Goal: Task Accomplishment & Management: Use online tool/utility

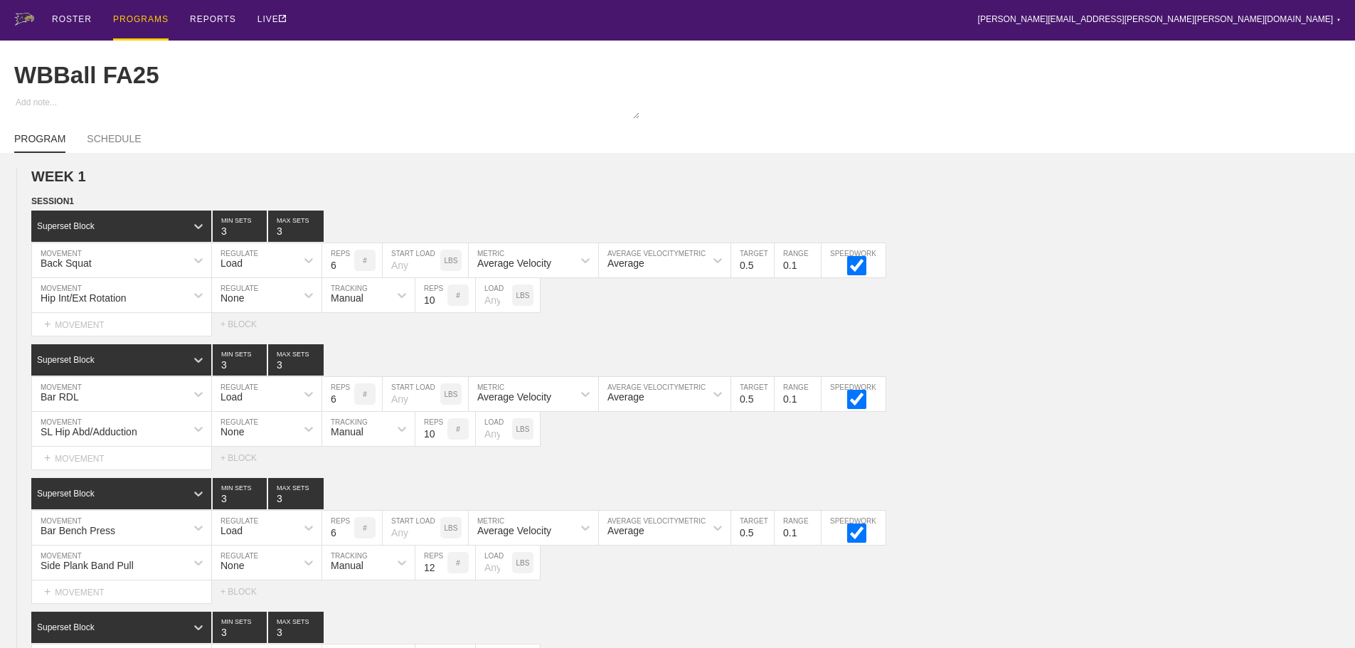
scroll to position [3129, 0]
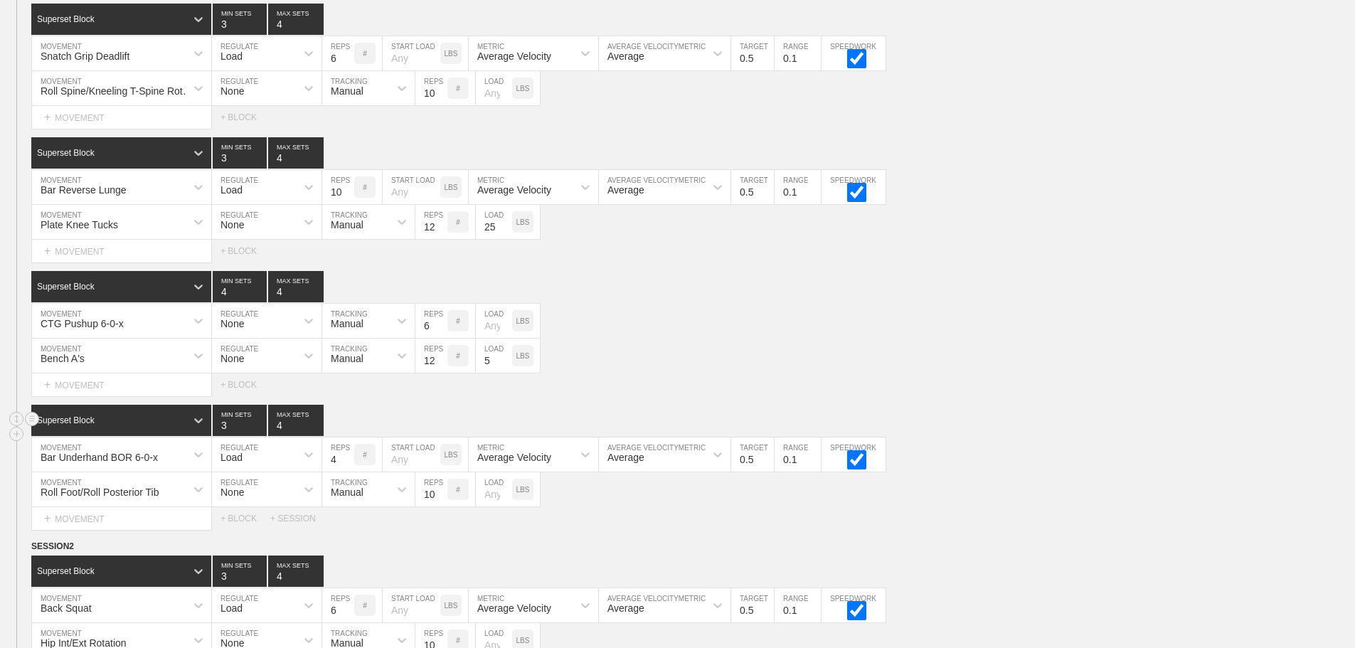
click at [993, 419] on div "Superset Block 3 MIN SETS 4 MAX SETS" at bounding box center [693, 420] width 1324 height 31
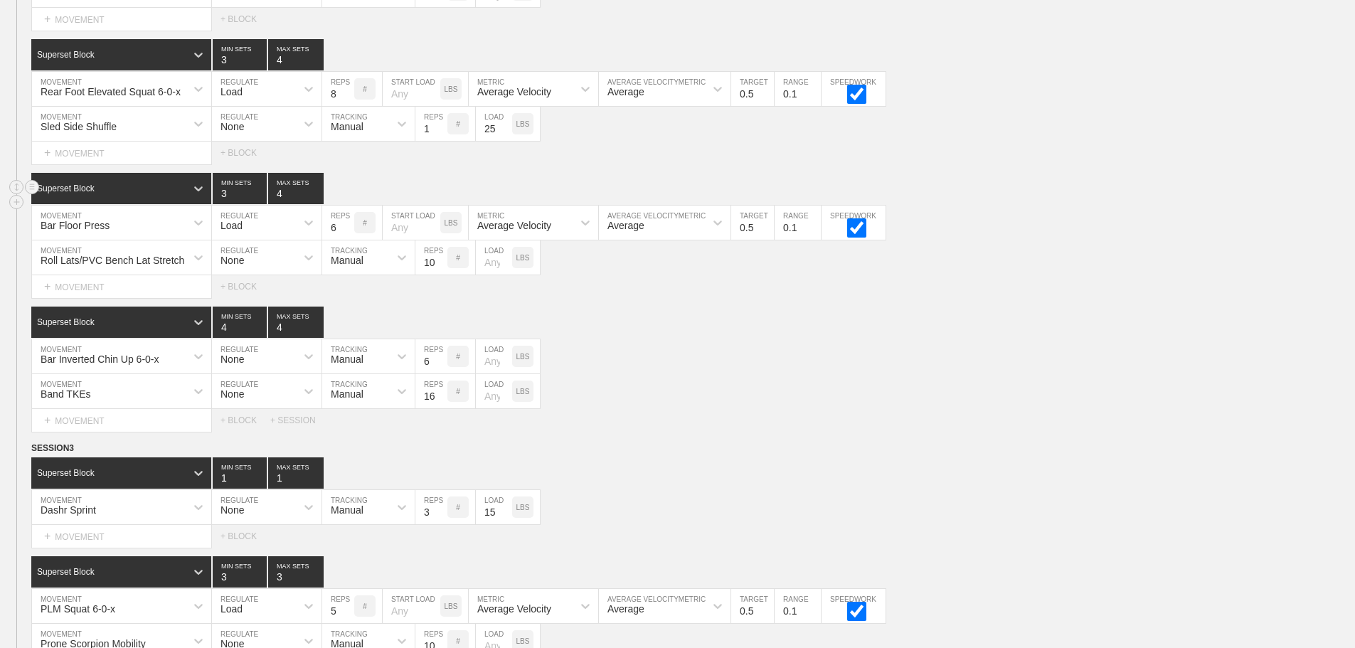
scroll to position [1991, 0]
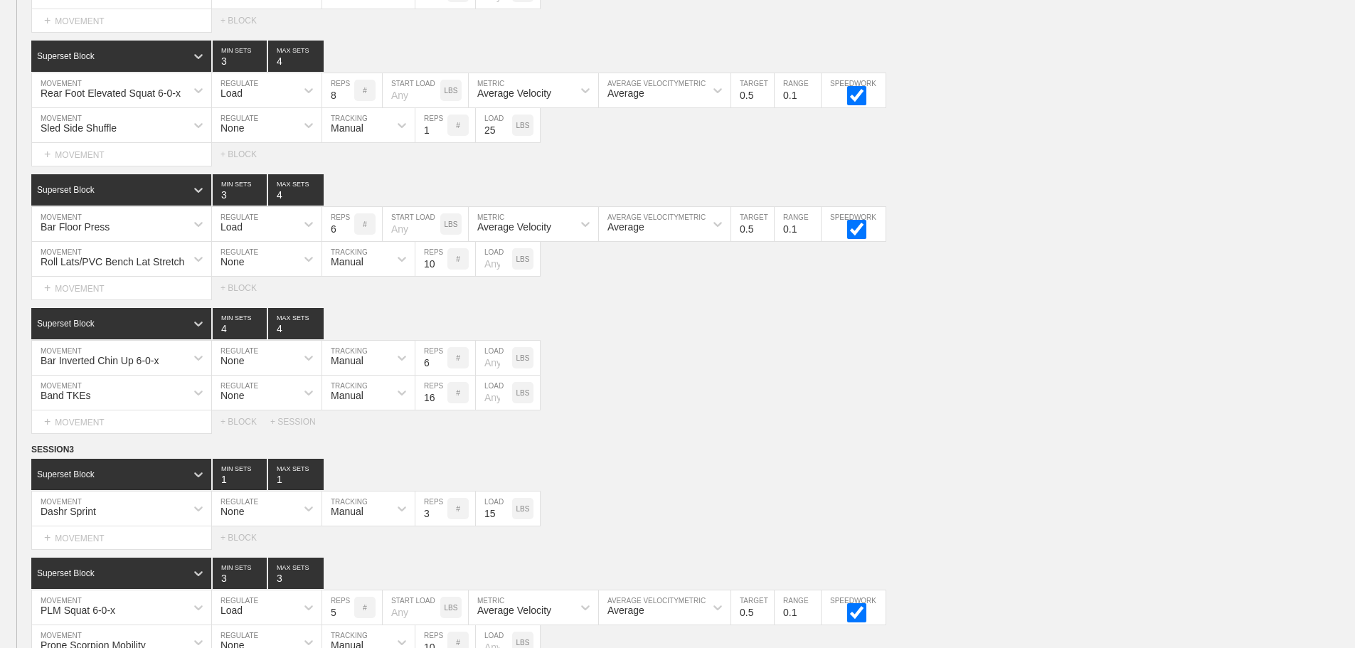
click at [895, 450] on div "WEEK 2 DUPLICATE DELETE SESSION 1 Superset Block 3 MIN SETS 4 MAX SETS DUPLICAT…" at bounding box center [677, 198] width 1355 height 1771
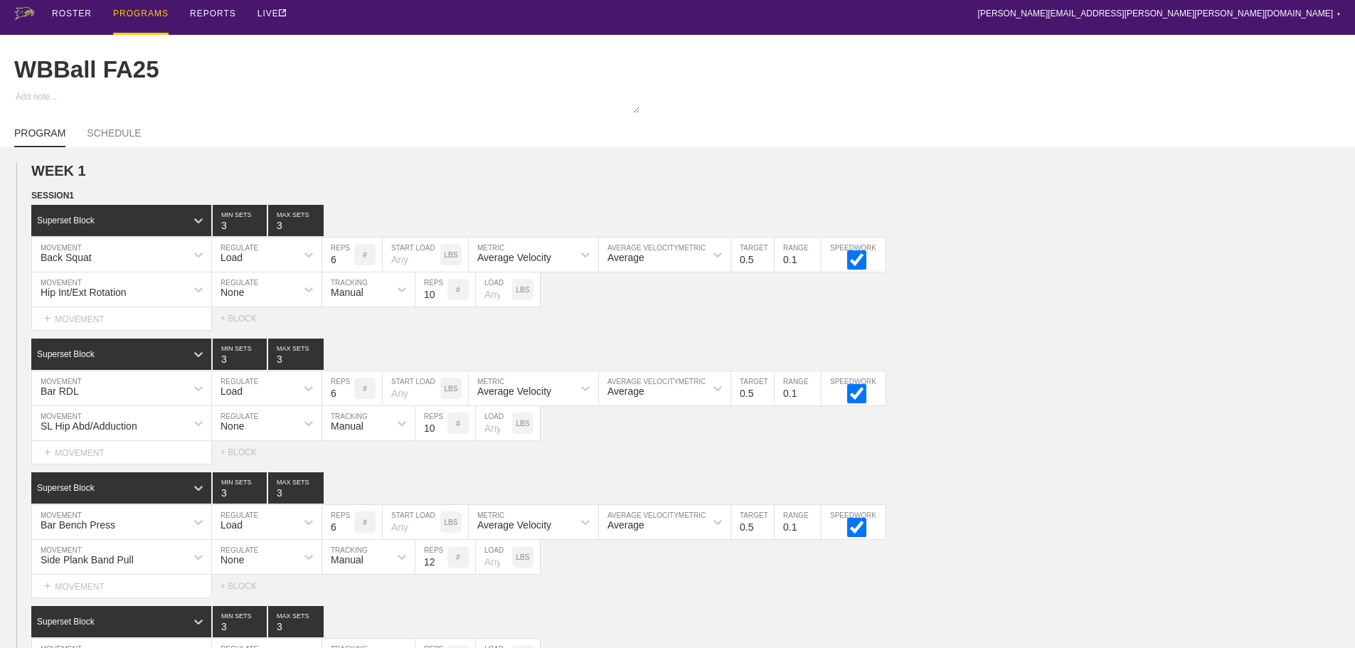
scroll to position [0, 0]
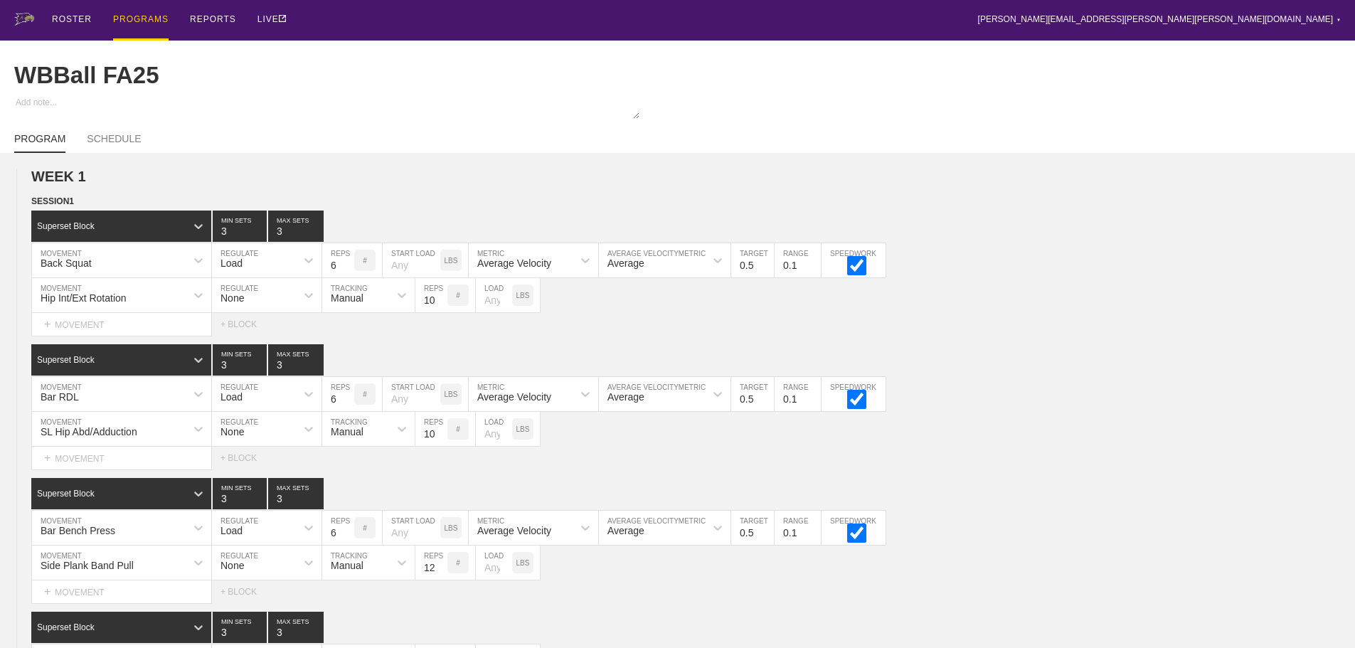
click at [132, 16] on div "PROGRAMS" at bounding box center [140, 20] width 55 height 41
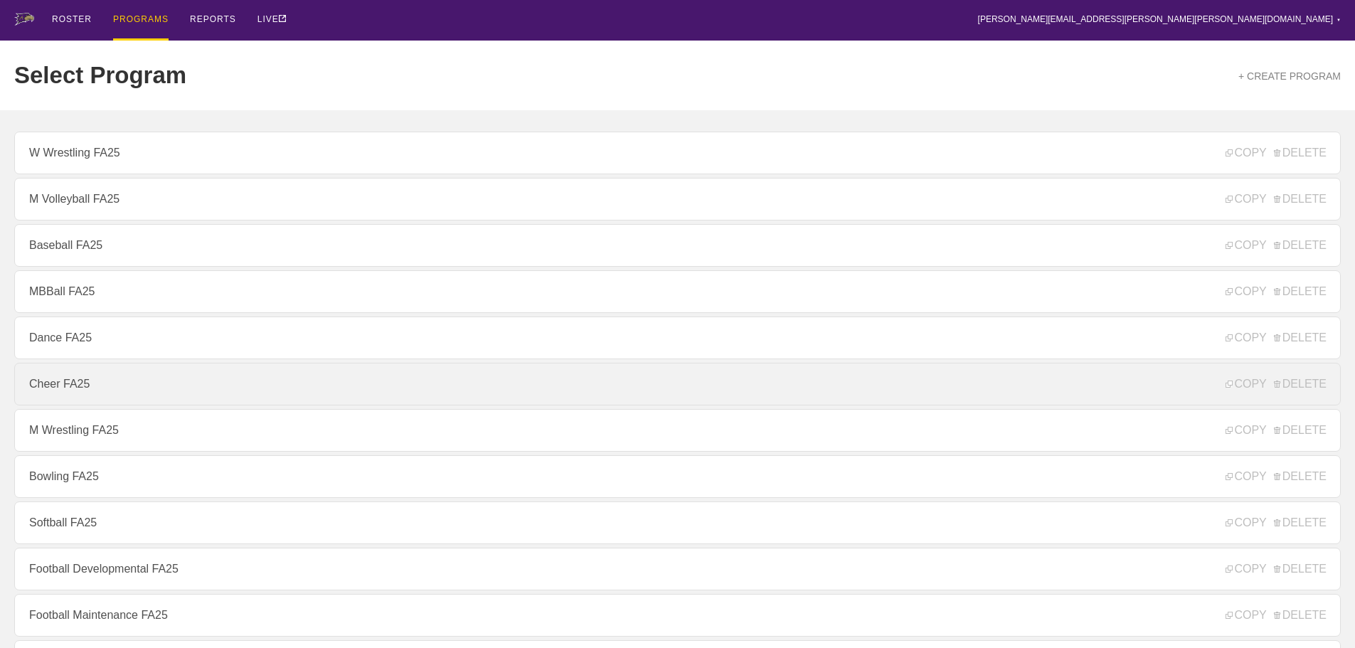
click at [86, 387] on link "Cheer FA25" at bounding box center [677, 384] width 1326 height 43
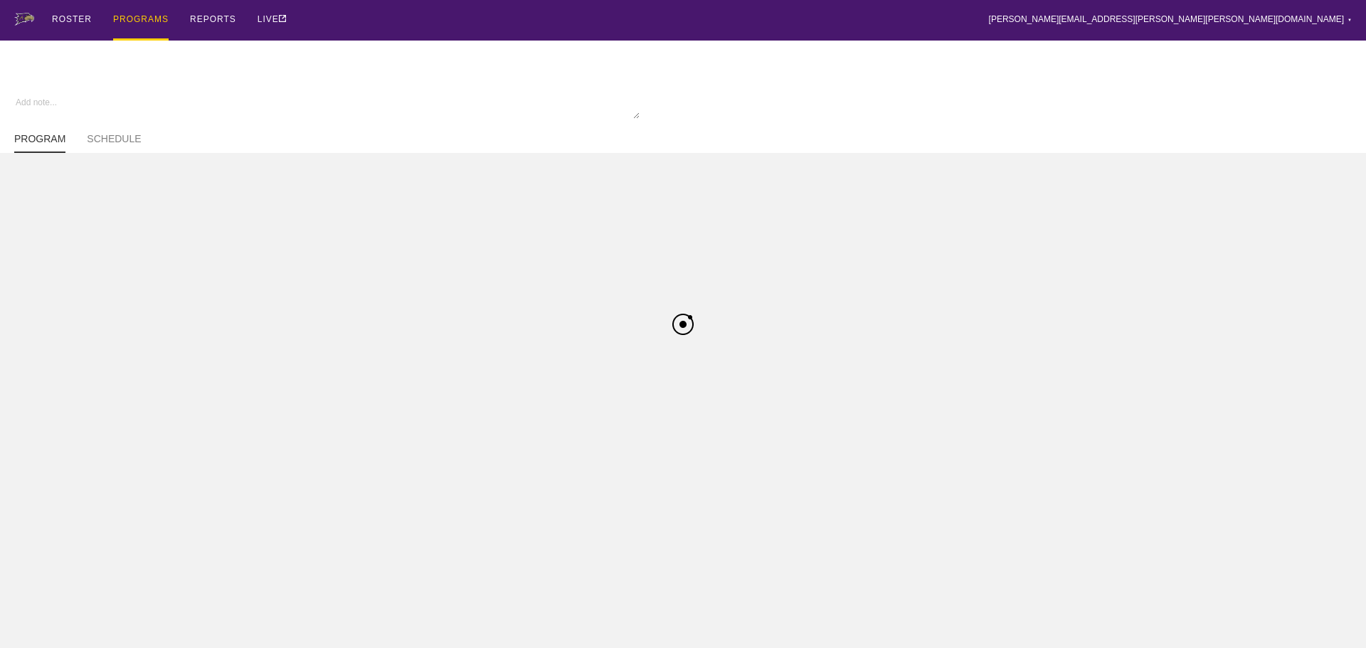
type textarea "x"
type input "Cheer FA25"
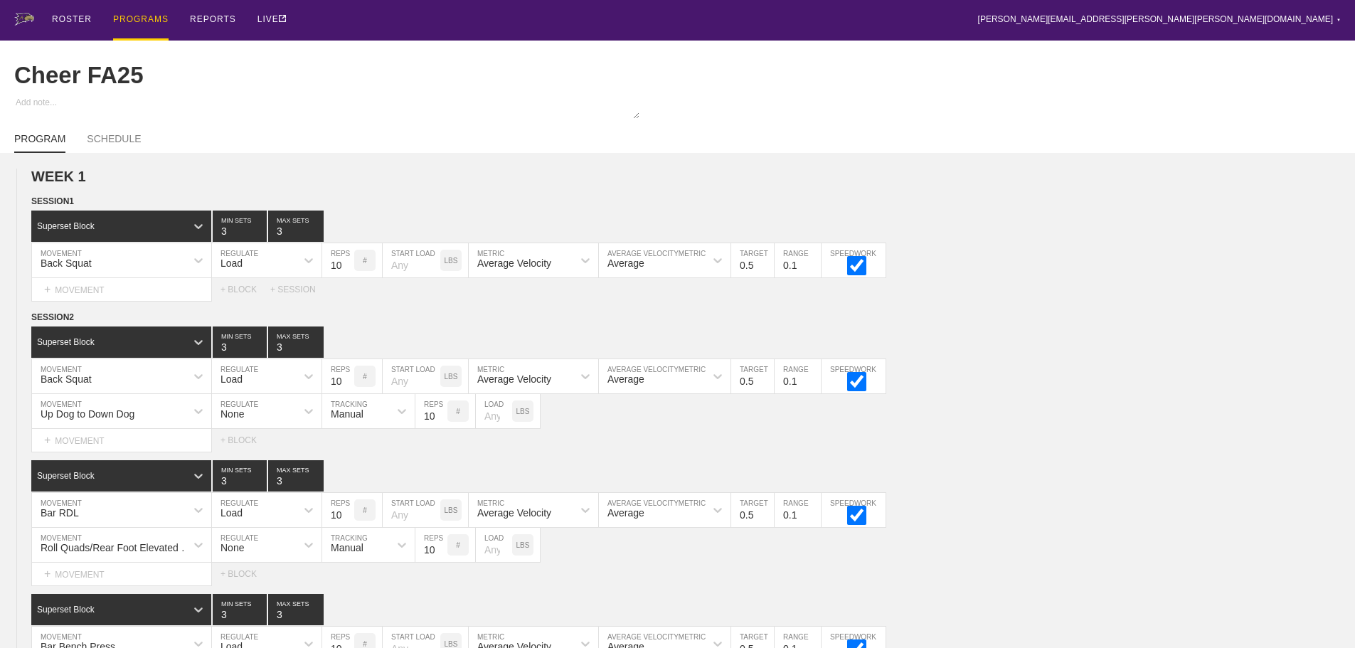
click at [884, 23] on div "ROSTER PROGRAMS REPORTS LIVE [PERSON_NAME][EMAIL_ADDRESS][PERSON_NAME][PERSON_N…" at bounding box center [677, 20] width 1326 height 41
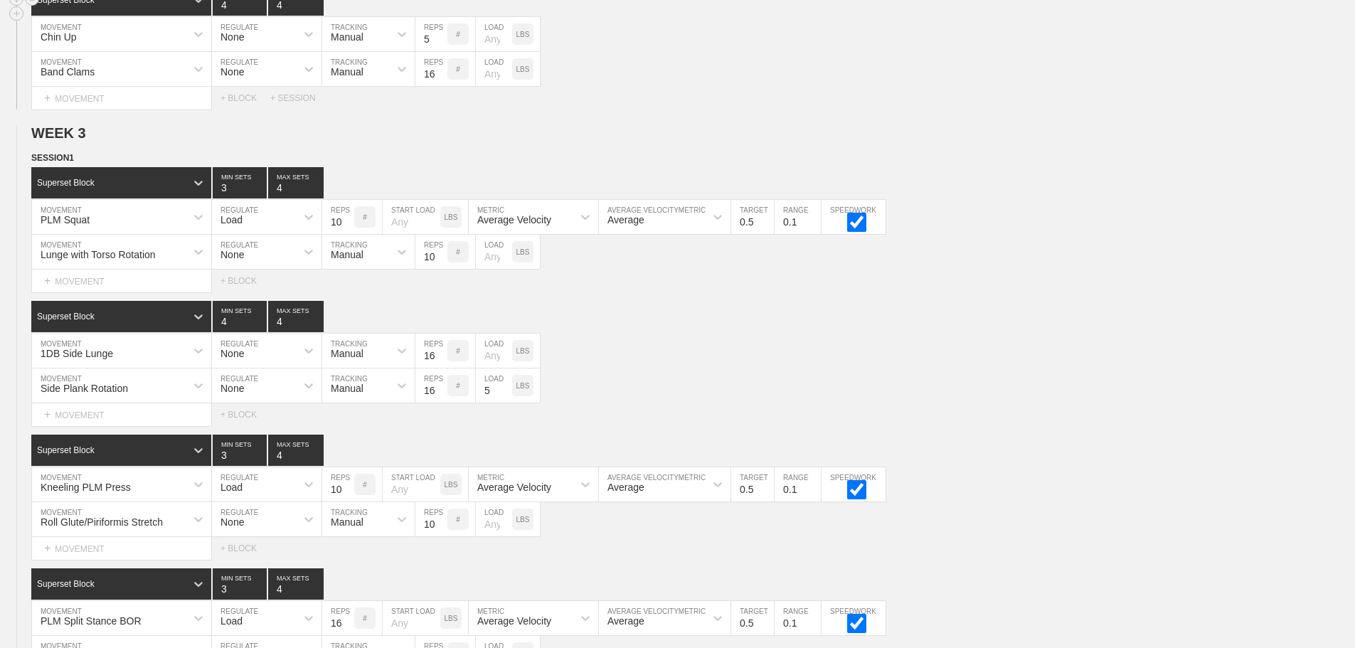
scroll to position [2632, 0]
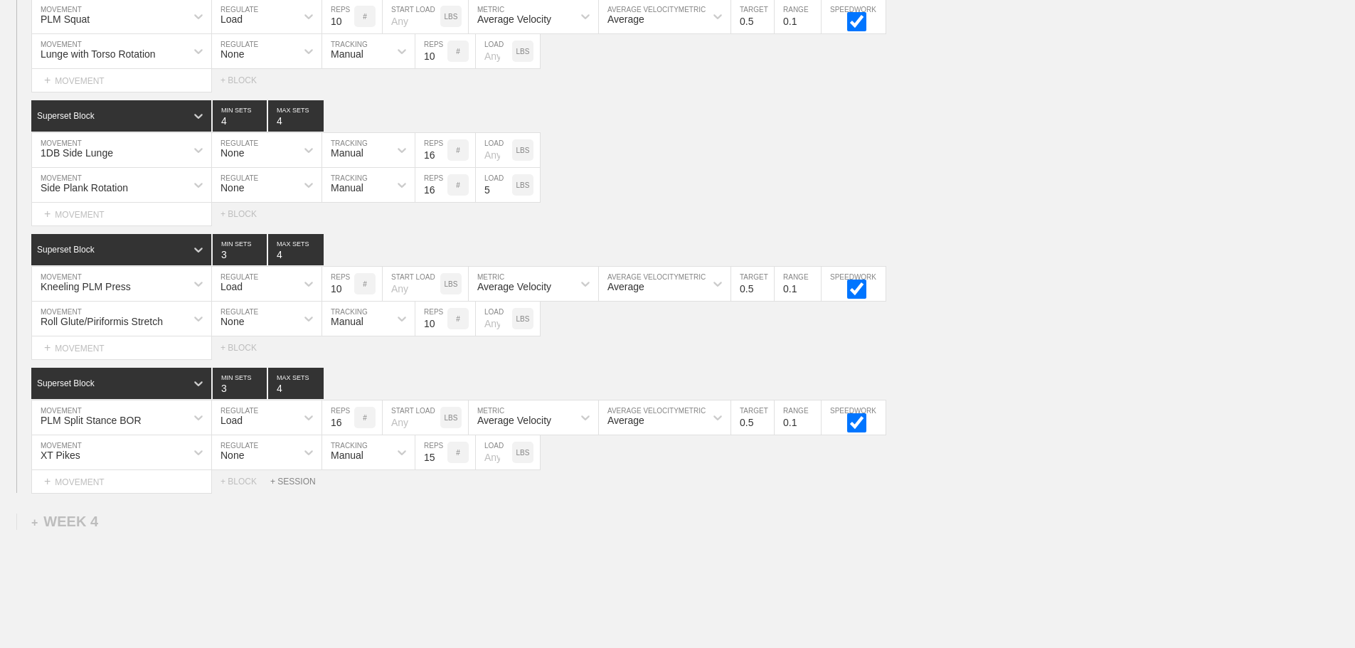
click at [300, 486] on div "+ SESSION" at bounding box center [298, 482] width 57 height 10
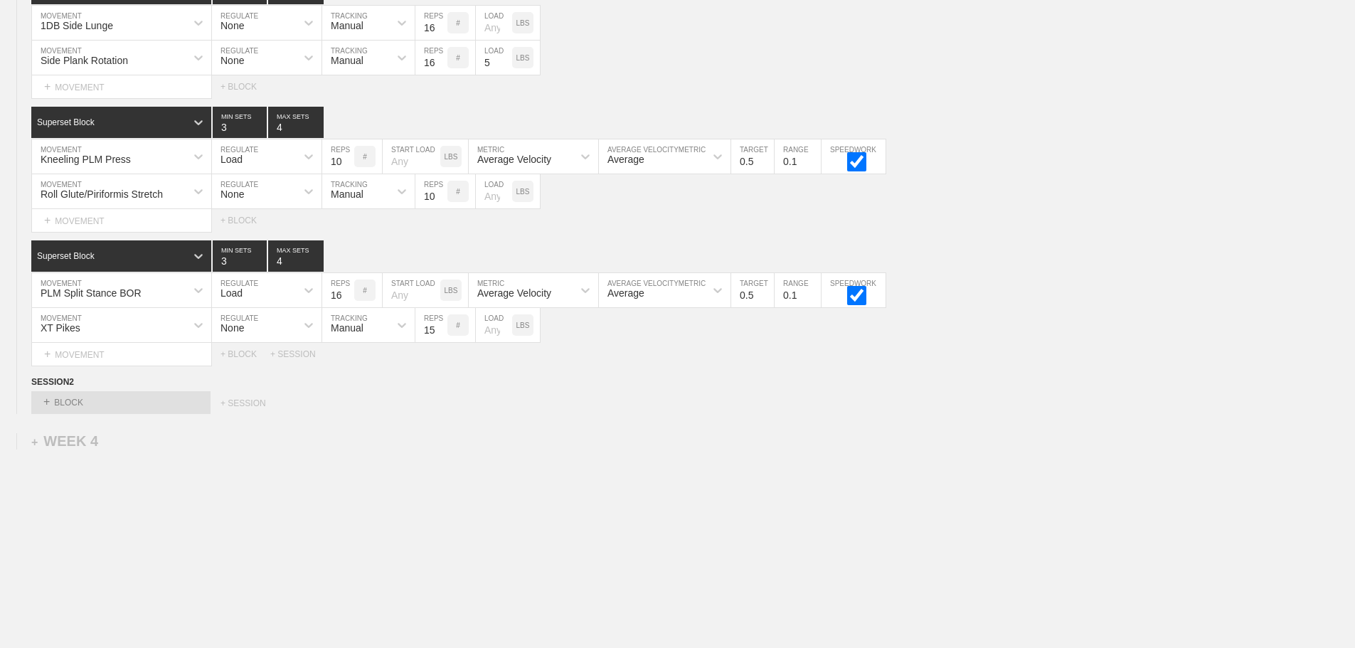
scroll to position [2784, 0]
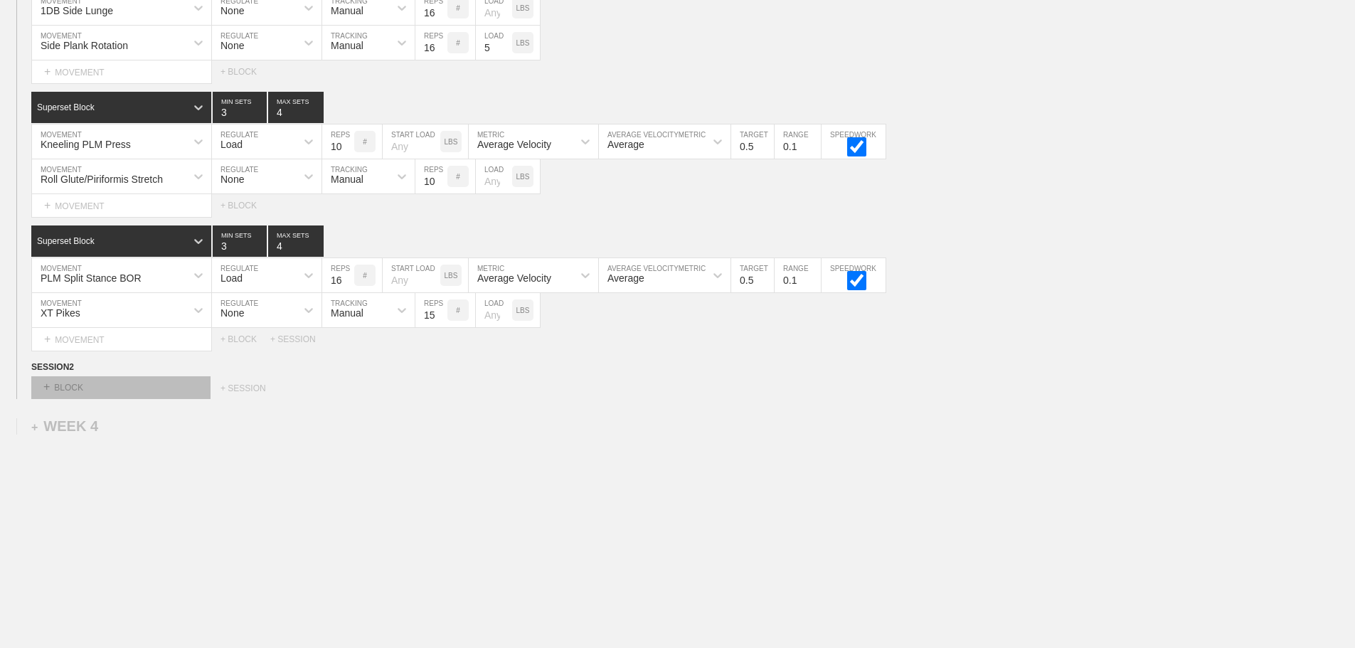
click at [188, 388] on div "+ BLOCK" at bounding box center [120, 387] width 179 height 23
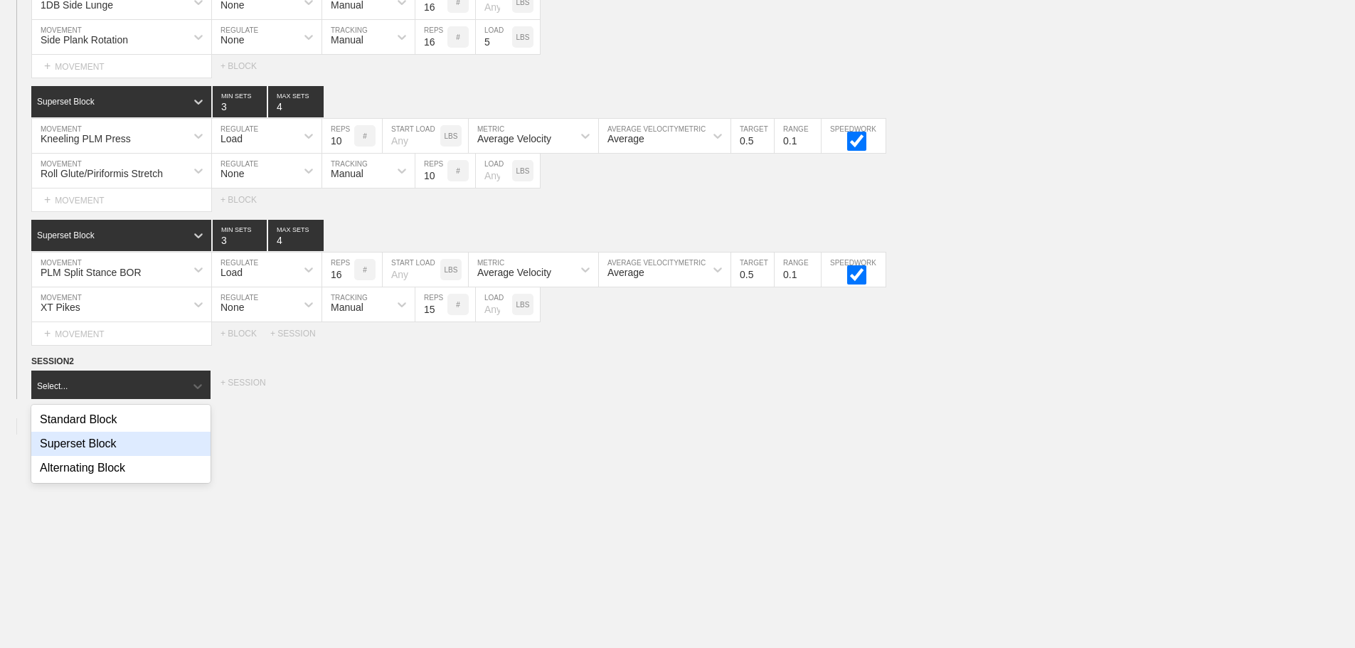
click at [115, 449] on div "Superset Block" at bounding box center [120, 444] width 179 height 24
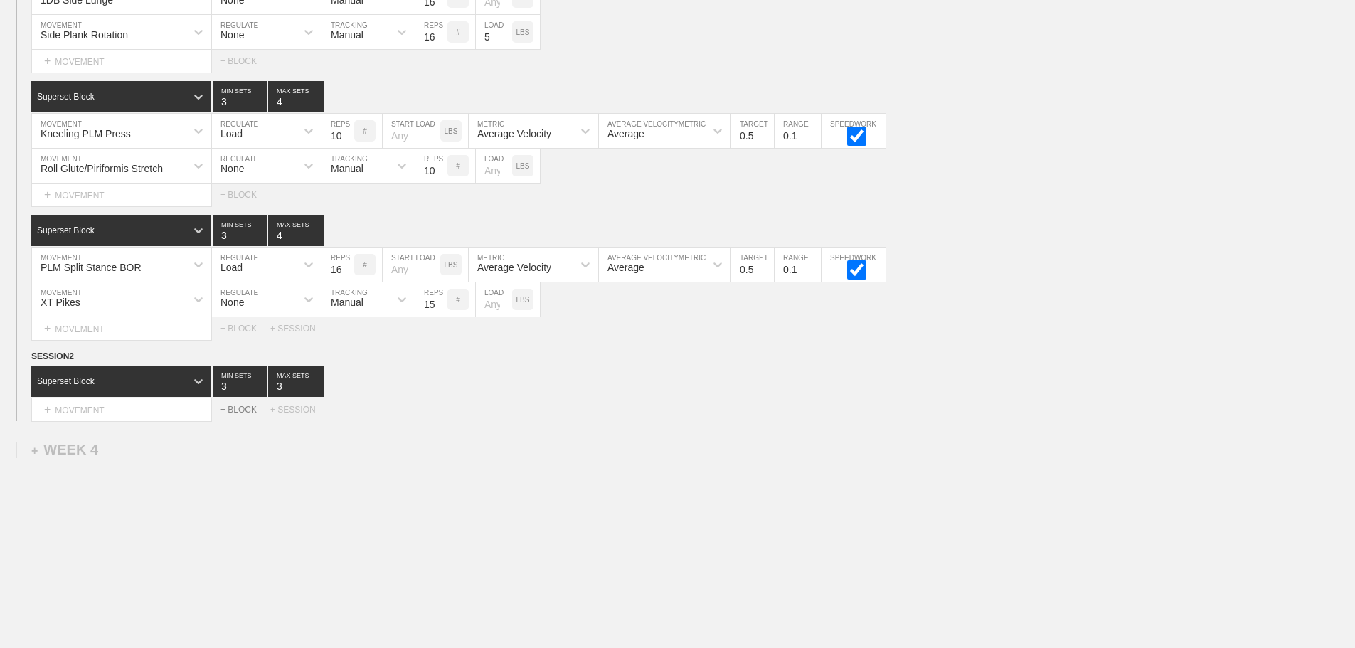
click at [238, 415] on div "+ BLOCK" at bounding box center [245, 410] width 50 height 10
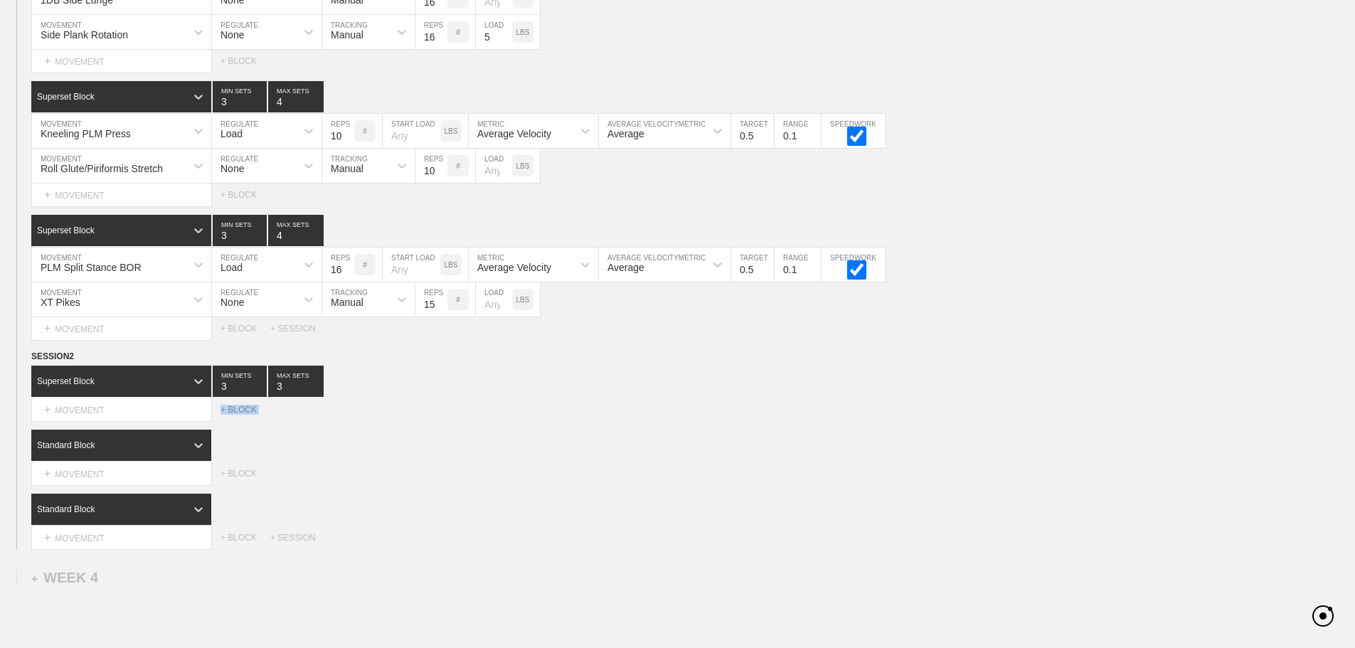
click at [238, 415] on div "+ BLOCK" at bounding box center [245, 410] width 50 height 10
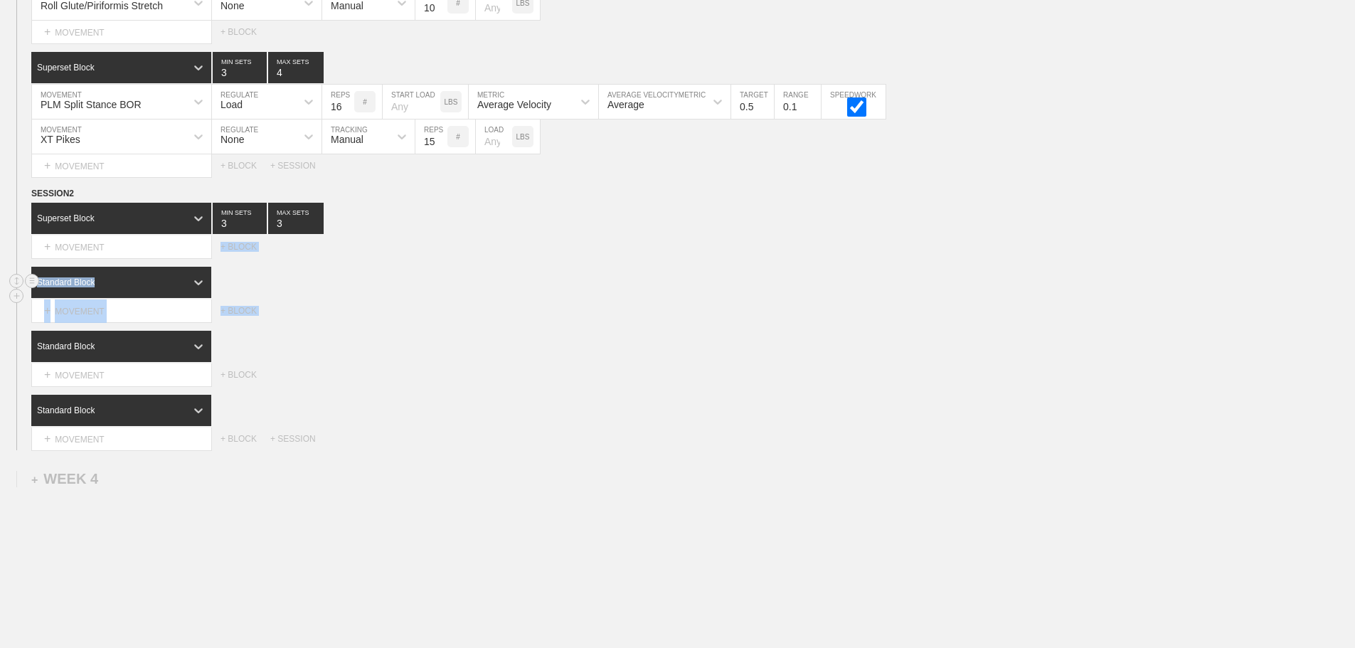
scroll to position [2998, 0]
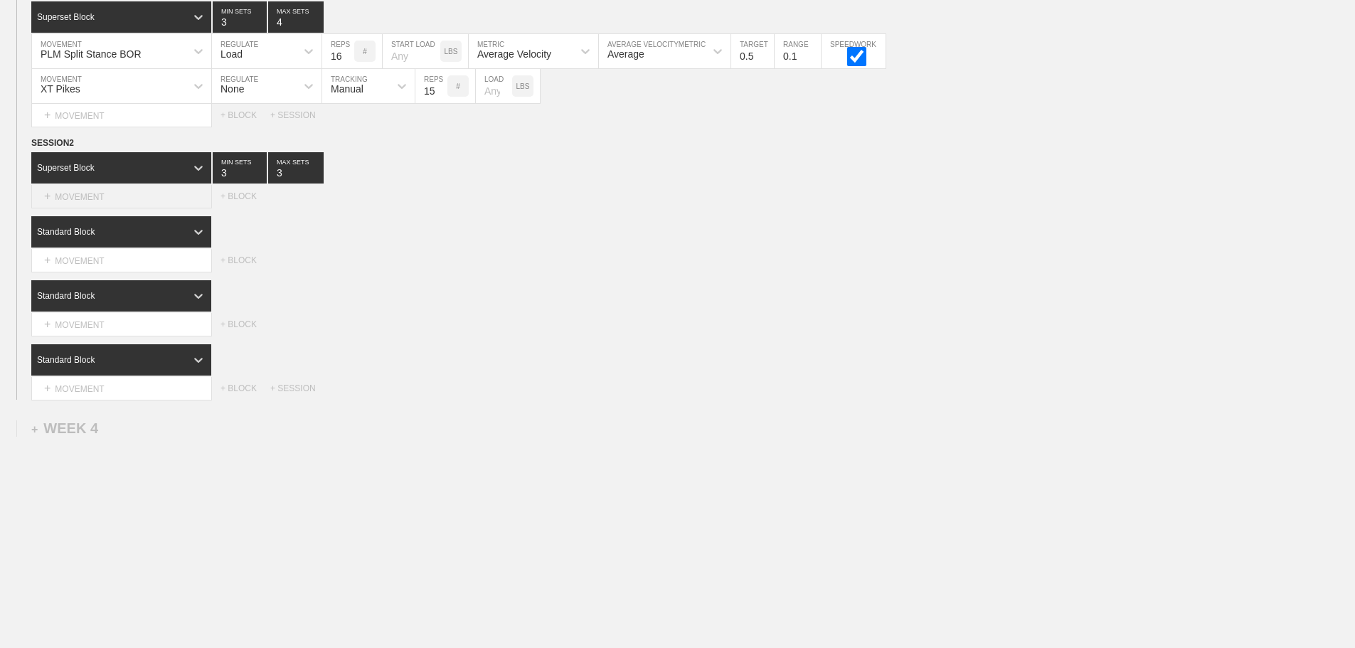
click at [146, 206] on div "+ MOVEMENT" at bounding box center [121, 196] width 181 height 23
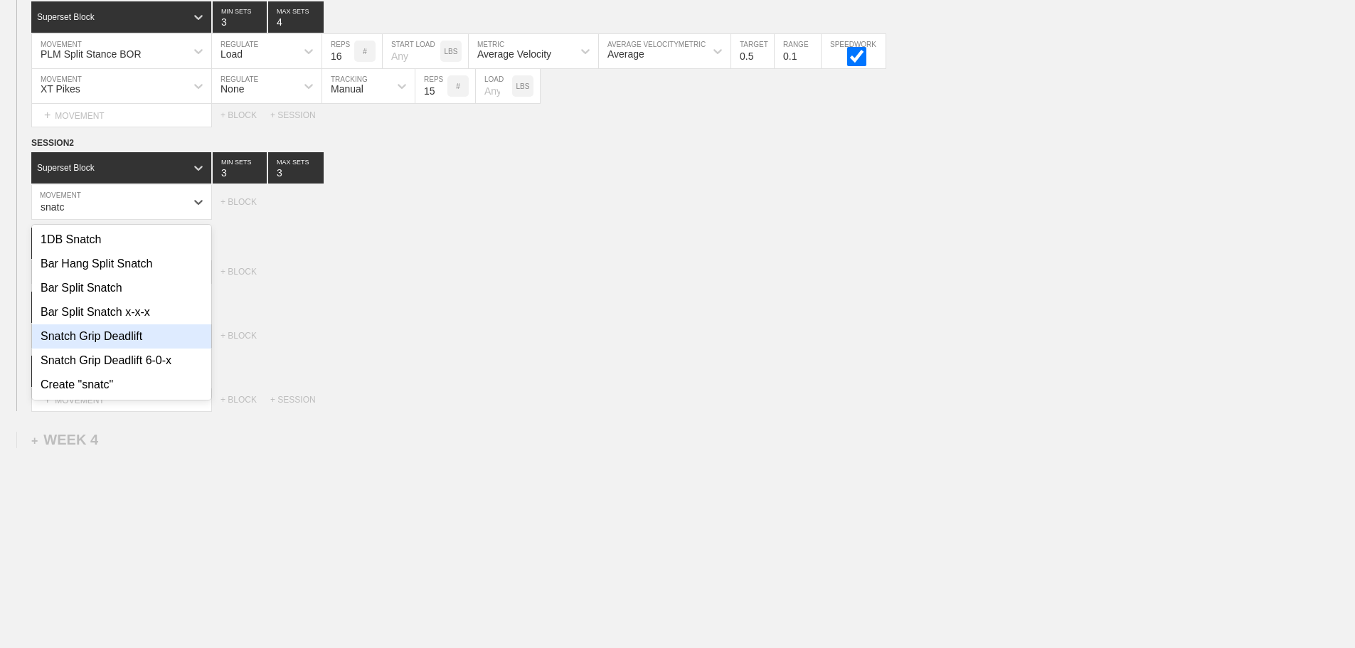
click at [144, 341] on div "Snatch Grip Deadlift" at bounding box center [121, 336] width 179 height 24
type input "snatc"
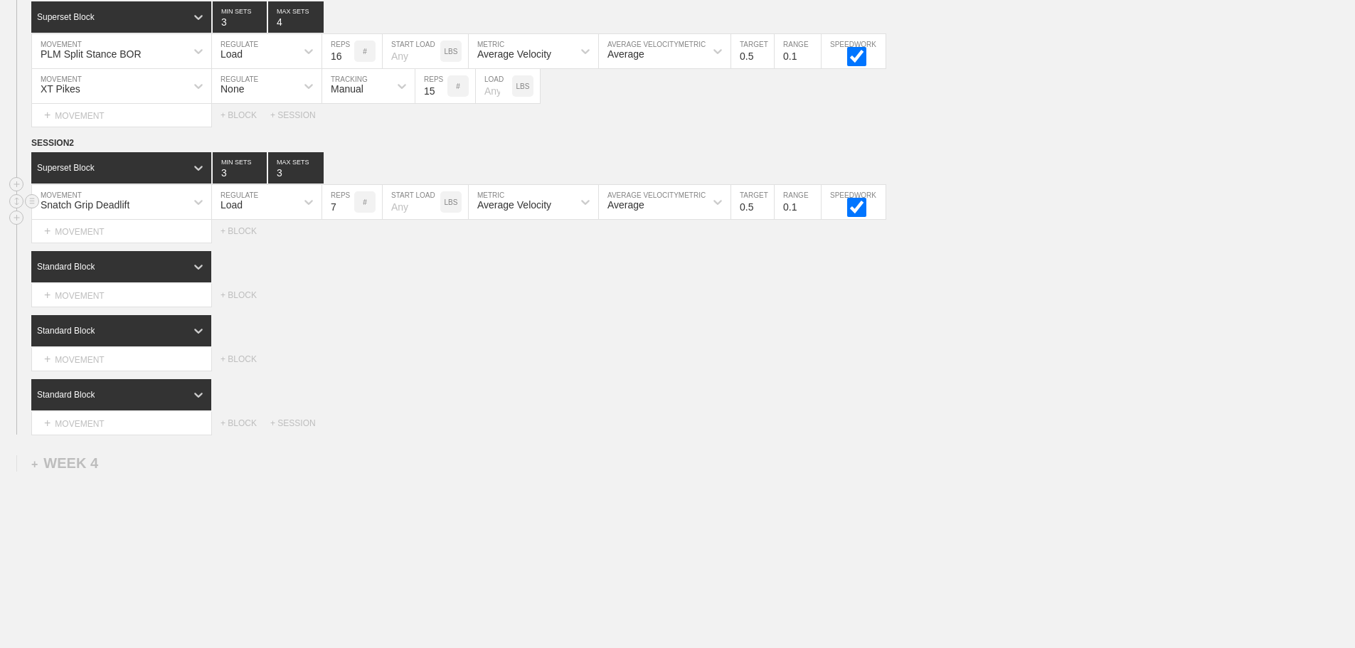
click at [348, 213] on input "7" at bounding box center [338, 202] width 32 height 34
click at [348, 213] on input "8" at bounding box center [338, 202] width 32 height 34
click at [348, 213] on input "9" at bounding box center [338, 202] width 32 height 34
type input "10"
click at [348, 213] on input "10" at bounding box center [338, 202] width 32 height 34
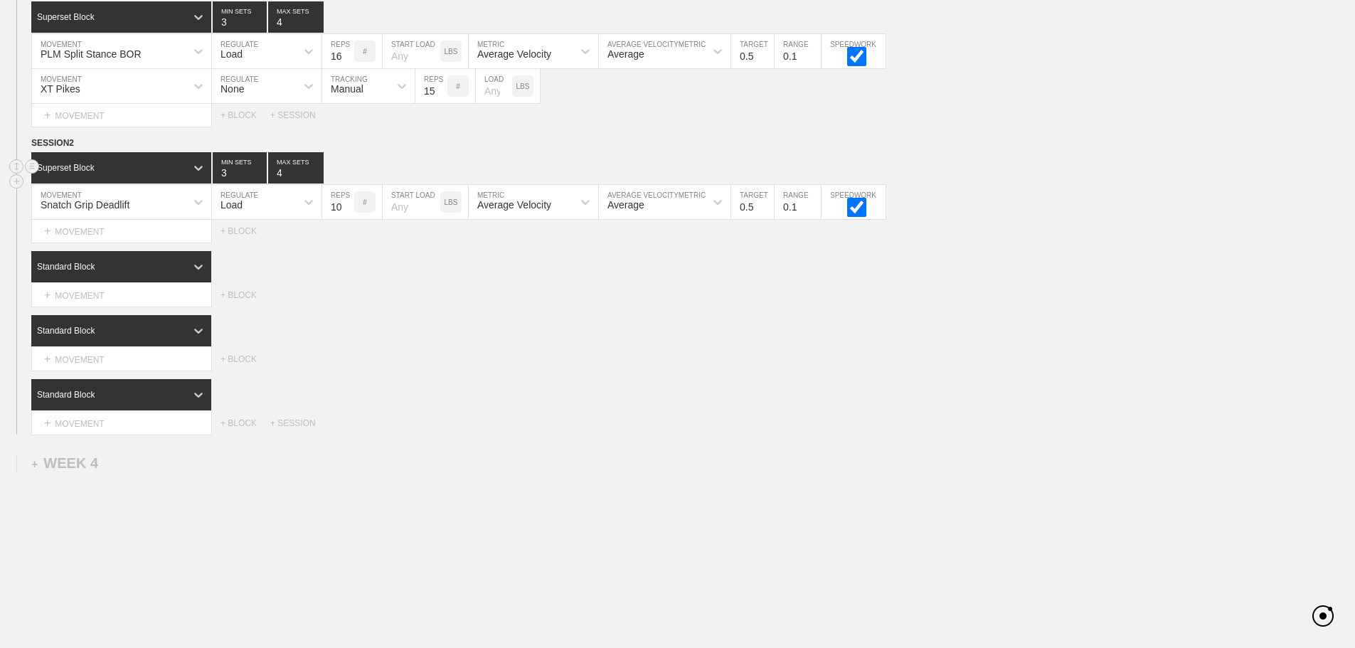
type input "4"
click at [315, 177] on input "4" at bounding box center [295, 167] width 55 height 31
click at [664, 368] on div "Select... MOVEMENT + MOVEMENT + BLOCK" at bounding box center [677, 359] width 1355 height 23
click at [171, 272] on div "Standard Block" at bounding box center [108, 266] width 154 height 13
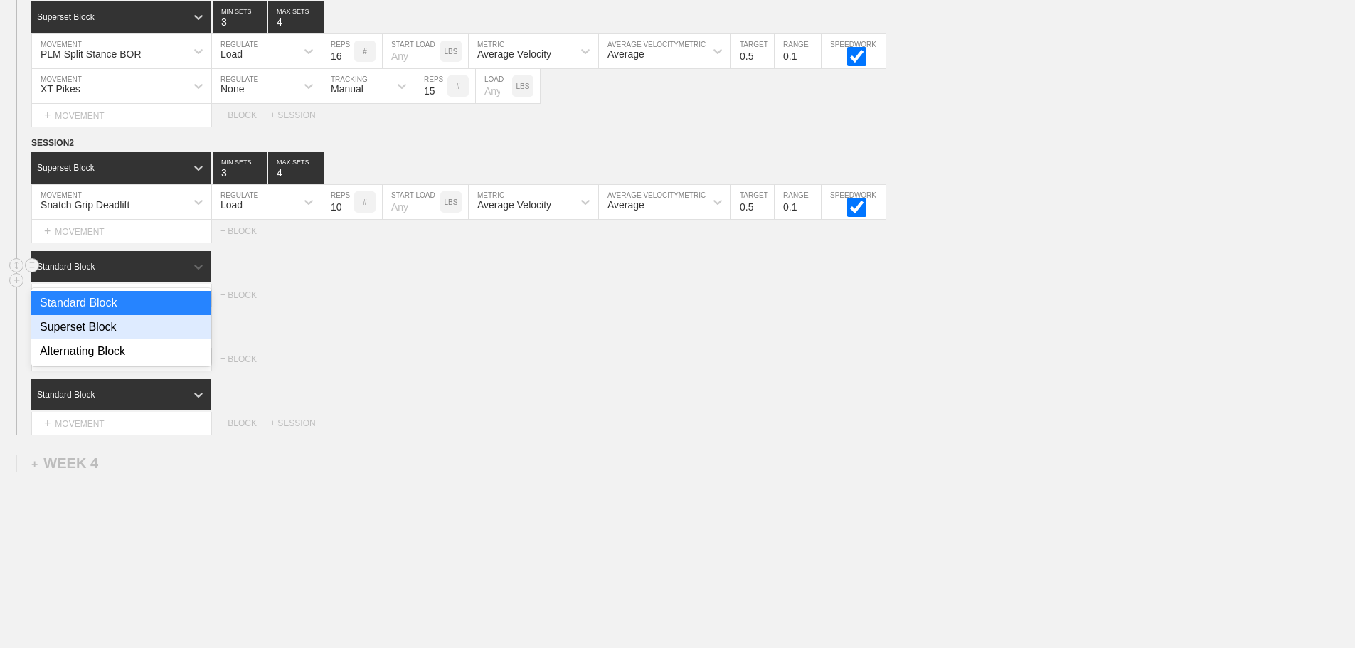
click at [134, 330] on div "Superset Block" at bounding box center [121, 327] width 180 height 24
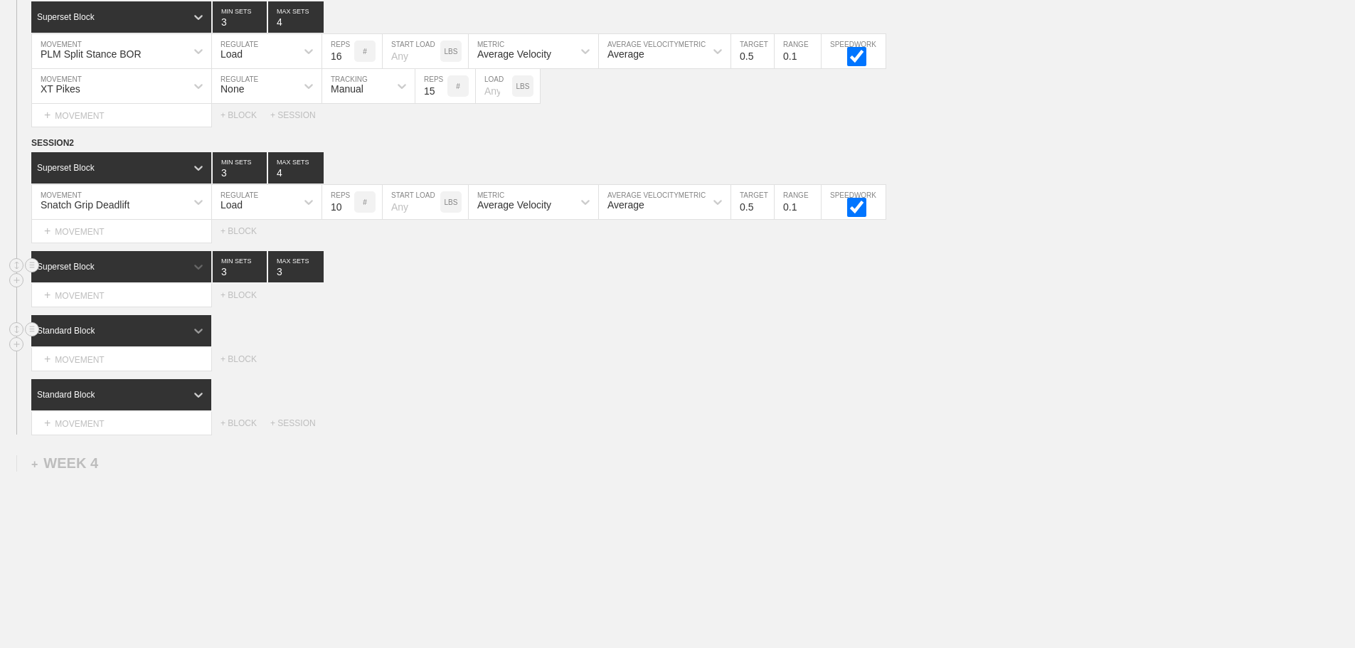
click at [198, 338] on icon at bounding box center [198, 331] width 14 height 14
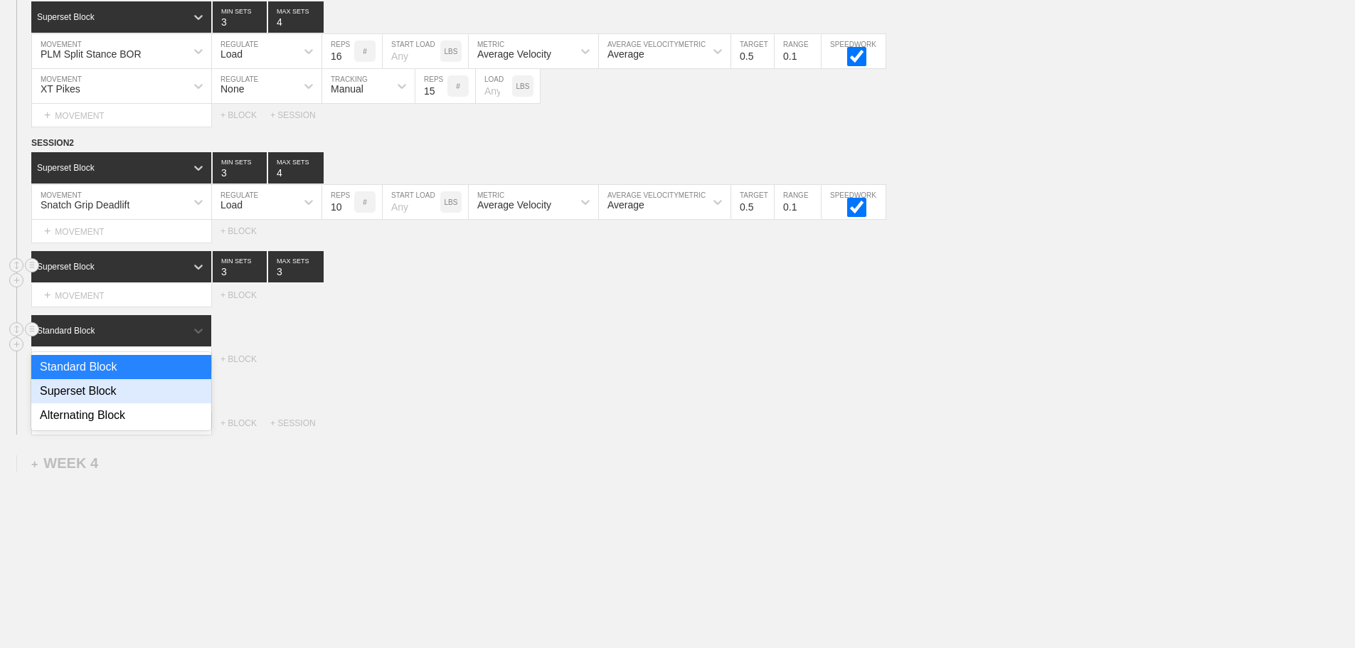
click at [105, 398] on div "Superset Block" at bounding box center [121, 391] width 180 height 24
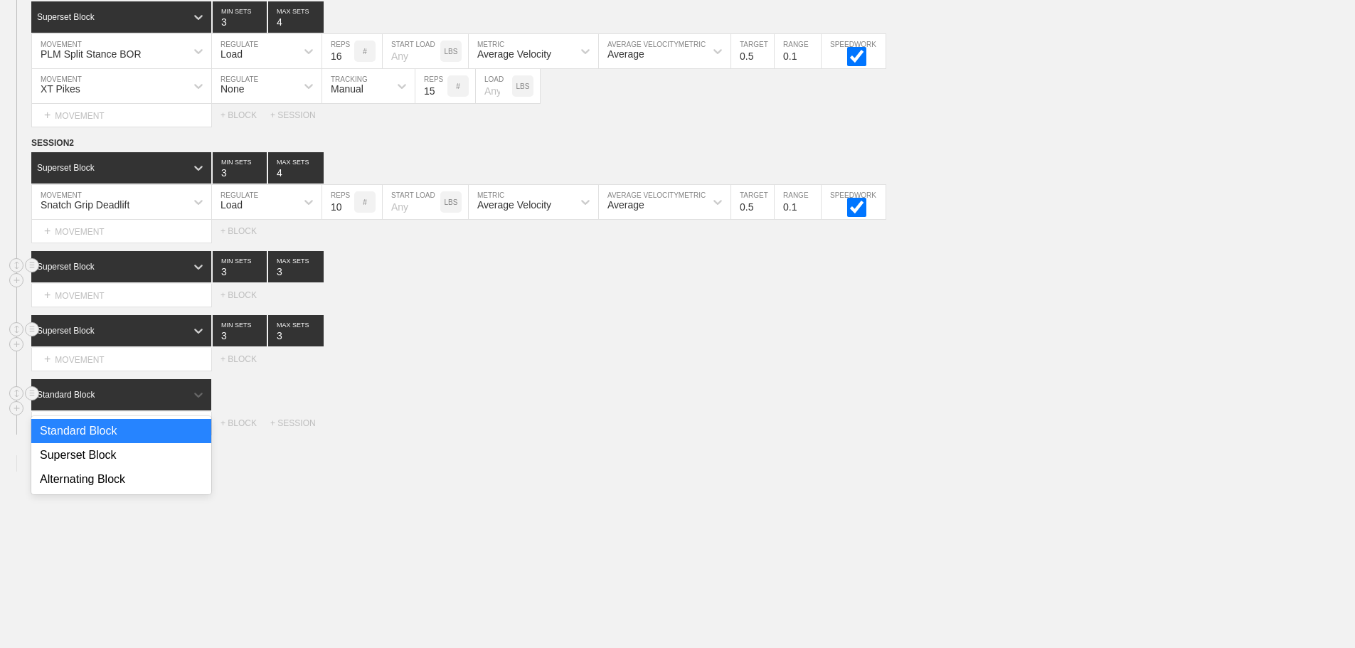
click at [152, 401] on div "Standard Block" at bounding box center [108, 394] width 154 height 13
drag, startPoint x: 107, startPoint y: 468, endPoint x: 579, endPoint y: 406, distance: 475.6
click at [110, 467] on div "Superset Block" at bounding box center [121, 455] width 180 height 24
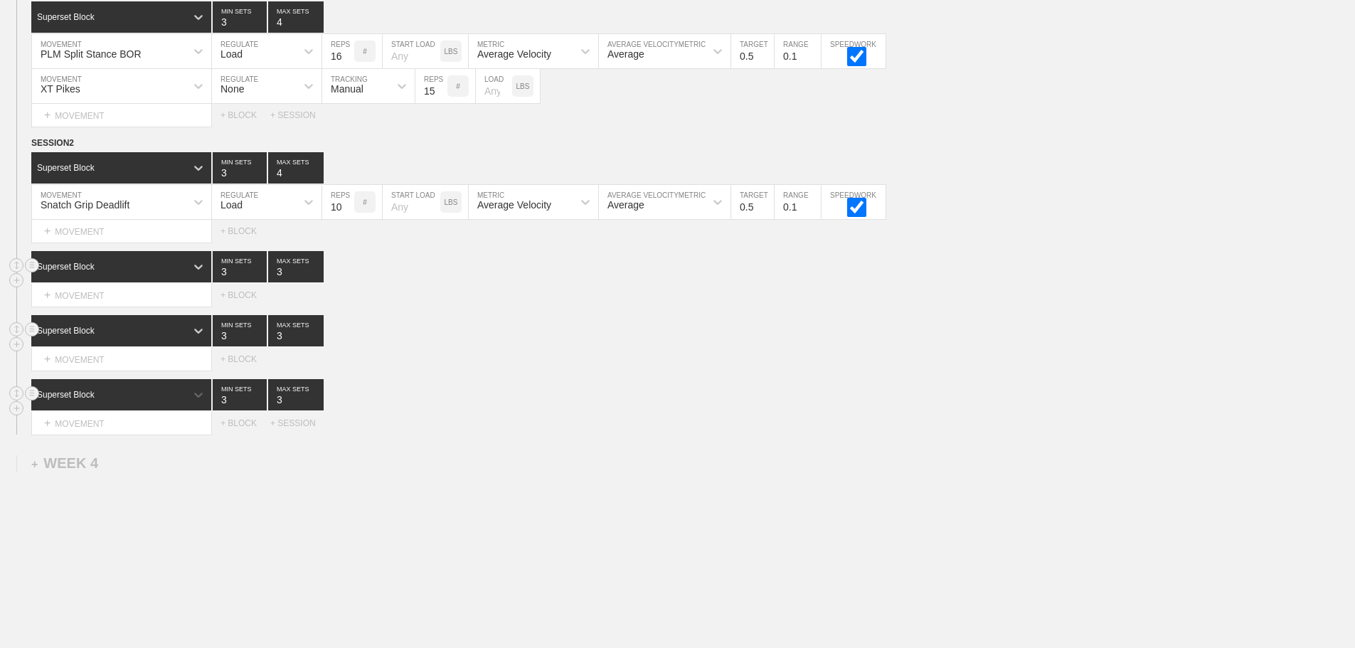
click at [585, 406] on div "option Superset Block, selected. 0 results available. Select is focused ,type t…" at bounding box center [693, 394] width 1324 height 31
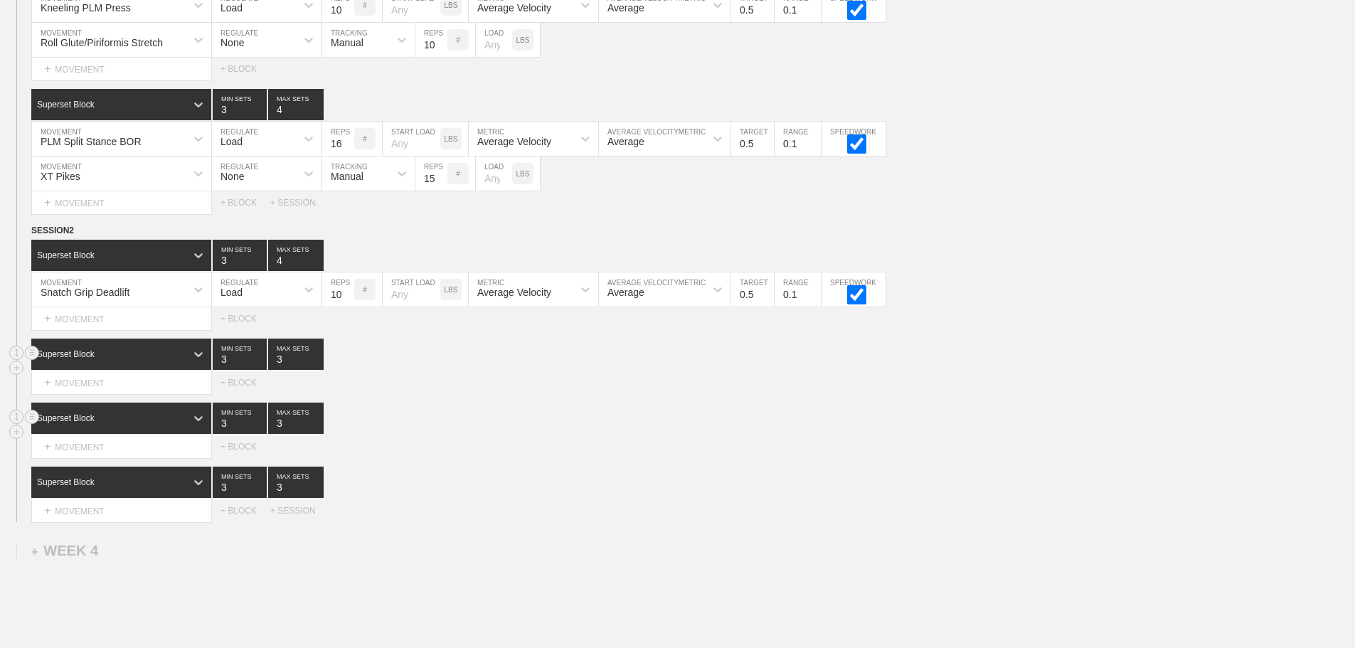
scroll to position [3045, 0]
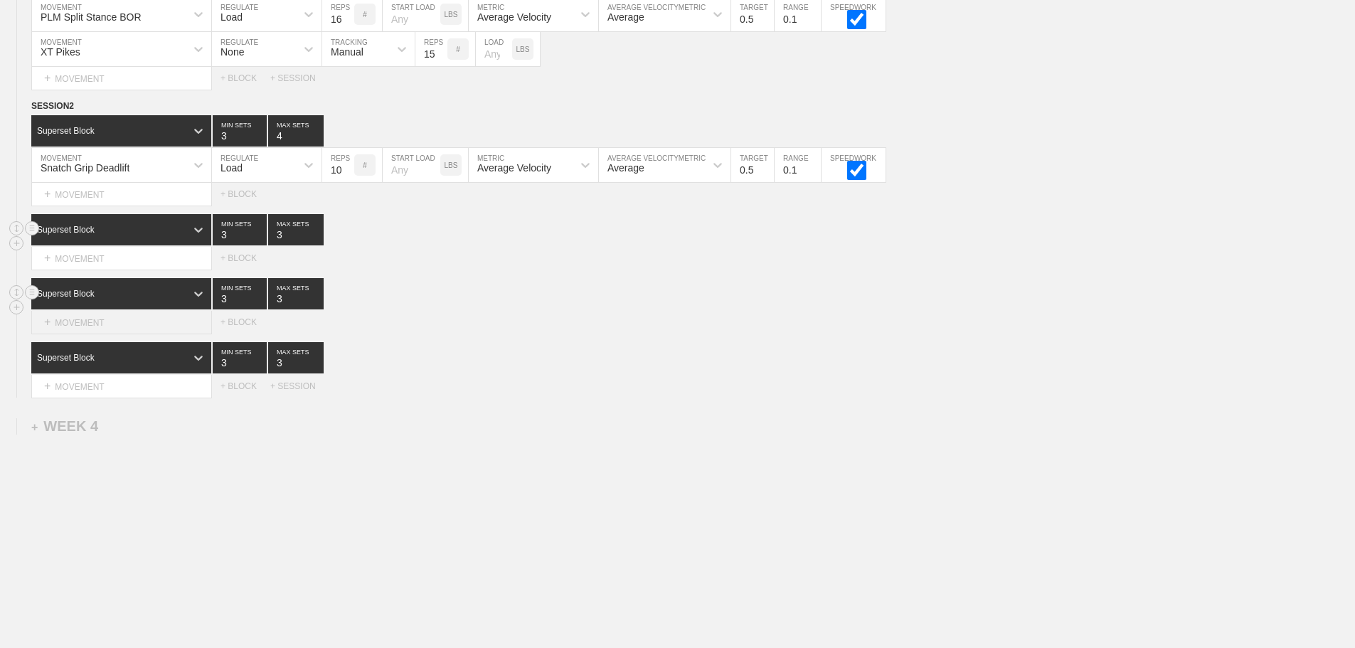
click at [110, 323] on div "+ MOVEMENT" at bounding box center [121, 322] width 181 height 23
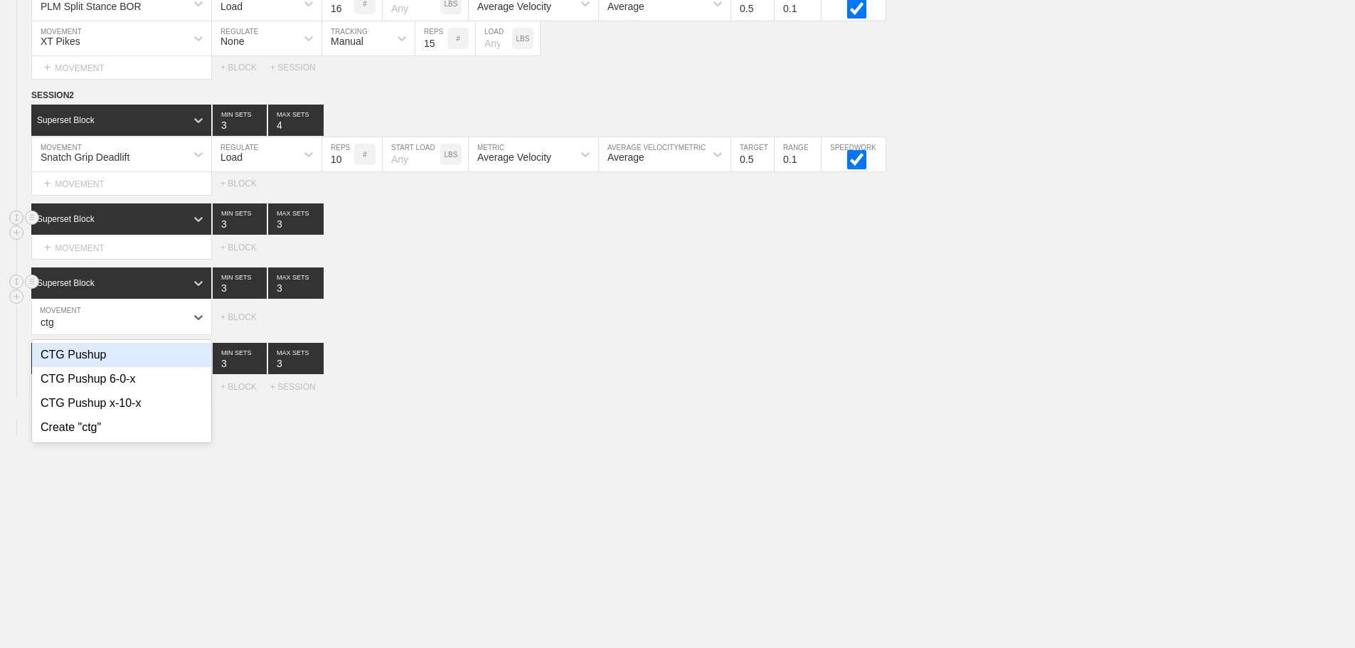
click at [100, 366] on div "CTG Pushup" at bounding box center [121, 355] width 179 height 24
type input "ctg"
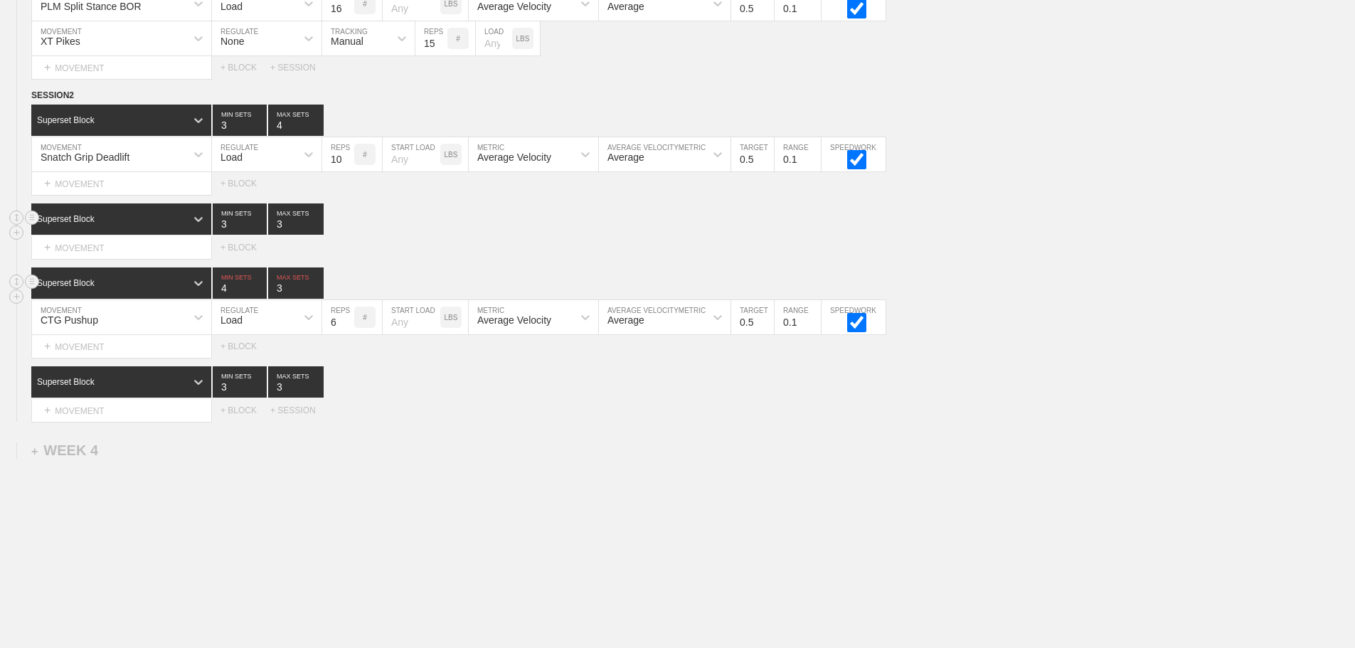
type input "4"
click at [258, 294] on input "4" at bounding box center [240, 282] width 54 height 31
type input "4"
click at [318, 294] on input "4" at bounding box center [295, 282] width 55 height 31
click at [291, 324] on div "Load" at bounding box center [254, 317] width 84 height 24
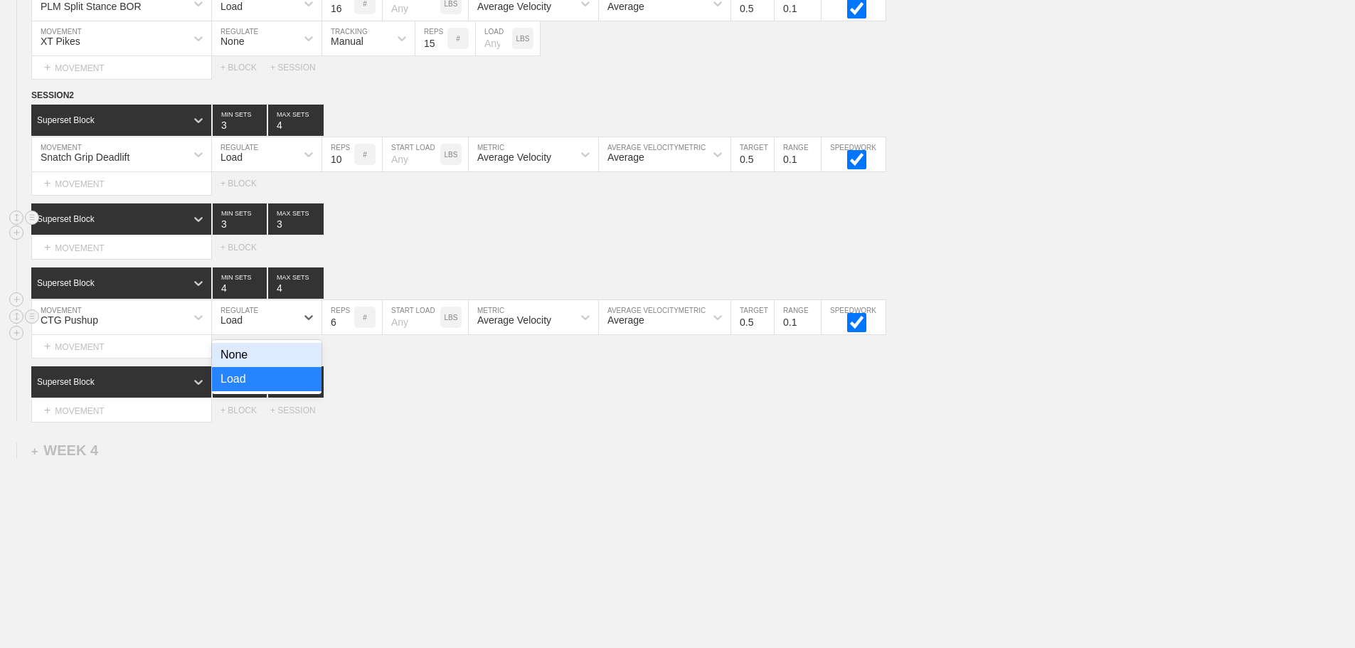
click at [255, 359] on div "None" at bounding box center [267, 355] width 110 height 24
click at [356, 326] on div "Sensor" at bounding box center [346, 319] width 31 height 11
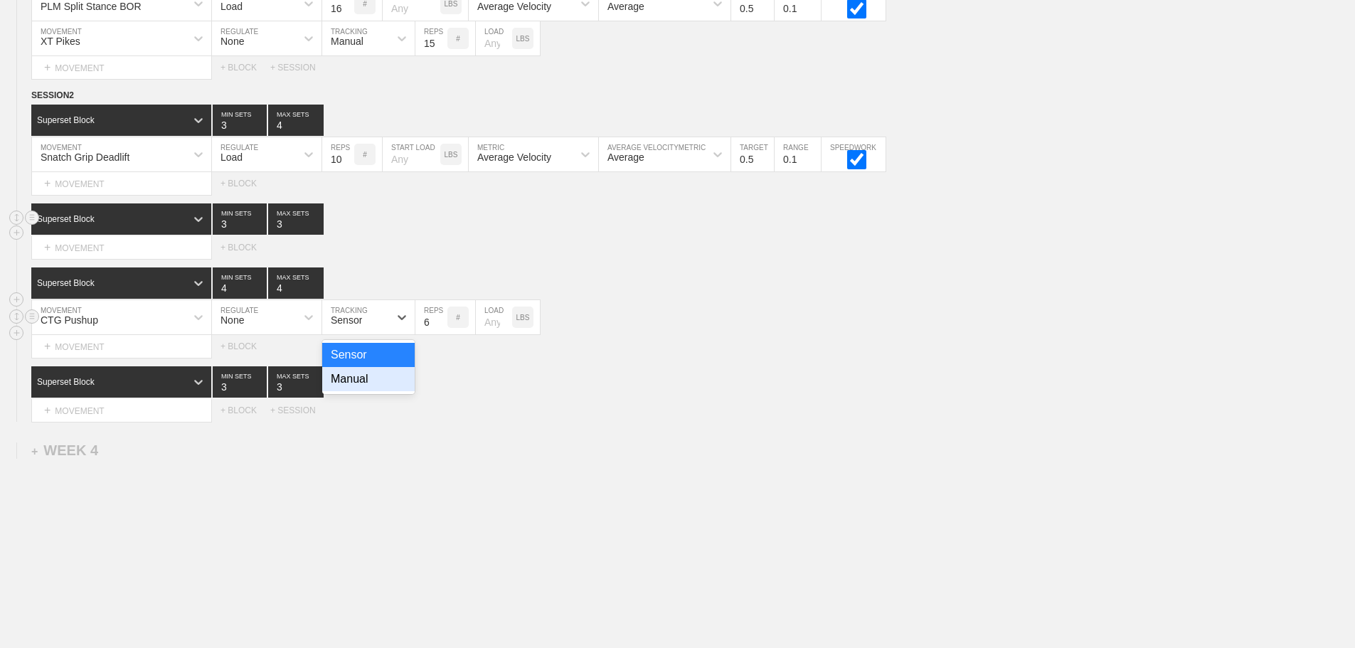
drag, startPoint x: 351, startPoint y: 387, endPoint x: 405, endPoint y: 361, distance: 59.5
click at [357, 385] on div "Manual" at bounding box center [368, 379] width 92 height 24
click at [441, 329] on input "7" at bounding box center [431, 317] width 32 height 34
type input "8"
click at [441, 329] on input "8" at bounding box center [431, 317] width 32 height 34
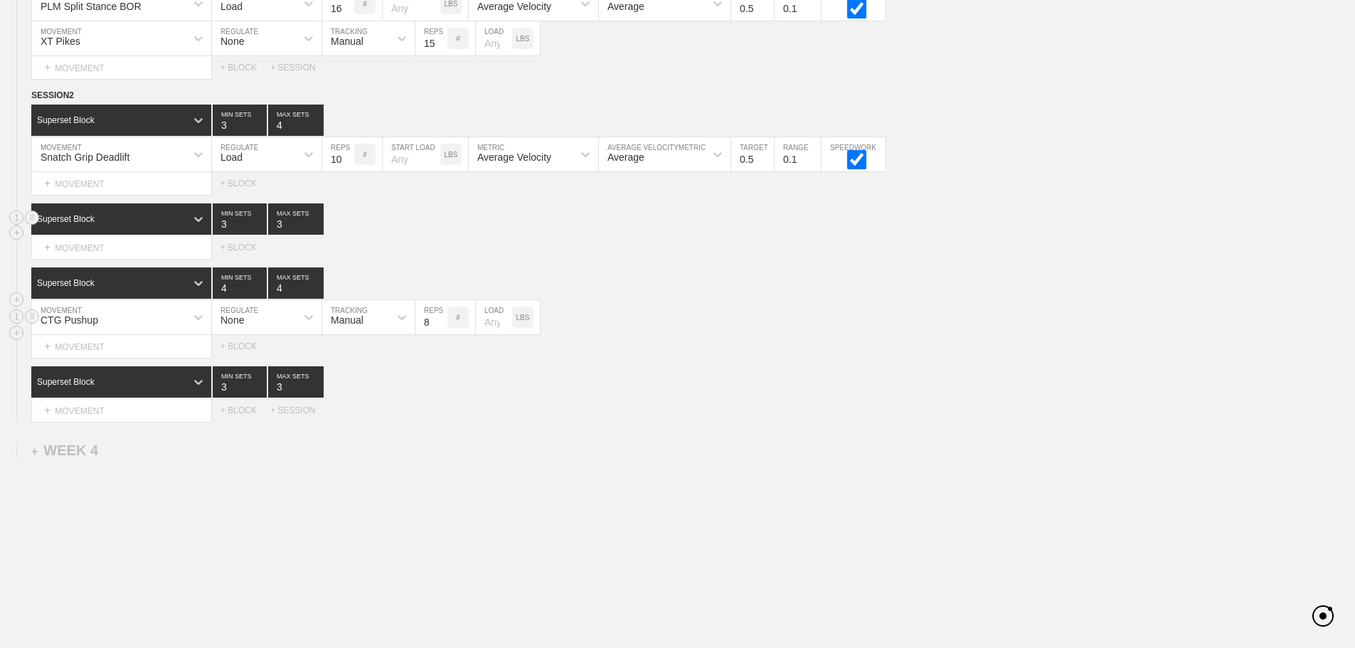
click at [651, 327] on div "CTG Pushup MOVEMENT None REGULATE Manual TRACKING 8 REPS # LOAD LBS" at bounding box center [677, 317] width 1355 height 35
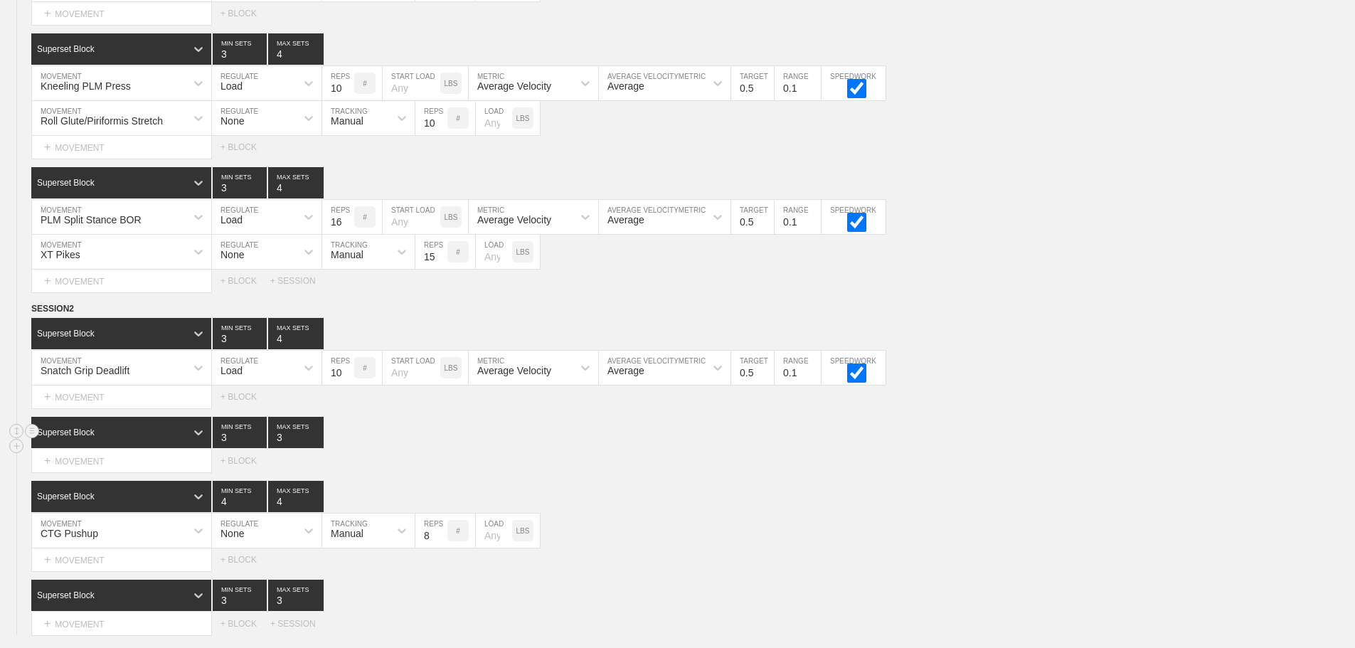
scroll to position [2903, 0]
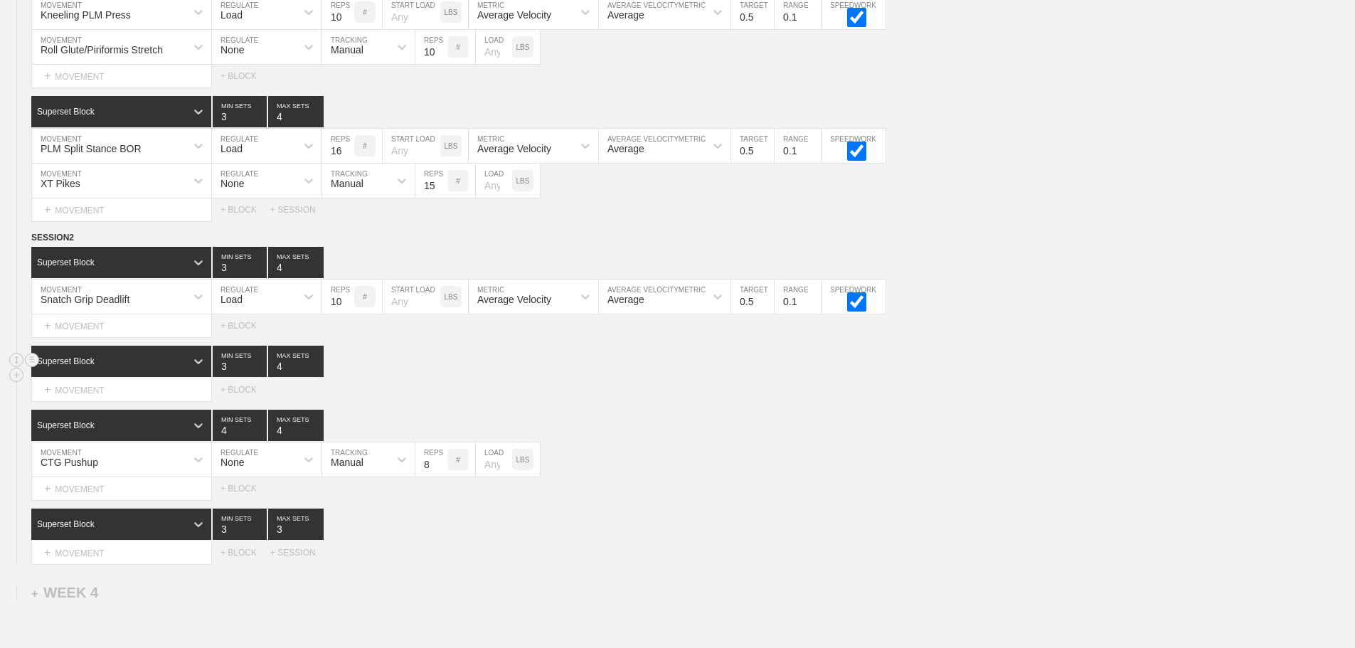
type input "4"
click at [316, 371] on input "4" at bounding box center [295, 361] width 55 height 31
type input "4"
click at [318, 534] on input "4" at bounding box center [295, 524] width 55 height 31
click at [789, 540] on div "Superset Block 3 MIN SETS 4 MAX SETS" at bounding box center [693, 524] width 1324 height 31
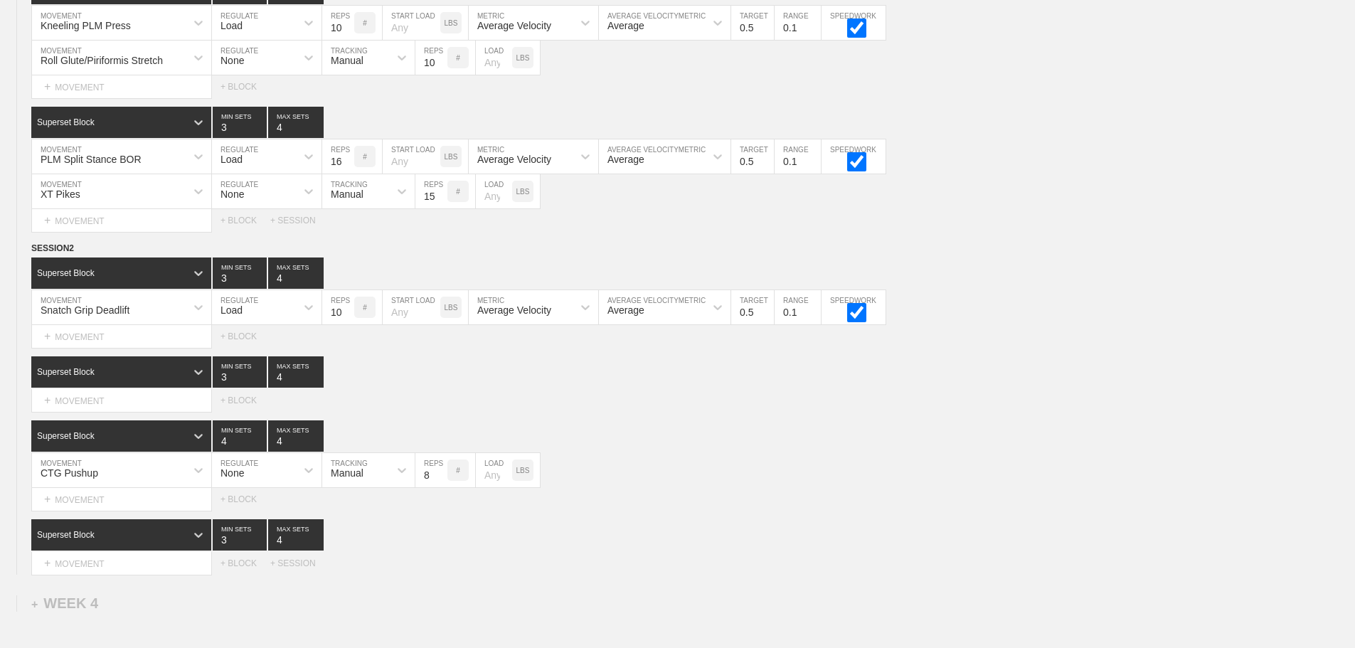
scroll to position [3080, 0]
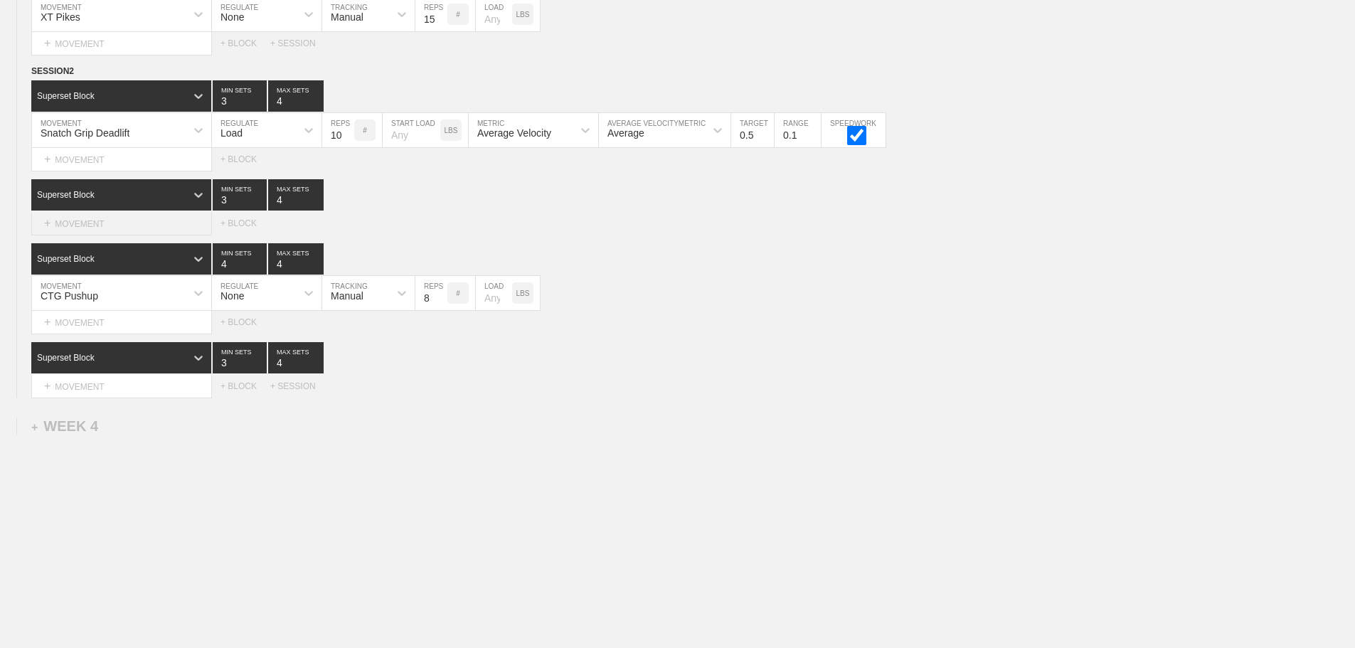
click at [107, 220] on div "+ MOVEMENT" at bounding box center [121, 223] width 181 height 23
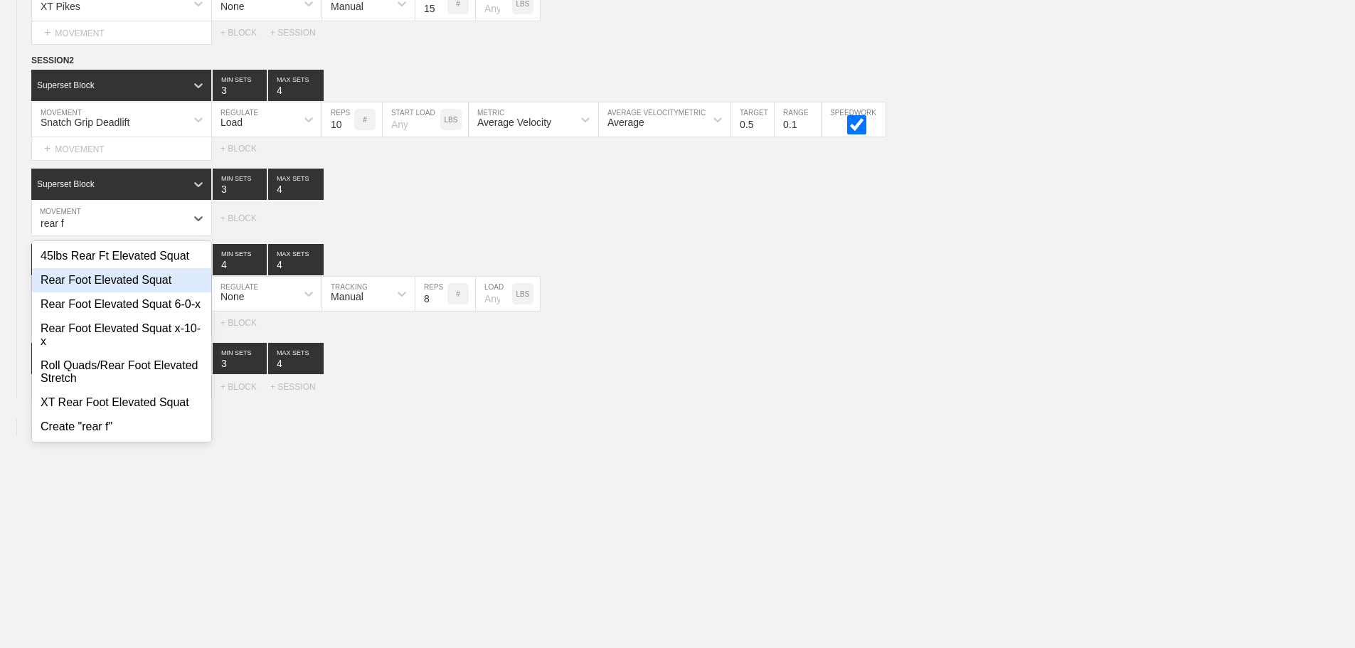
click at [118, 292] on div "Rear Foot Elevated Squat" at bounding box center [121, 280] width 179 height 24
type input "rear f"
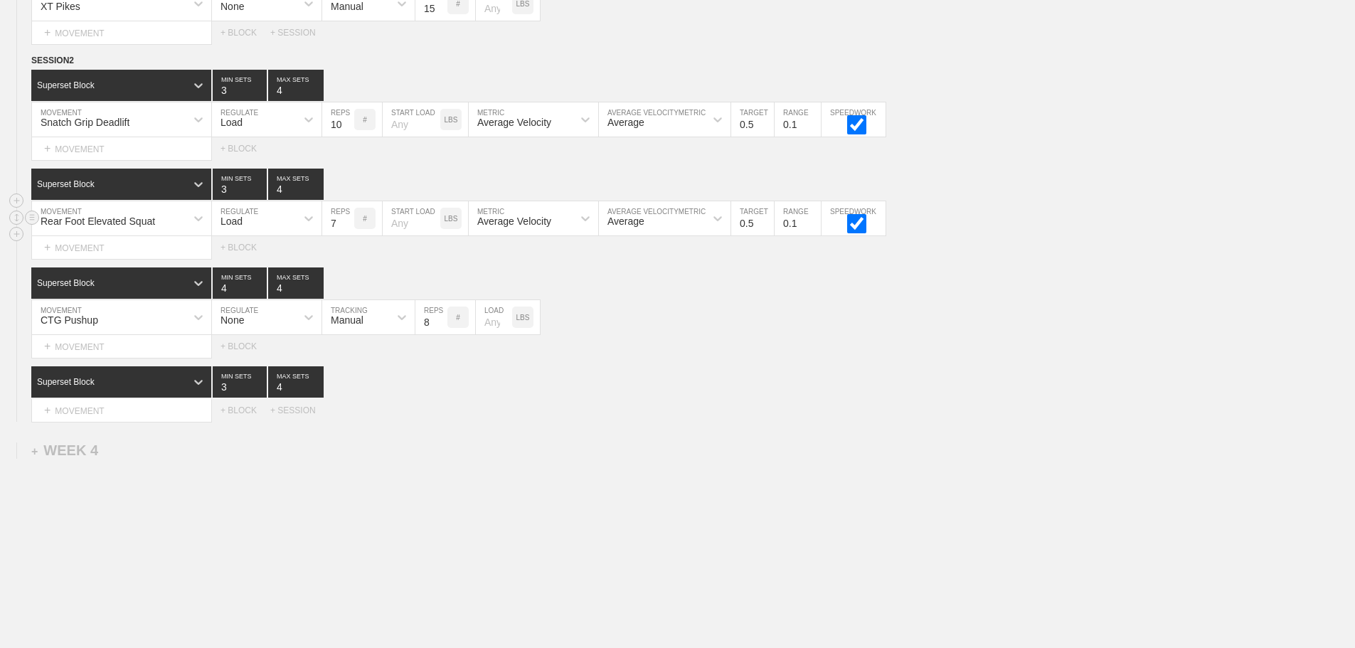
click at [346, 230] on input "7" at bounding box center [338, 218] width 32 height 34
click at [346, 230] on input "8" at bounding box center [338, 218] width 32 height 34
click at [346, 230] on input "9" at bounding box center [338, 218] width 32 height 34
click at [346, 230] on input "10" at bounding box center [338, 218] width 32 height 34
click at [346, 230] on input "11" at bounding box center [338, 218] width 32 height 34
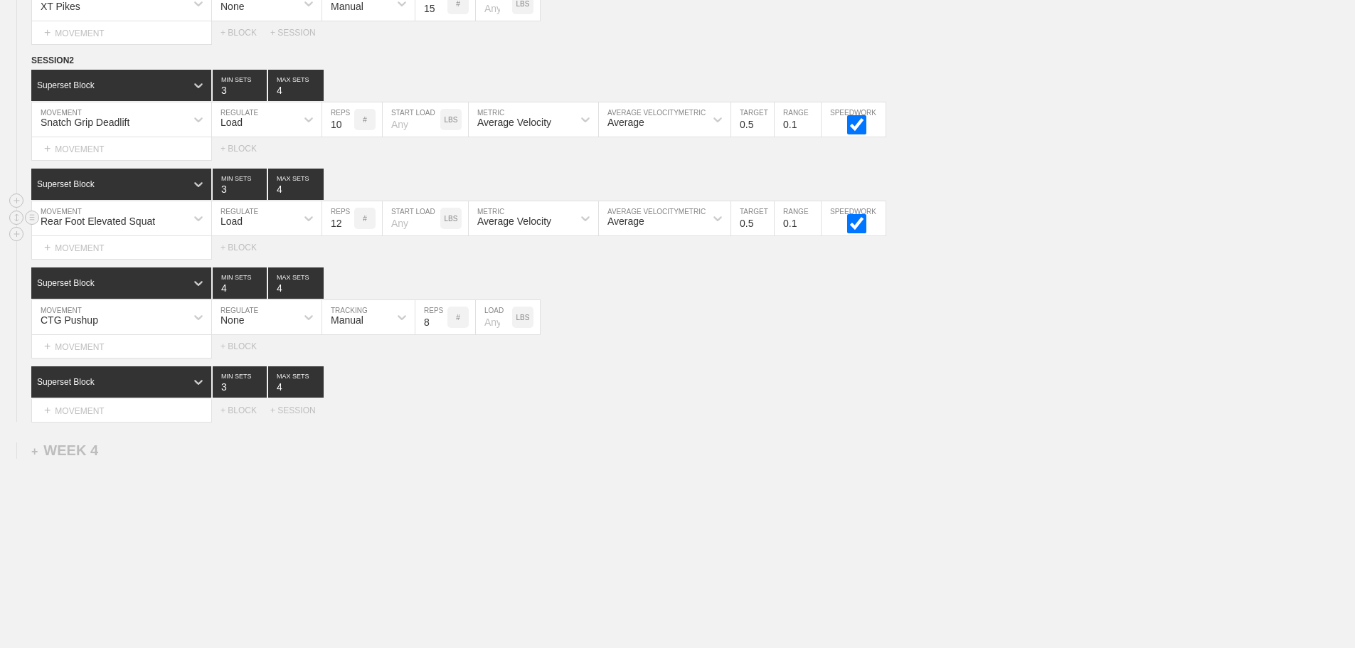
click at [346, 230] on input "12" at bounding box center [338, 218] width 32 height 34
click at [346, 230] on input "13" at bounding box center [338, 218] width 32 height 34
click at [346, 230] on input "14" at bounding box center [338, 218] width 32 height 34
click at [346, 230] on input "15" at bounding box center [338, 218] width 32 height 34
type input "16"
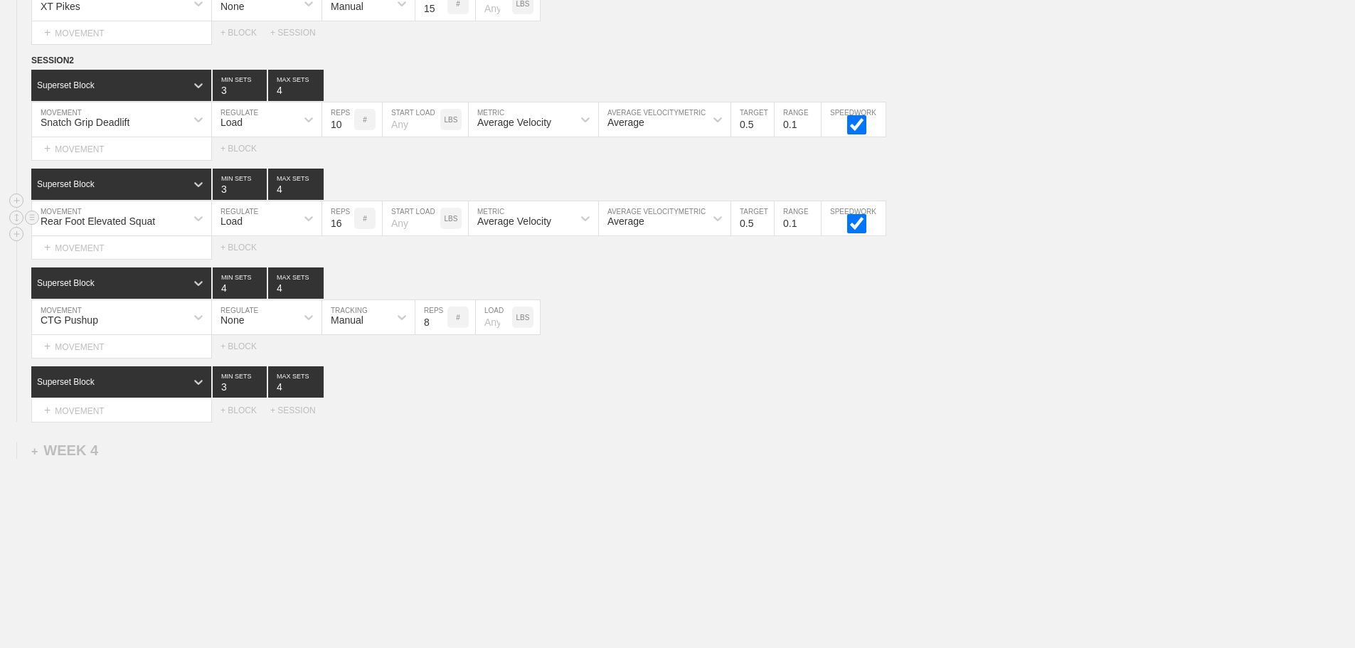
click at [346, 230] on input "16" at bounding box center [338, 218] width 32 height 34
click at [880, 398] on div "Superset Block 3 MIN SETS 4 MAX SETS" at bounding box center [693, 381] width 1324 height 31
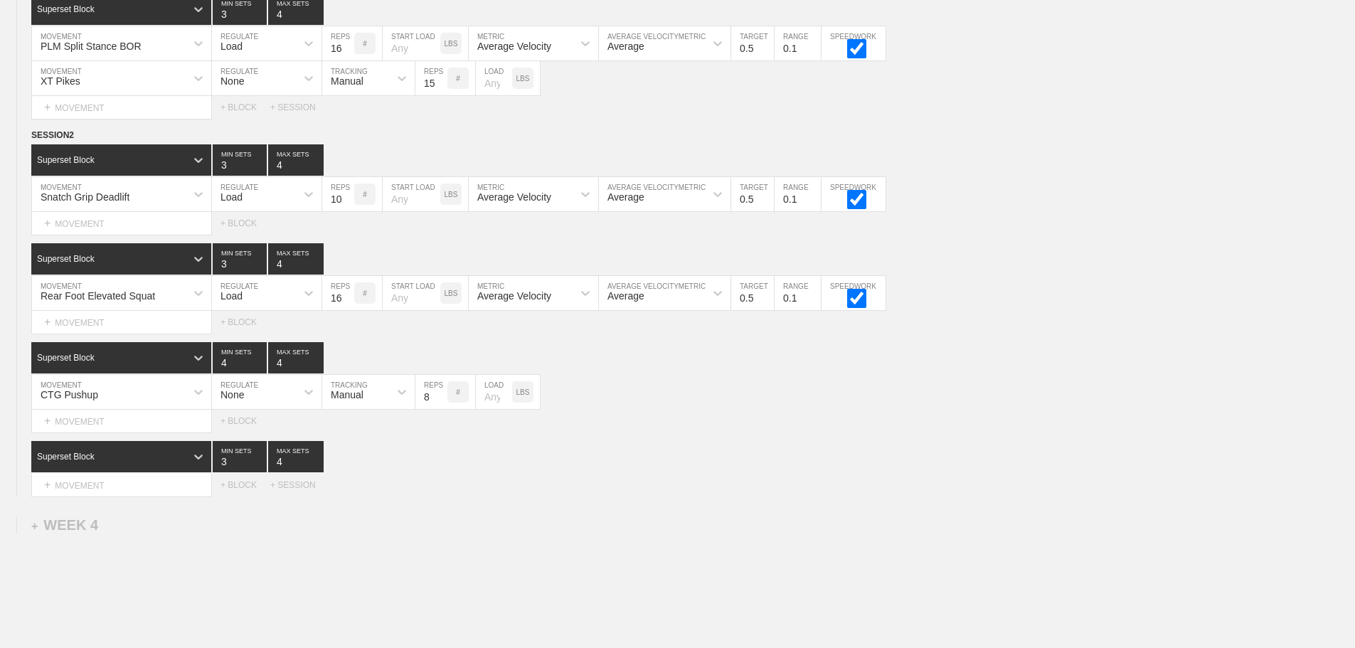
scroll to position [3115, 0]
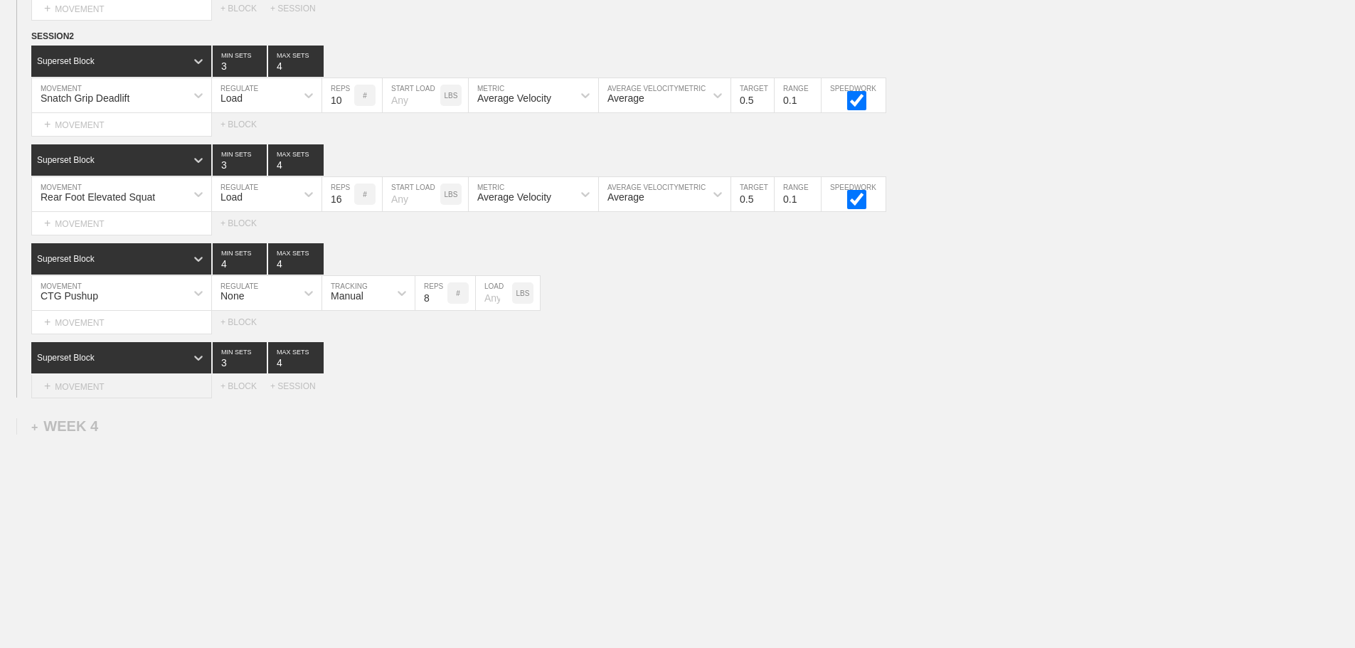
click at [115, 390] on div "+ MOVEMENT" at bounding box center [121, 386] width 181 height 23
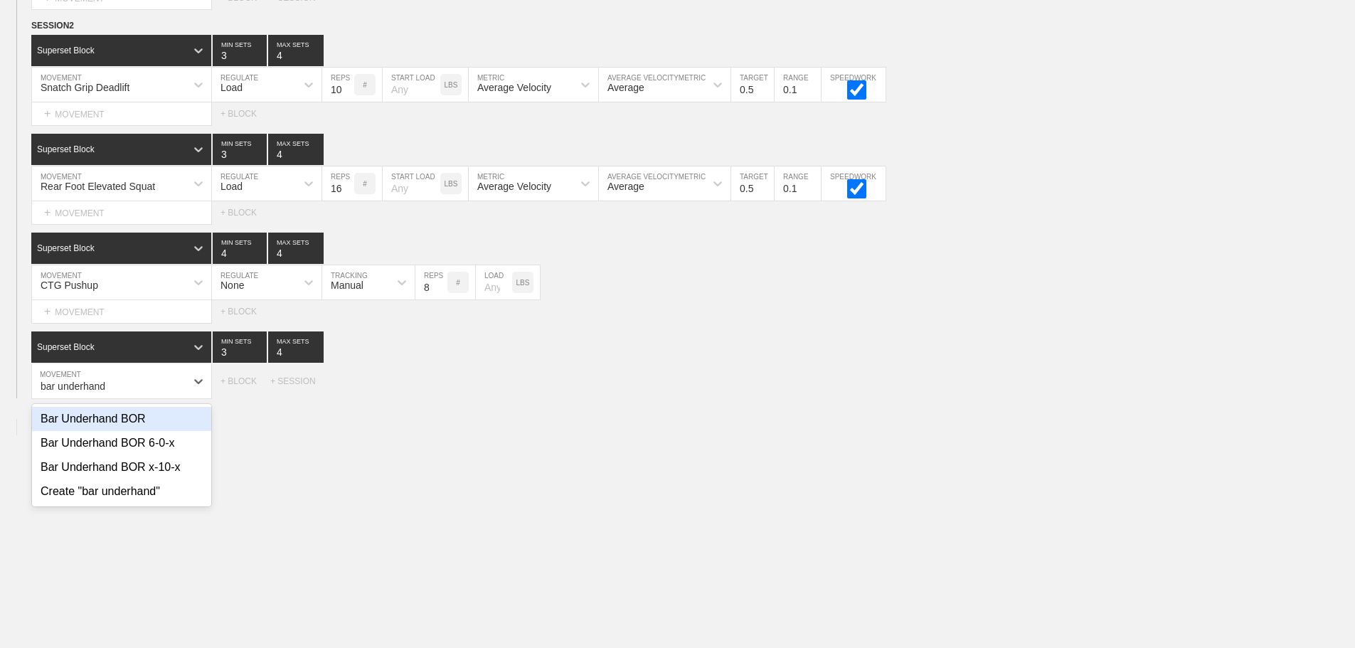
click at [150, 428] on div "Bar Underhand BOR" at bounding box center [121, 419] width 179 height 24
type input "bar underhand"
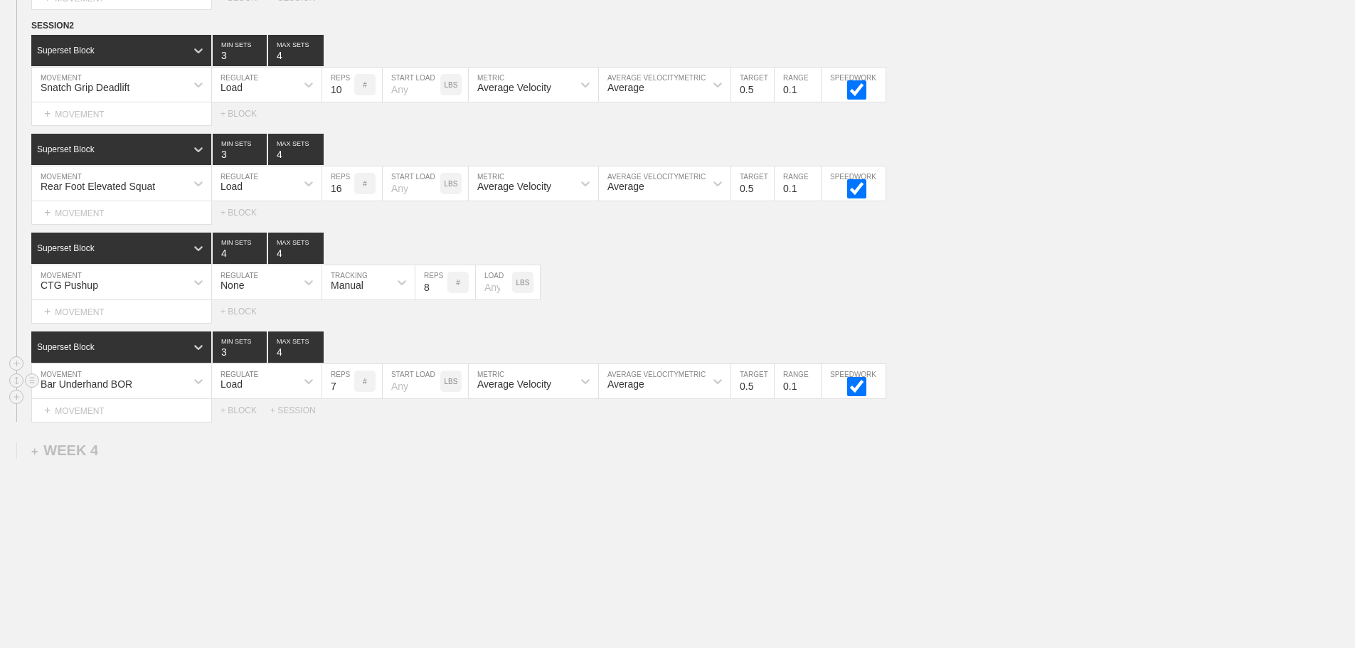
click at [346, 394] on input "7" at bounding box center [338, 381] width 32 height 34
click at [346, 394] on input "8" at bounding box center [338, 381] width 32 height 34
click at [346, 394] on input "9" at bounding box center [338, 381] width 32 height 34
type input "10"
click at [346, 394] on input "10" at bounding box center [338, 381] width 32 height 34
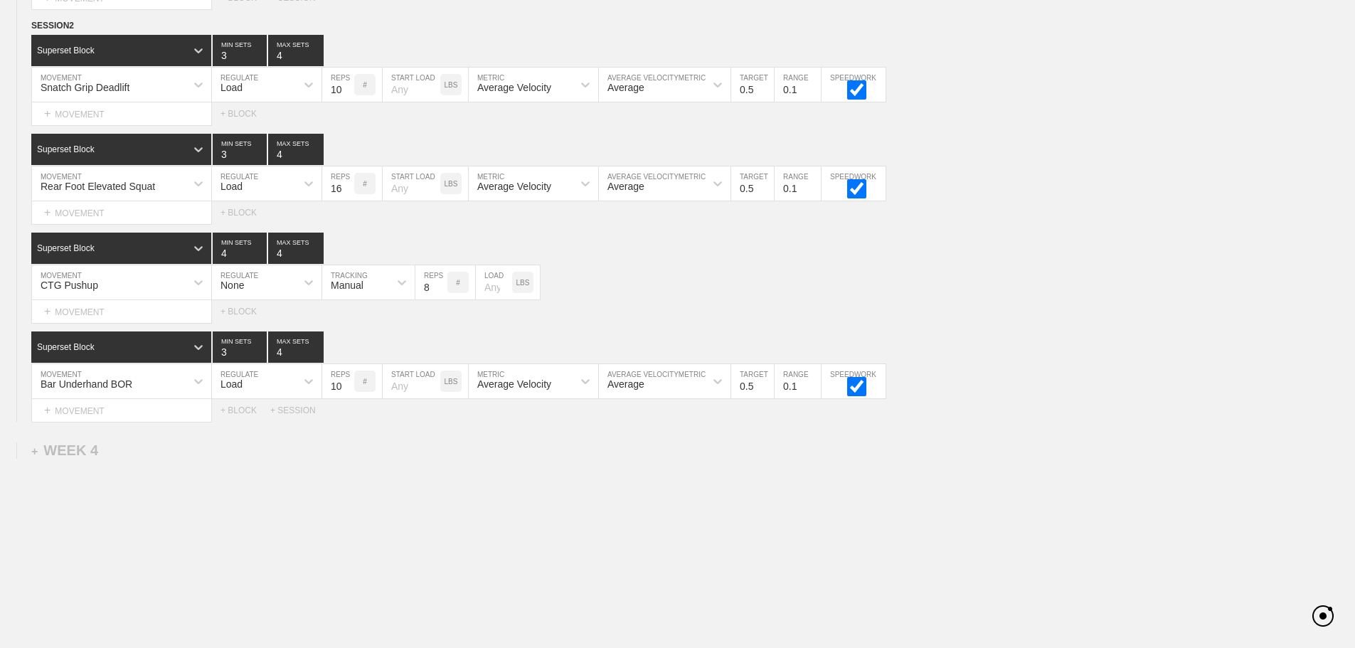
drag, startPoint x: 422, startPoint y: 469, endPoint x: 390, endPoint y: 465, distance: 31.6
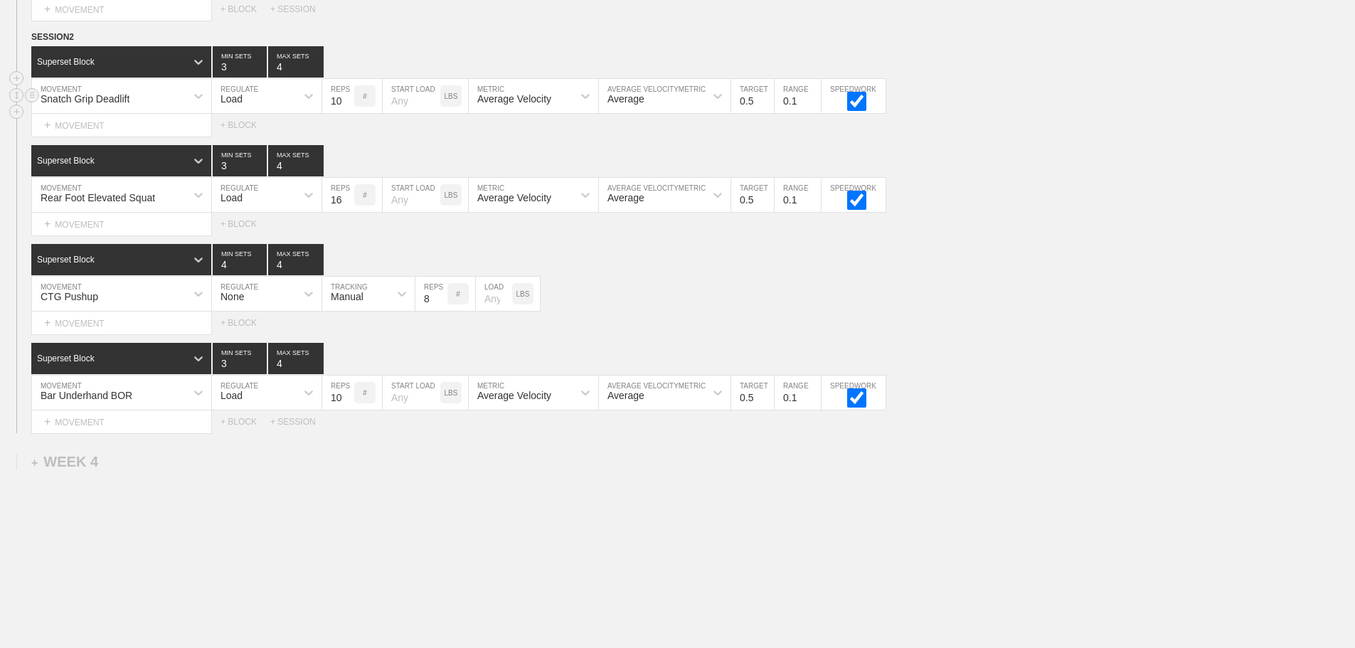
scroll to position [3079, 0]
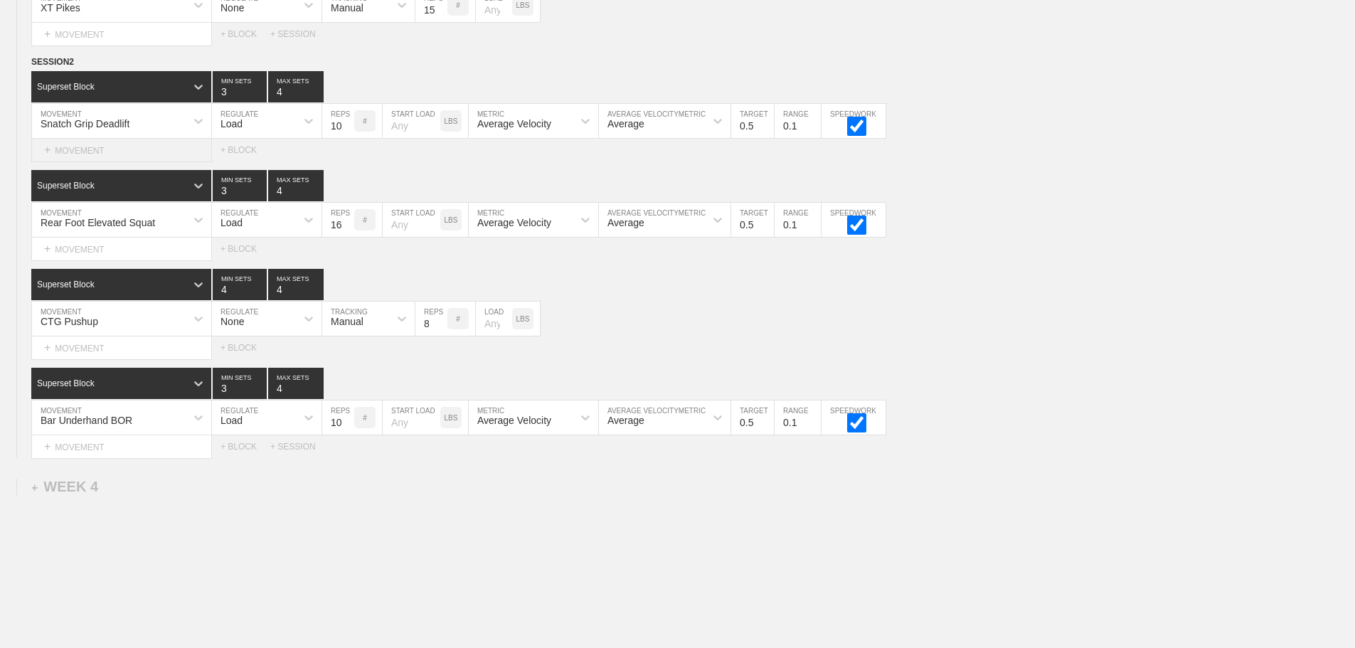
click at [103, 159] on div "+ MOVEMENT" at bounding box center [121, 150] width 181 height 23
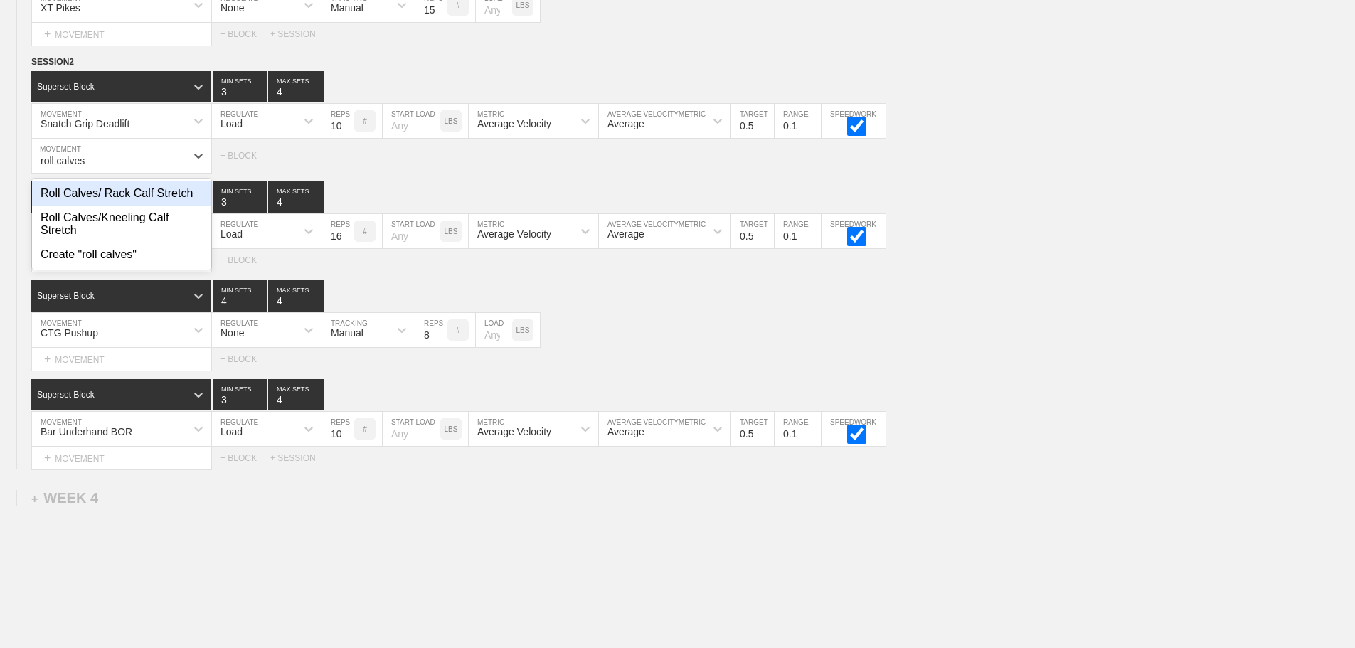
click at [144, 206] on div "Roll Calves/ Rack Calf Stretch" at bounding box center [121, 193] width 179 height 24
type input "roll calves"
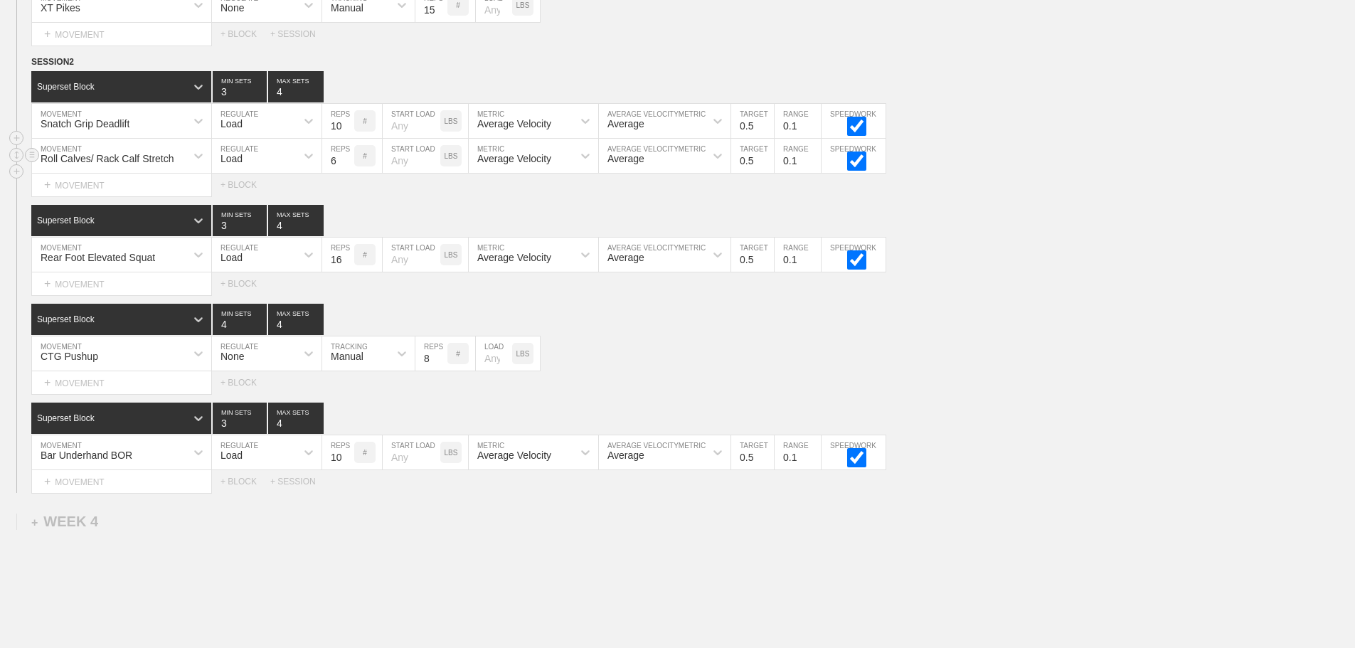
click at [278, 166] on div "Load" at bounding box center [254, 156] width 84 height 24
click at [260, 203] on div "None" at bounding box center [267, 193] width 110 height 24
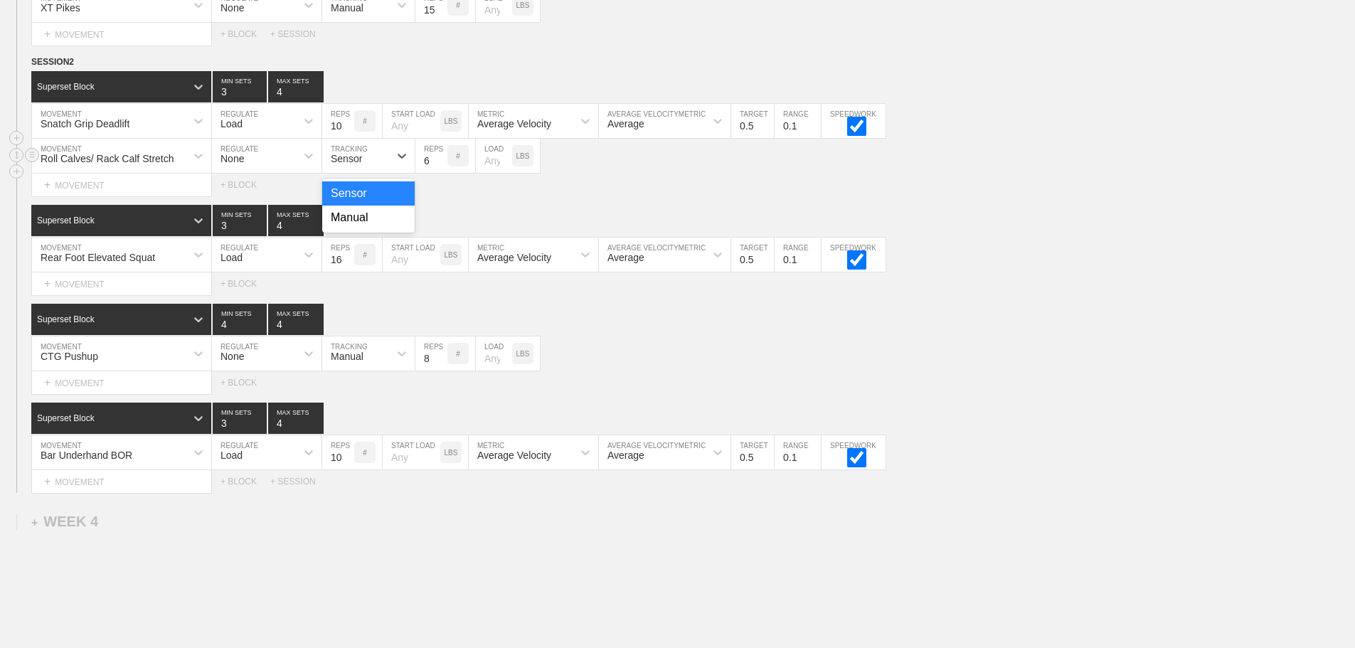
click at [350, 164] on div "Sensor" at bounding box center [346, 158] width 31 height 11
click at [359, 227] on div "Manual" at bounding box center [368, 218] width 92 height 24
click at [440, 167] on input "7" at bounding box center [431, 156] width 32 height 34
click at [440, 167] on input "8" at bounding box center [431, 156] width 32 height 34
click at [440, 167] on input "9" at bounding box center [431, 156] width 32 height 34
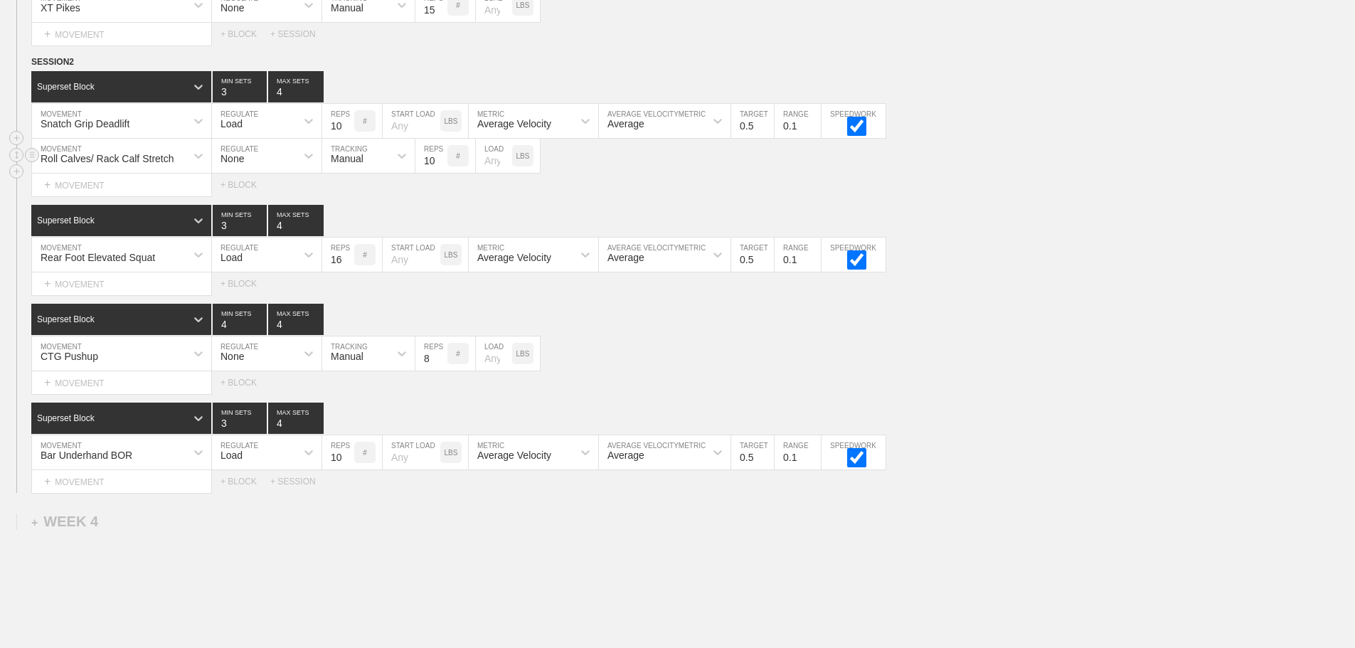
type input "10"
click at [440, 167] on input "10" at bounding box center [431, 156] width 32 height 34
click at [1080, 363] on div "CTG Pushup MOVEMENT None REGULATE Manual TRACKING 8 REPS # LOAD LBS" at bounding box center [677, 353] width 1355 height 35
click at [1070, 353] on div "CTG Pushup MOVEMENT None REGULATE Manual TRACKING 8 REPS # LOAD LBS" at bounding box center [677, 353] width 1355 height 35
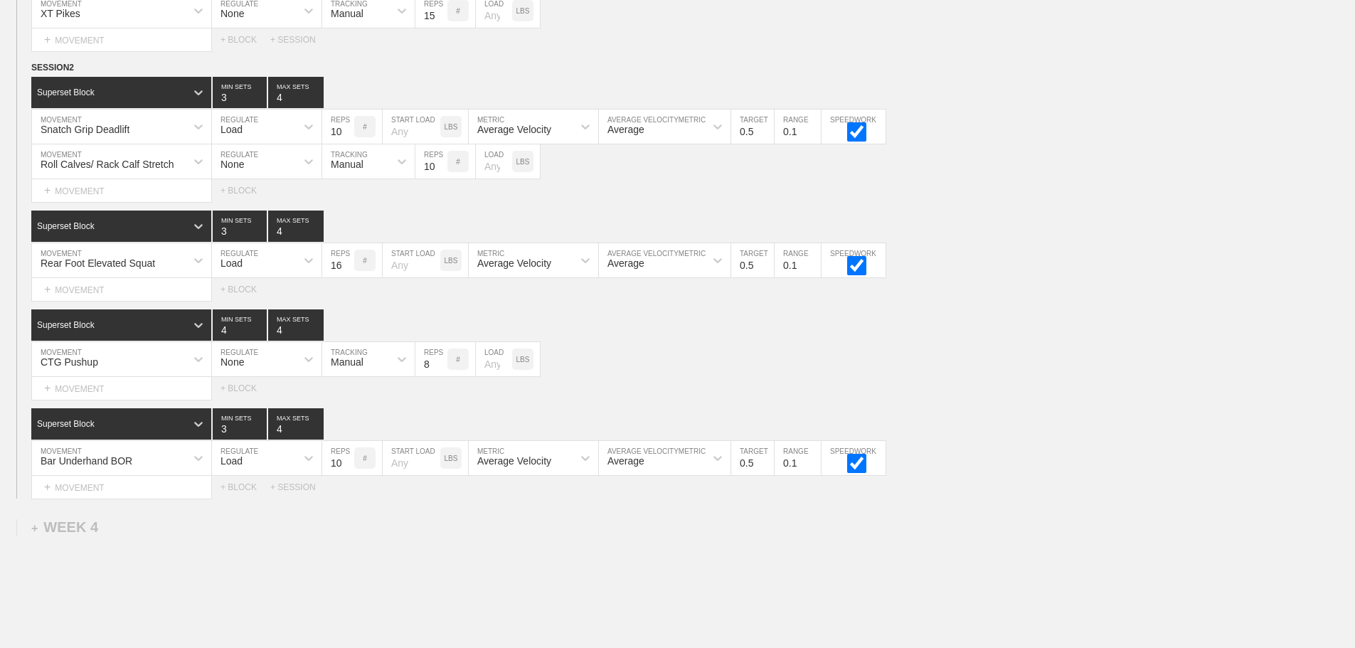
scroll to position [3185, 0]
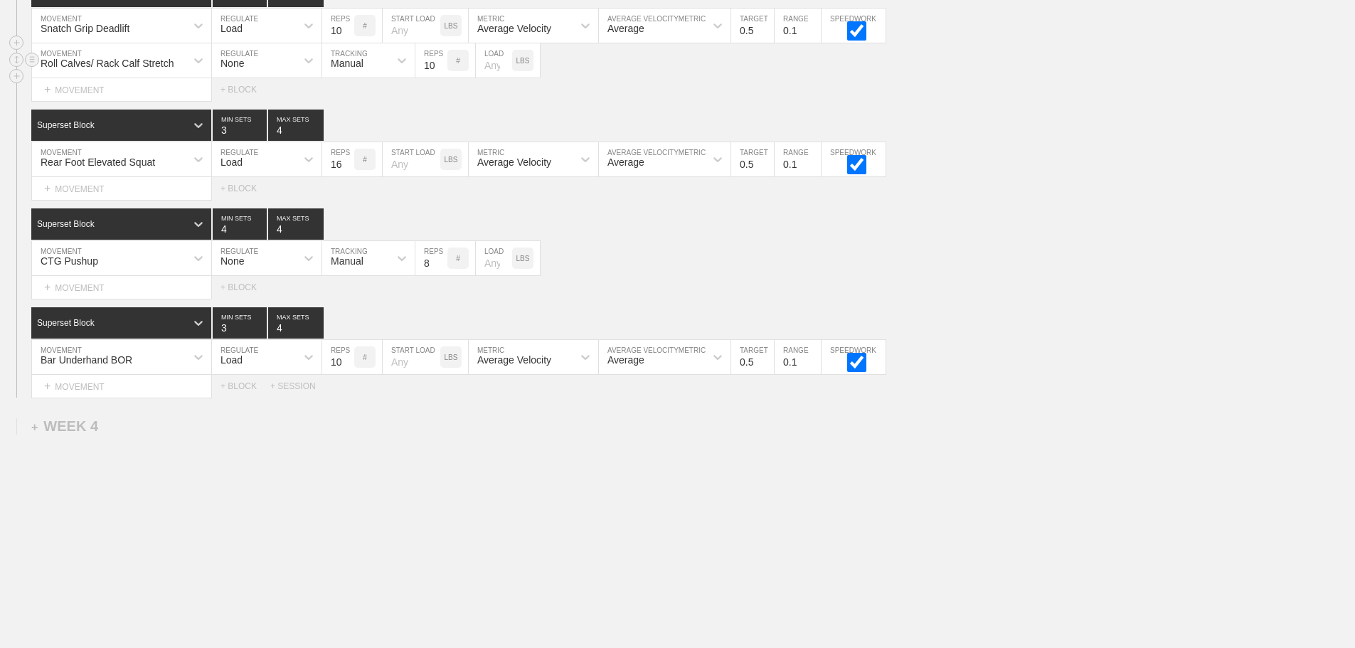
click at [1001, 75] on div "Roll Calves/ Rack Calf Stretch MOVEMENT None REGULATE Manual TRACKING 10 REPS #…" at bounding box center [677, 60] width 1355 height 35
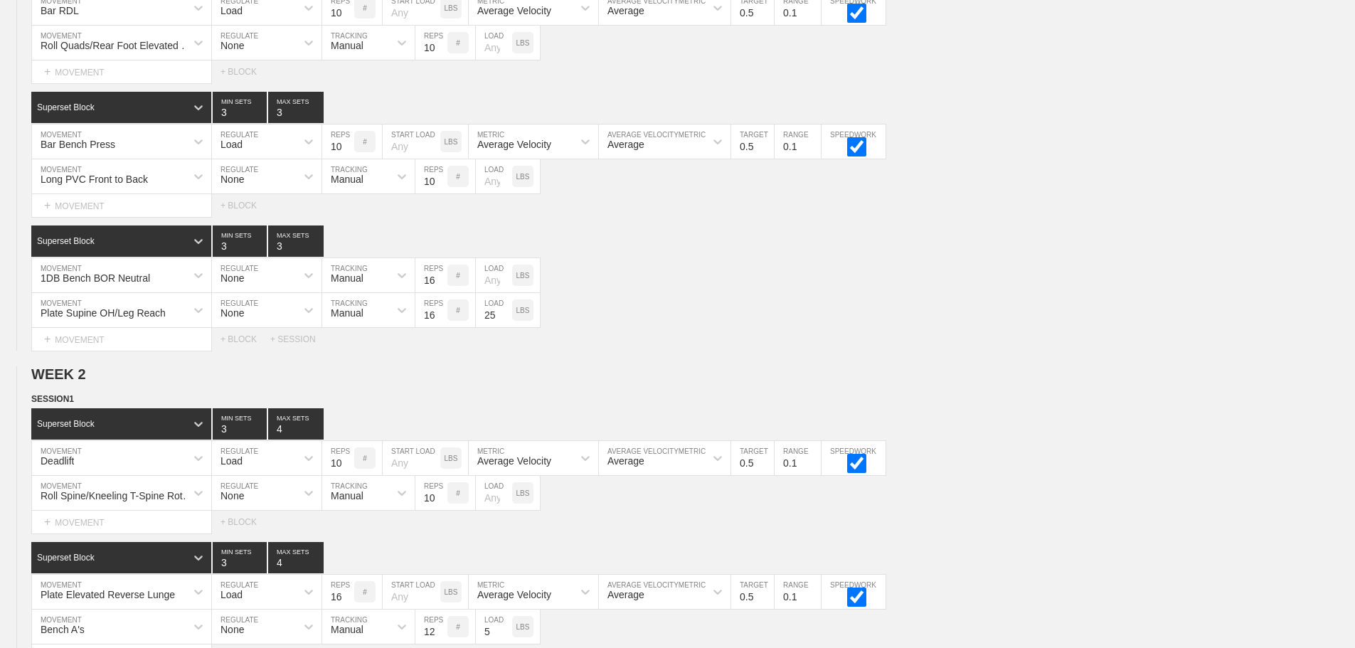
drag, startPoint x: 1354, startPoint y: 125, endPoint x: 1298, endPoint y: 489, distance: 368.5
click at [199, 90] on div "SESSION 2 Superset Block 3 MIN SETS 3 MAX SETS DUPLICATE INSERT MOVEMENT AFTER …" at bounding box center [677, 79] width 1355 height 543
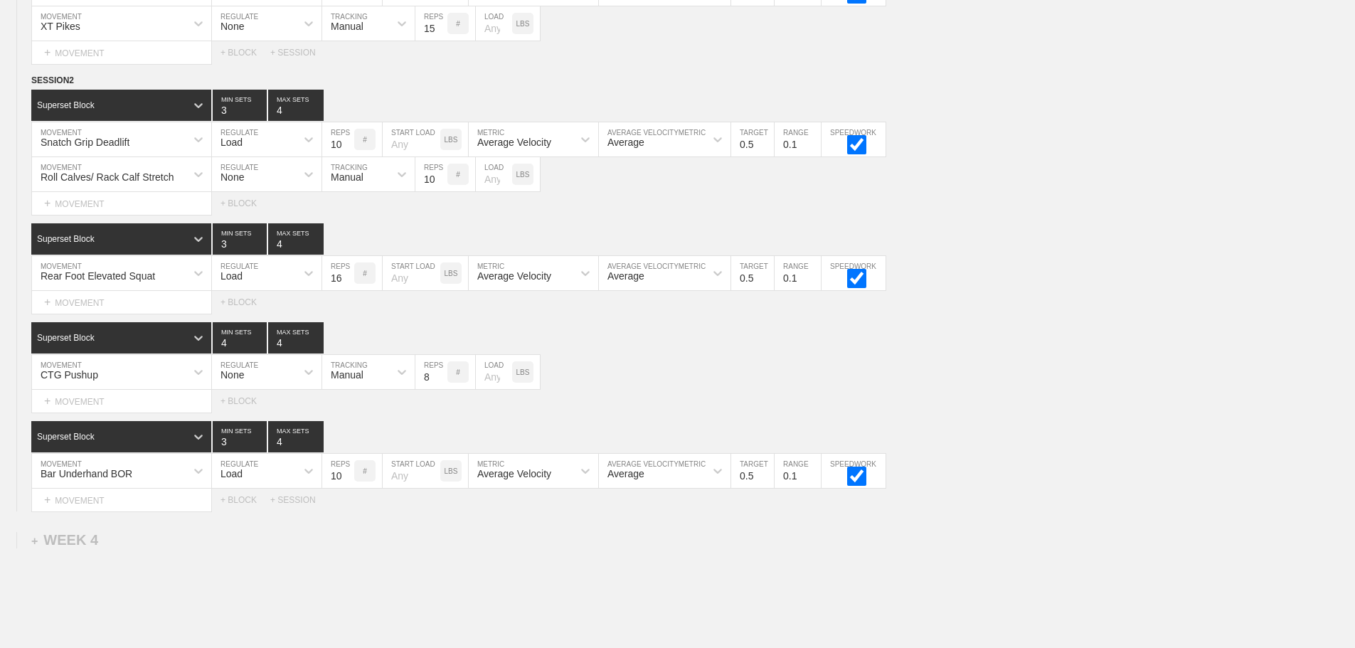
scroll to position [3185, 0]
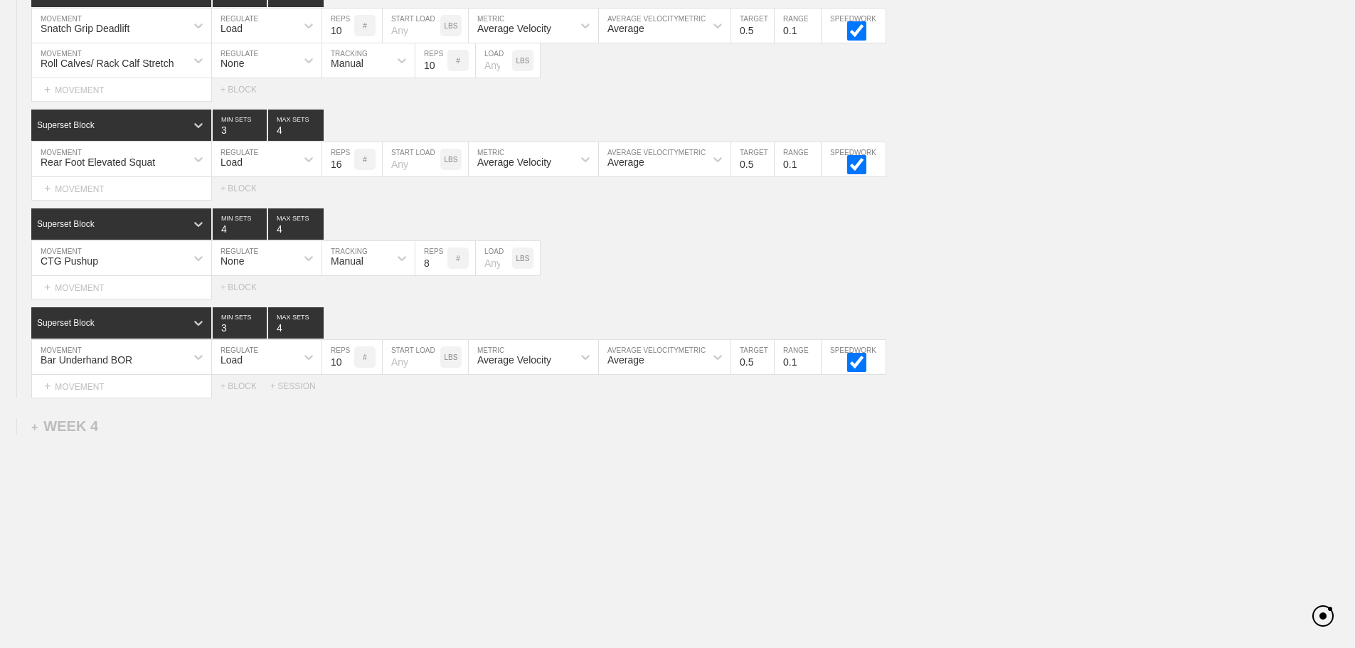
click at [1136, 378] on div "Select... MOVEMENT + MOVEMENT + BLOCK + SESSION" at bounding box center [677, 386] width 1355 height 23
click at [105, 187] on div "+ MOVEMENT" at bounding box center [121, 188] width 181 height 23
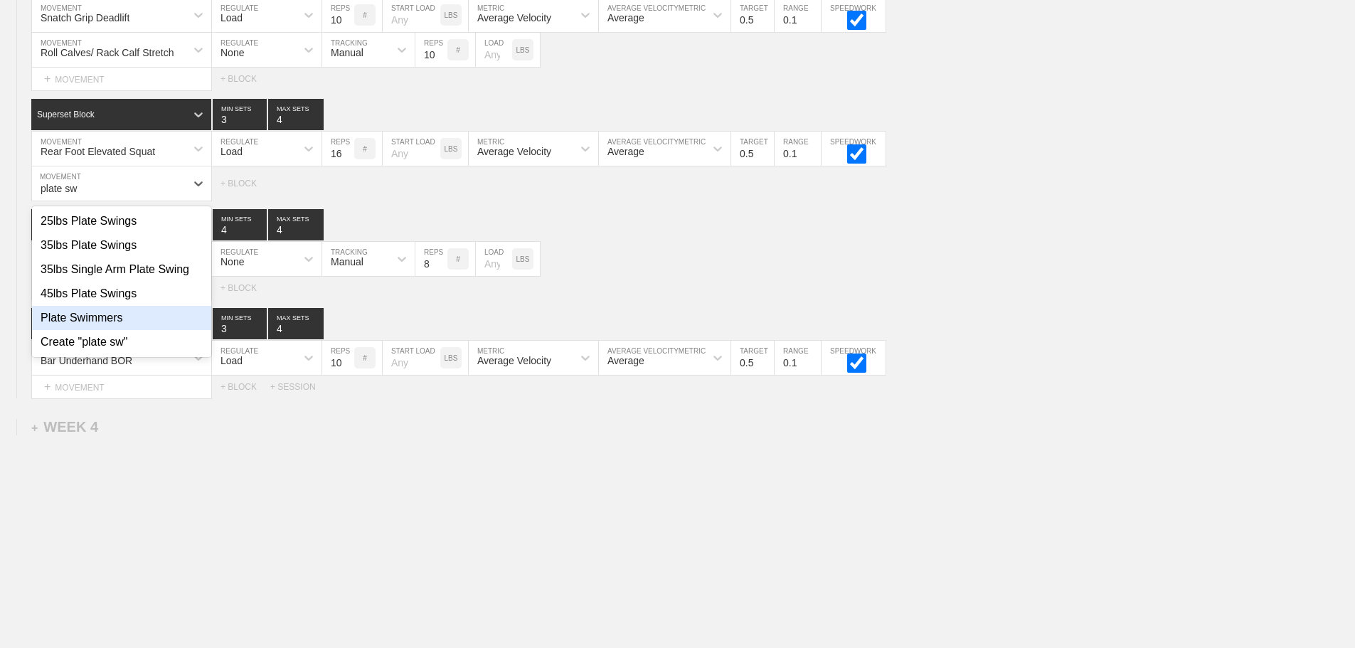
click at [116, 326] on div "Plate Swimmers" at bounding box center [121, 318] width 179 height 24
type input "plate sw"
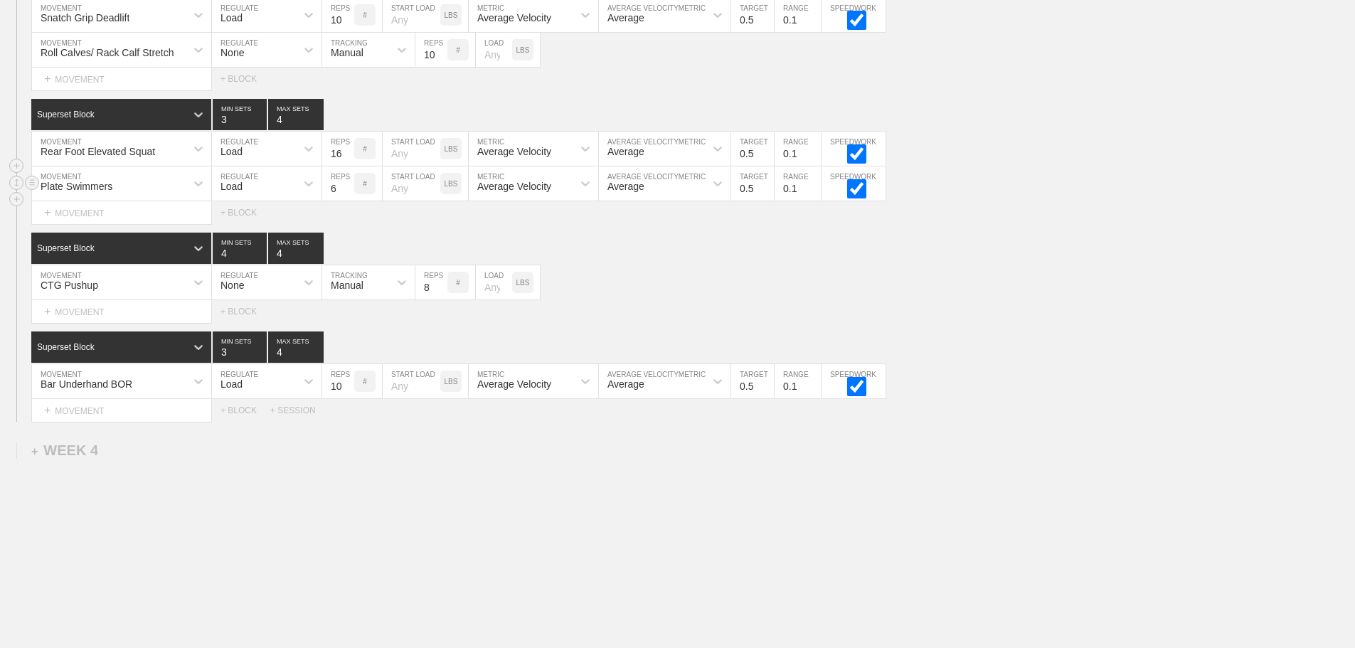
click at [233, 192] on div "Load" at bounding box center [231, 186] width 22 height 11
click at [249, 230] on div "None" at bounding box center [267, 221] width 110 height 24
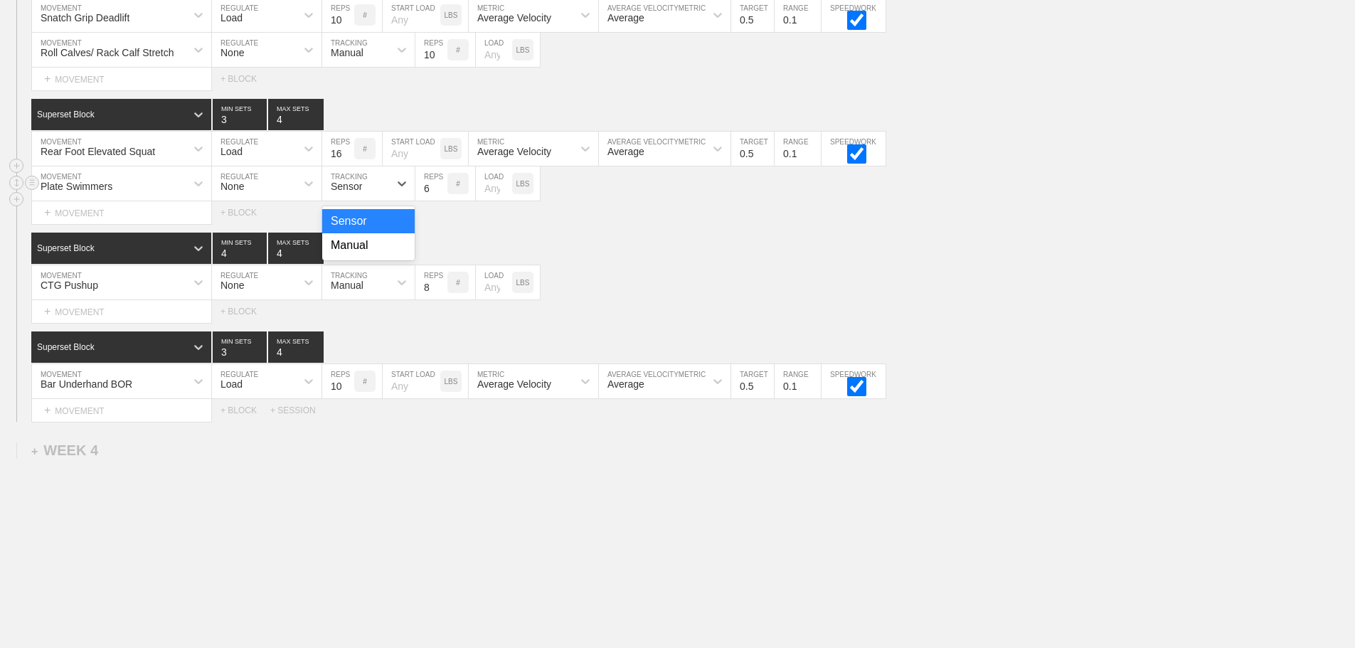
click at [354, 192] on div "Sensor" at bounding box center [346, 186] width 31 height 11
click at [358, 257] on div "Manual" at bounding box center [368, 245] width 92 height 24
click at [440, 194] on input "7" at bounding box center [431, 183] width 32 height 34
click at [440, 194] on input "8" at bounding box center [431, 183] width 32 height 34
click at [440, 194] on input "9" at bounding box center [431, 183] width 32 height 34
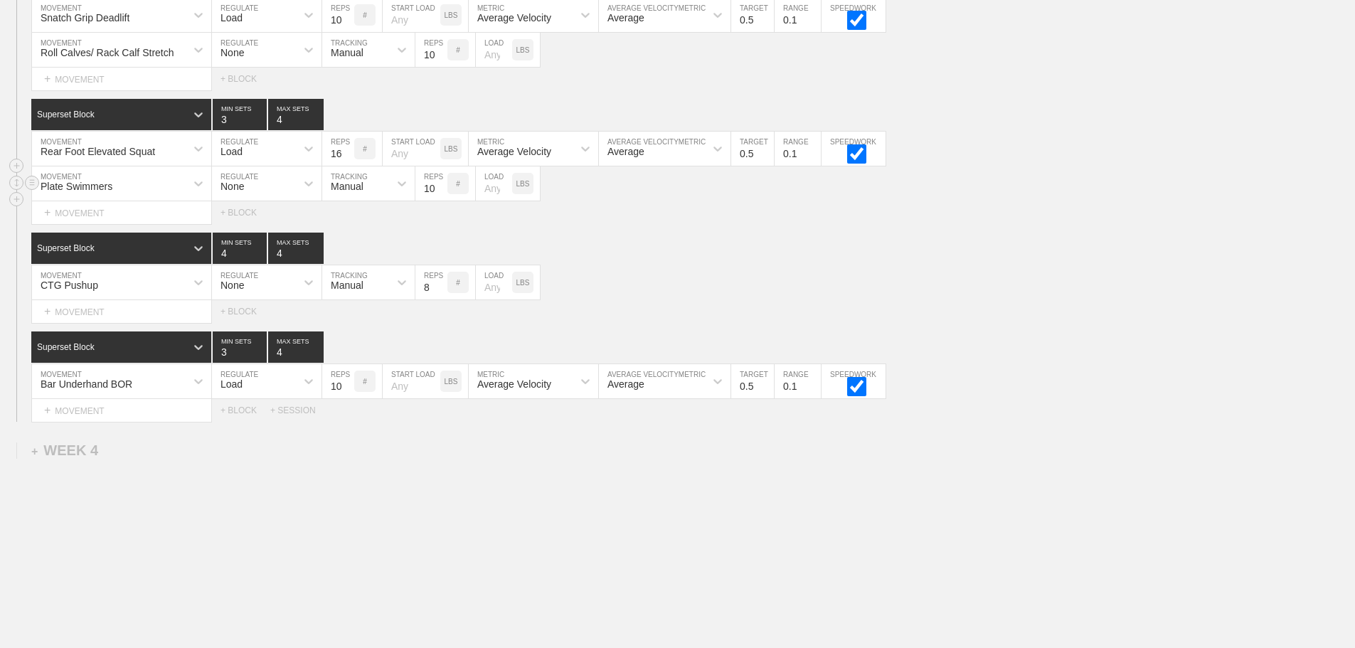
click at [440, 194] on input "10" at bounding box center [431, 183] width 32 height 34
click at [440, 194] on input "11" at bounding box center [431, 183] width 32 height 34
type input "12"
click at [440, 194] on input "12" at bounding box center [431, 183] width 32 height 34
click at [491, 198] on input "number" at bounding box center [494, 183] width 36 height 34
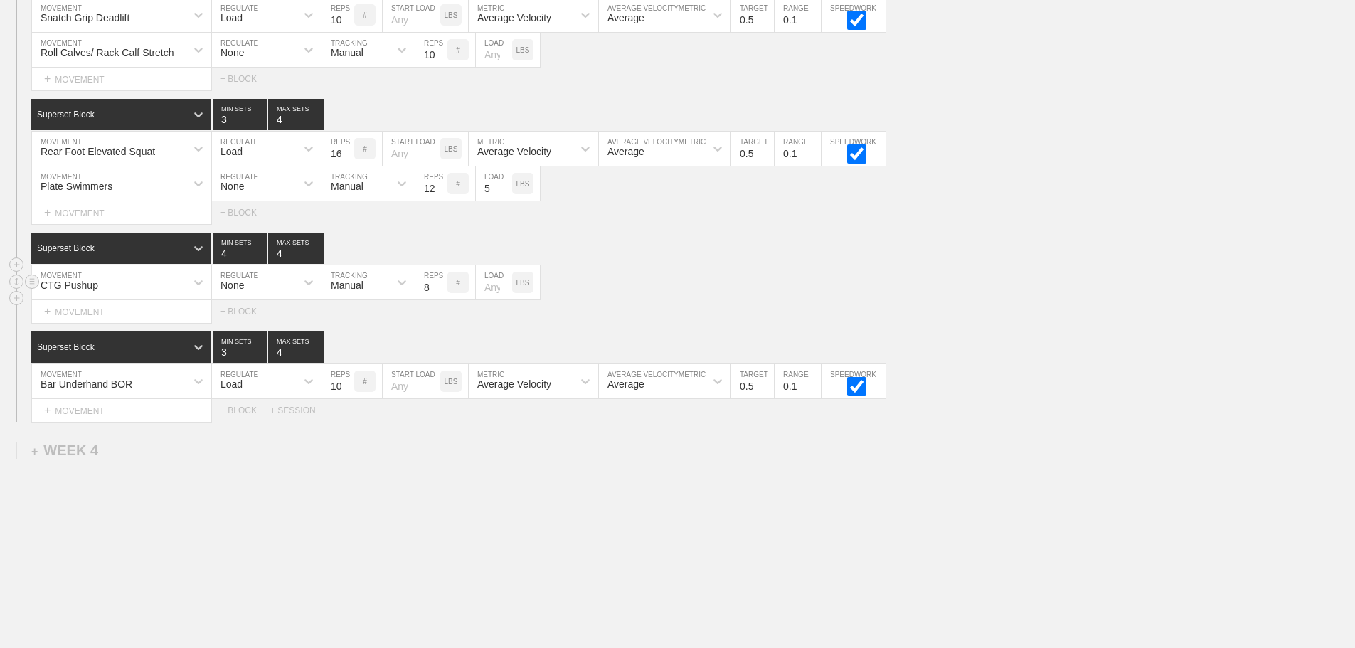
type input "5"
click at [710, 289] on div "CTG Pushup MOVEMENT None REGULATE Manual TRACKING 8 REPS # LOAD LBS" at bounding box center [677, 282] width 1355 height 35
click at [1102, 287] on div "CTG Pushup MOVEMENT None REGULATE Manual TRACKING 8 REPS # LOAD LBS" at bounding box center [677, 282] width 1355 height 35
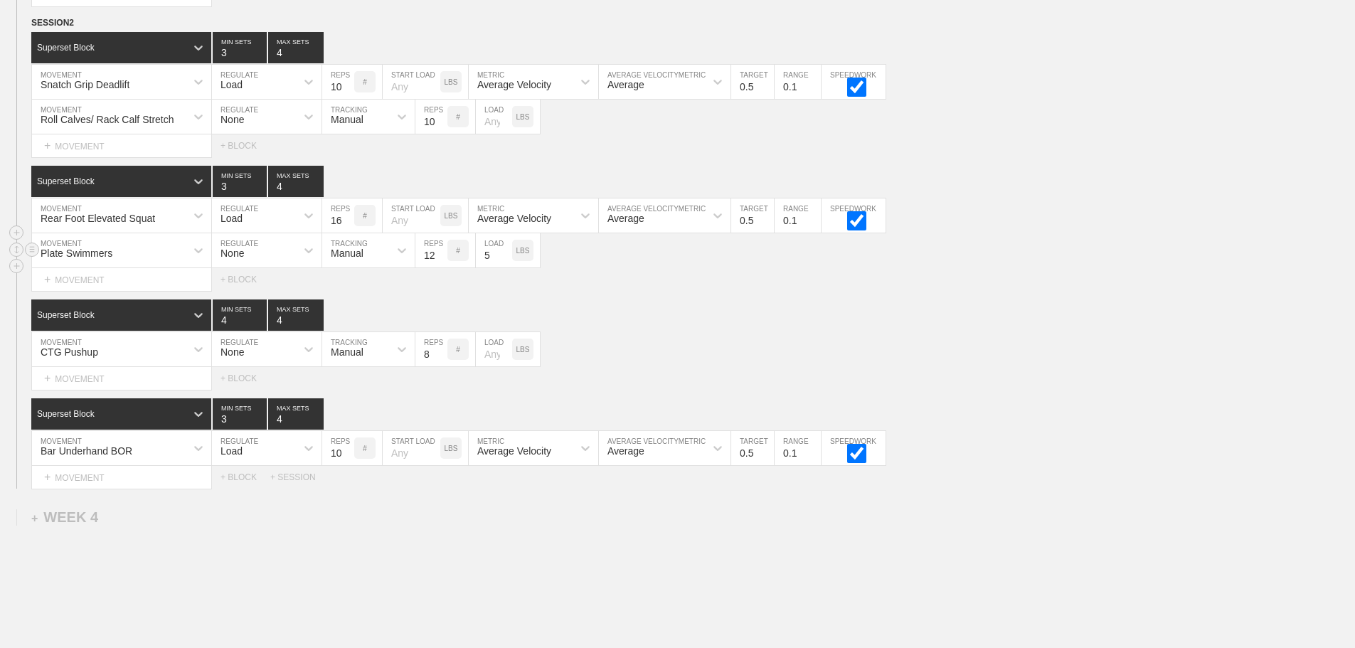
scroll to position [3043, 0]
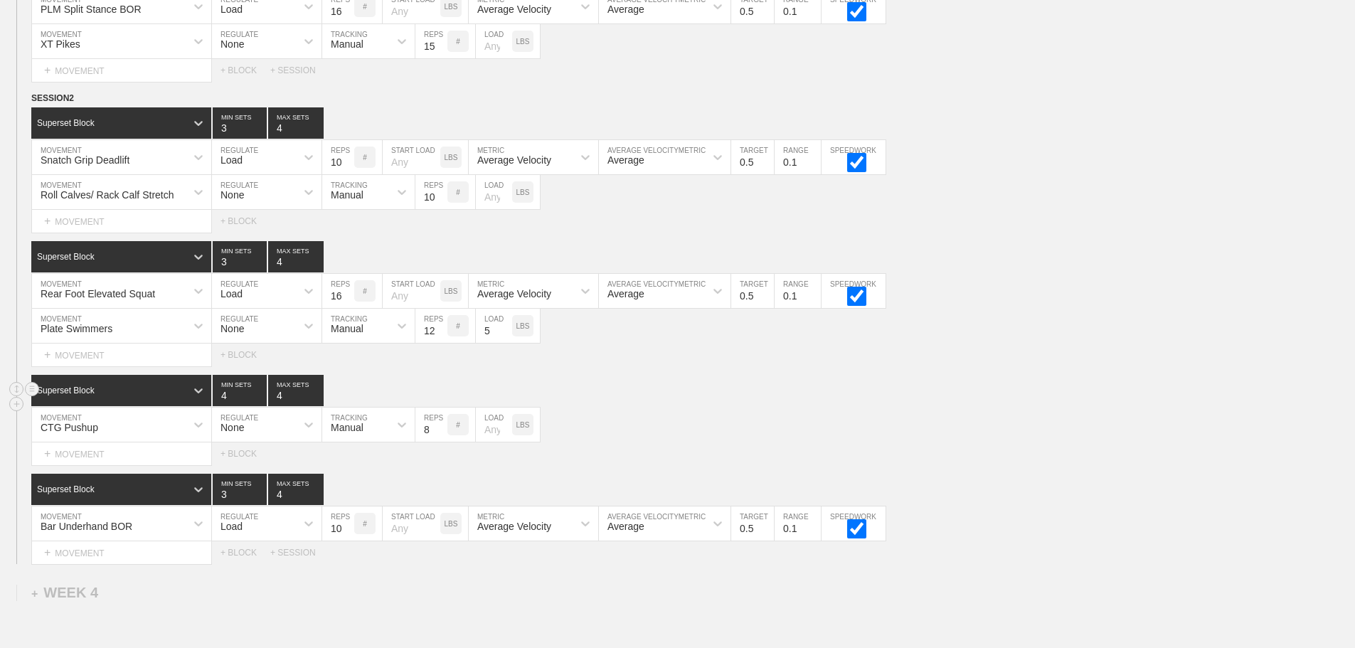
click at [1022, 406] on div "Superset Block 4 MIN SETS 4 MAX SETS" at bounding box center [693, 390] width 1324 height 31
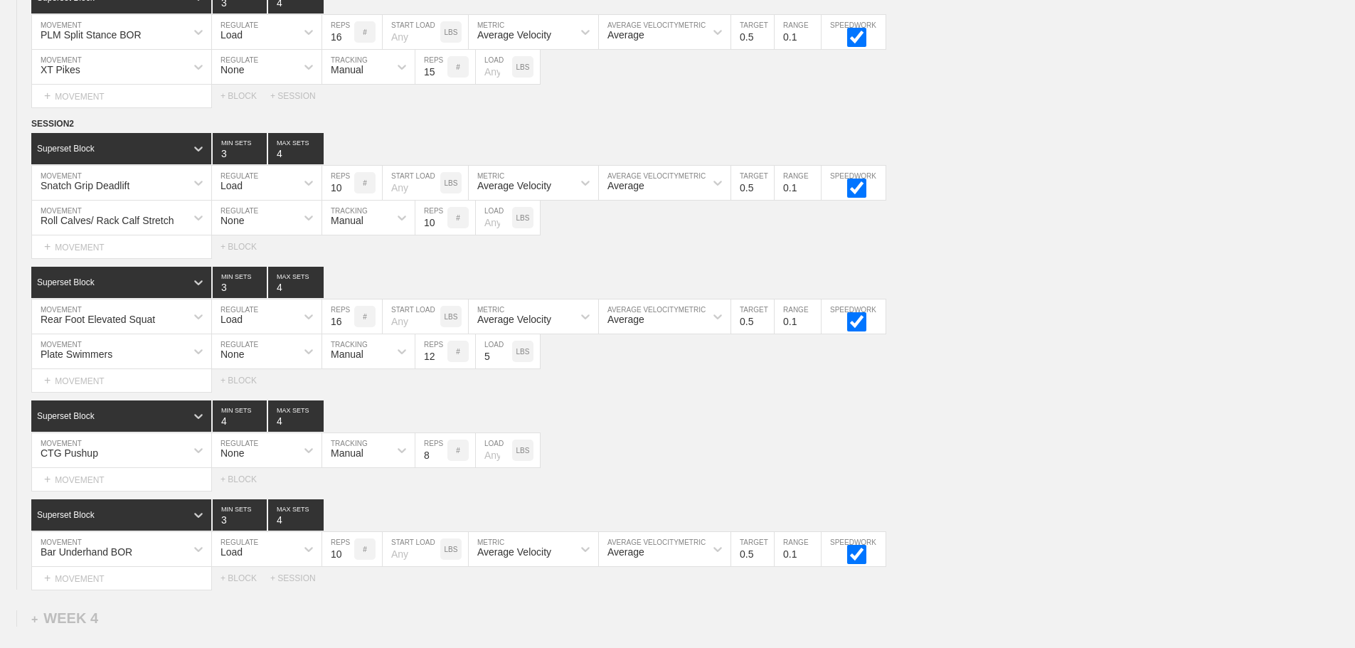
scroll to position [3220, 0]
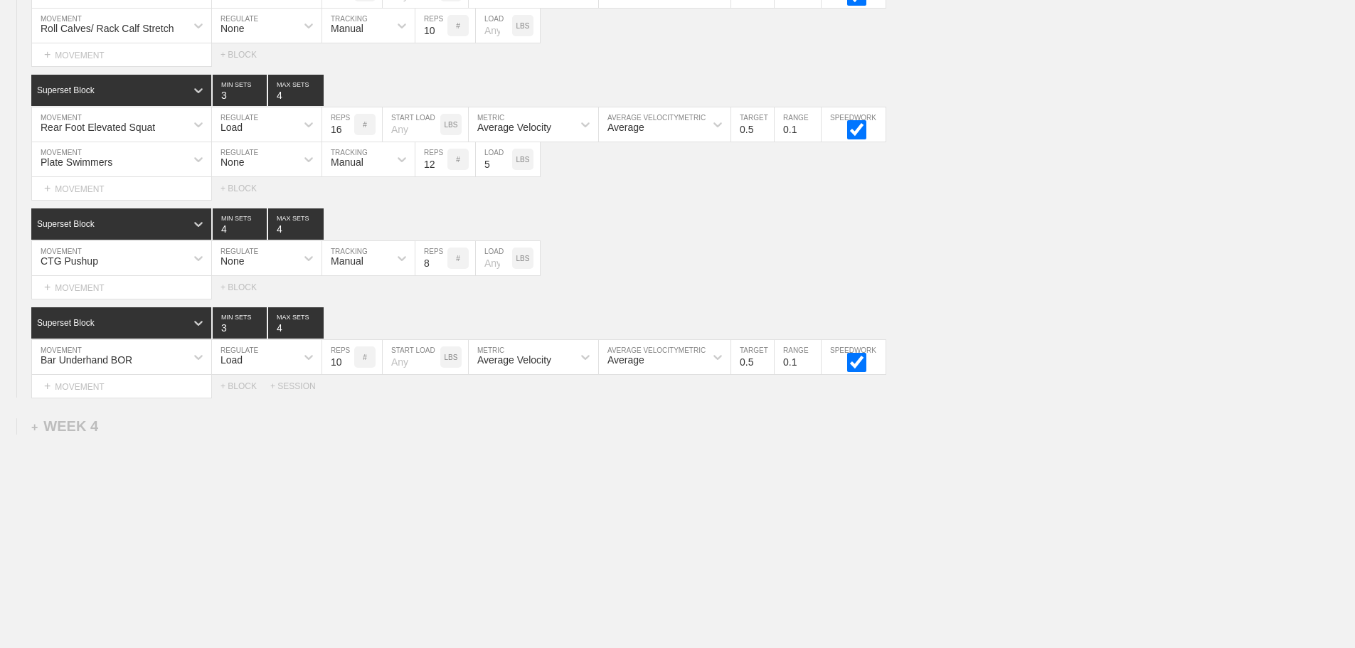
click at [126, 284] on div "+ MOVEMENT" at bounding box center [121, 287] width 181 height 23
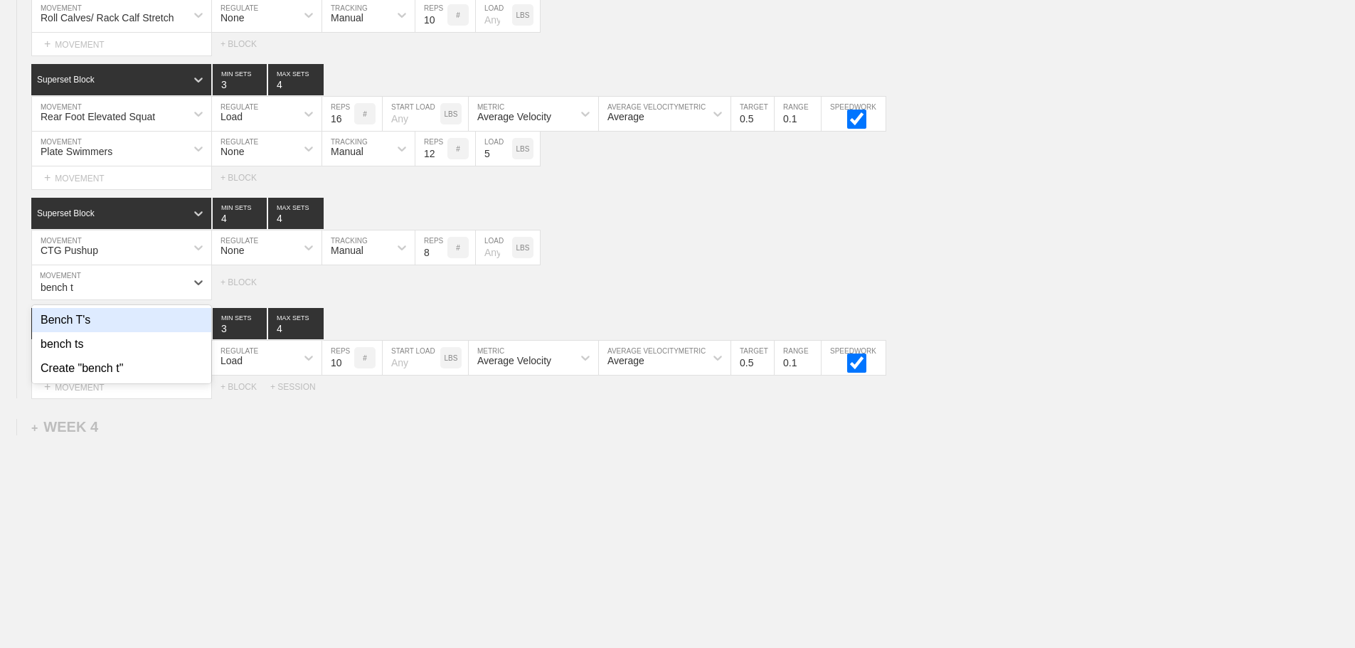
click at [66, 332] on div "Bench T's" at bounding box center [121, 320] width 179 height 24
type input "bench t"
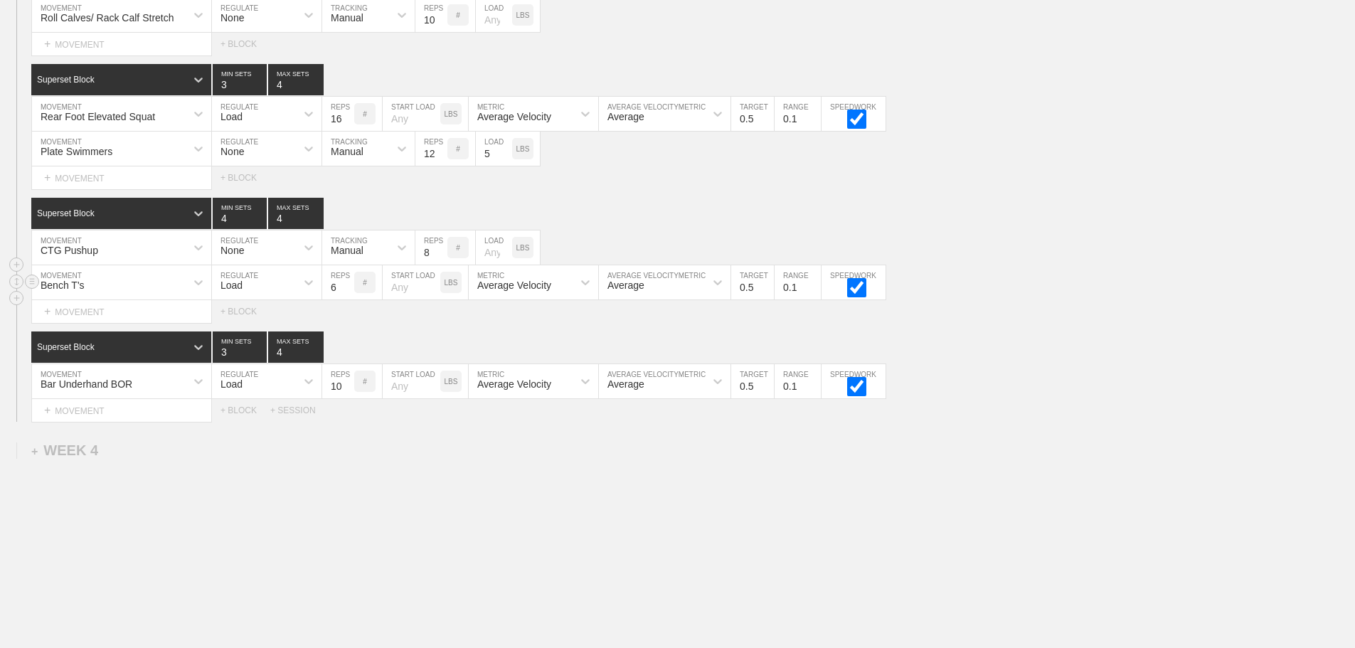
drag, startPoint x: 240, startPoint y: 296, endPoint x: 244, endPoint y: 304, distance: 8.9
click at [241, 291] on div "Load" at bounding box center [231, 285] width 22 height 11
click at [243, 331] on div "None" at bounding box center [267, 320] width 110 height 24
click at [351, 291] on div "Sensor" at bounding box center [346, 285] width 31 height 11
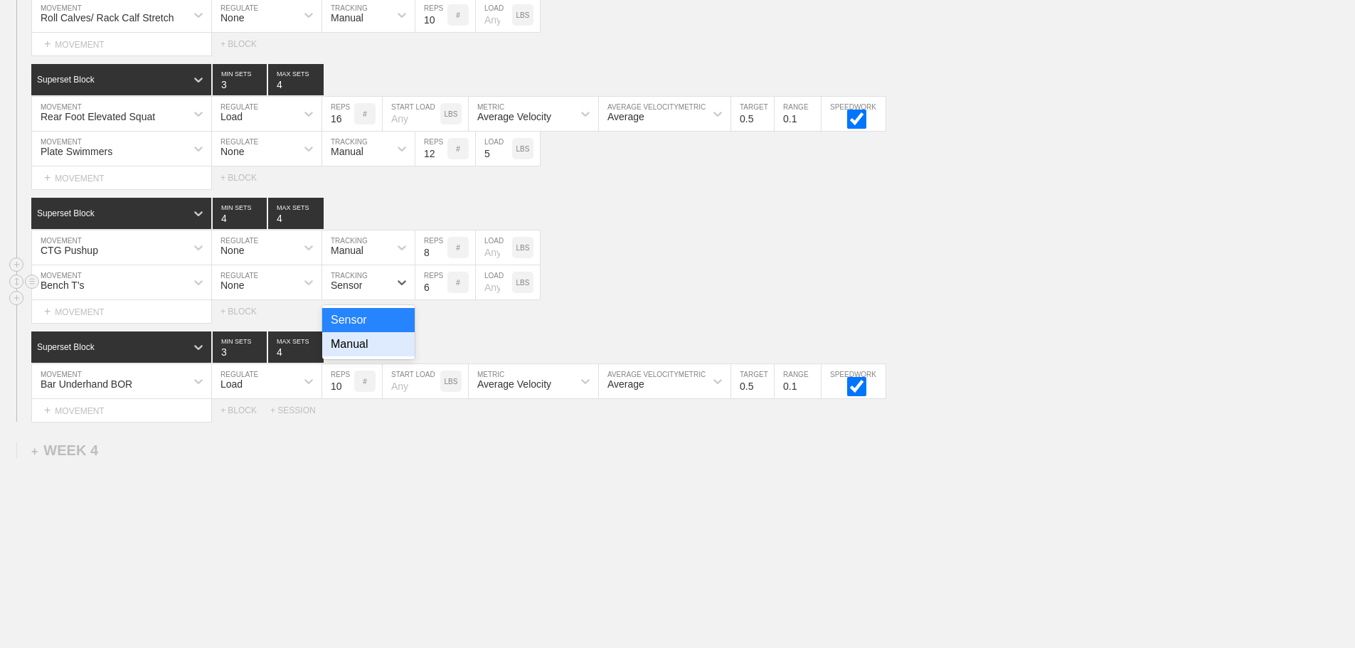
drag, startPoint x: 356, startPoint y: 358, endPoint x: 474, endPoint y: 293, distance: 135.0
click at [368, 351] on div "Manual" at bounding box center [368, 344] width 92 height 24
click at [440, 294] on input "7" at bounding box center [431, 282] width 32 height 34
click at [440, 294] on input "8" at bounding box center [431, 282] width 32 height 34
click at [440, 294] on input "9" at bounding box center [431, 282] width 32 height 34
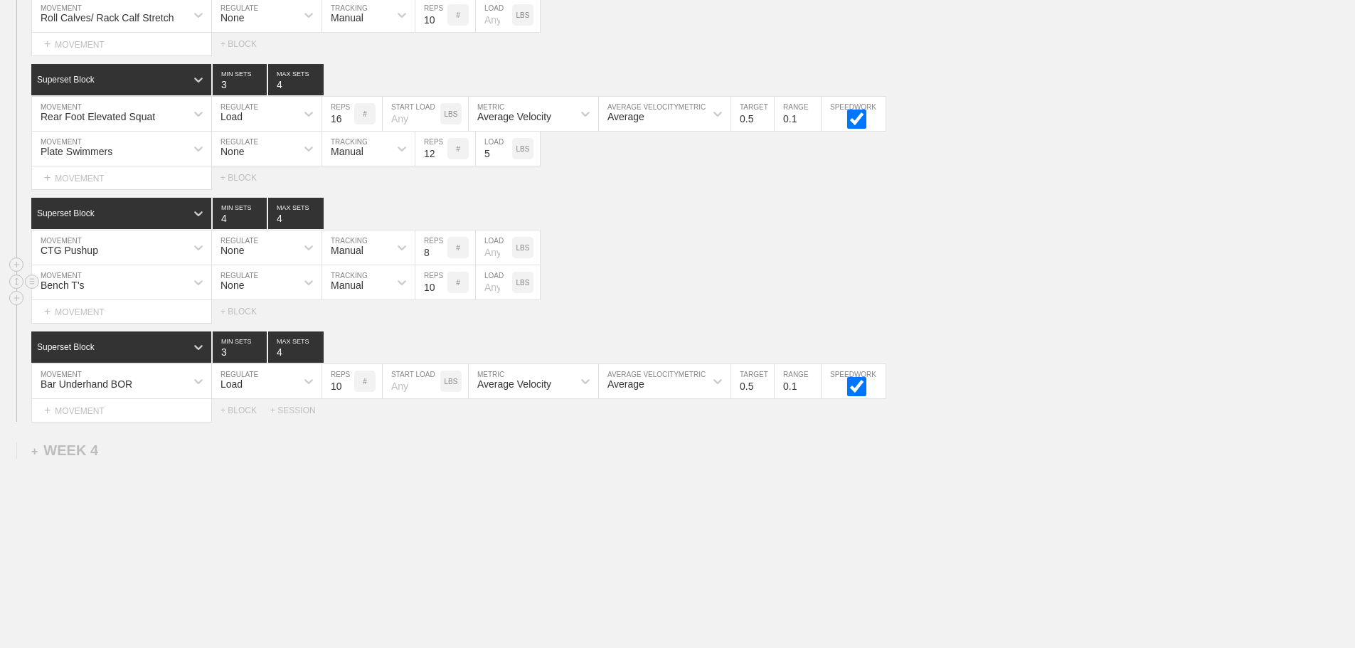
type input "10"
click at [440, 294] on input "10" at bounding box center [431, 282] width 32 height 34
click at [491, 297] on input "number" at bounding box center [494, 282] width 36 height 34
type input "5"
click at [713, 313] on div "Select... MOVEMENT + MOVEMENT + BLOCK" at bounding box center [677, 311] width 1355 height 23
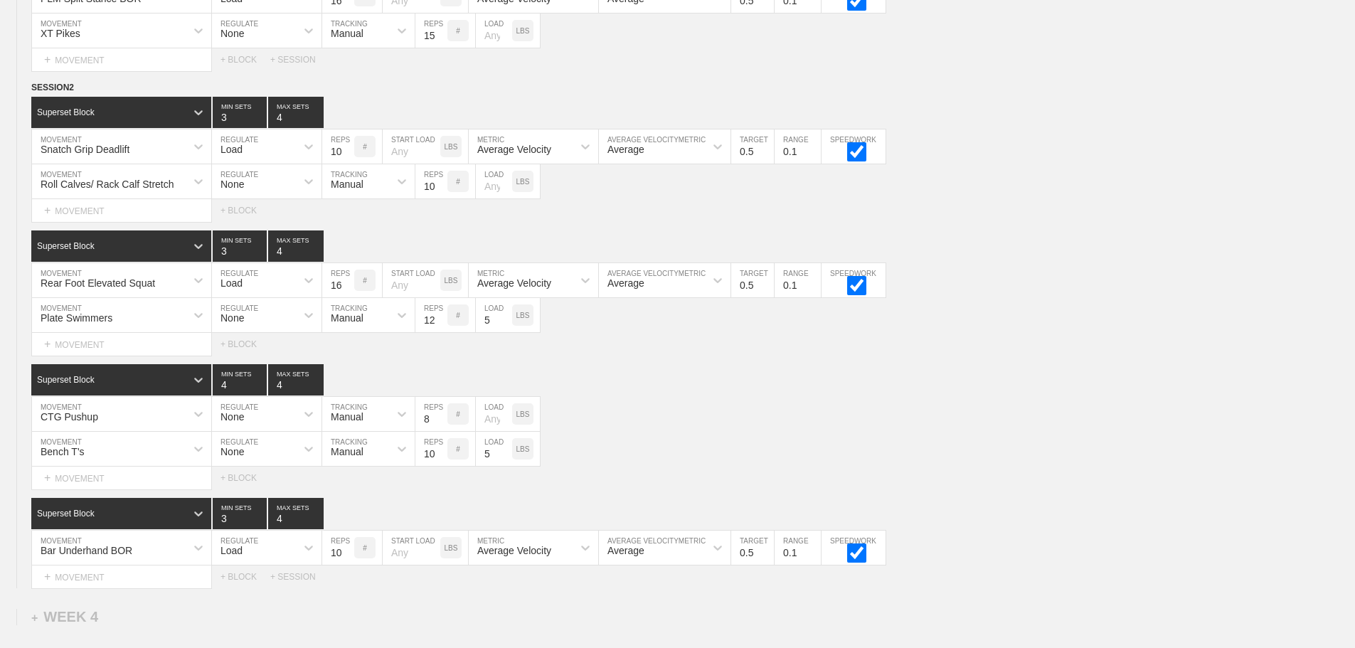
scroll to position [3255, 0]
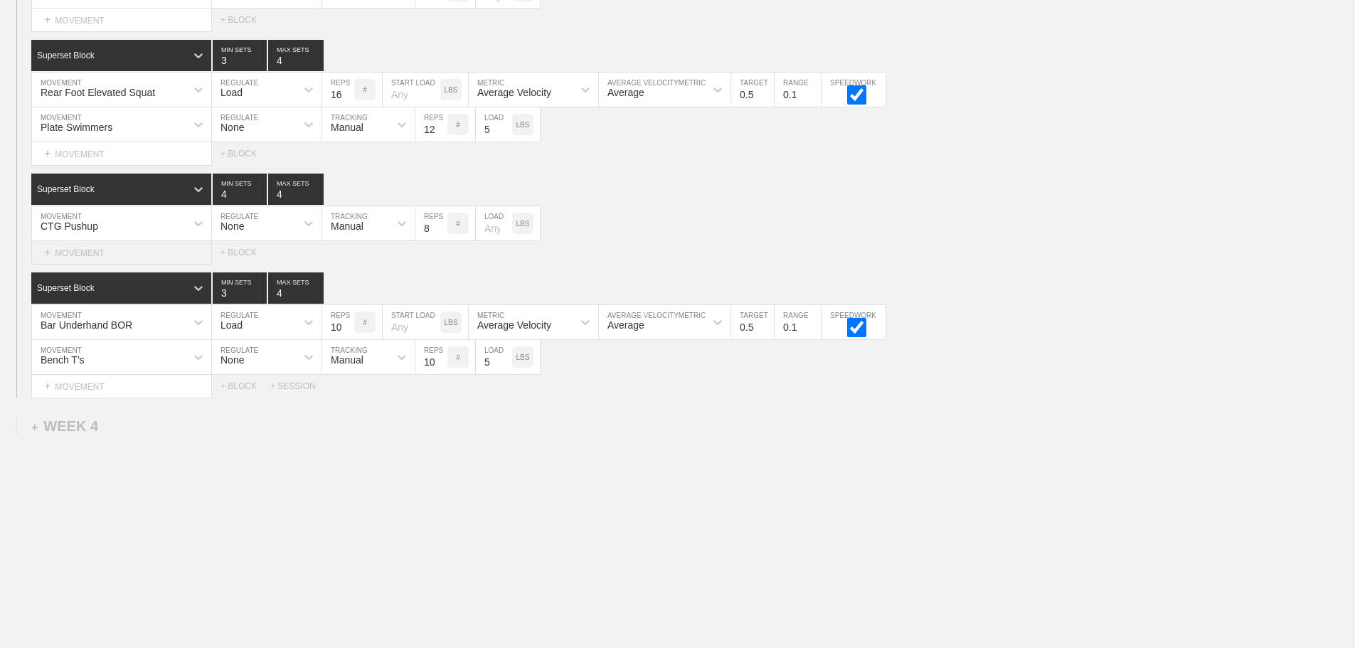
click at [69, 251] on div "+ MOVEMENT" at bounding box center [121, 252] width 181 height 23
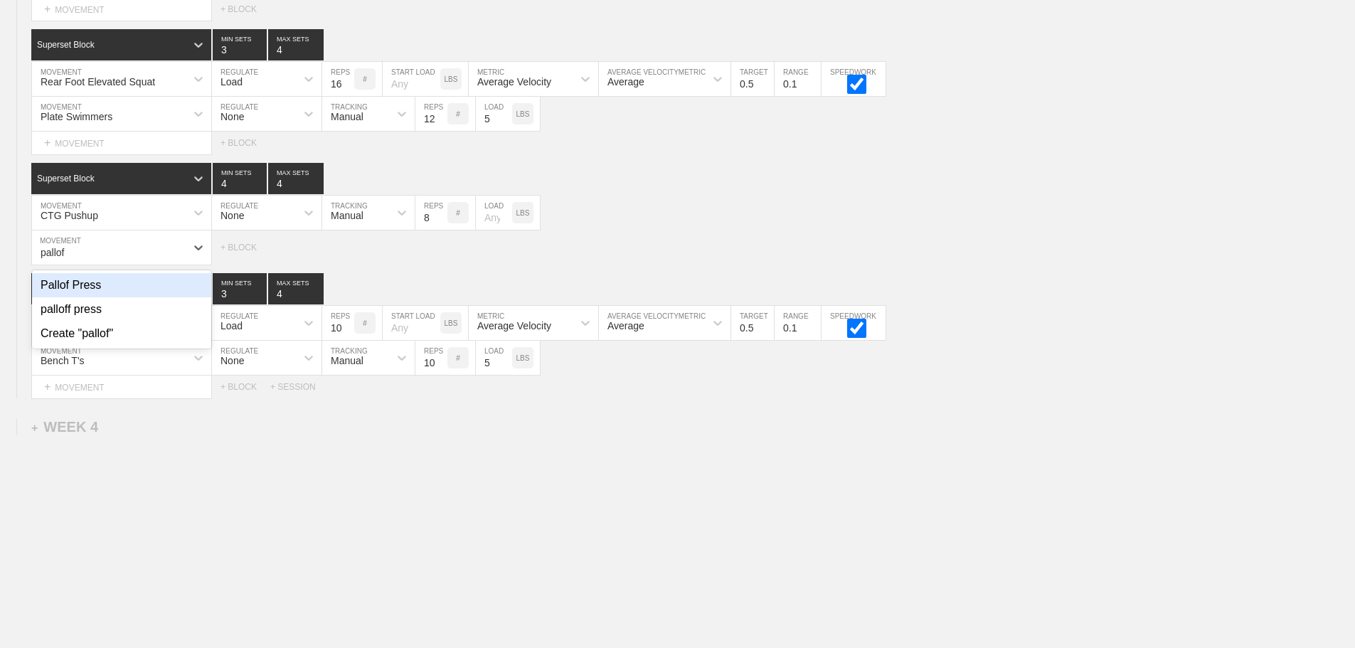
click at [95, 297] on div "Pallof Press" at bounding box center [121, 285] width 179 height 24
type input "pallof"
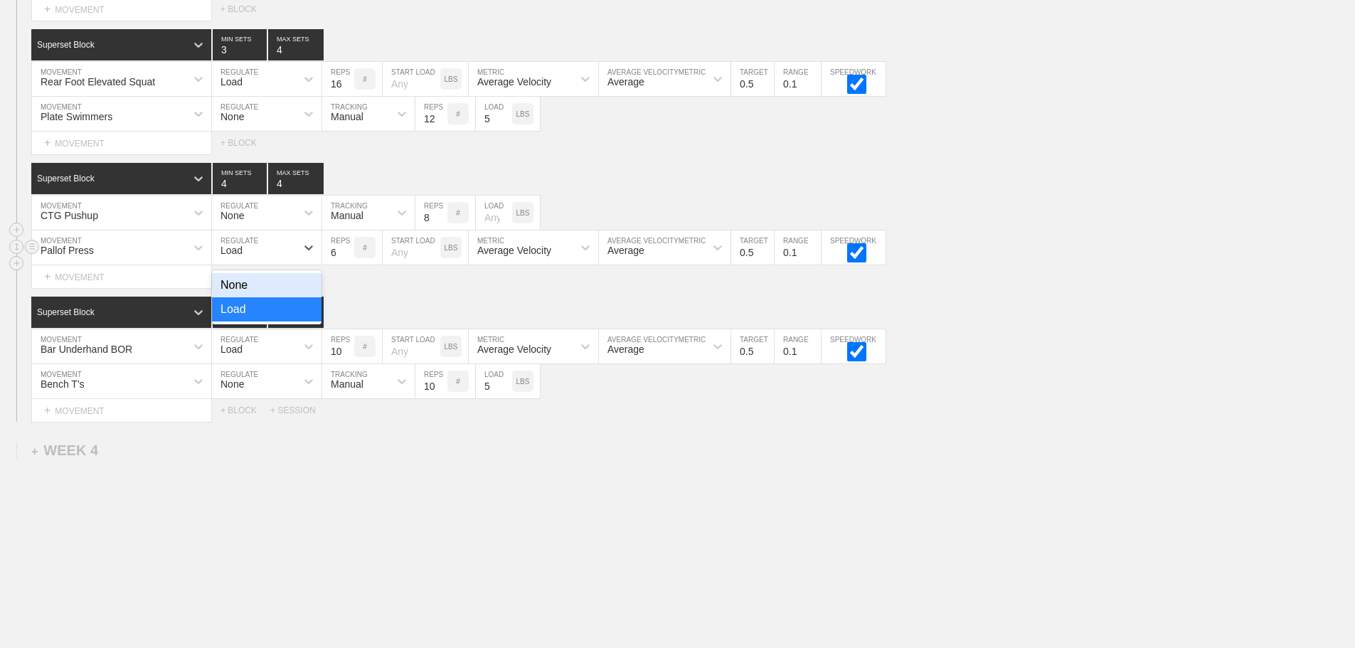
click at [242, 256] on div "Load" at bounding box center [231, 250] width 22 height 11
click at [249, 296] on div "None" at bounding box center [267, 285] width 110 height 24
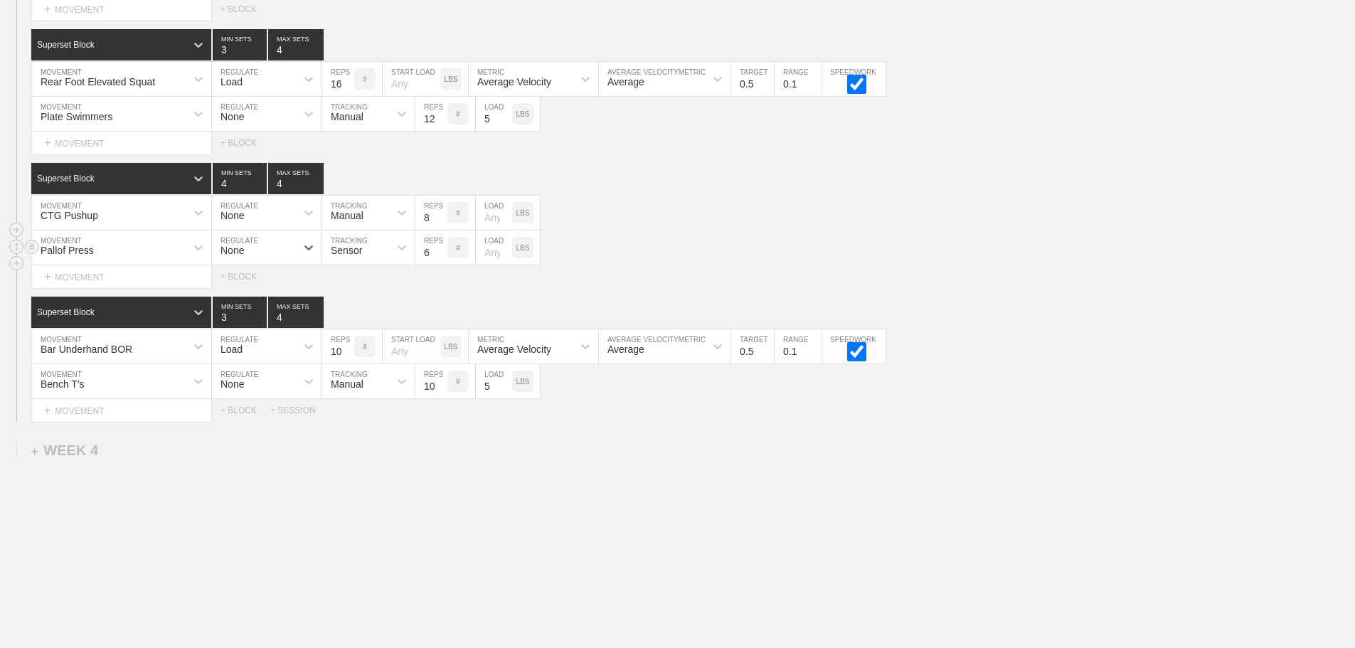
click at [373, 259] on div "Sensor" at bounding box center [355, 247] width 67 height 24
click at [366, 321] on div "Manual" at bounding box center [368, 309] width 92 height 24
click at [438, 257] on input "7" at bounding box center [431, 247] width 32 height 34
click at [438, 257] on input "8" at bounding box center [431, 247] width 32 height 34
click at [438, 257] on input "9" at bounding box center [431, 247] width 32 height 34
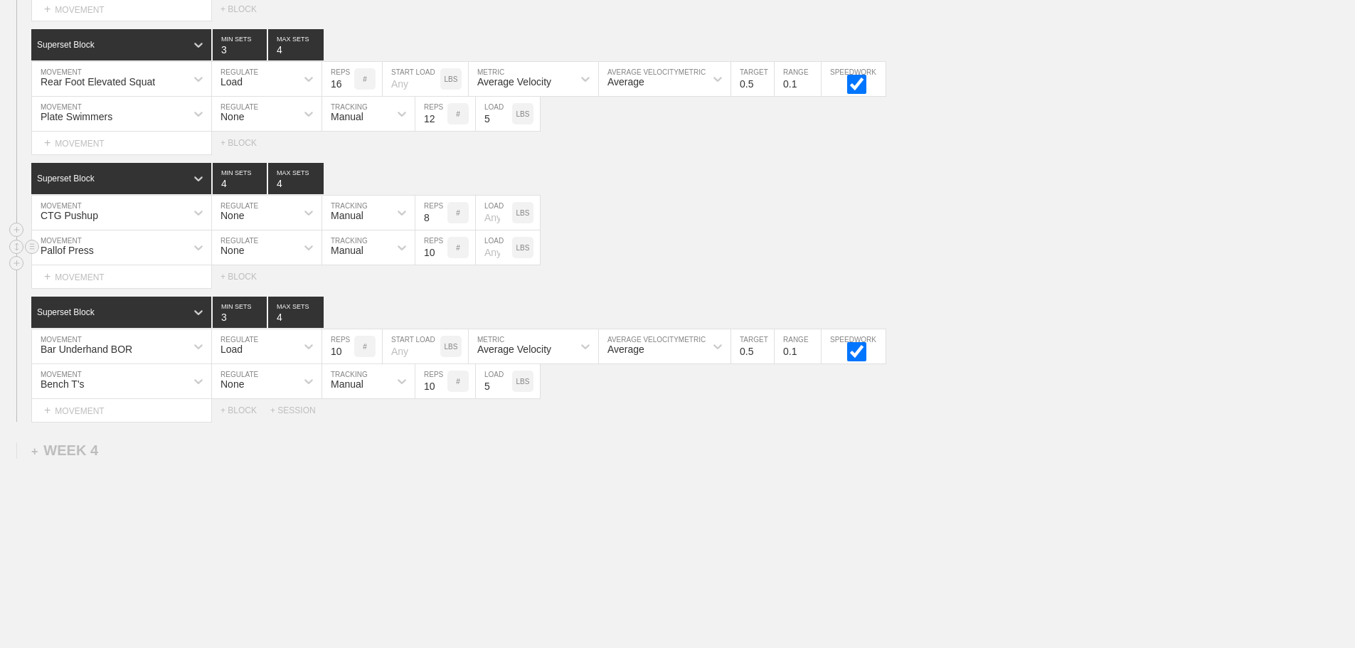
click at [438, 257] on input "10" at bounding box center [431, 247] width 32 height 34
click at [438, 257] on input "11" at bounding box center [431, 247] width 32 height 34
click at [438, 257] on input "12" at bounding box center [431, 247] width 32 height 34
click at [438, 257] on input "13" at bounding box center [431, 247] width 32 height 34
click at [438, 257] on input "14" at bounding box center [431, 247] width 32 height 34
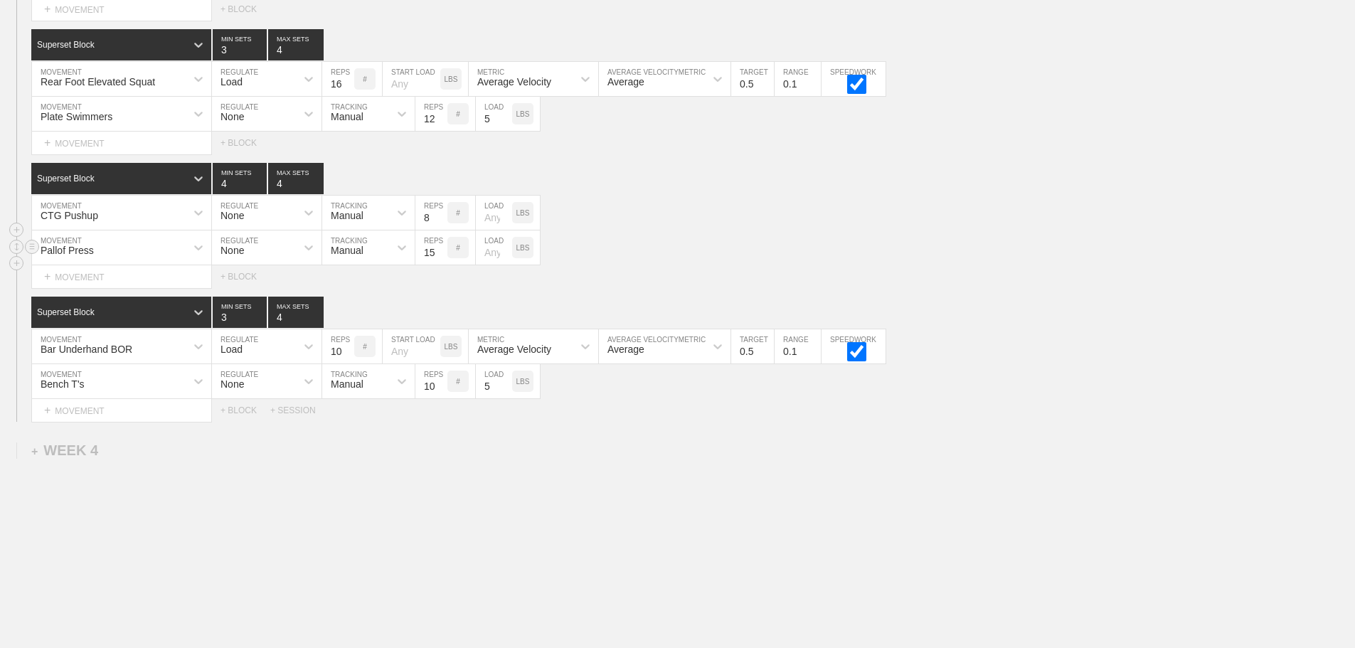
click at [438, 257] on input "15" at bounding box center [431, 247] width 32 height 34
type input "16"
click at [438, 257] on input "16" at bounding box center [431, 247] width 32 height 34
click at [699, 265] on div "Pallof Press MOVEMENT None REGULATE Manual TRACKING 16 REPS # LOAD LBS" at bounding box center [677, 247] width 1355 height 35
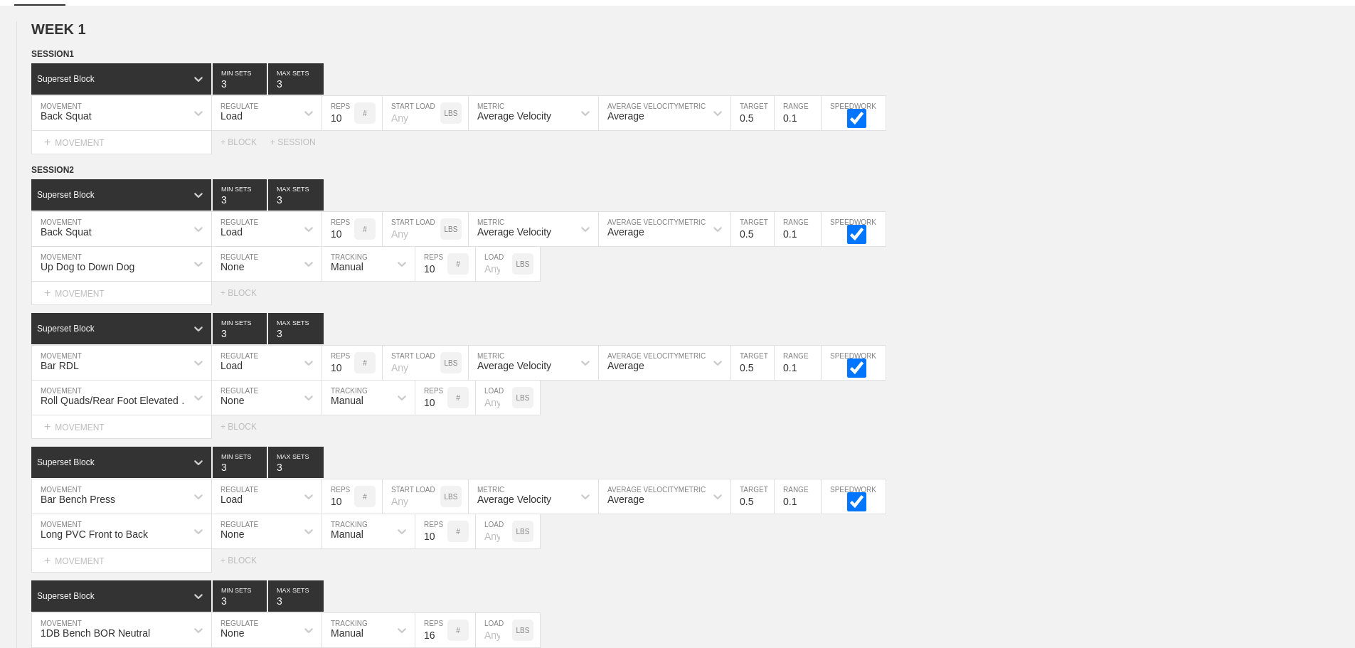
scroll to position [0, 0]
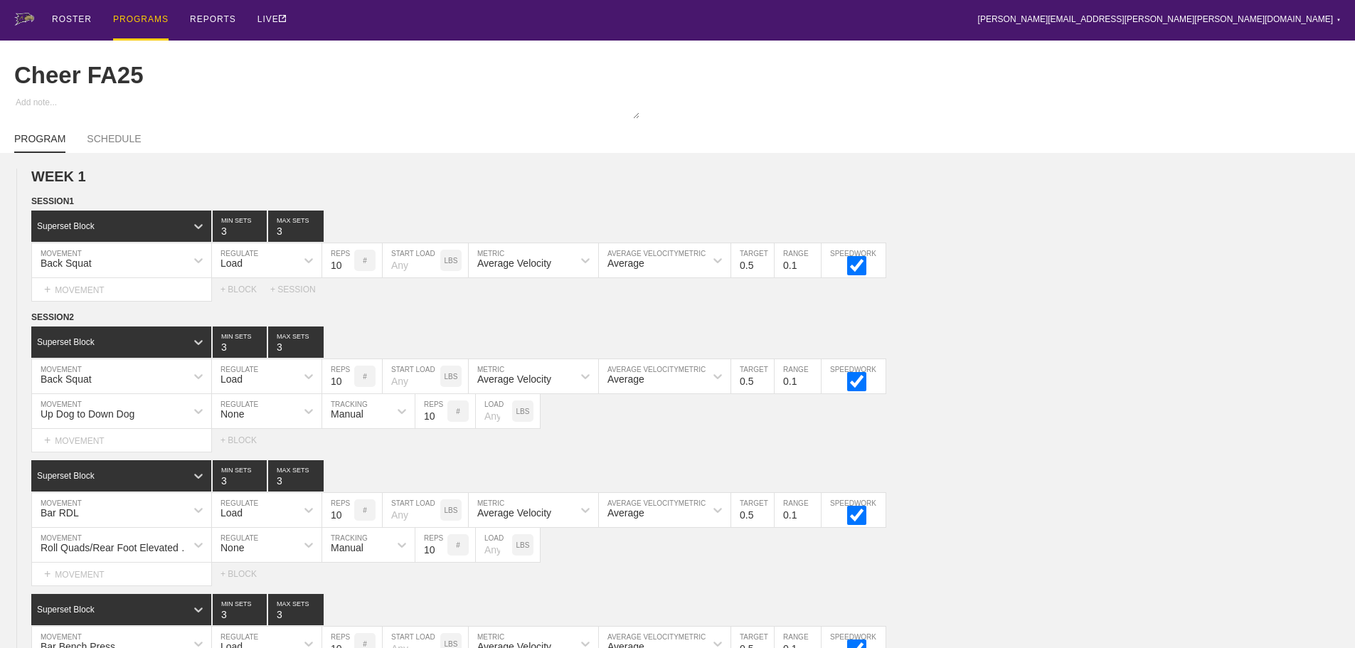
click at [144, 16] on div "PROGRAMS" at bounding box center [140, 20] width 55 height 41
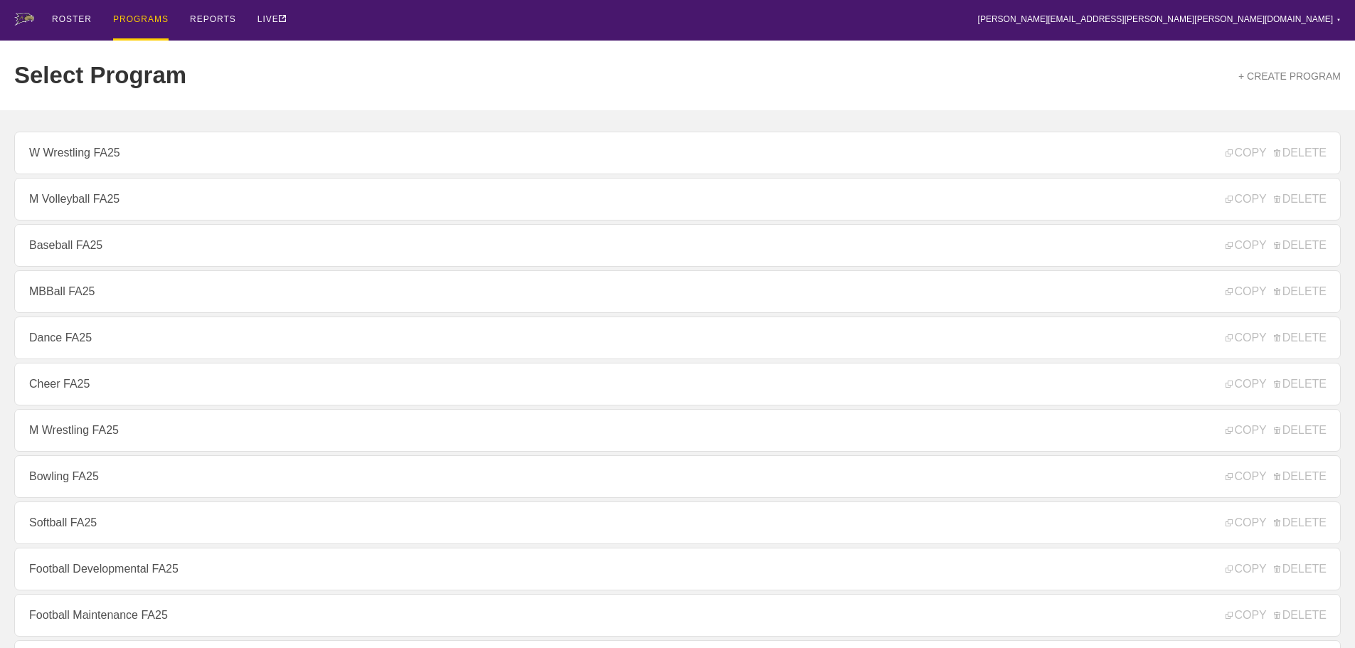
click at [373, 24] on div "ROSTER PROGRAMS REPORTS LIVE [PERSON_NAME][EMAIL_ADDRESS][PERSON_NAME][PERSON_N…" at bounding box center [677, 20] width 1326 height 41
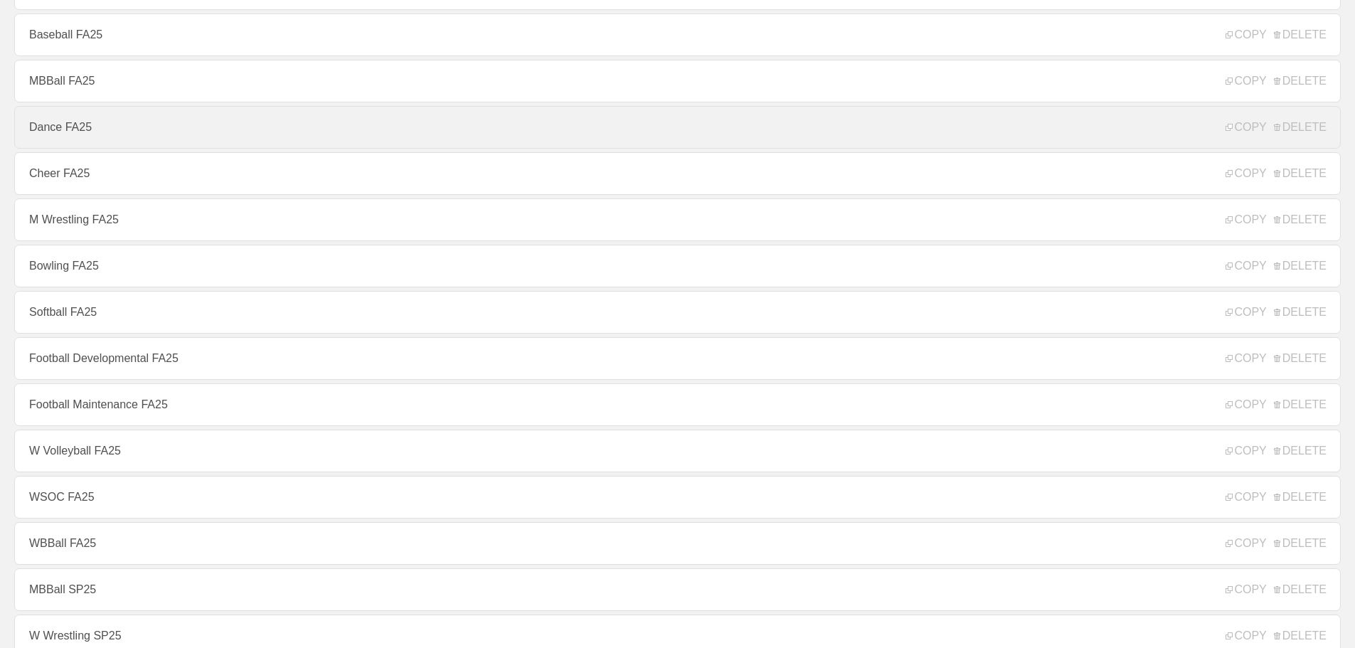
scroll to position [213, 0]
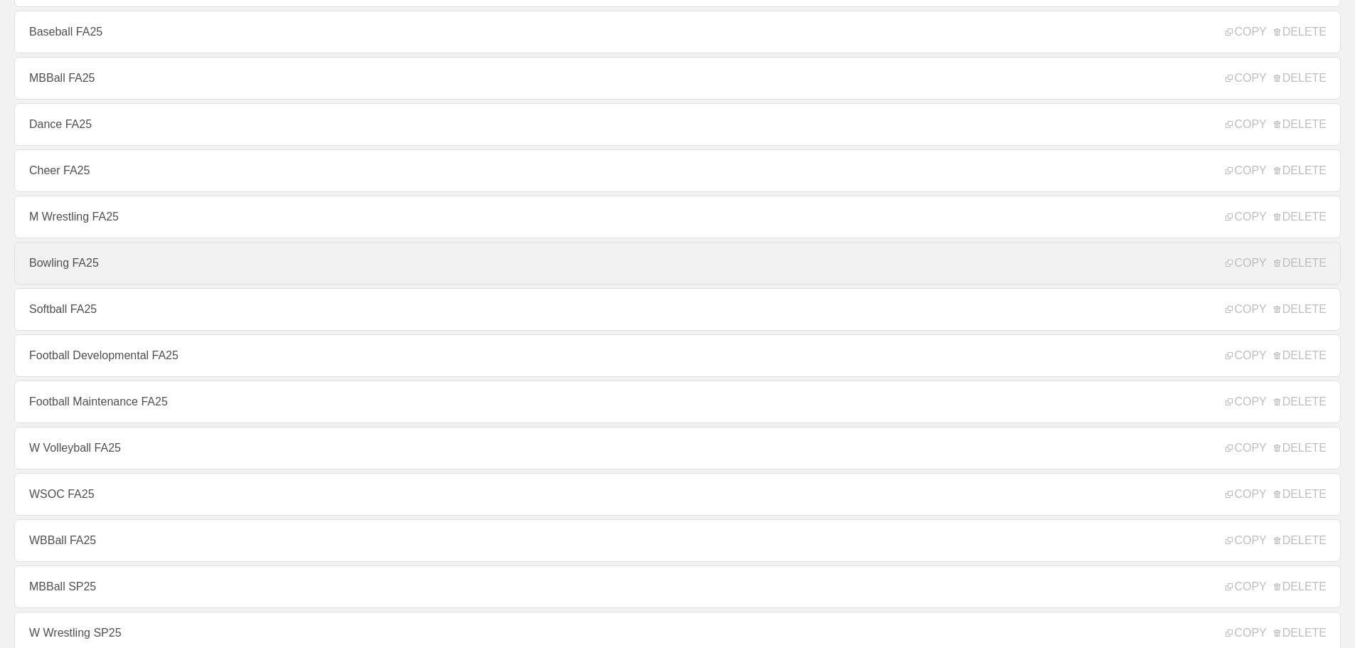
click at [68, 270] on link "Bowling FA25" at bounding box center [677, 263] width 1326 height 43
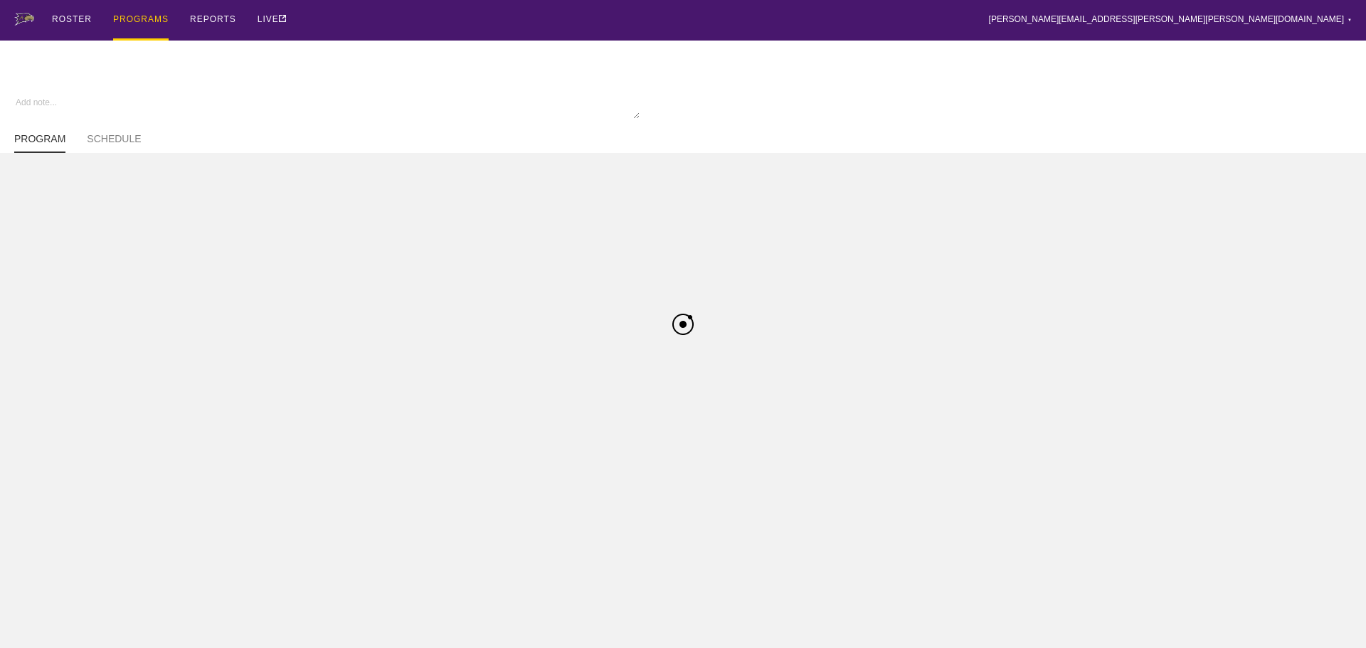
type textarea "x"
type input "Bowling FA25"
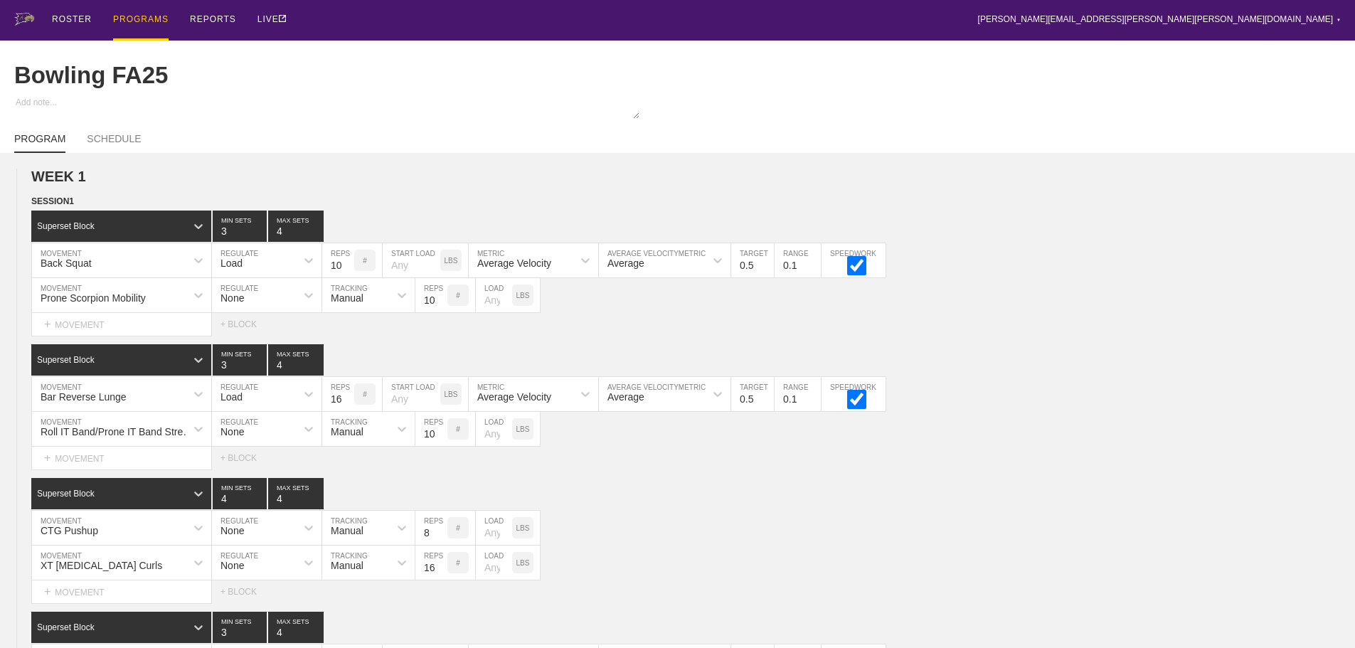
scroll to position [2622, 0]
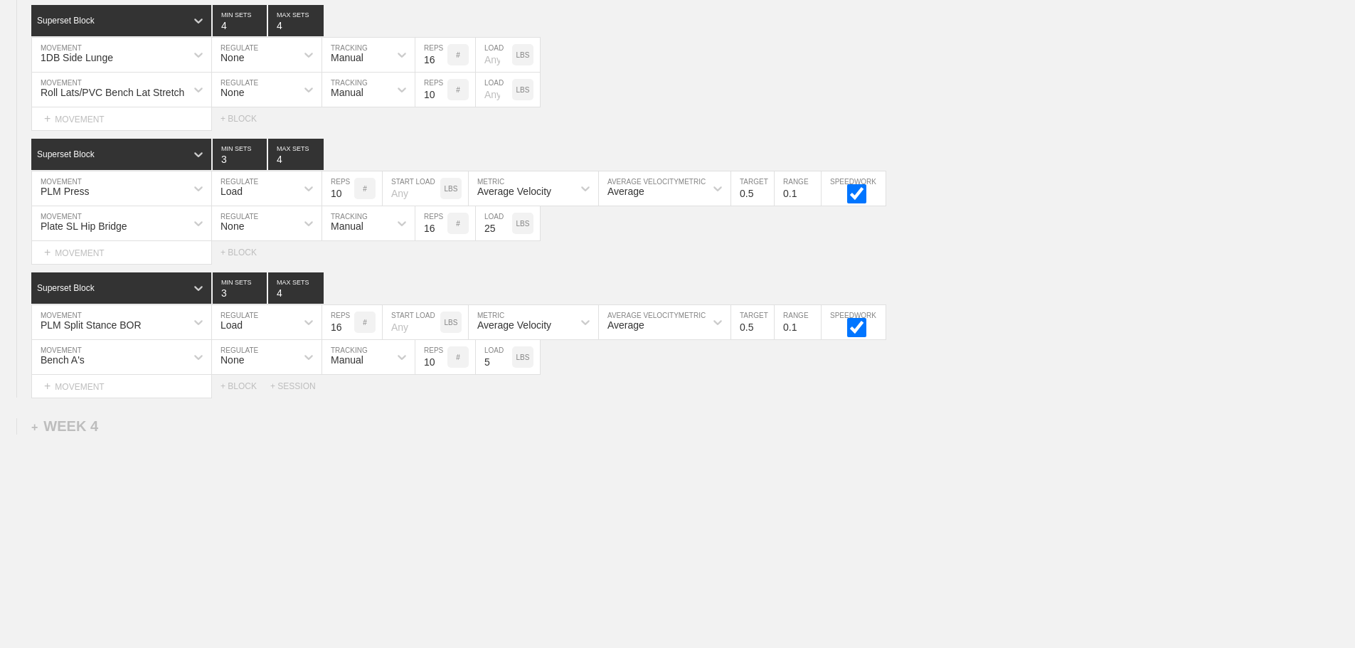
drag, startPoint x: 972, startPoint y: 435, endPoint x: 725, endPoint y: 450, distance: 246.5
click at [297, 388] on div "+ SESSION" at bounding box center [298, 386] width 57 height 10
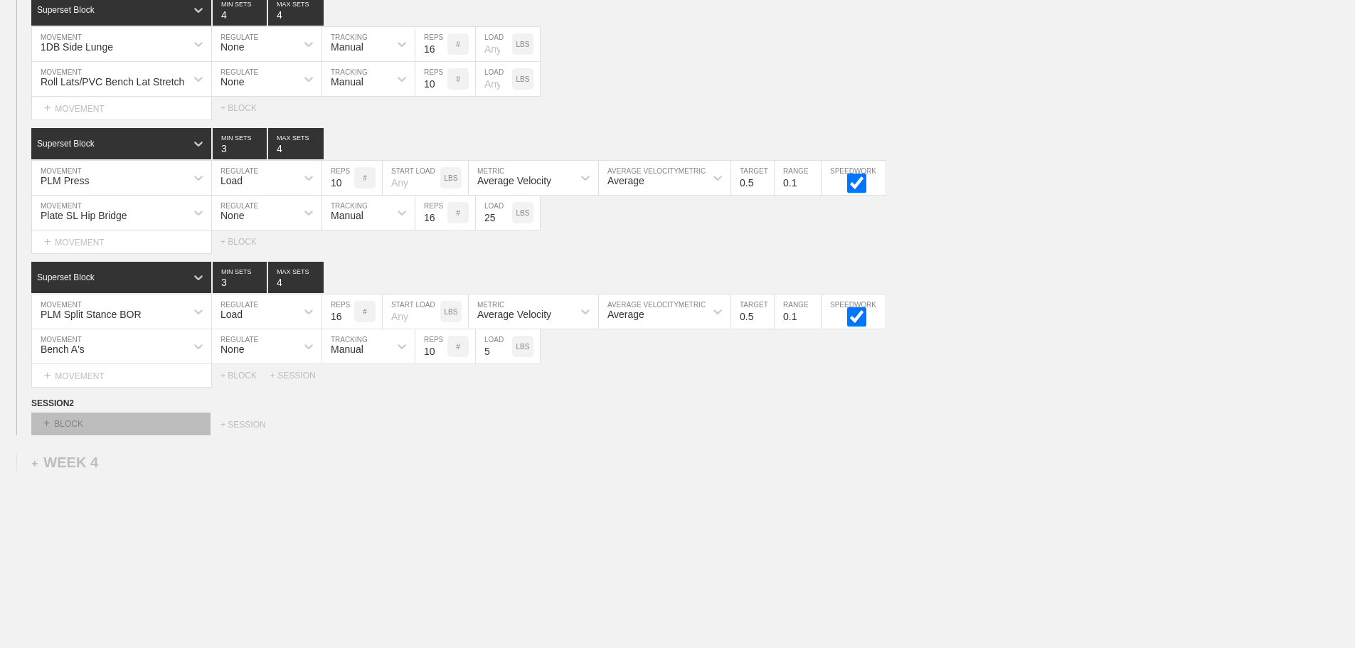
click at [201, 432] on div "+ BLOCK" at bounding box center [120, 424] width 179 height 23
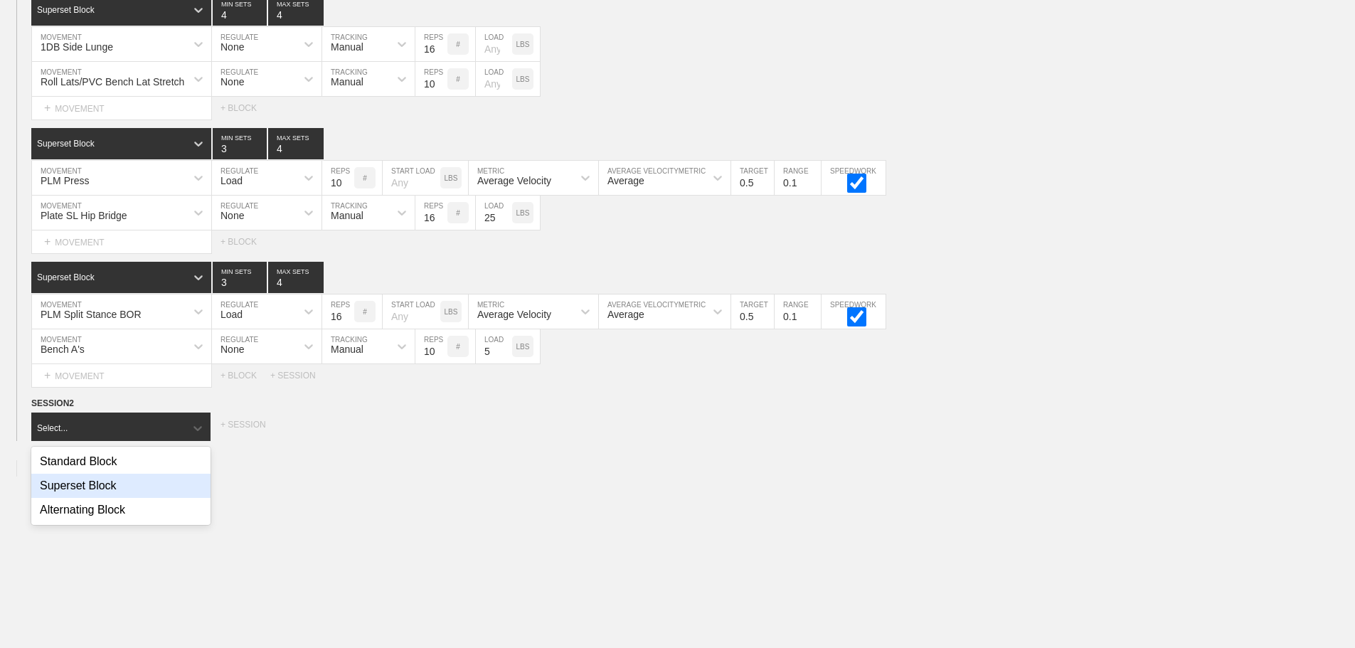
click at [97, 491] on div "Superset Block" at bounding box center [120, 486] width 179 height 24
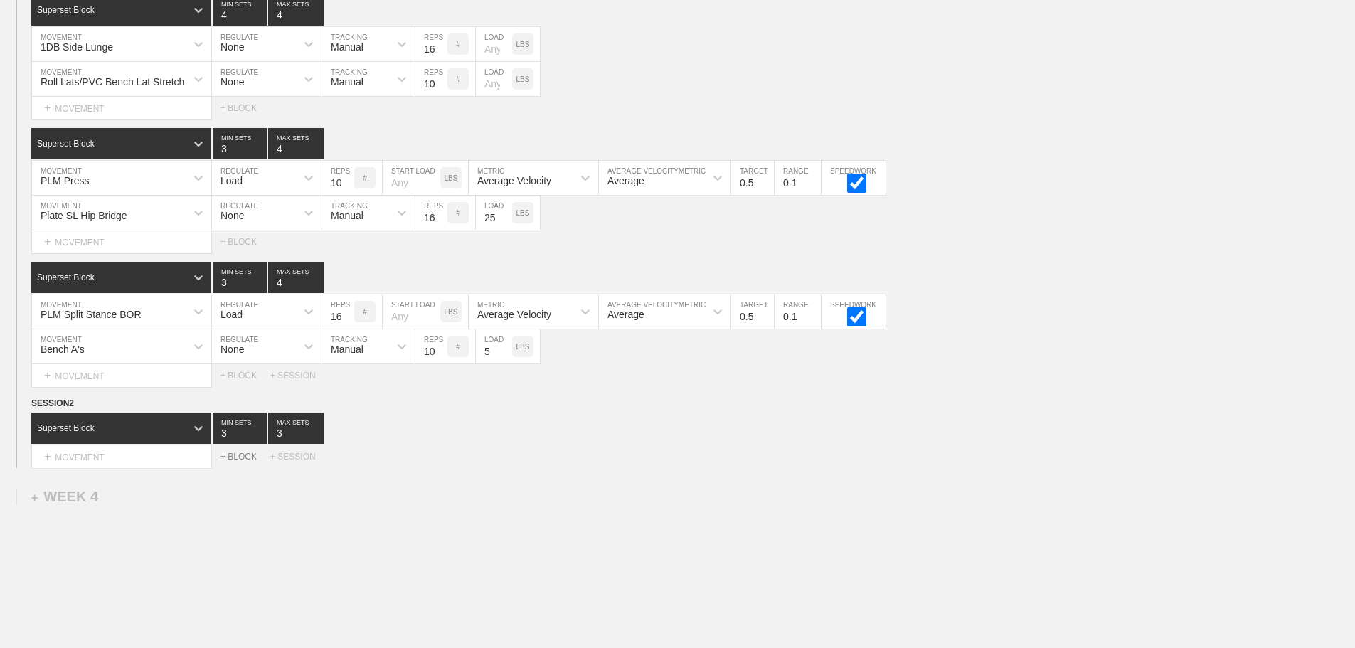
click at [240, 462] on div "+ BLOCK" at bounding box center [245, 457] width 50 height 10
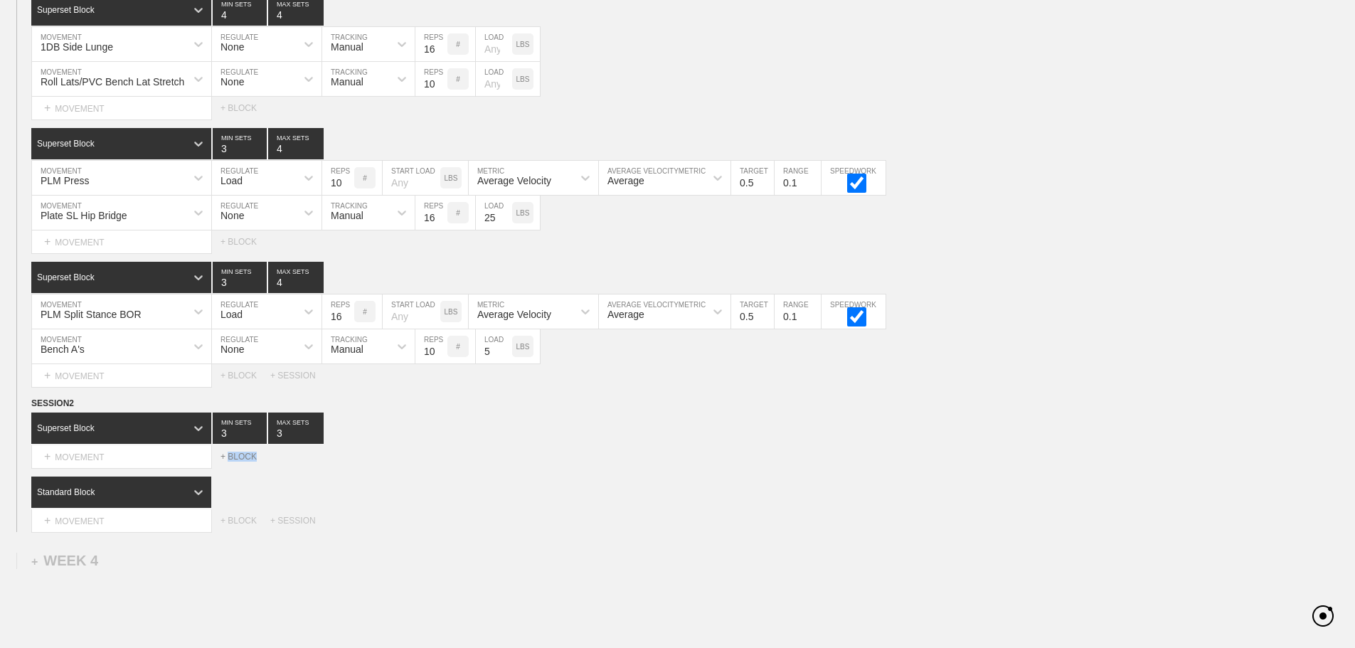
click at [240, 462] on div "+ BLOCK" at bounding box center [245, 457] width 50 height 10
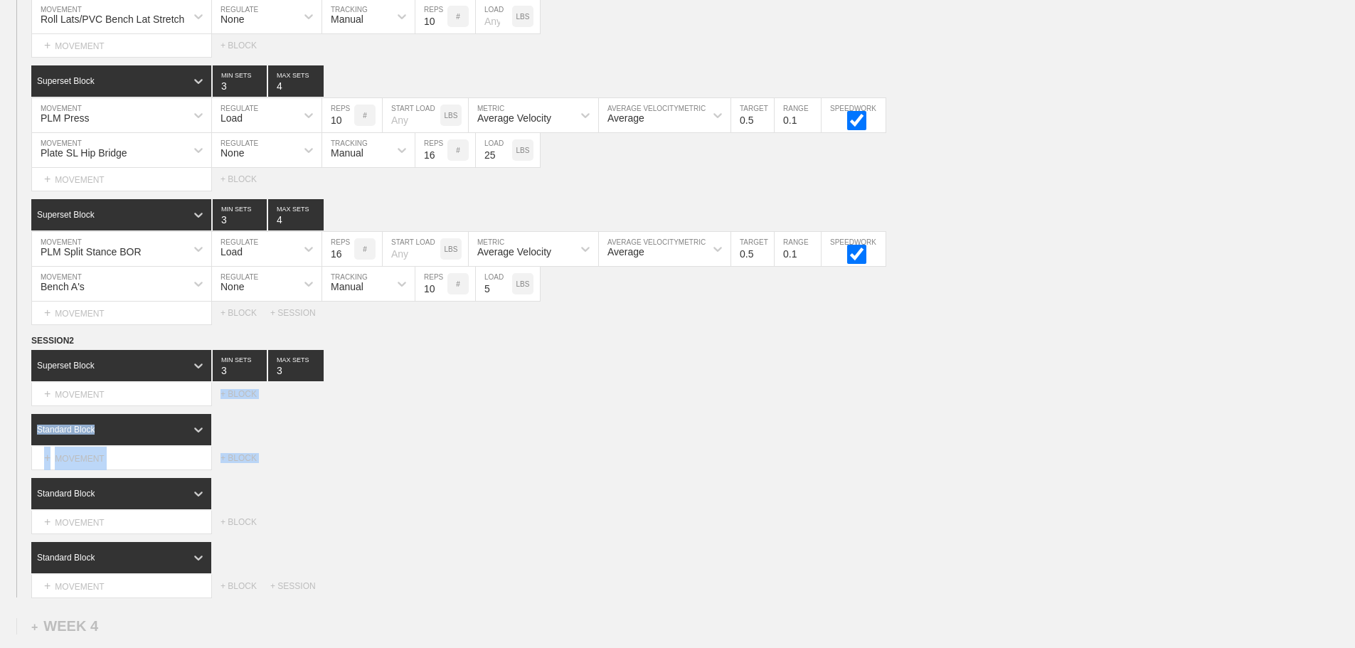
scroll to position [2764, 0]
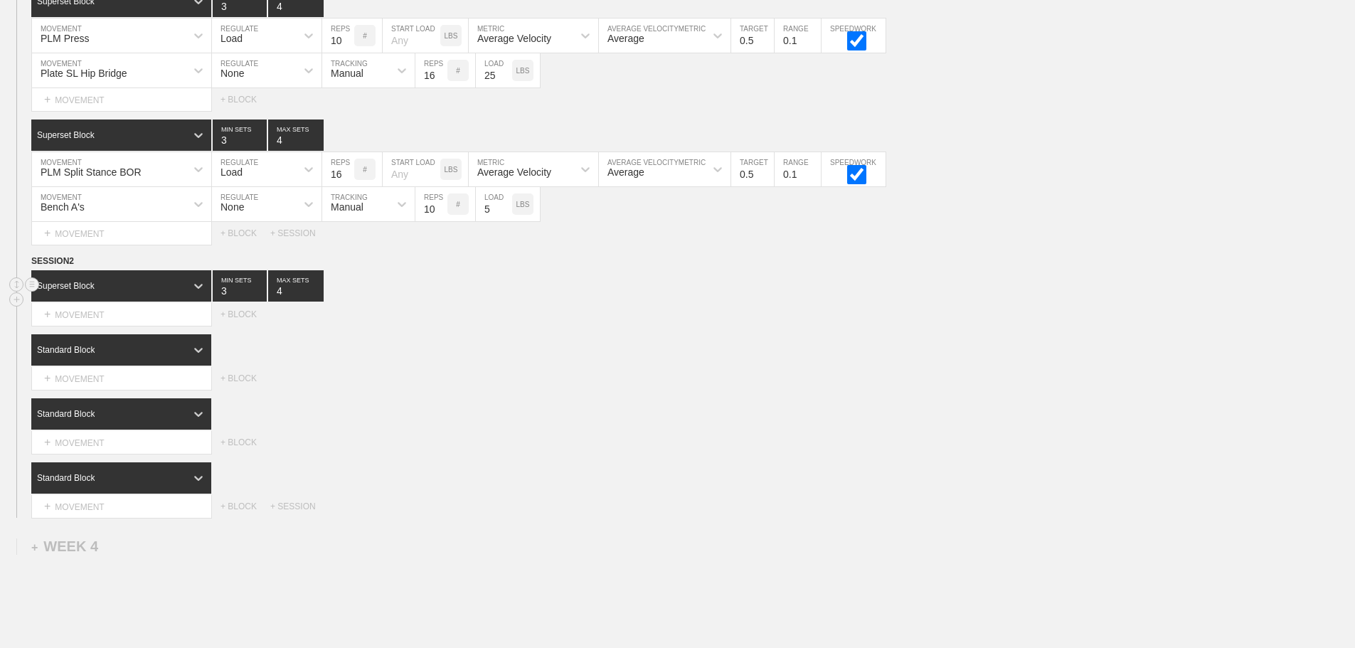
type input "4"
click at [317, 297] on input "4" at bounding box center [295, 285] width 55 height 31
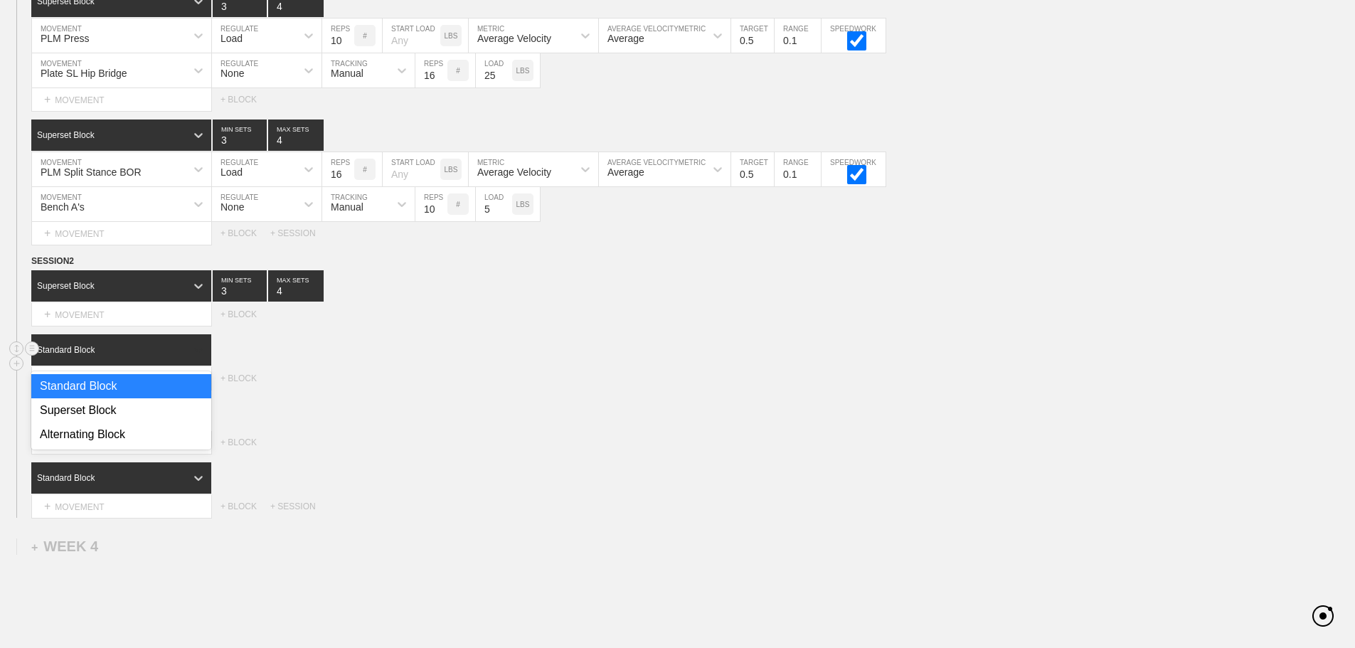
click at [191, 360] on div at bounding box center [199, 350] width 26 height 26
click at [97, 422] on div "Superset Block" at bounding box center [121, 410] width 180 height 24
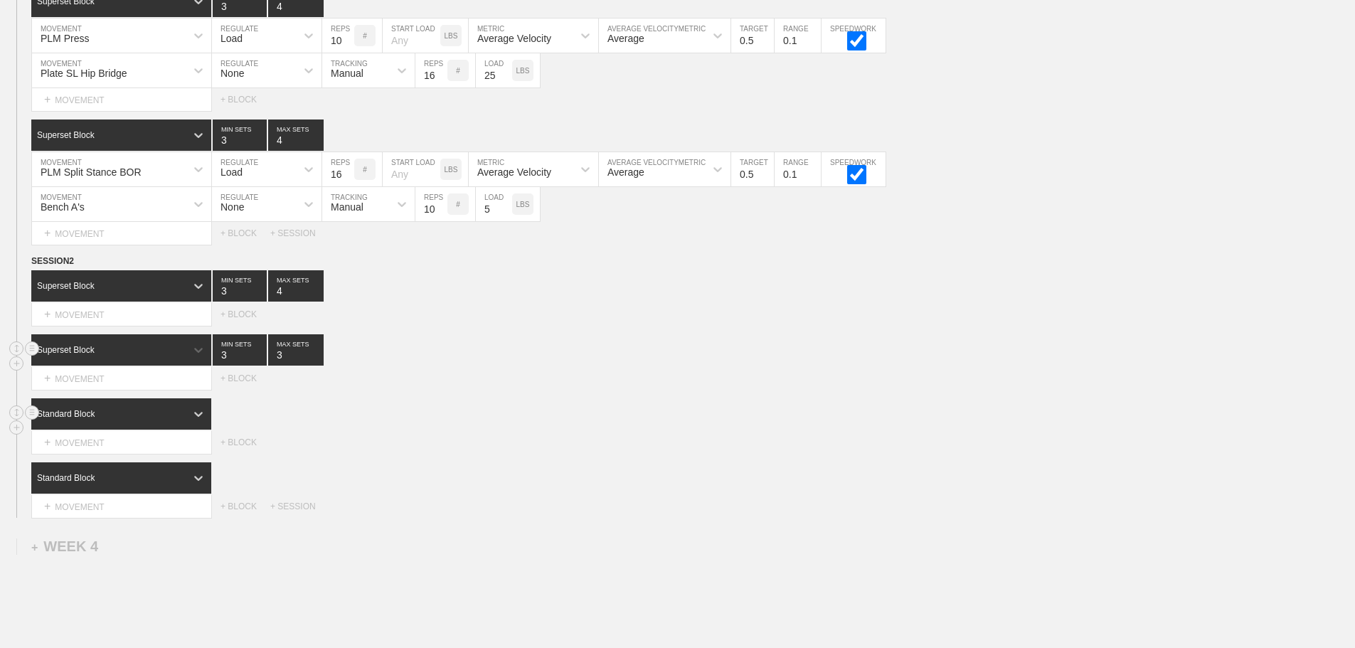
click at [162, 420] on div "Standard Block" at bounding box center [108, 414] width 154 height 13
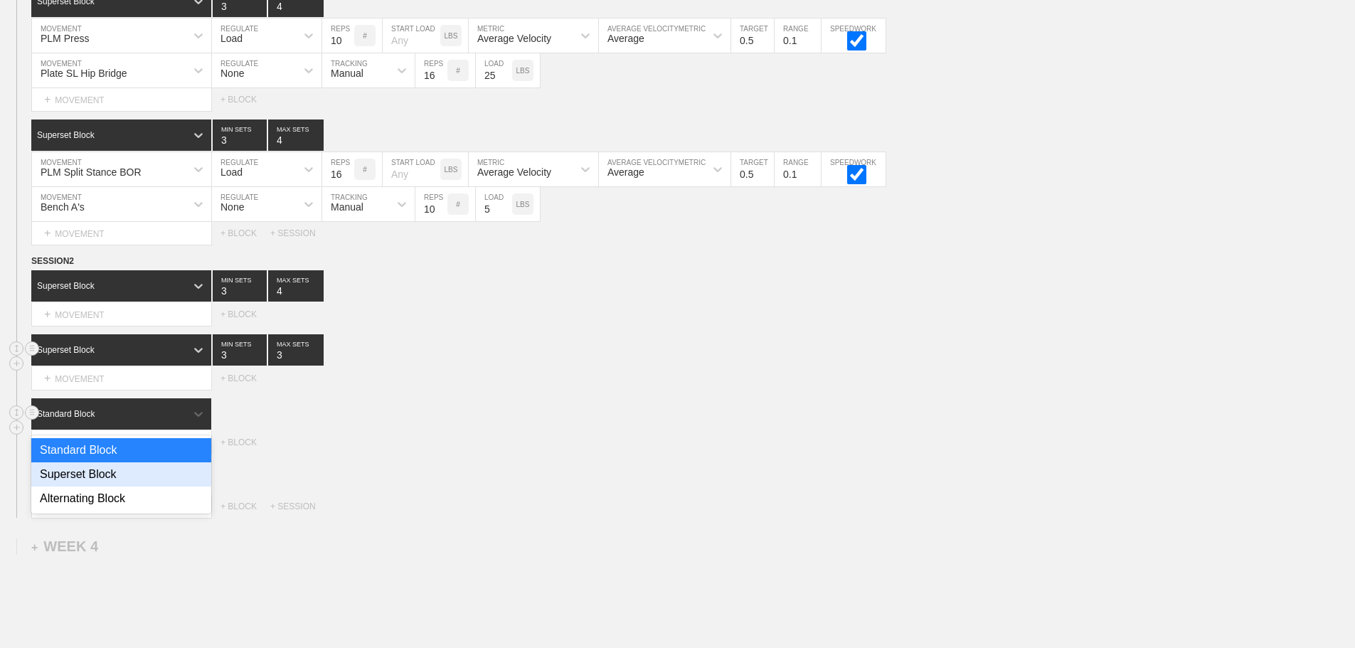
click at [128, 486] on div "Superset Block" at bounding box center [121, 474] width 180 height 24
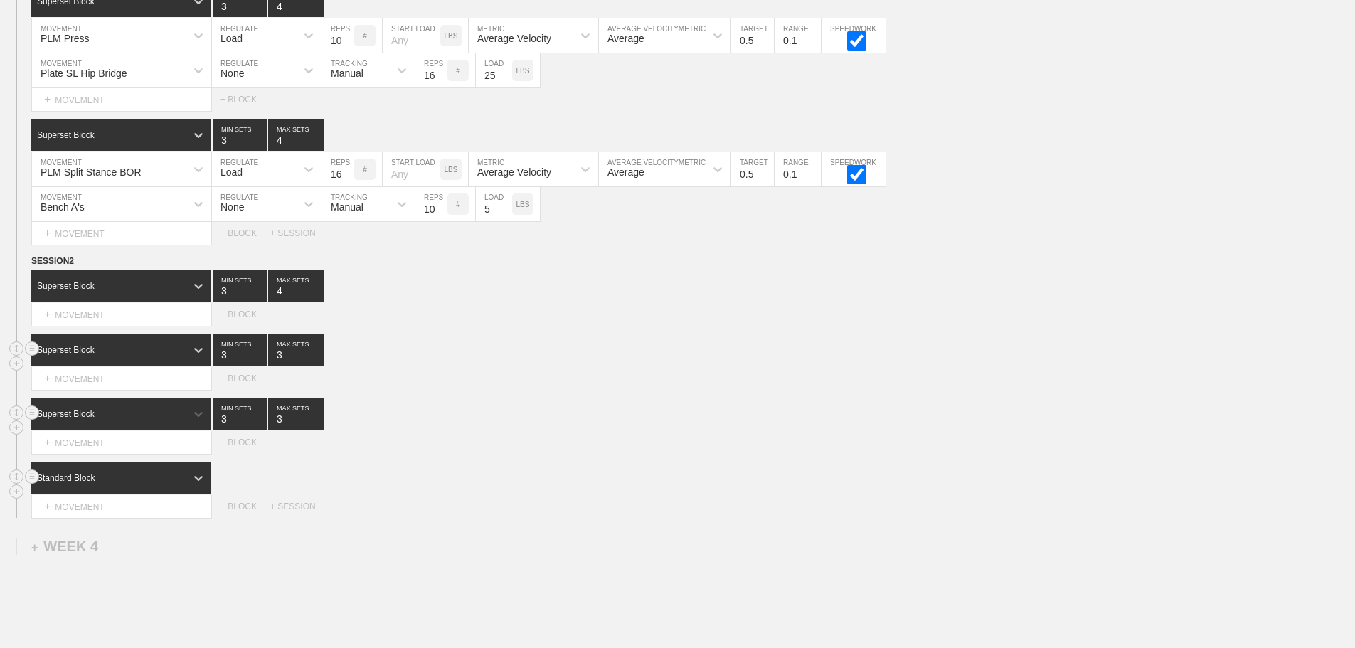
click at [172, 484] on div "Standard Block" at bounding box center [108, 478] width 154 height 13
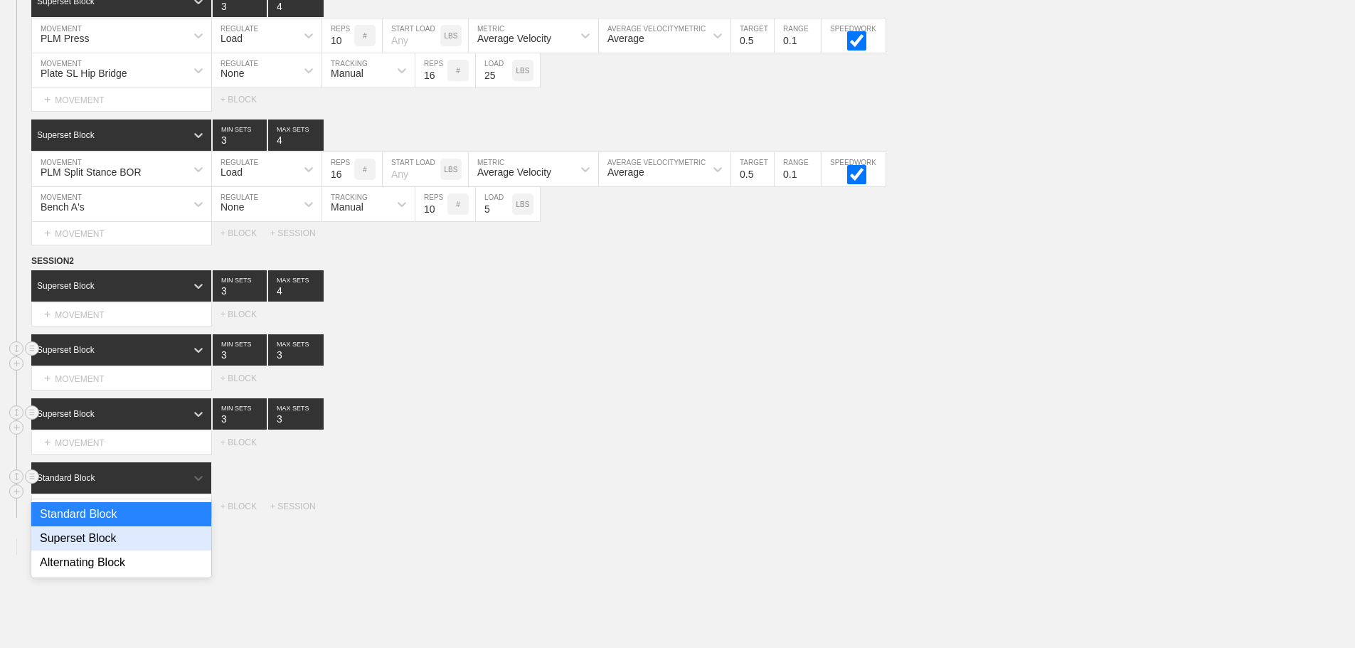
click at [112, 549] on div "Superset Block" at bounding box center [121, 538] width 180 height 24
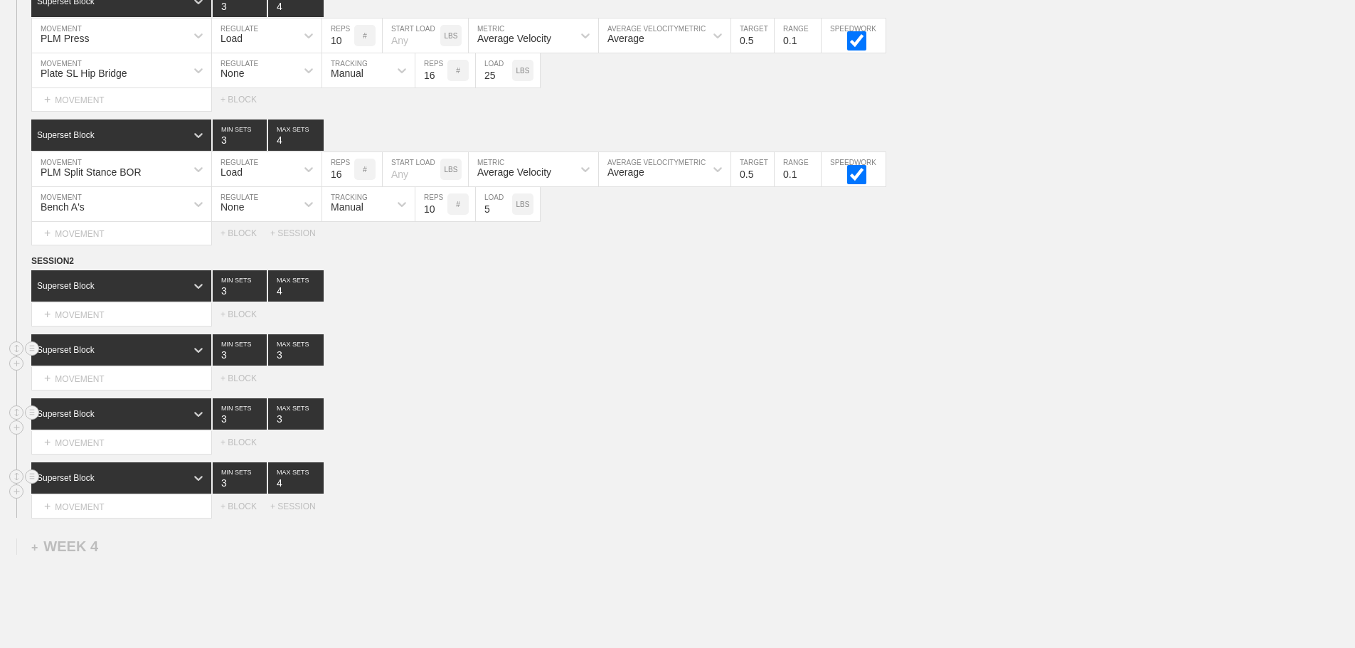
type input "4"
click at [317, 489] on input "4" at bounding box center [295, 477] width 55 height 31
click at [527, 465] on div "SESSION 2 Superset Block 3 MIN SETS 4 MAX SETS DUPLICATE INSERT MOVEMENT AFTER …" at bounding box center [677, 386] width 1355 height 264
type input "4"
click at [316, 425] on input "4" at bounding box center [295, 413] width 55 height 31
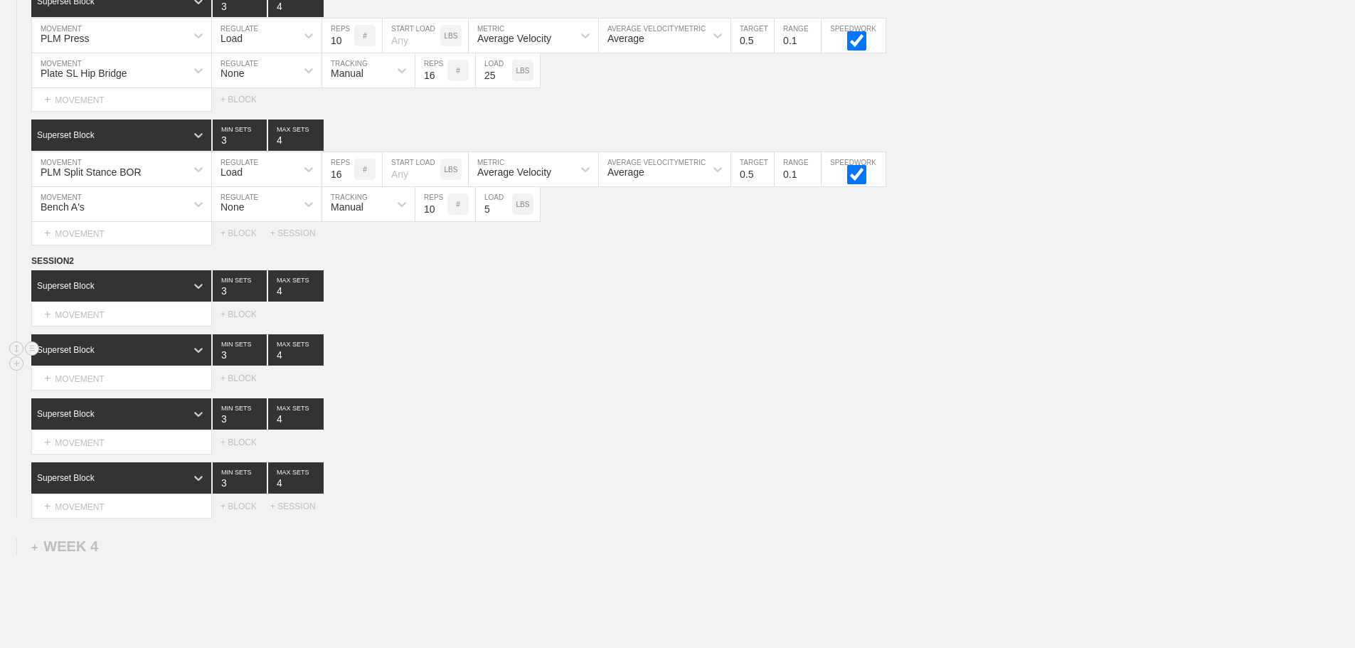
type input "4"
click at [314, 361] on input "4" at bounding box center [295, 349] width 55 height 31
click at [401, 358] on div "Superset Block 3 MIN SETS 4 MAX SETS" at bounding box center [693, 349] width 1324 height 31
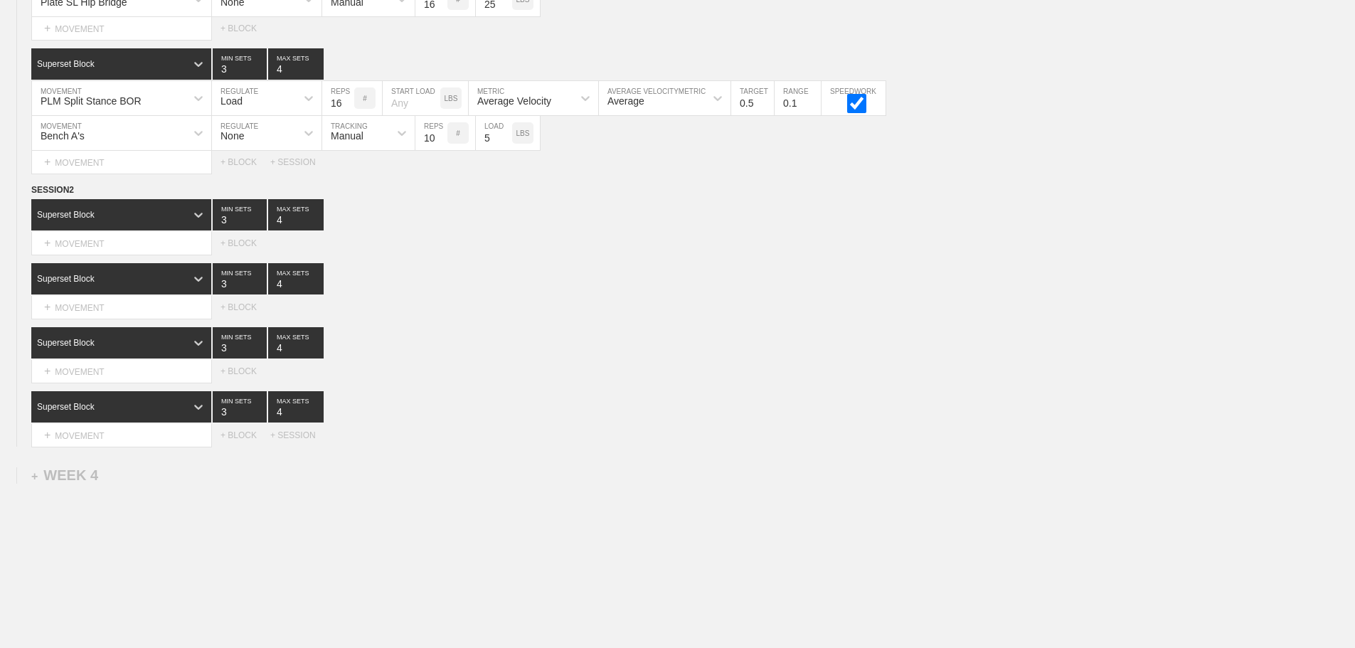
scroll to position [2895, 0]
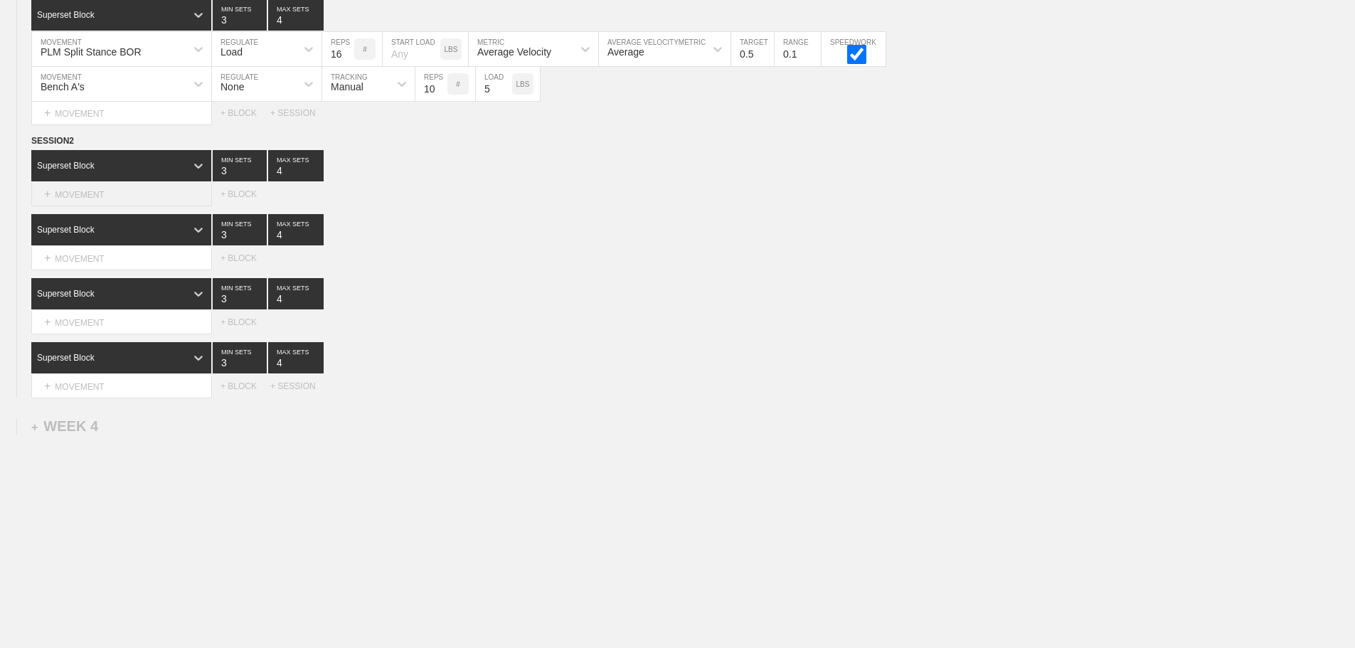
click at [113, 191] on div "+ MOVEMENT" at bounding box center [121, 194] width 181 height 23
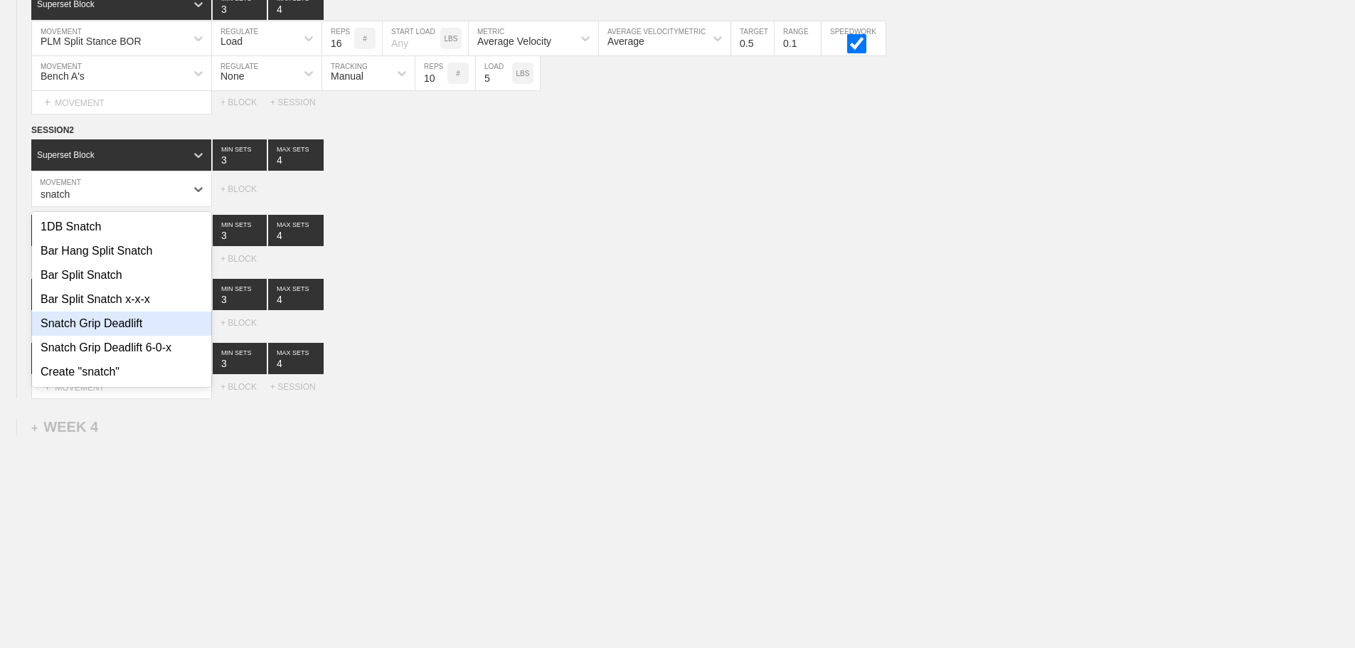
click at [142, 336] on div "Snatch Grip Deadlift" at bounding box center [121, 324] width 179 height 24
type input "snatch"
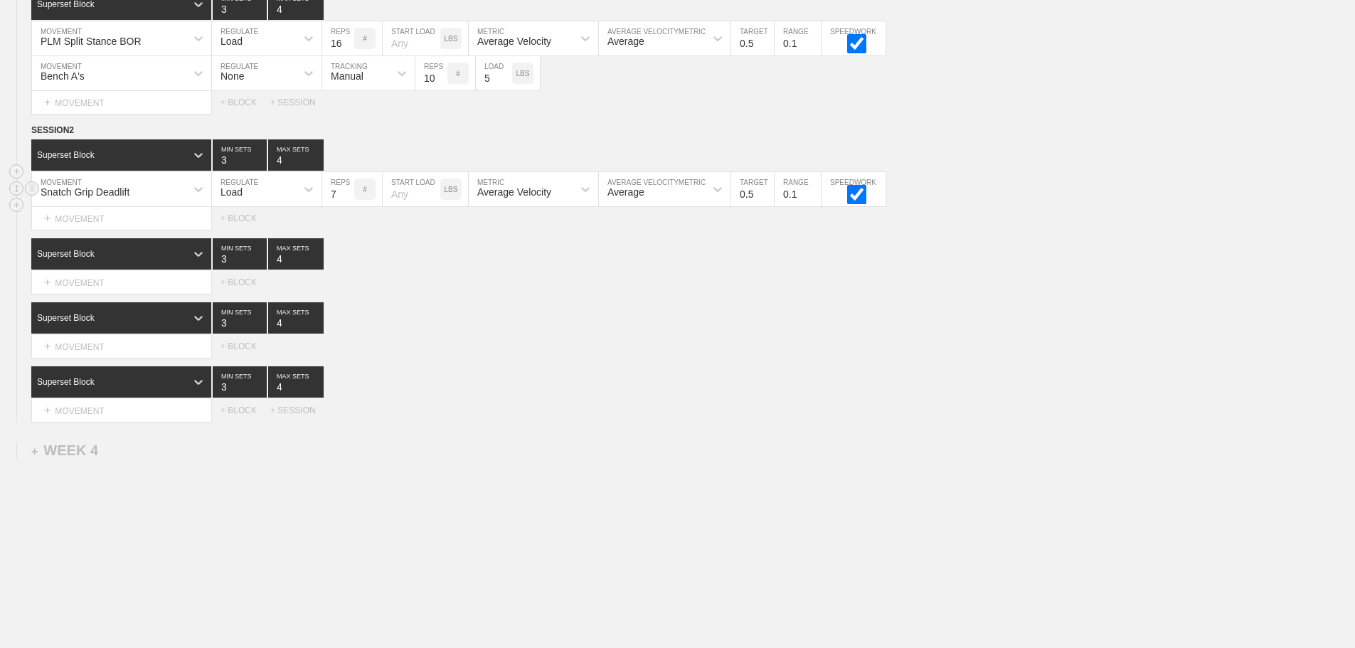
click at [346, 200] on input "7" at bounding box center [338, 189] width 32 height 34
click at [346, 200] on input "8" at bounding box center [338, 189] width 32 height 34
click at [346, 200] on input "9" at bounding box center [338, 189] width 32 height 34
click at [346, 200] on input "10" at bounding box center [338, 189] width 32 height 34
click at [346, 200] on input "11" at bounding box center [338, 189] width 32 height 34
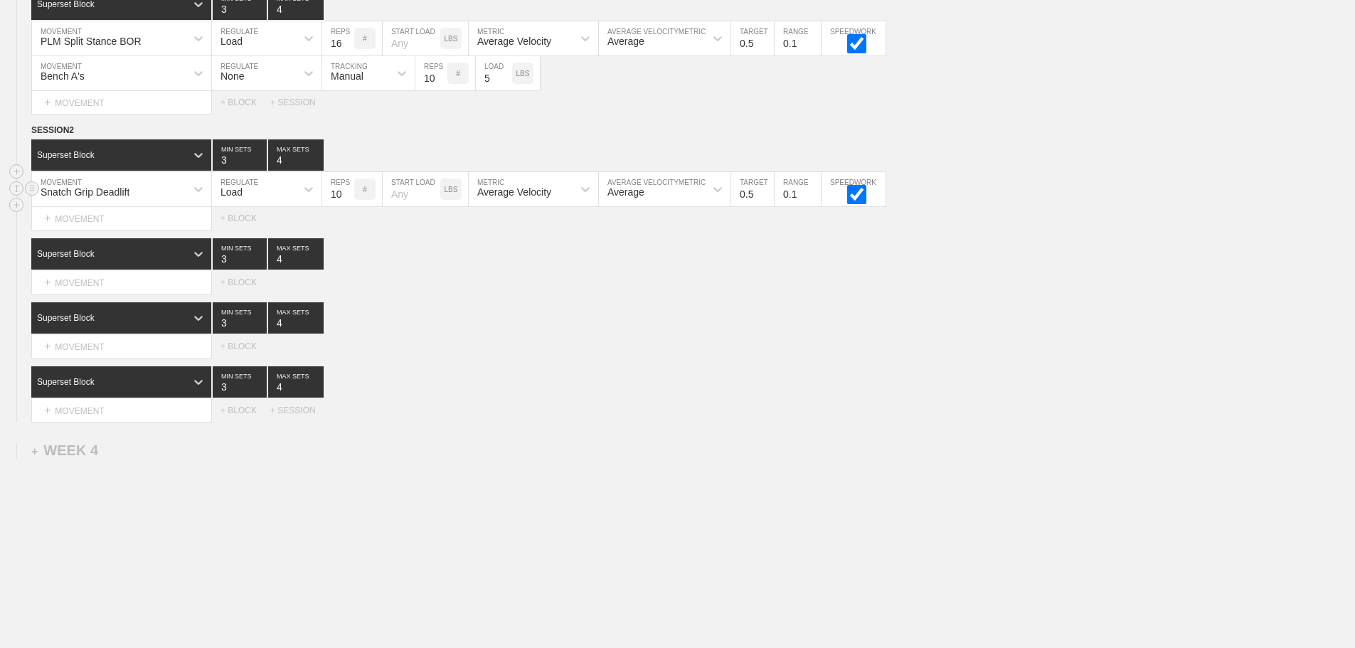
type input "10"
click at [347, 206] on input "10" at bounding box center [338, 189] width 32 height 34
drag, startPoint x: 594, startPoint y: 373, endPoint x: 234, endPoint y: 337, distance: 361.6
click at [587, 373] on div "SESSION 2 Superset Block 3 MIN SETS 4 MAX SETS DUPLICATE INSERT MOVEMENT AFTER …" at bounding box center [677, 272] width 1355 height 299
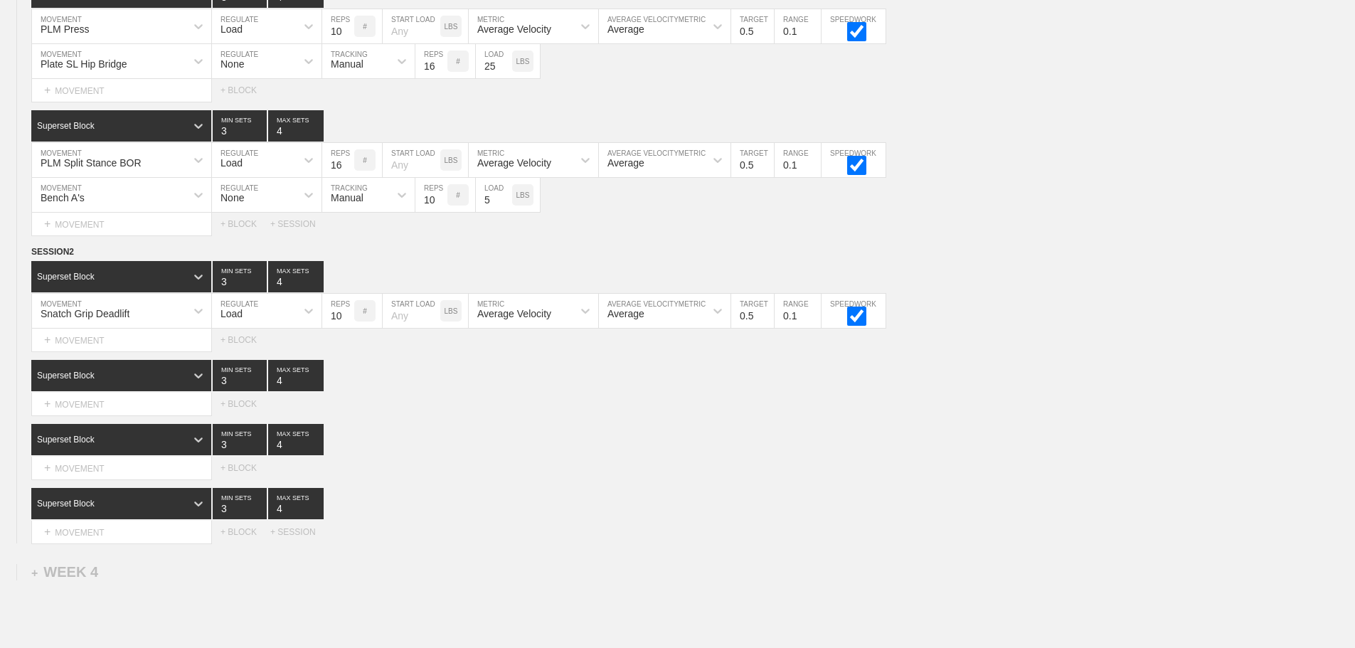
scroll to position [2774, 0]
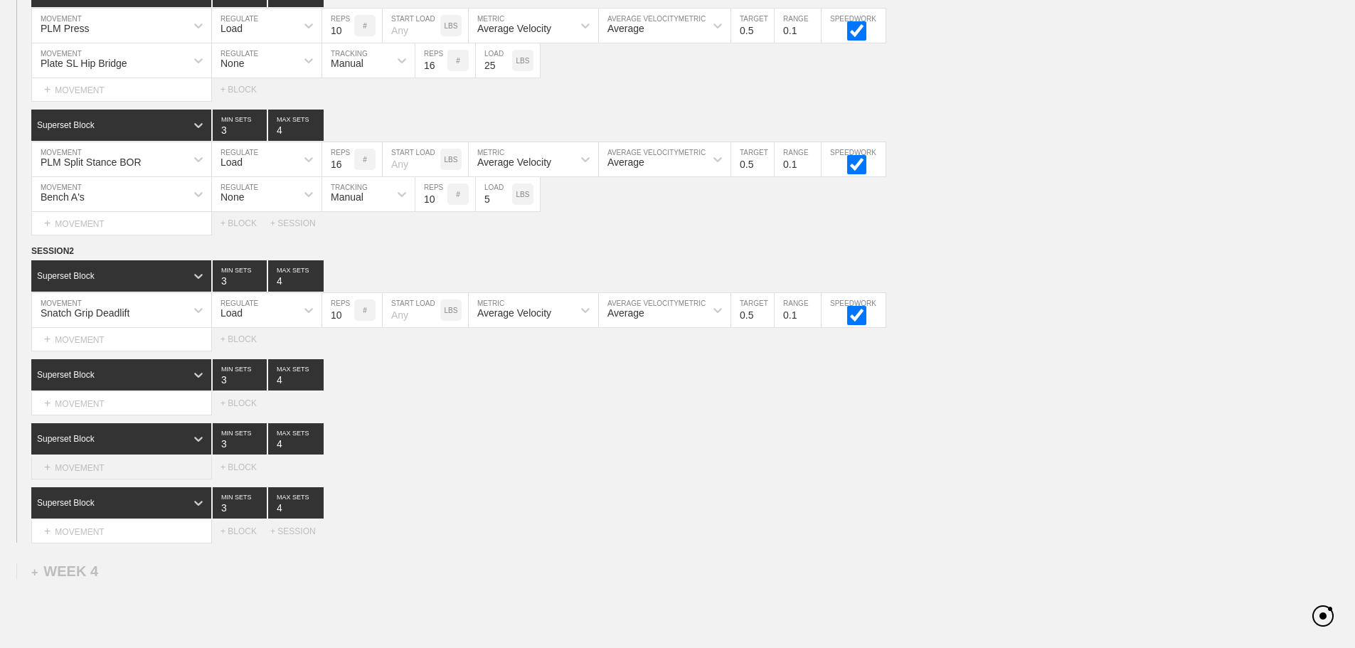
click at [113, 479] on div "+ MOVEMENT" at bounding box center [121, 467] width 181 height 23
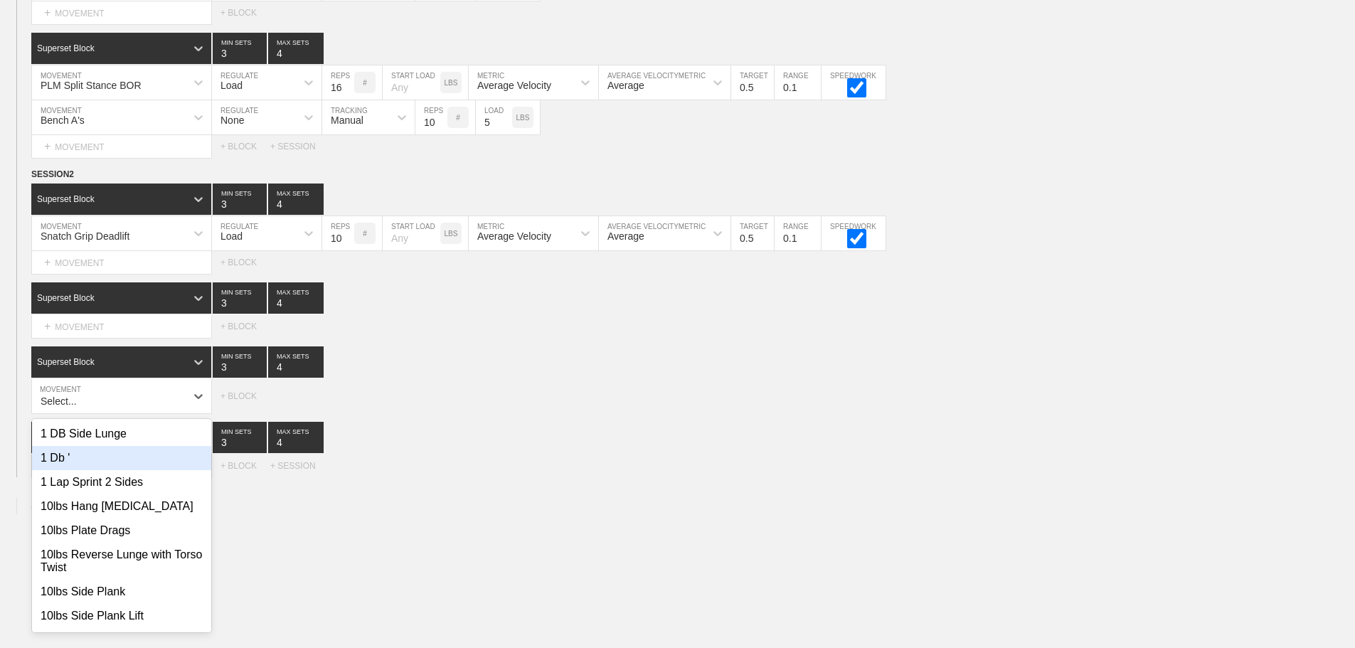
scroll to position [2851, 0]
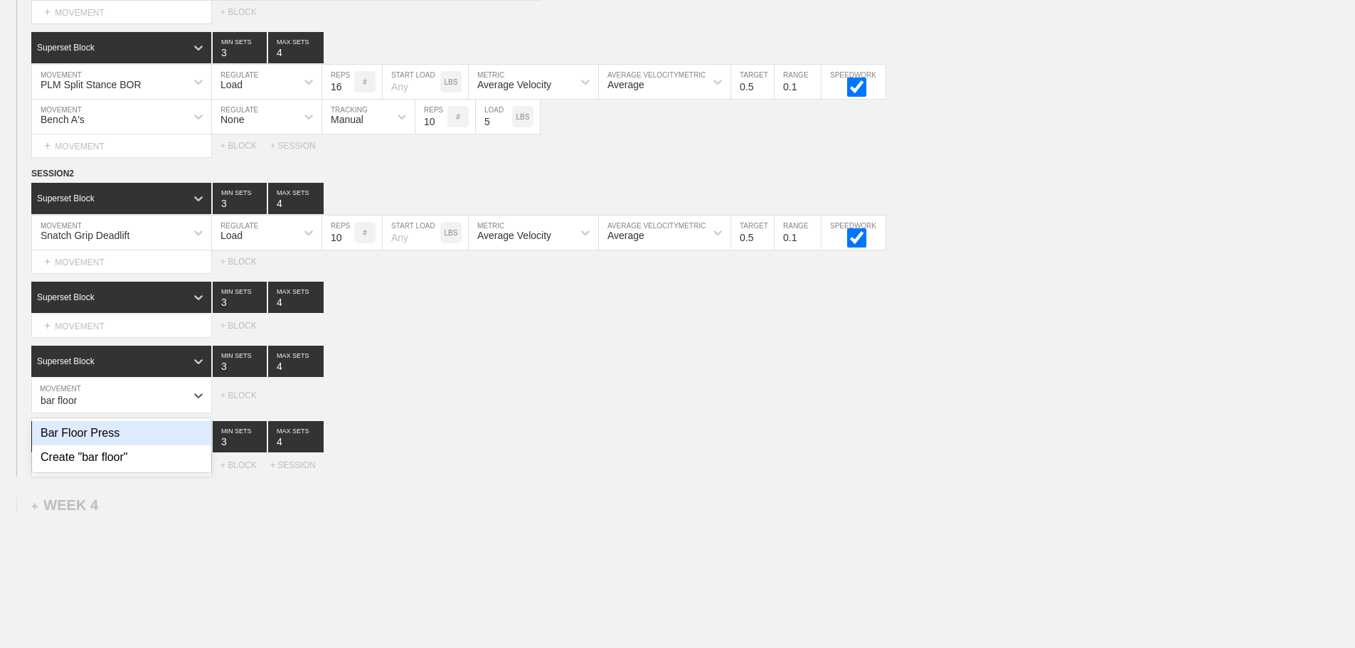
click at [110, 445] on div "Bar Floor Press" at bounding box center [121, 433] width 179 height 24
type input "bar floor"
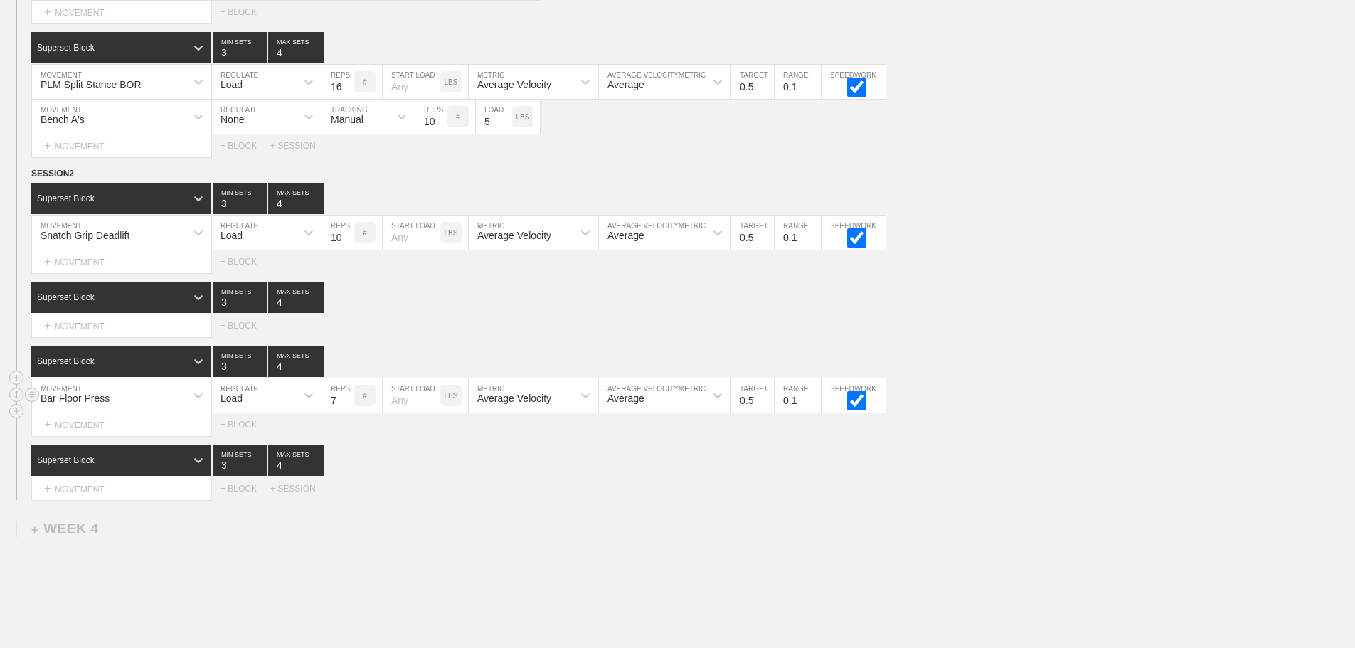
click at [347, 407] on input "7" at bounding box center [338, 395] width 32 height 34
click at [347, 407] on input "8" at bounding box center [338, 395] width 32 height 34
click at [347, 407] on input "9" at bounding box center [338, 395] width 32 height 34
type input "10"
click at [347, 407] on input "10" at bounding box center [338, 395] width 32 height 34
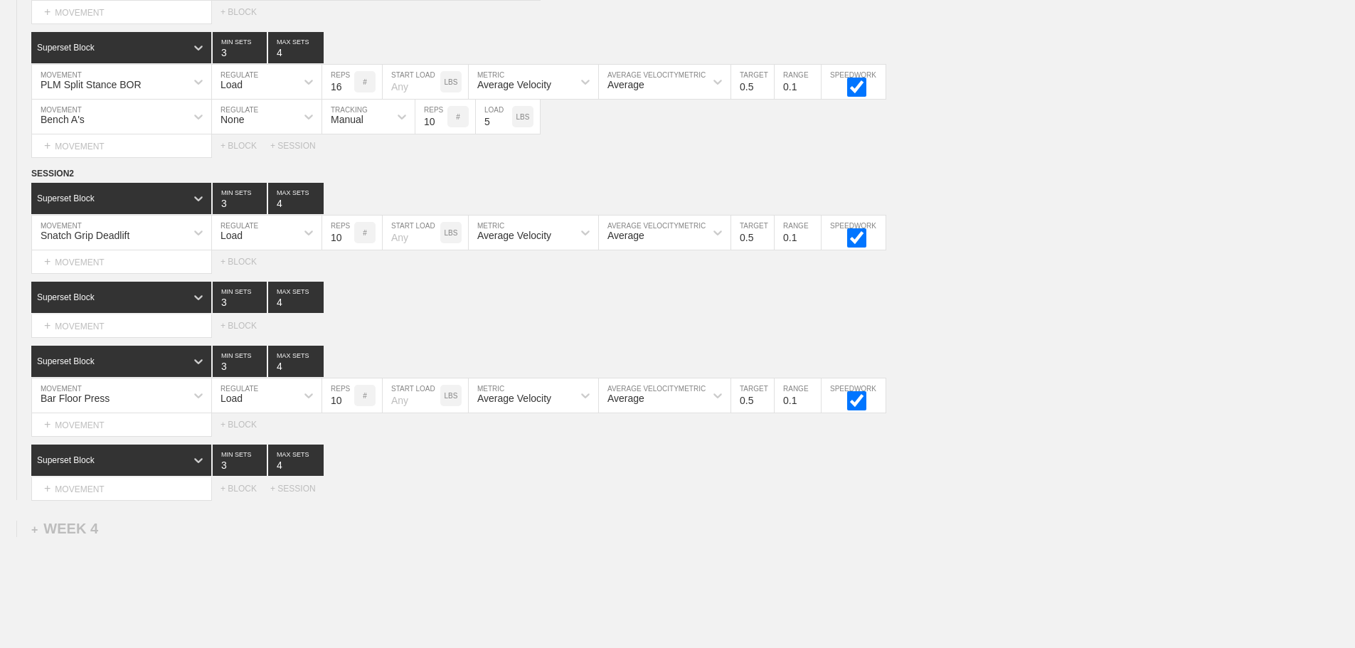
click at [477, 476] on div "Superset Block 3 MIN SETS 4 MAX SETS" at bounding box center [693, 460] width 1324 height 31
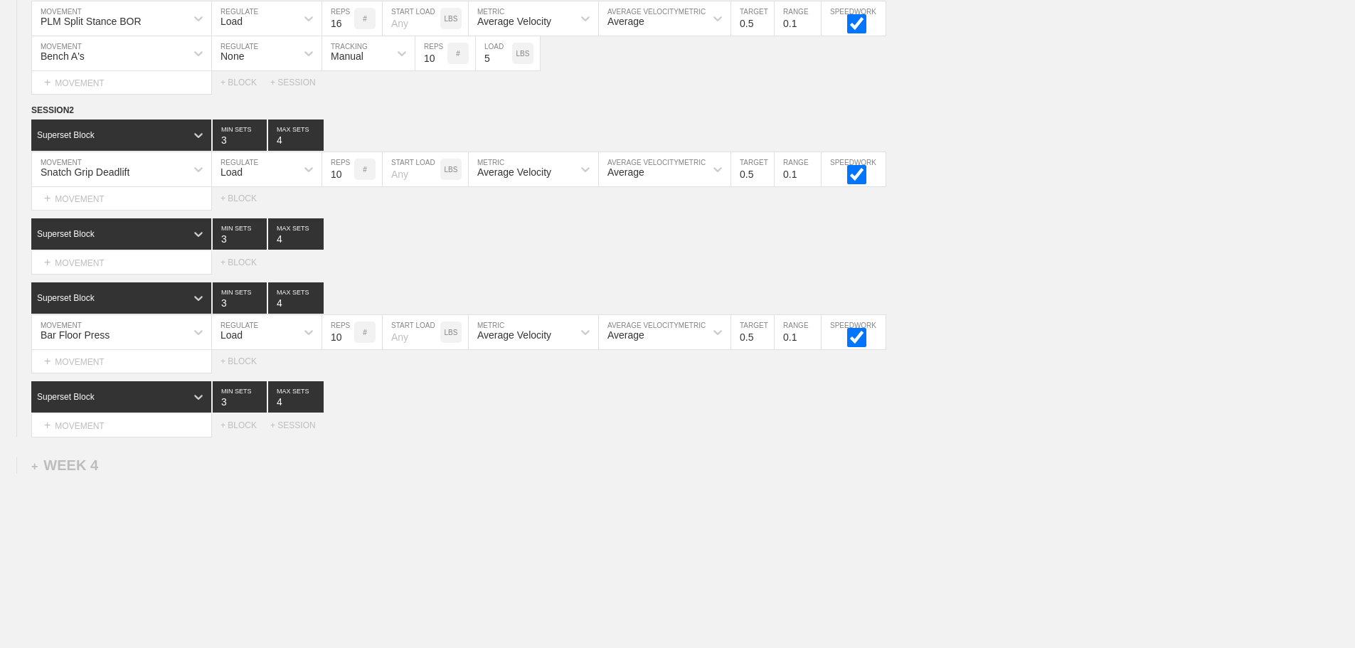
scroll to position [2964, 0]
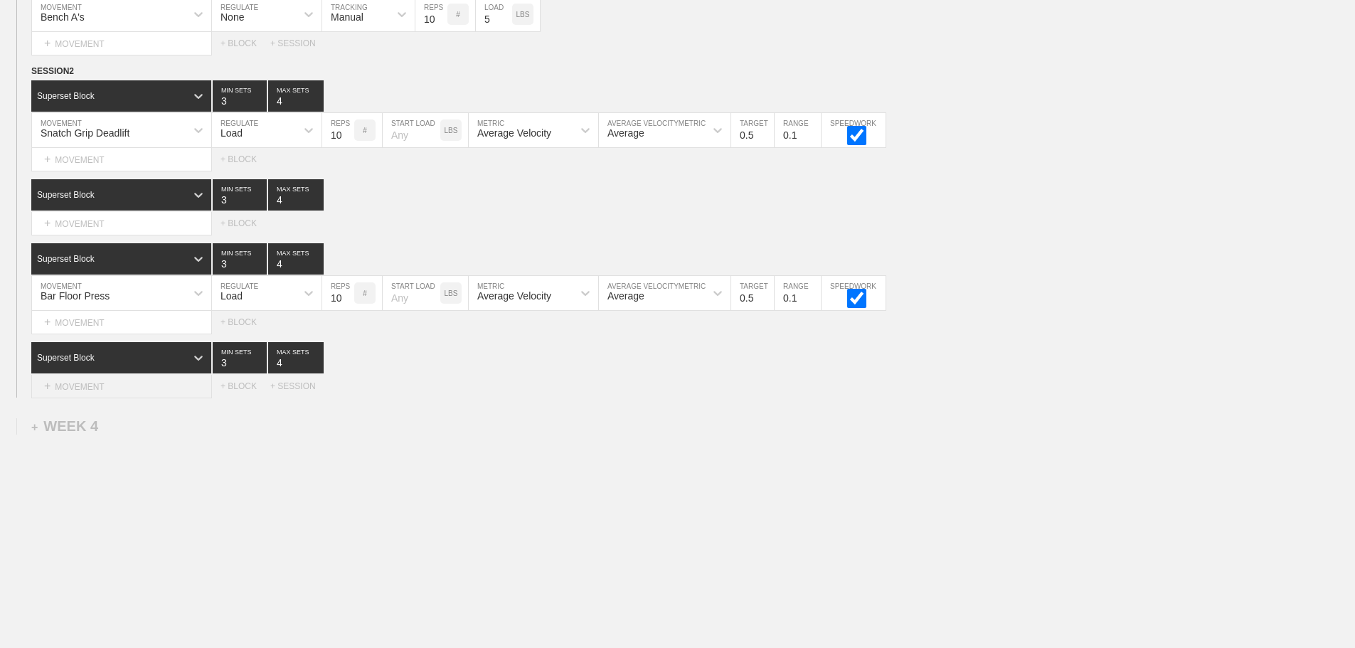
click at [105, 385] on div "+ MOVEMENT" at bounding box center [121, 386] width 181 height 23
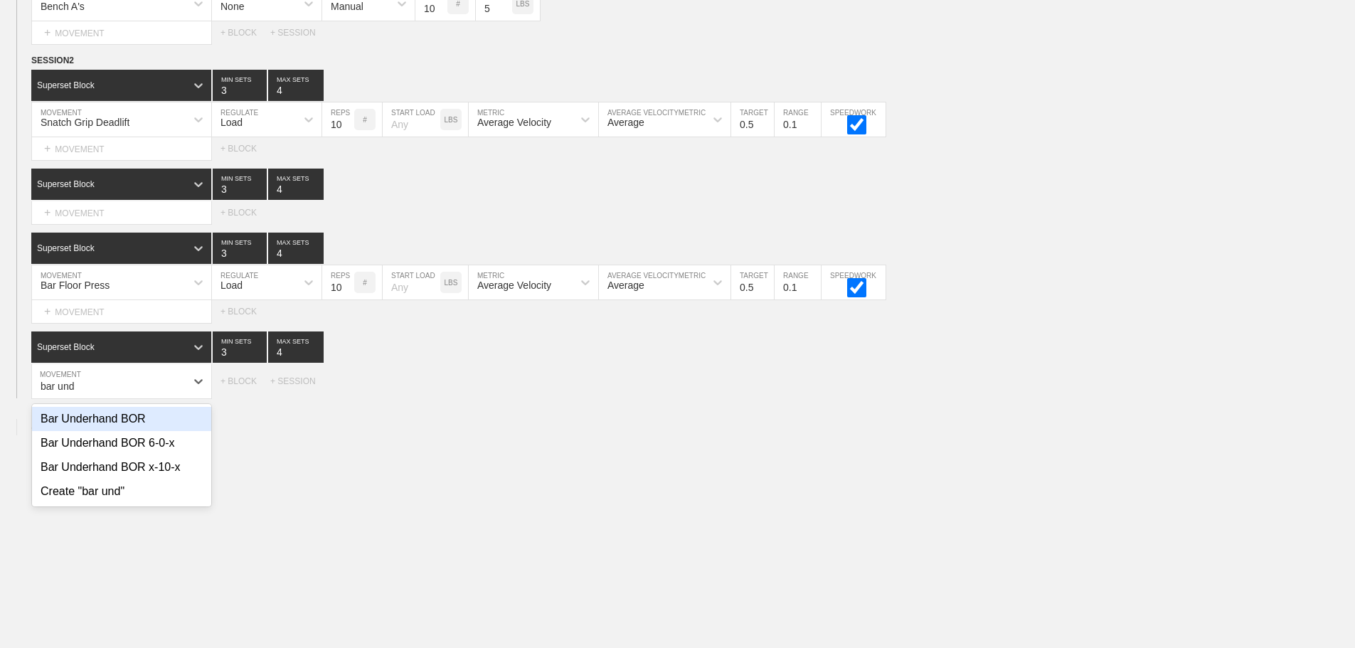
click at [131, 425] on div "Bar Underhand BOR" at bounding box center [121, 419] width 179 height 24
type input "bar und"
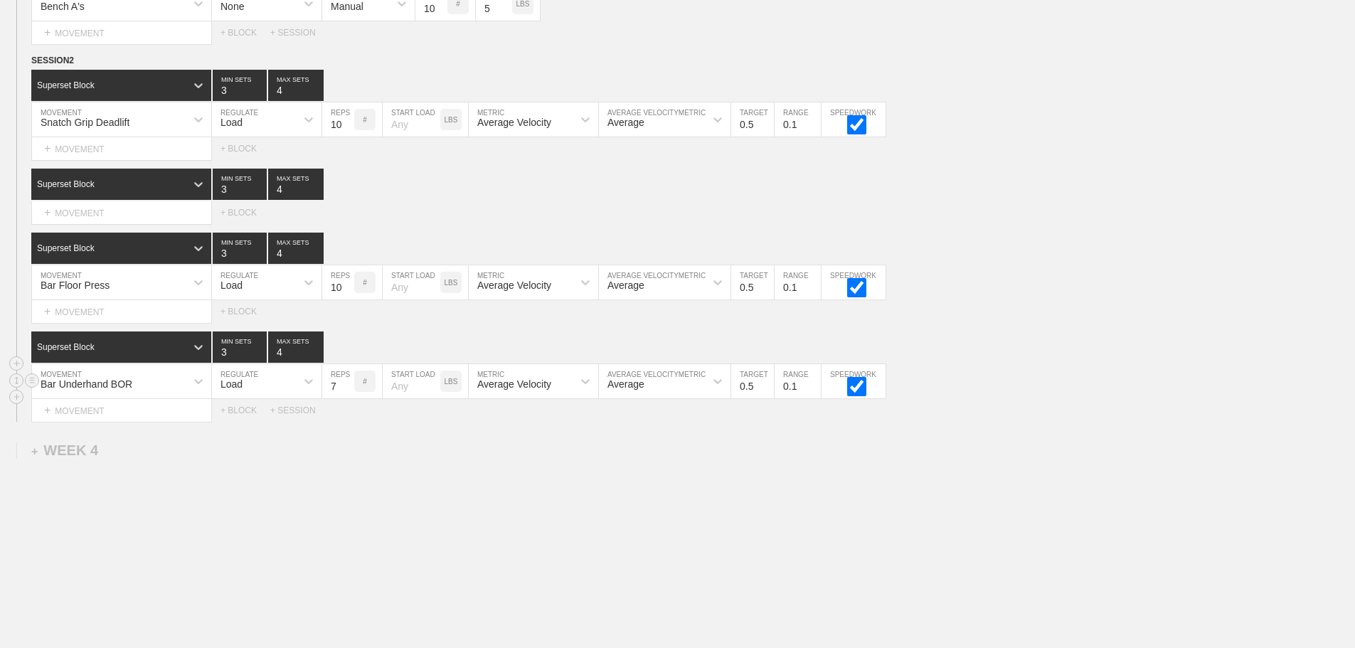
click at [346, 391] on input "7" at bounding box center [338, 381] width 32 height 34
click at [346, 391] on input "8" at bounding box center [338, 381] width 32 height 34
click at [346, 391] on input "9" at bounding box center [338, 381] width 32 height 34
type input "10"
click at [346, 391] on input "10" at bounding box center [338, 381] width 32 height 34
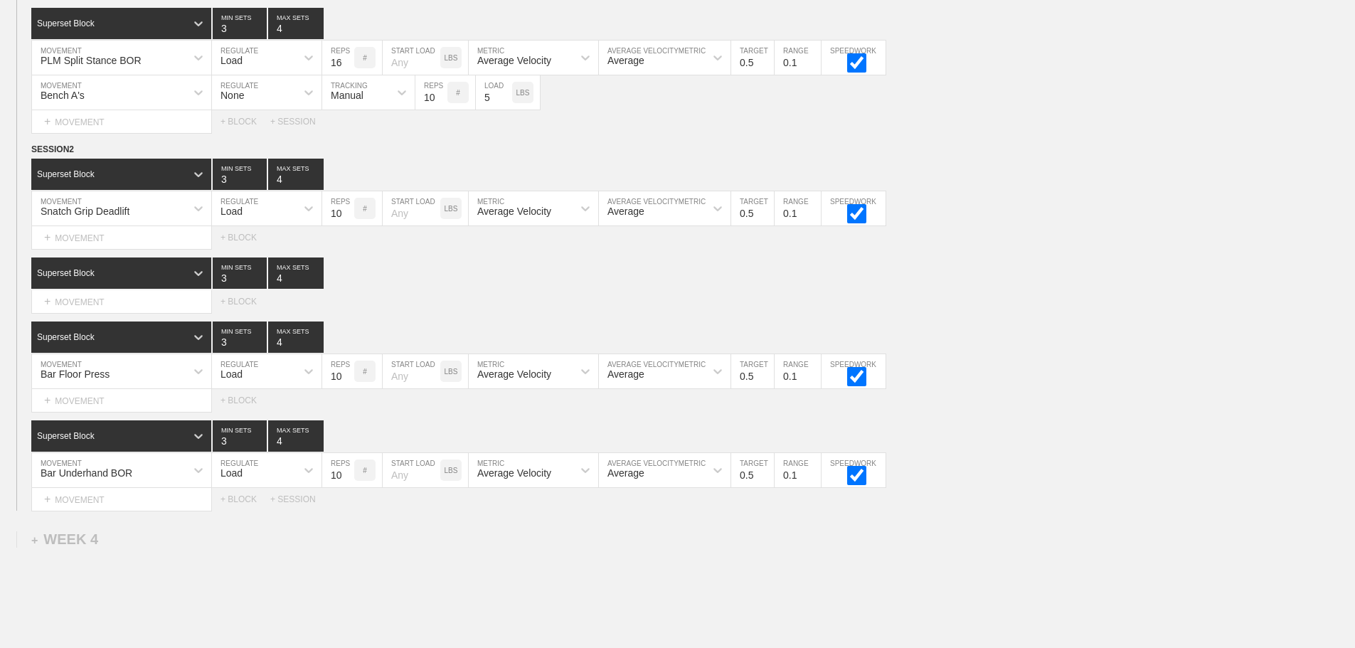
scroll to position [2999, 0]
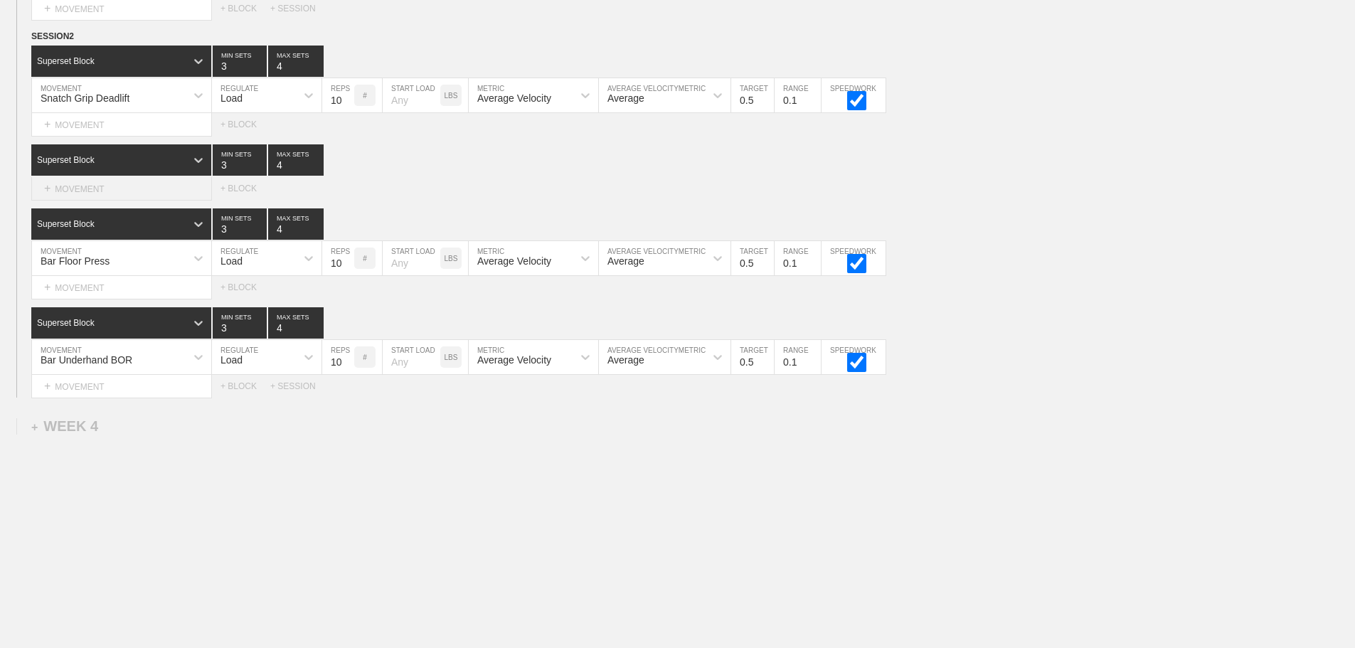
click at [118, 190] on div "+ MOVEMENT" at bounding box center [121, 188] width 181 height 23
click at [99, 191] on div "+ MOVEMENT" at bounding box center [121, 188] width 181 height 23
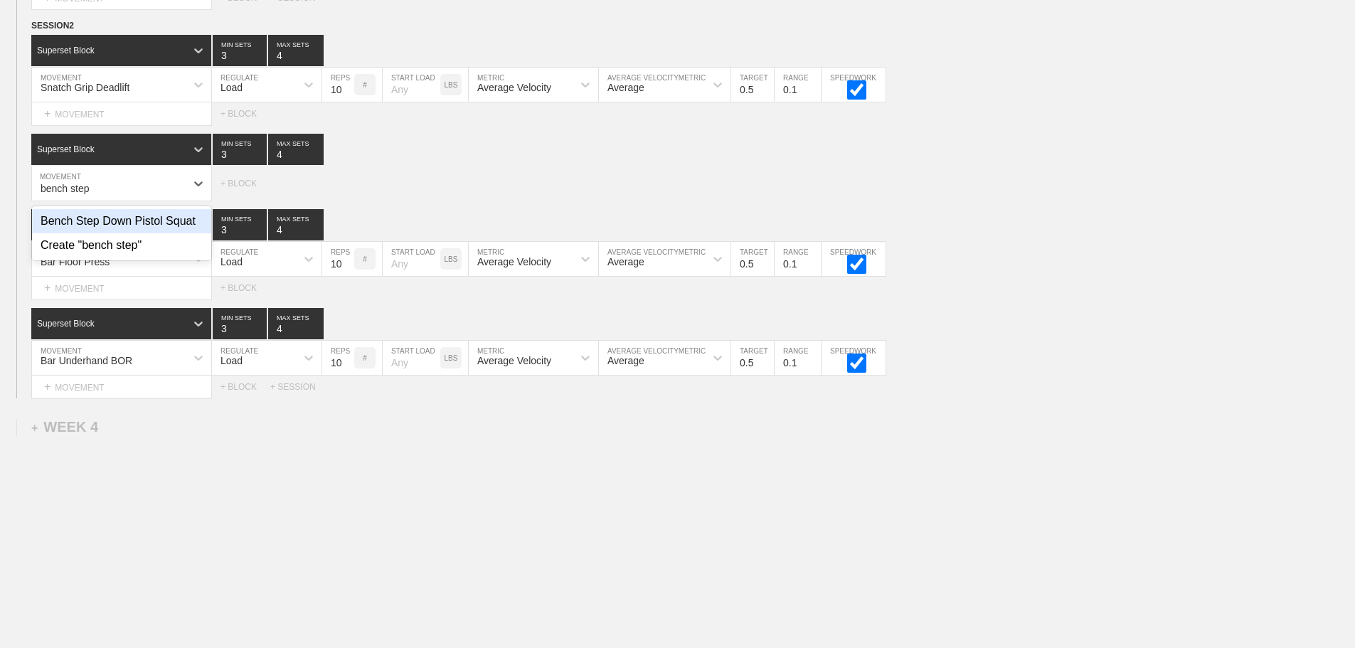
click at [186, 233] on div "Bench Step Down Pistol Squat" at bounding box center [121, 221] width 179 height 24
type input "bench step"
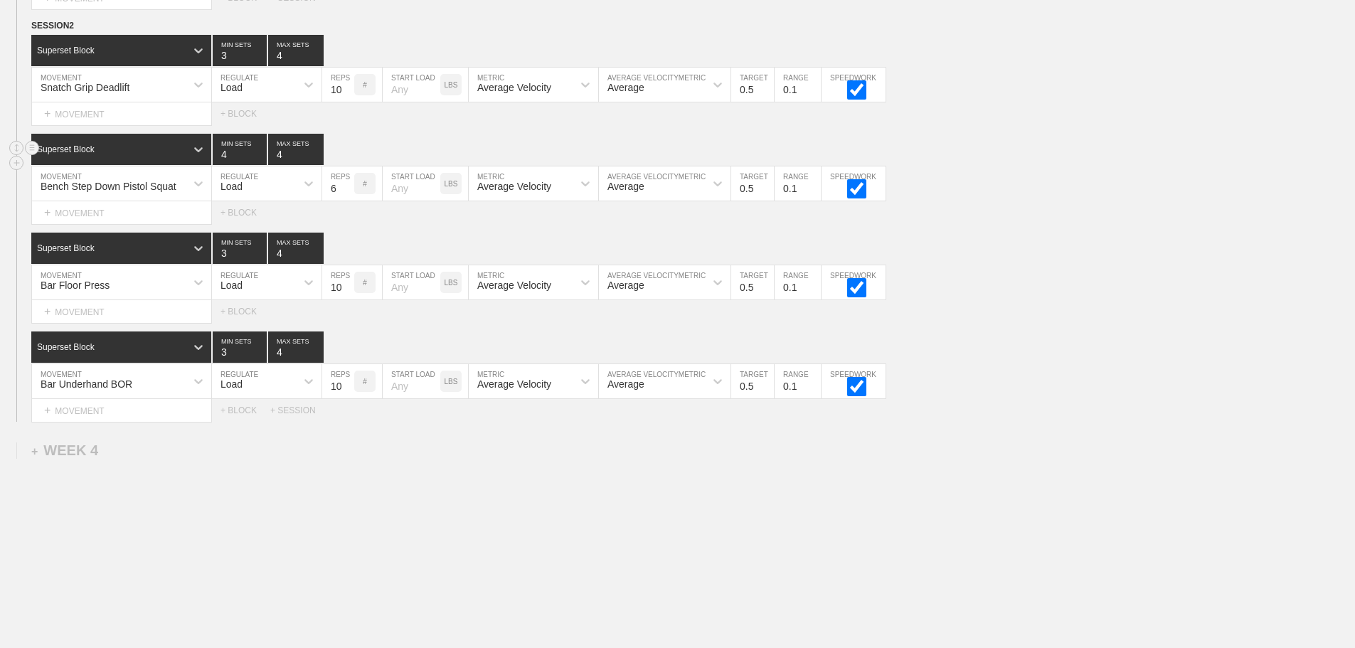
type input "4"
click at [257, 161] on input "4" at bounding box center [240, 149] width 54 height 31
click at [260, 196] on div "Load" at bounding box center [254, 183] width 84 height 24
drag, startPoint x: 257, startPoint y: 231, endPoint x: 318, endPoint y: 228, distance: 61.3
click at [257, 231] on div "None" at bounding box center [267, 221] width 110 height 24
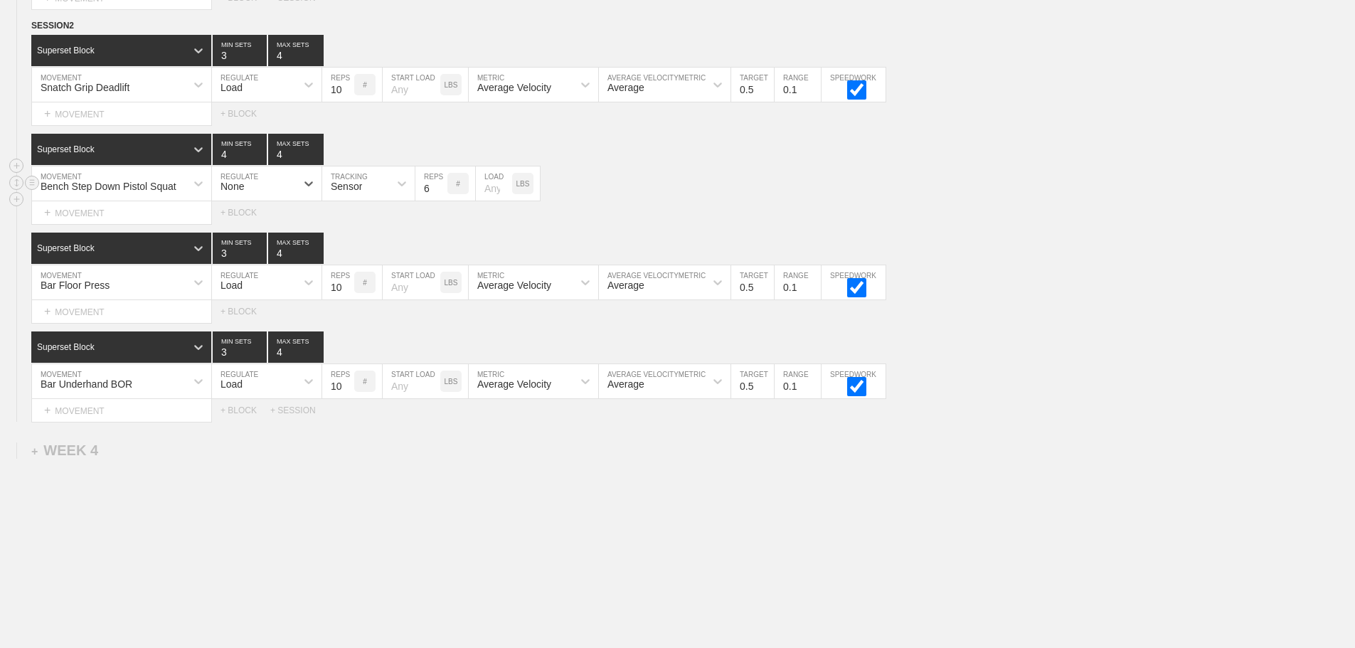
click at [373, 196] on div "Sensor" at bounding box center [355, 183] width 67 height 24
click at [366, 249] on div "Manual" at bounding box center [368, 245] width 92 height 24
click at [439, 193] on input "7" at bounding box center [431, 183] width 32 height 34
click at [439, 193] on input "8" at bounding box center [431, 183] width 32 height 34
click at [439, 193] on input "9" at bounding box center [431, 183] width 32 height 34
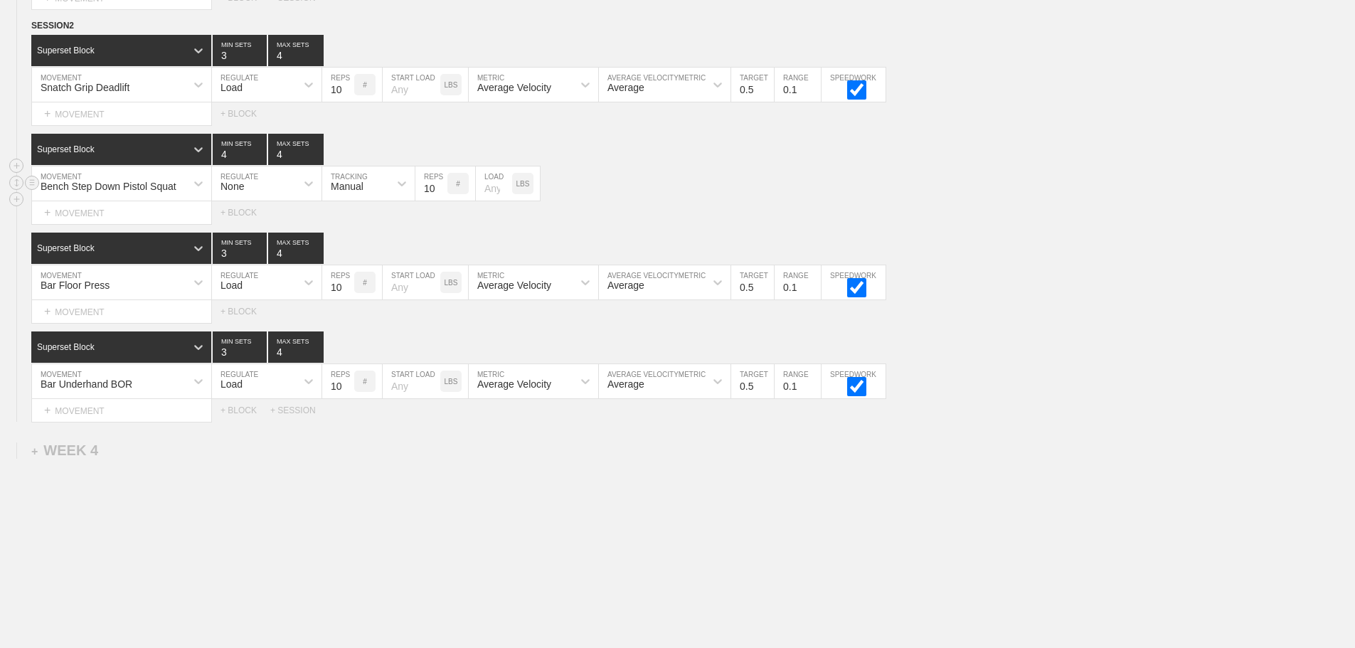
click at [439, 193] on input "10" at bounding box center [431, 183] width 32 height 34
click at [439, 193] on input "11" at bounding box center [431, 183] width 32 height 34
click at [439, 193] on input "12" at bounding box center [431, 183] width 32 height 34
click at [439, 193] on input "13" at bounding box center [431, 183] width 32 height 34
click at [439, 193] on input "14" at bounding box center [431, 183] width 32 height 34
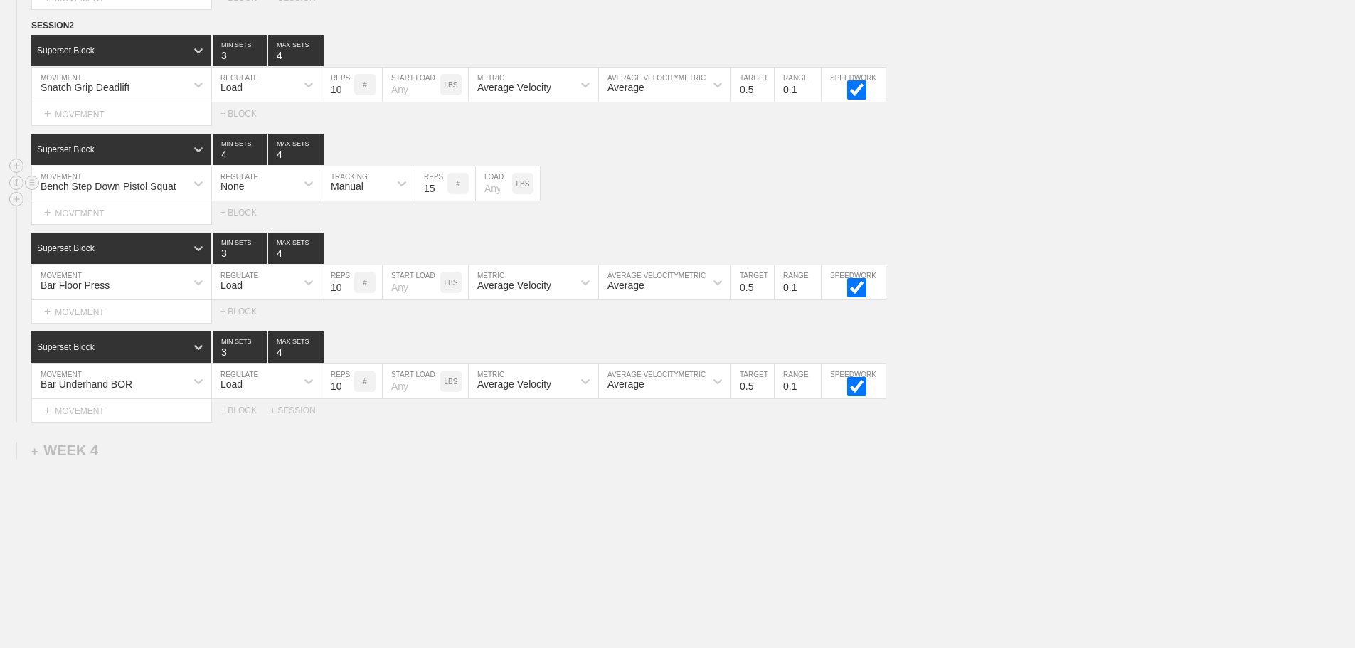
click at [439, 193] on input "15" at bounding box center [431, 183] width 32 height 34
type input "16"
click at [439, 193] on input "16" at bounding box center [431, 183] width 32 height 34
click at [486, 201] on input "number" at bounding box center [494, 183] width 36 height 34
type input "25"
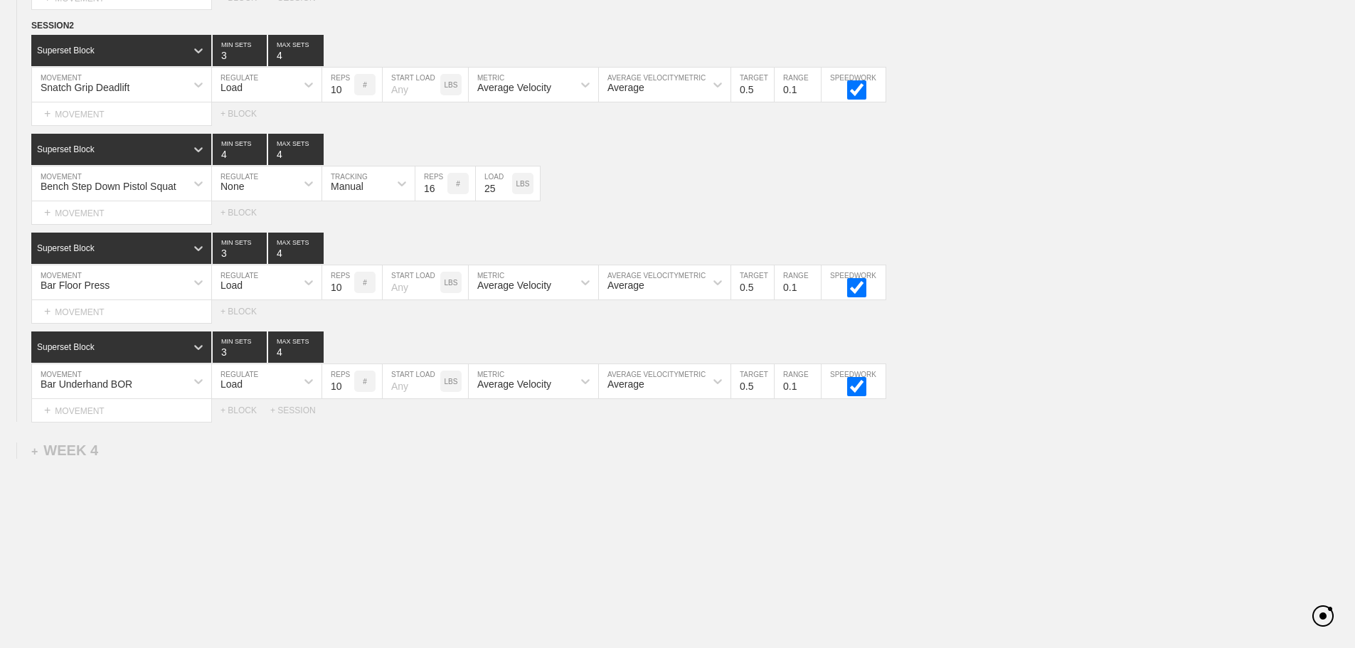
click at [613, 220] on div "Select... MOVEMENT + MOVEMENT + BLOCK" at bounding box center [677, 212] width 1355 height 23
click at [122, 321] on div "+ MOVEMENT" at bounding box center [121, 311] width 181 height 23
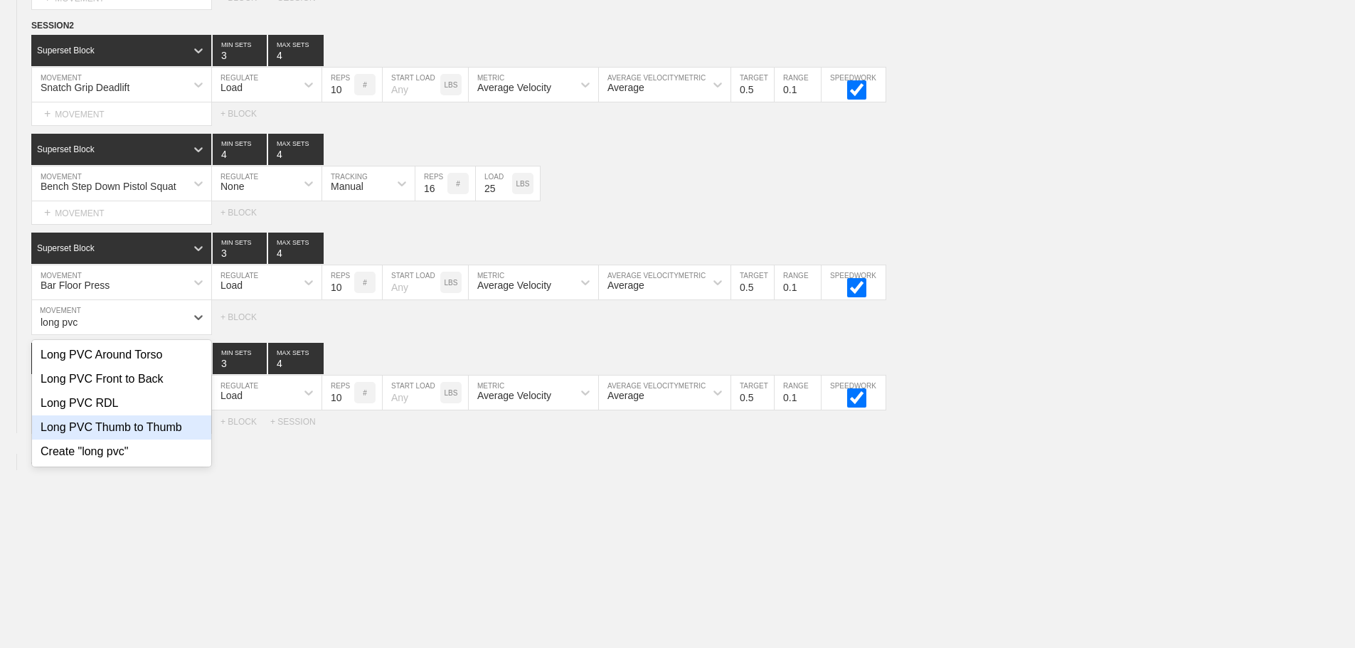
click at [163, 440] on div "Long PVC Thumb to Thumb" at bounding box center [121, 427] width 179 height 24
type input "long pvc"
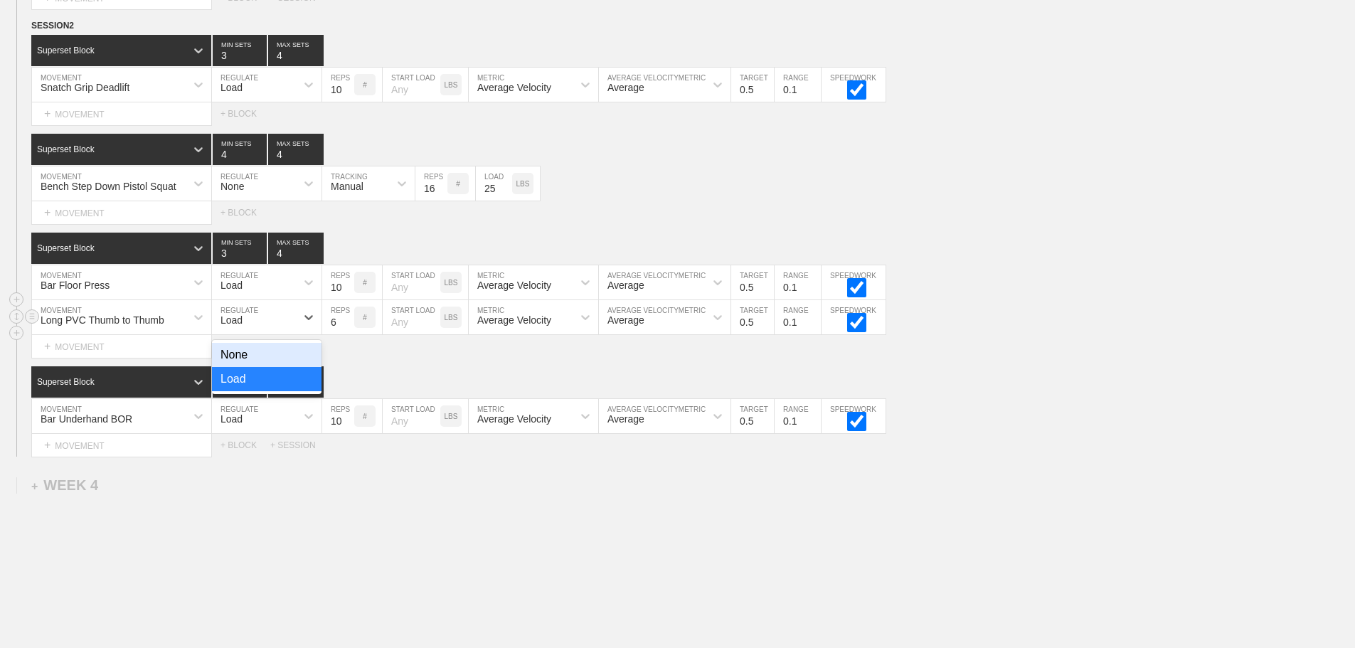
click at [252, 324] on div "Load" at bounding box center [254, 317] width 84 height 24
drag, startPoint x: 239, startPoint y: 366, endPoint x: 321, endPoint y: 336, distance: 87.1
click at [240, 366] on div "None" at bounding box center [267, 355] width 110 height 24
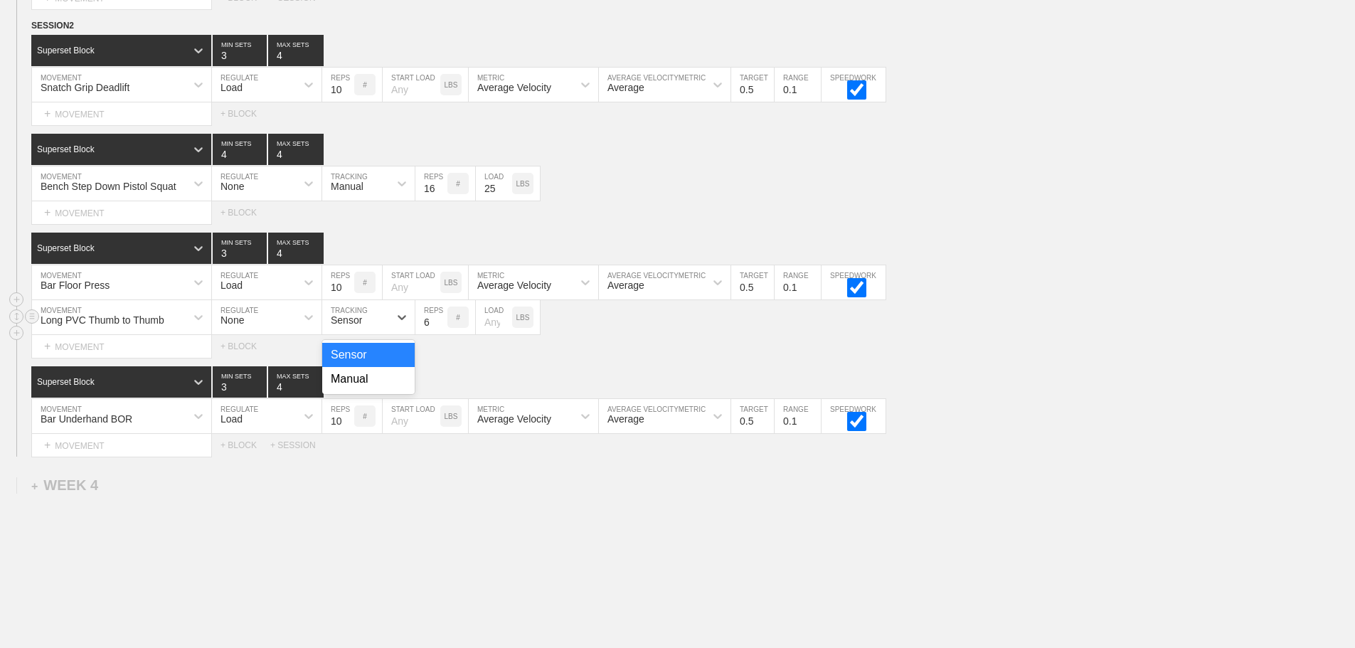
click at [351, 326] on div "Sensor" at bounding box center [346, 319] width 31 height 11
drag, startPoint x: 359, startPoint y: 385, endPoint x: 443, endPoint y: 338, distance: 96.5
click at [363, 384] on div "Manual" at bounding box center [368, 379] width 92 height 24
click at [441, 328] on input "7" at bounding box center [431, 317] width 32 height 34
click at [441, 328] on input "8" at bounding box center [431, 317] width 32 height 34
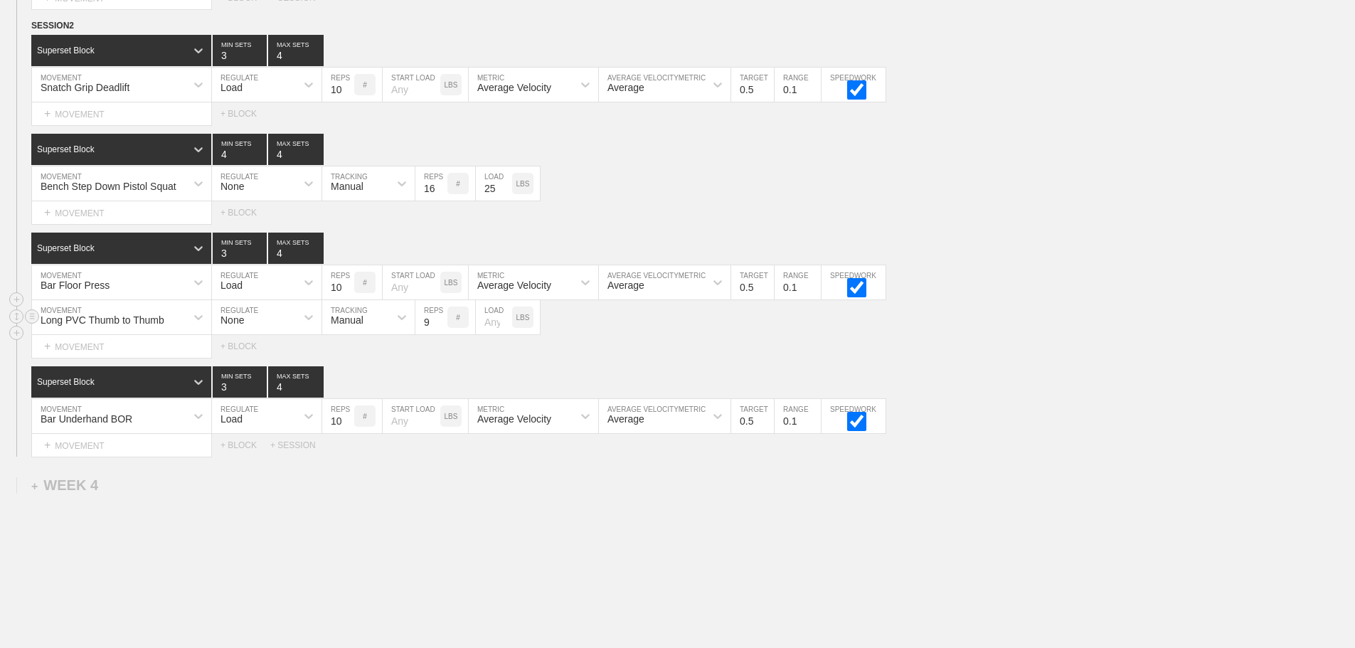
click at [441, 328] on input "9" at bounding box center [431, 317] width 32 height 34
type input "10"
click at [441, 328] on input "10" at bounding box center [431, 317] width 32 height 34
click at [632, 358] on div "Select... MOVEMENT + MOVEMENT + BLOCK" at bounding box center [677, 346] width 1355 height 23
click at [1137, 323] on div "Long PVC Thumb to Thumb MOVEMENT None REGULATE Manual TRACKING 10 REPS # LOAD L…" at bounding box center [677, 317] width 1355 height 35
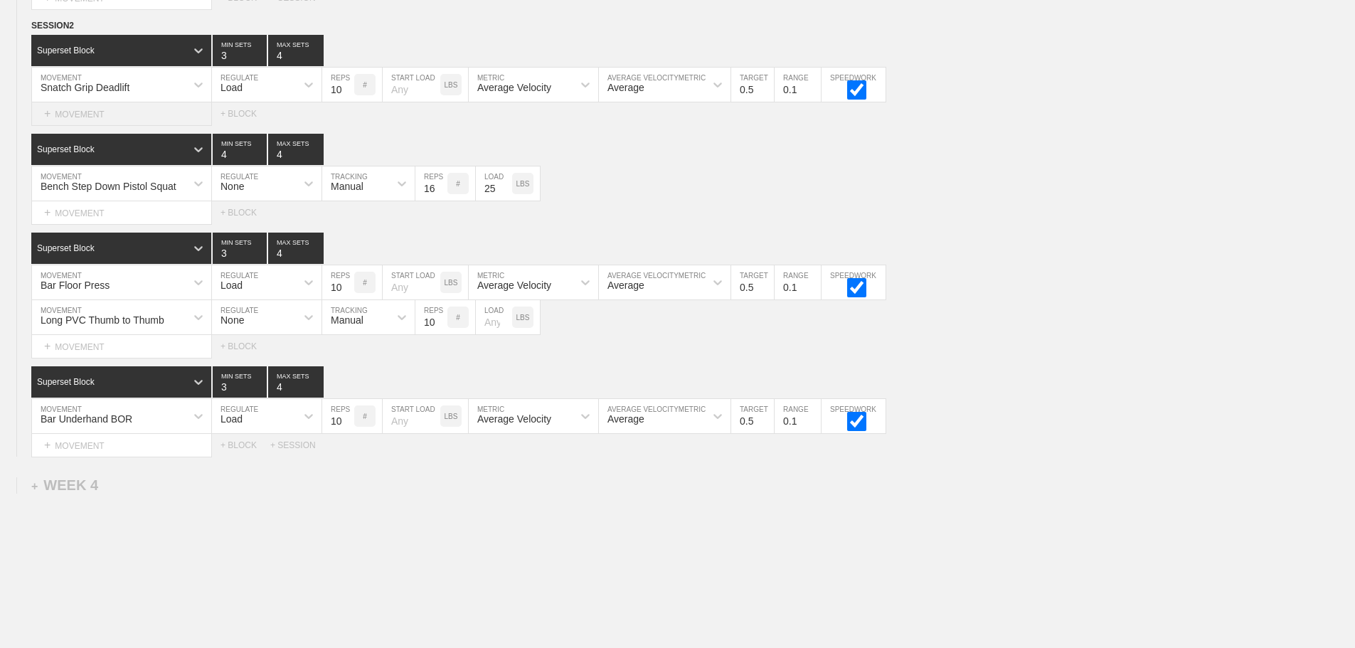
click at [136, 126] on div "+ MOVEMENT" at bounding box center [121, 113] width 181 height 23
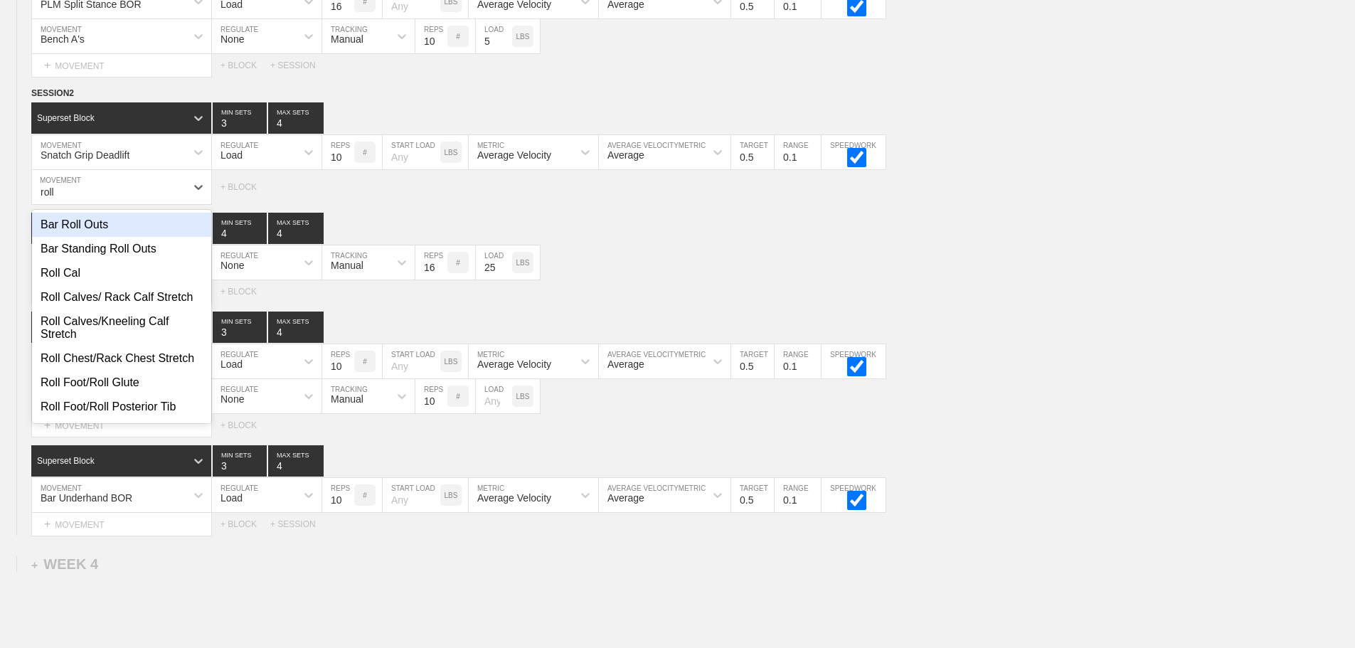
scroll to position [3080, 0]
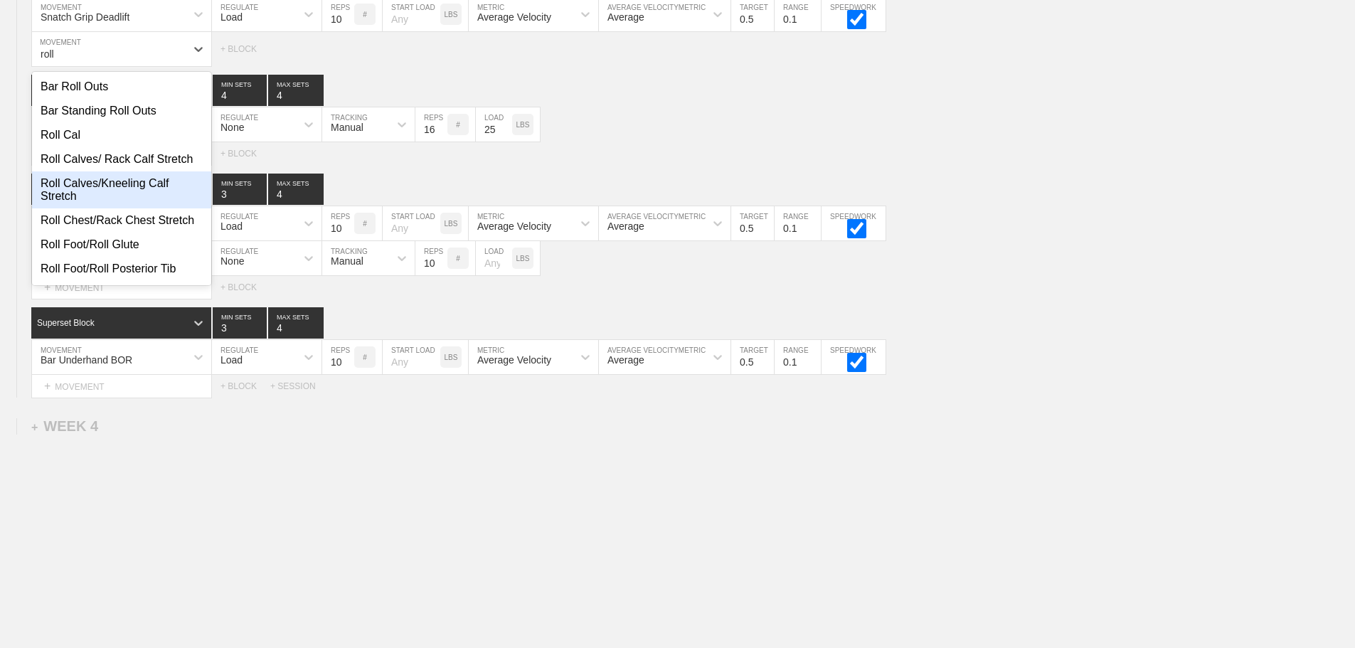
click at [127, 194] on div "Roll Calves/Kneeling Calf Stretch" at bounding box center [121, 189] width 179 height 37
type input "roll"
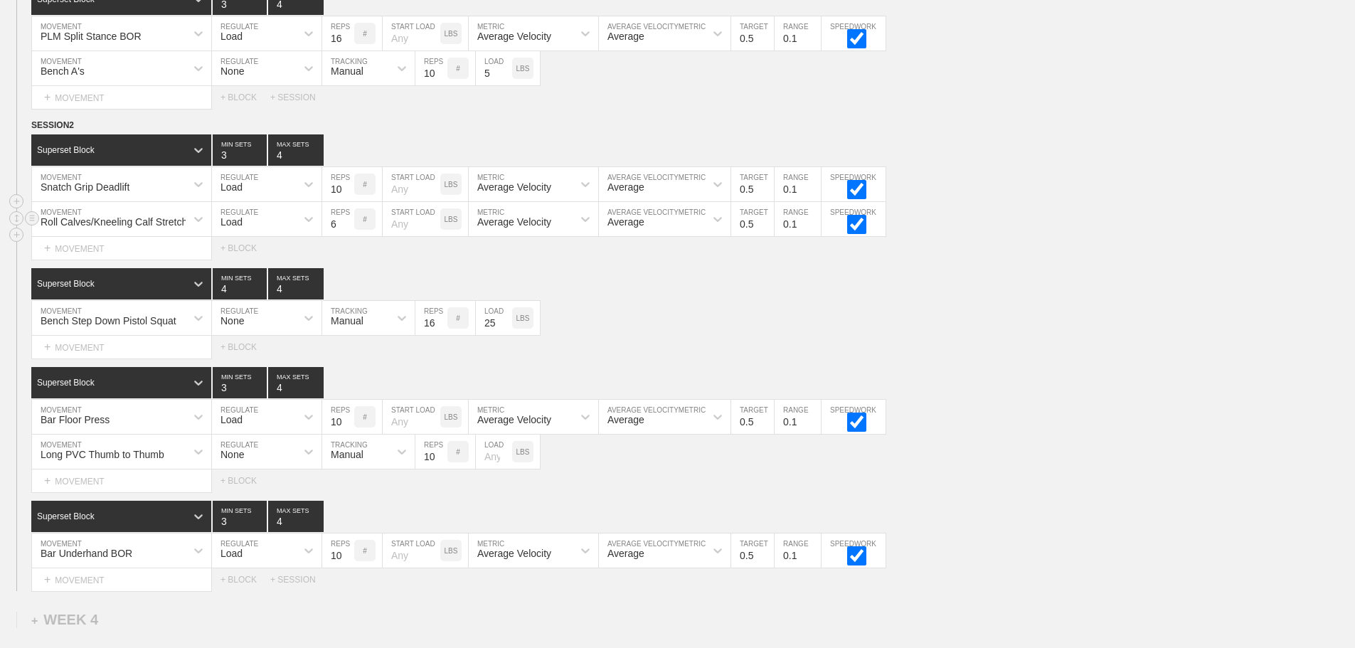
scroll to position [2867, 0]
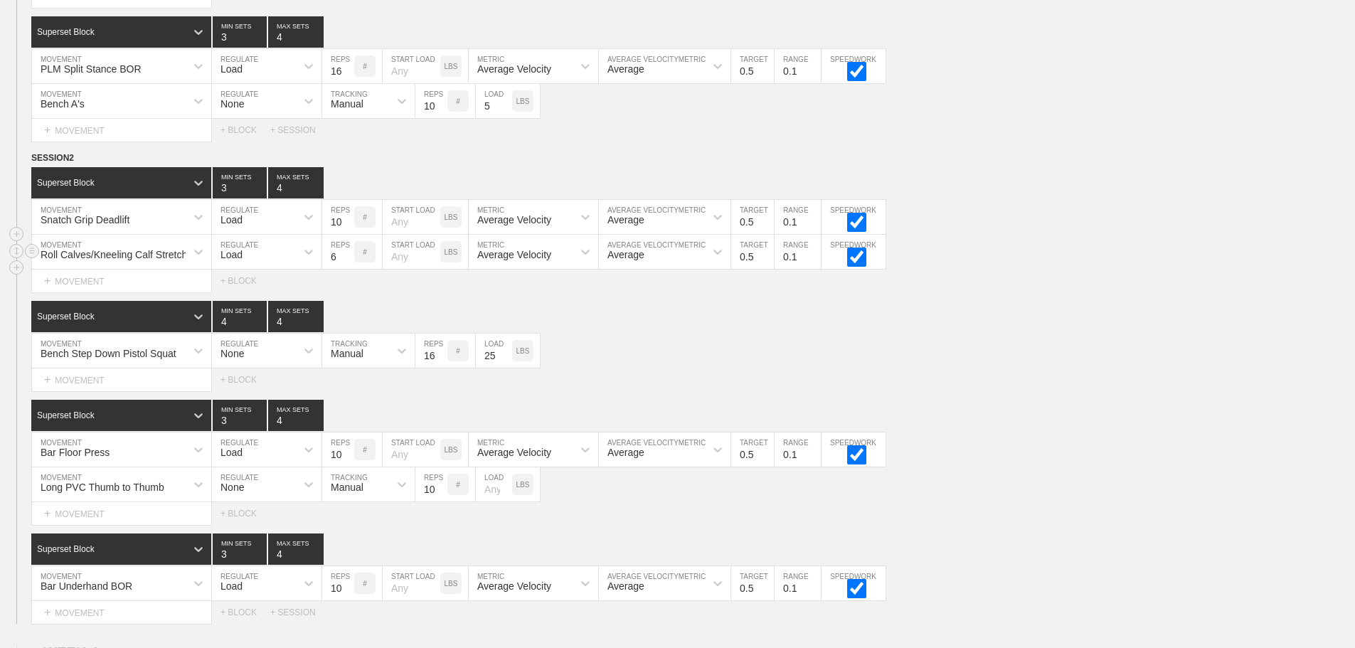
click at [243, 258] on div "Load" at bounding box center [254, 252] width 84 height 24
click at [240, 299] on div "None" at bounding box center [267, 289] width 110 height 24
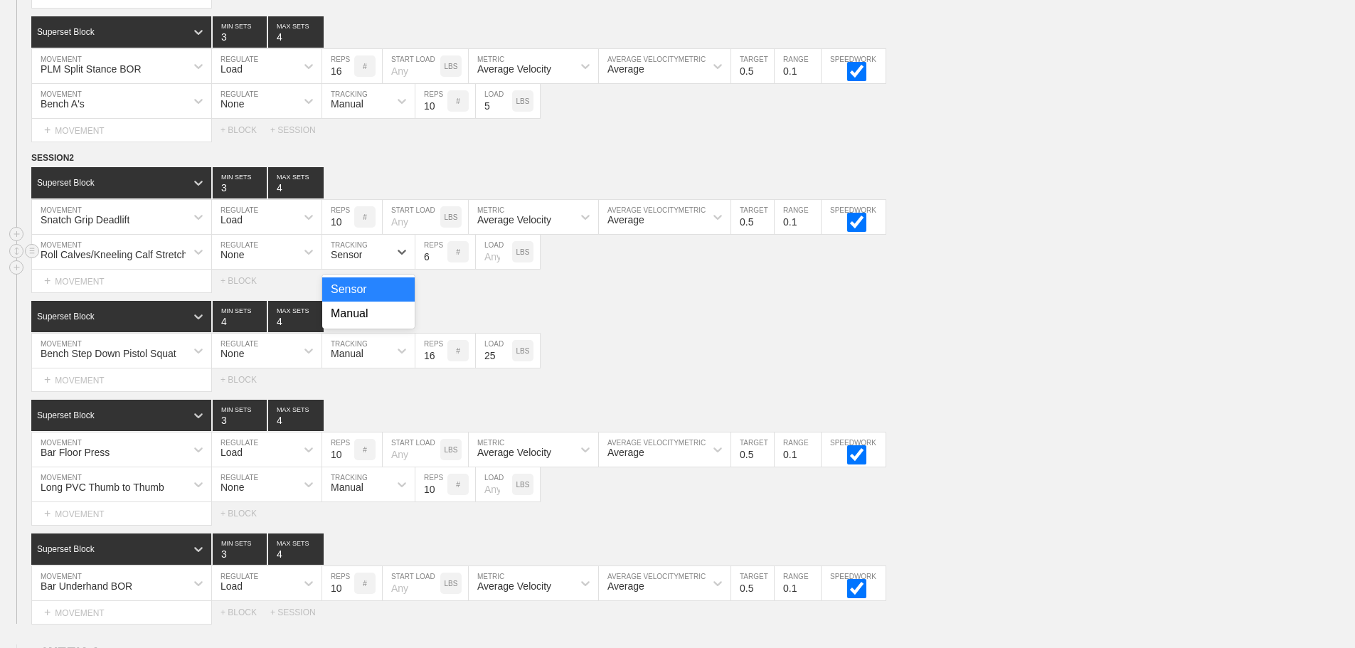
click at [361, 260] on div "Sensor" at bounding box center [346, 254] width 31 height 11
drag, startPoint x: 362, startPoint y: 321, endPoint x: 402, endPoint y: 289, distance: 51.1
click at [373, 315] on div "Manual" at bounding box center [368, 314] width 92 height 24
click at [440, 265] on input "7" at bounding box center [431, 252] width 32 height 34
click at [440, 265] on input "8" at bounding box center [431, 252] width 32 height 34
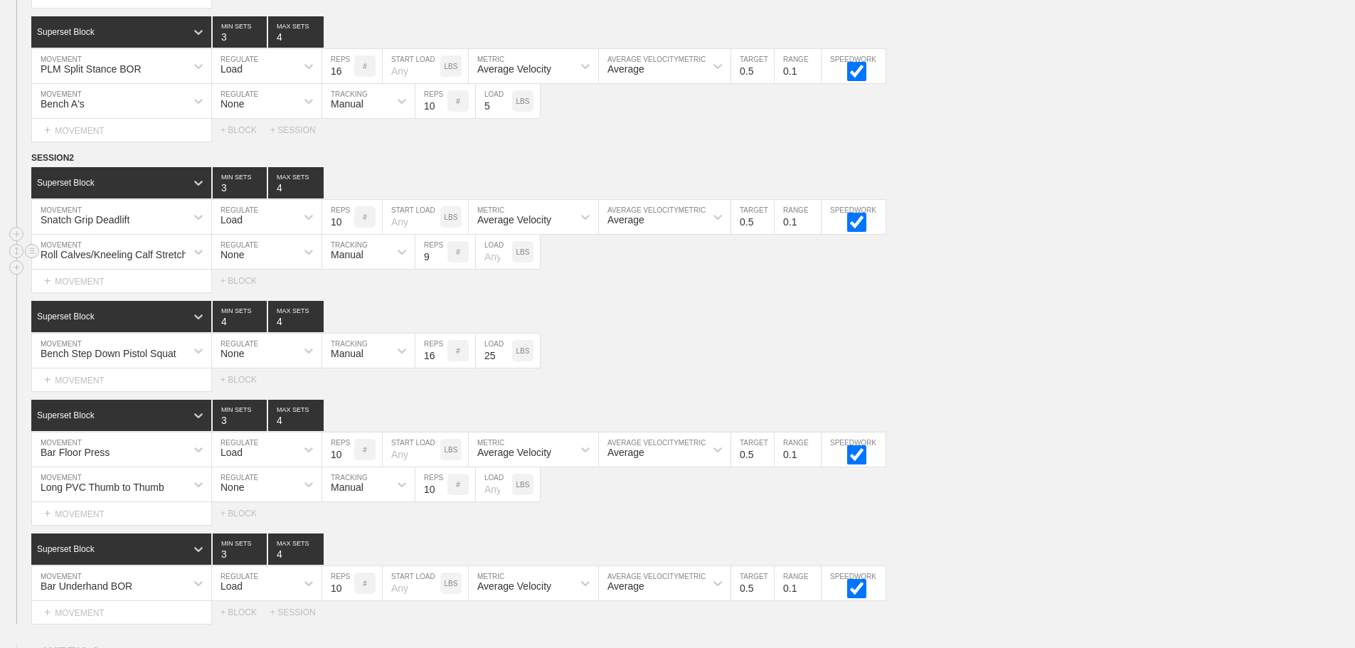
click at [440, 265] on input "9" at bounding box center [431, 252] width 32 height 34
type input "10"
click at [440, 265] on input "10" at bounding box center [431, 252] width 32 height 34
click at [782, 349] on div "Bench Step Down Pistol Squat MOVEMENT None REGULATE Manual TRACKING 16 REPS # 2…" at bounding box center [677, 351] width 1355 height 35
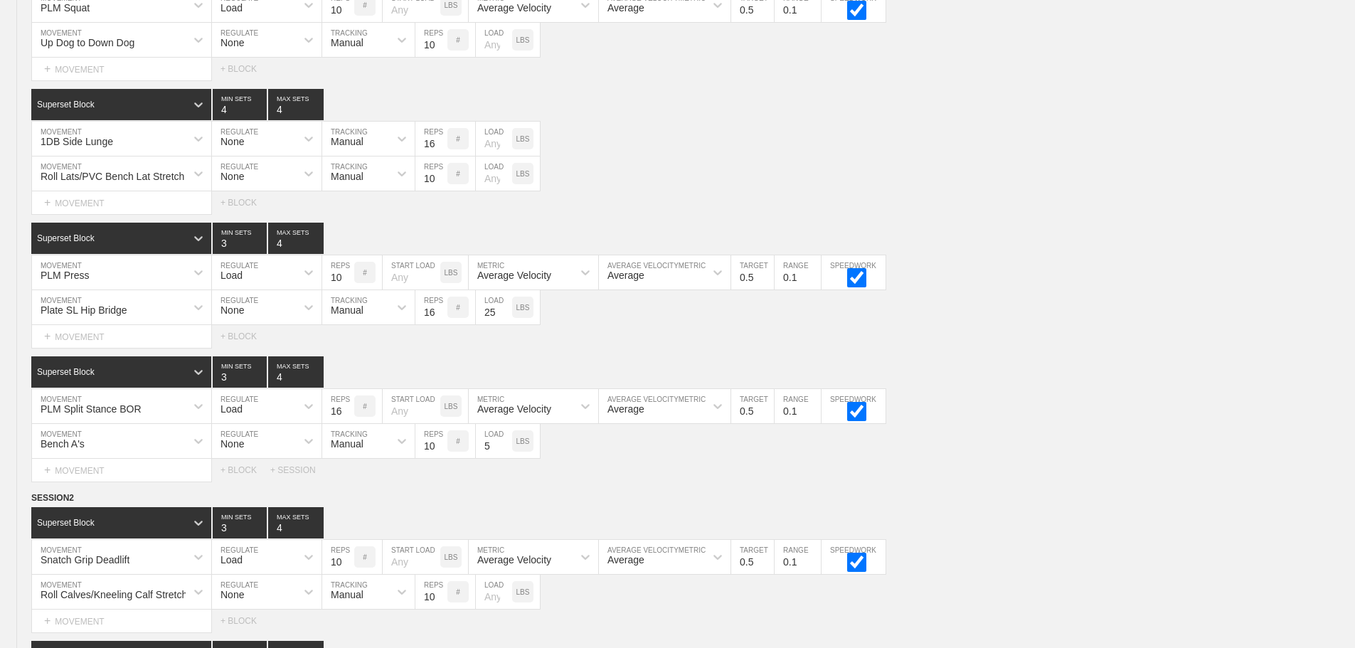
scroll to position [3104, 0]
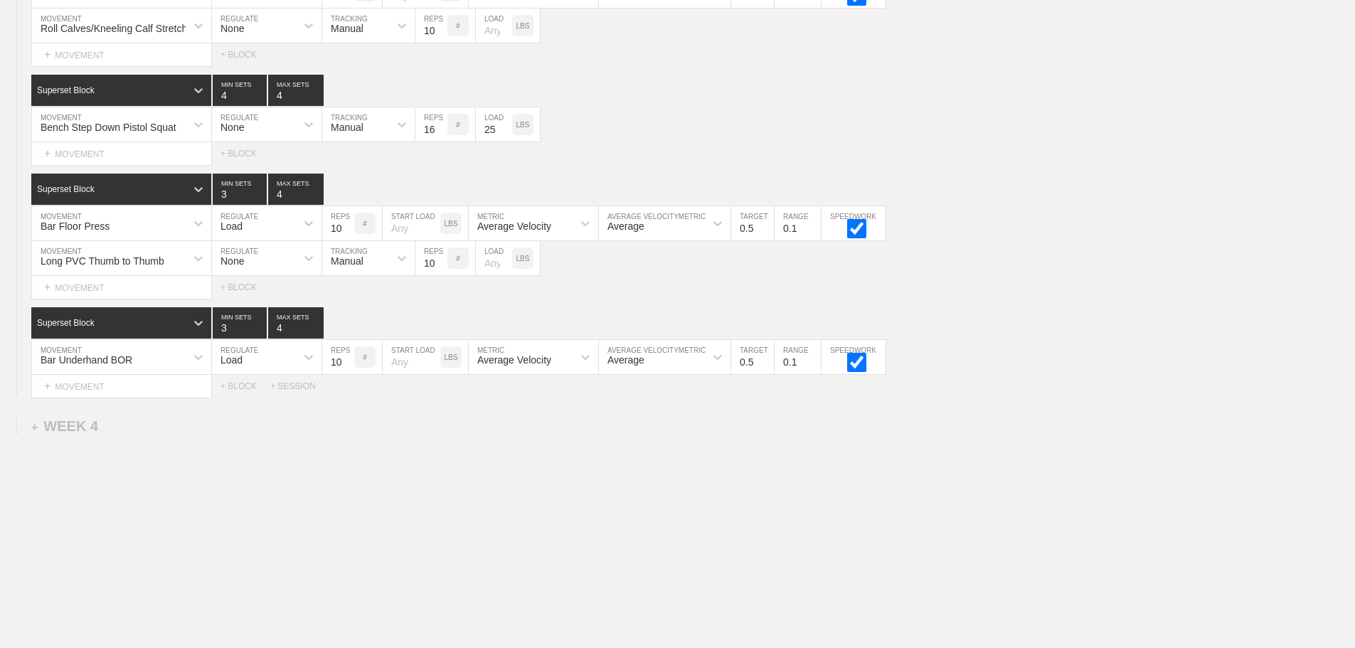
drag, startPoint x: 1161, startPoint y: 539, endPoint x: 1101, endPoint y: 531, distance: 60.4
click at [98, 159] on div "+ MOVEMENT" at bounding box center [121, 153] width 181 height 23
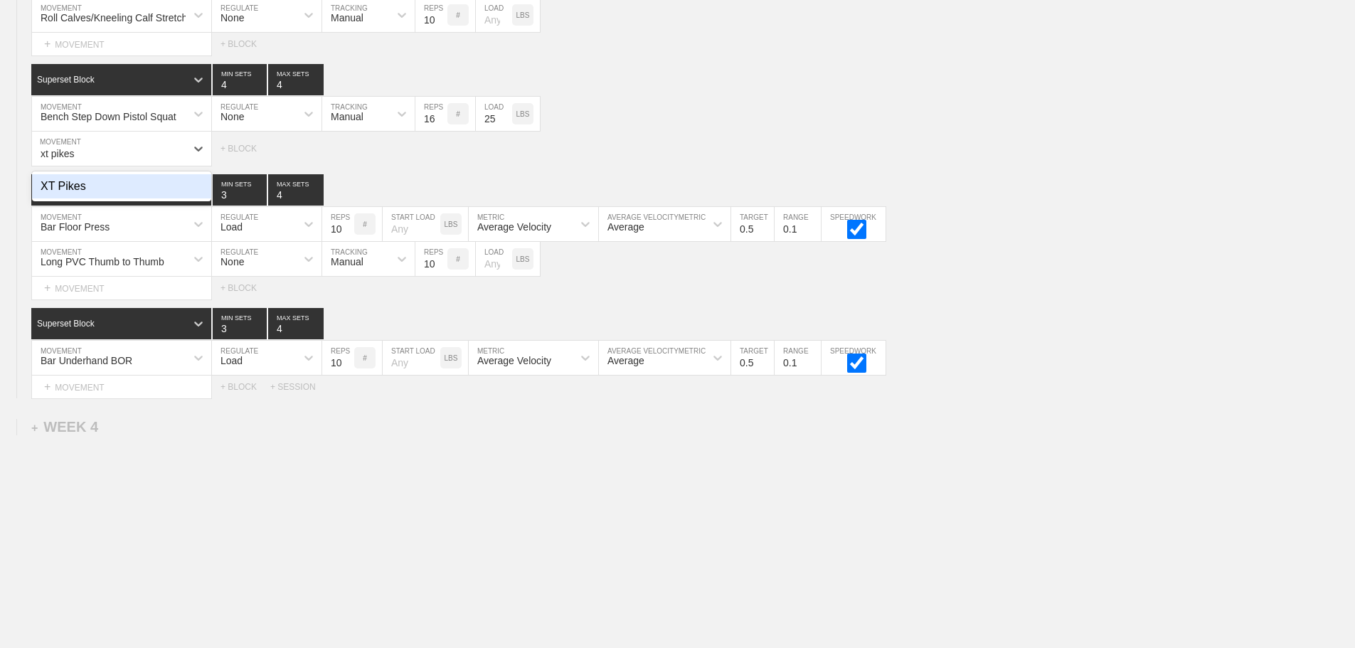
click at [97, 193] on div "XT Pikes" at bounding box center [121, 186] width 179 height 24
type input "xt pikes"
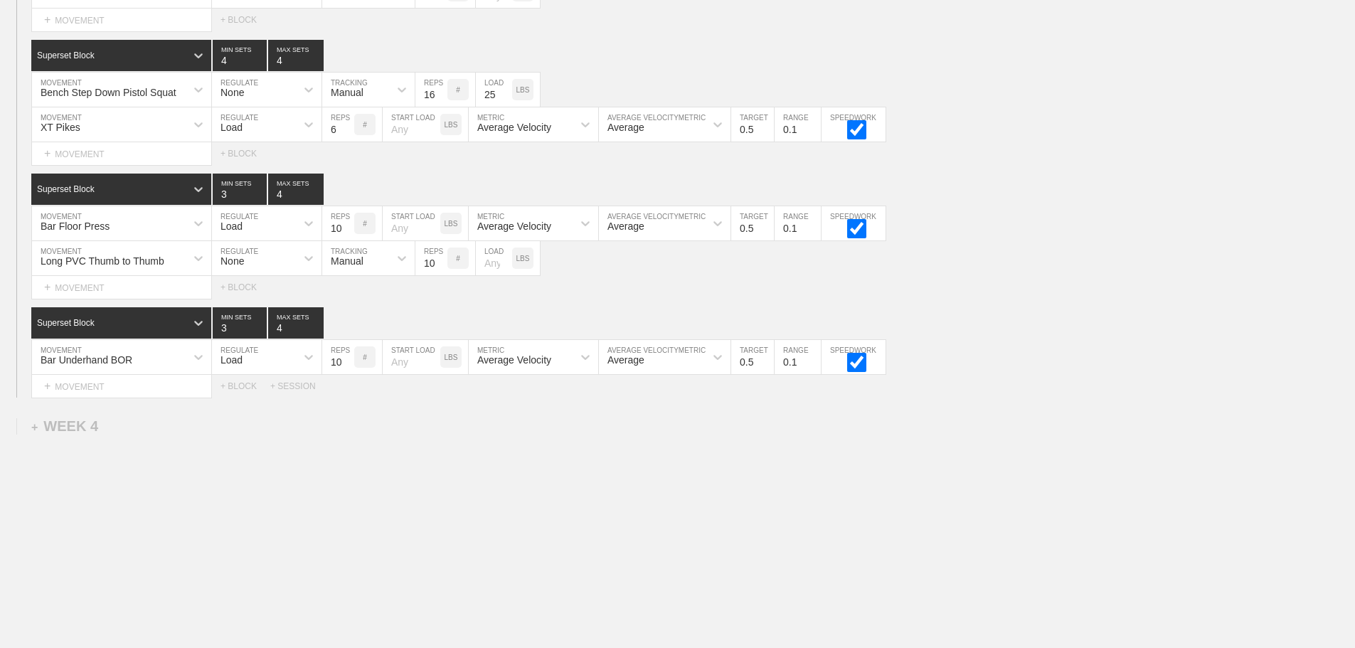
scroll to position [3139, 0]
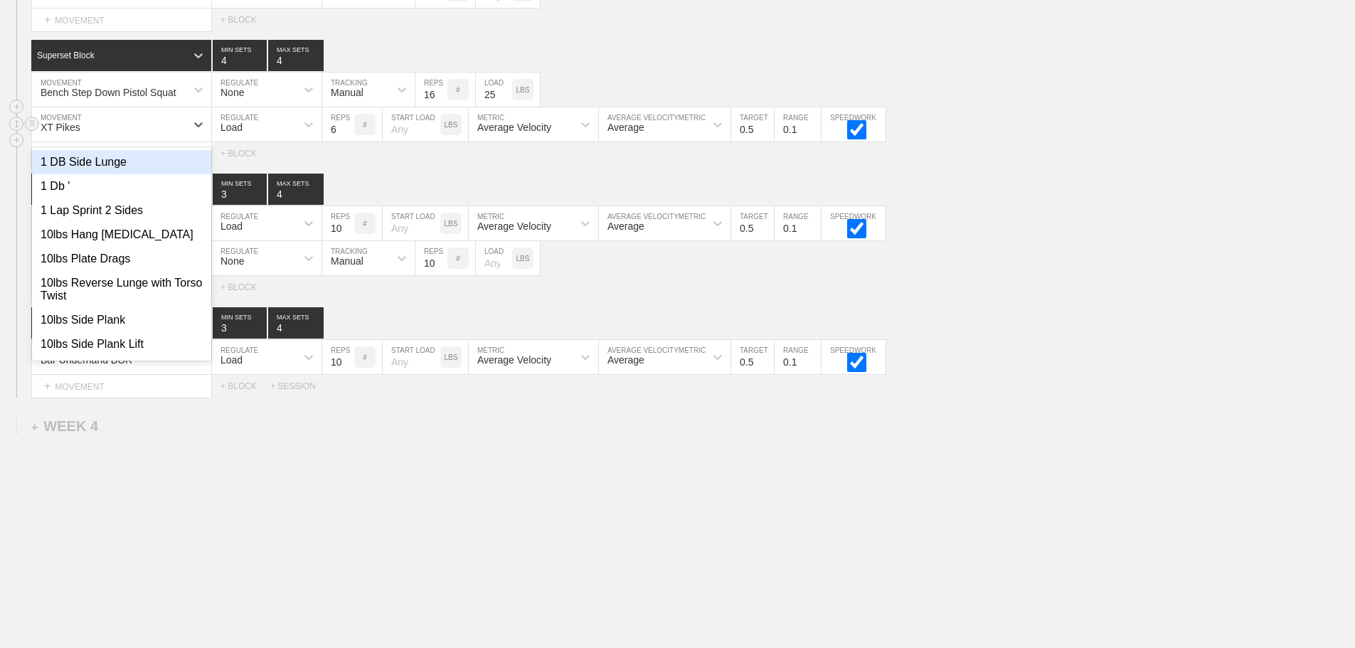
click at [114, 122] on div "XT Pikes" at bounding box center [109, 124] width 154 height 24
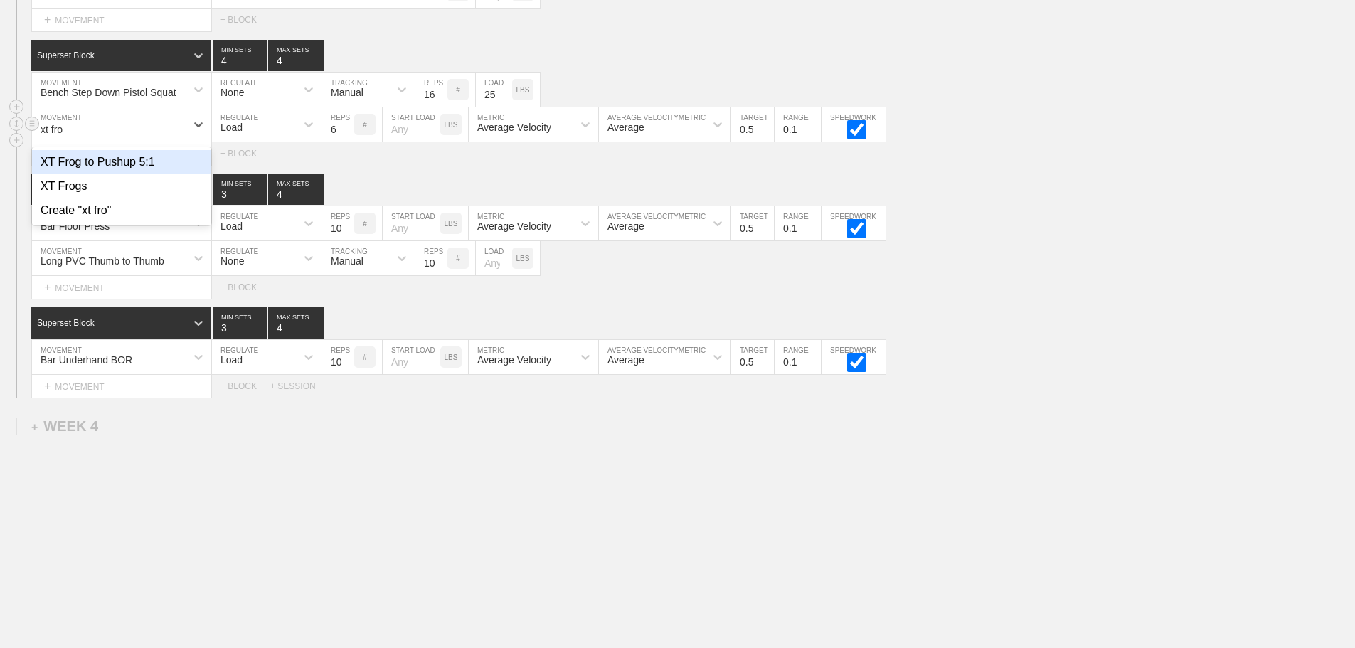
type input "xt frog"
click at [92, 196] on div "XT Frogs" at bounding box center [121, 186] width 179 height 24
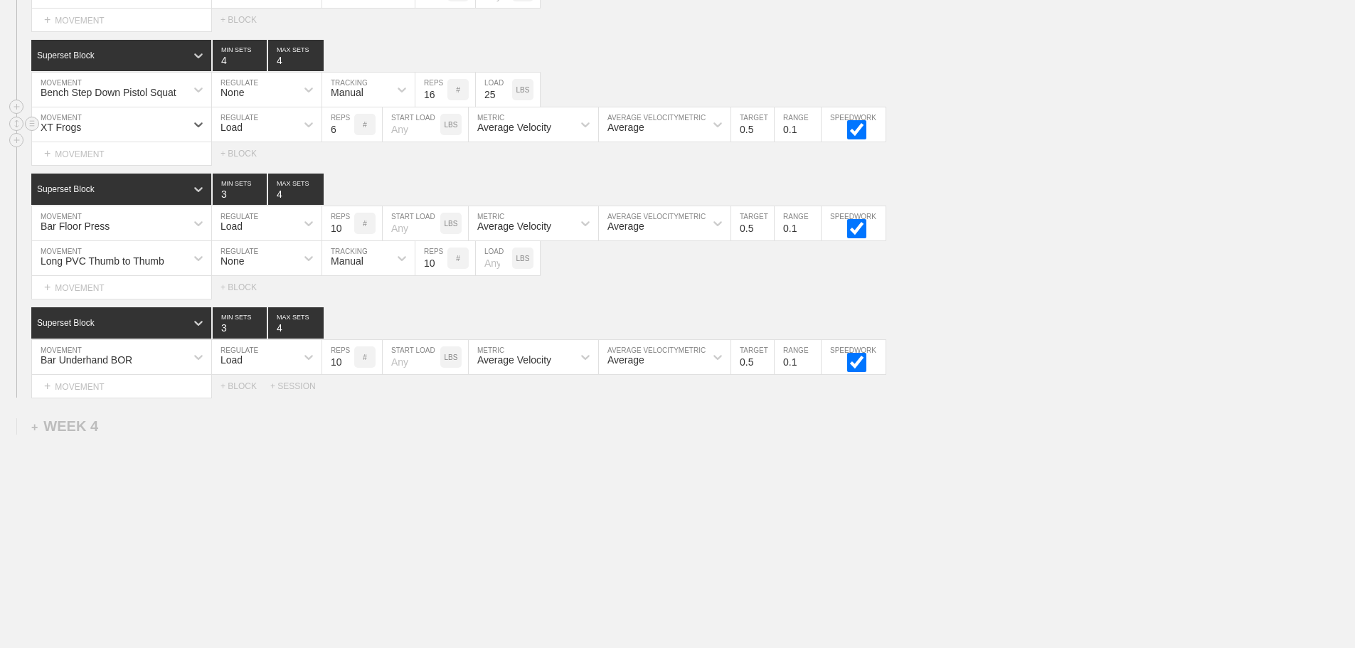
click at [248, 127] on div "Load" at bounding box center [254, 124] width 84 height 24
drag, startPoint x: 244, startPoint y: 162, endPoint x: 260, endPoint y: 158, distance: 16.2
click at [245, 162] on div "None" at bounding box center [267, 162] width 110 height 24
drag, startPoint x: 350, startPoint y: 123, endPoint x: 361, endPoint y: 147, distance: 25.8
click at [351, 123] on div "Sensor" at bounding box center [346, 127] width 31 height 11
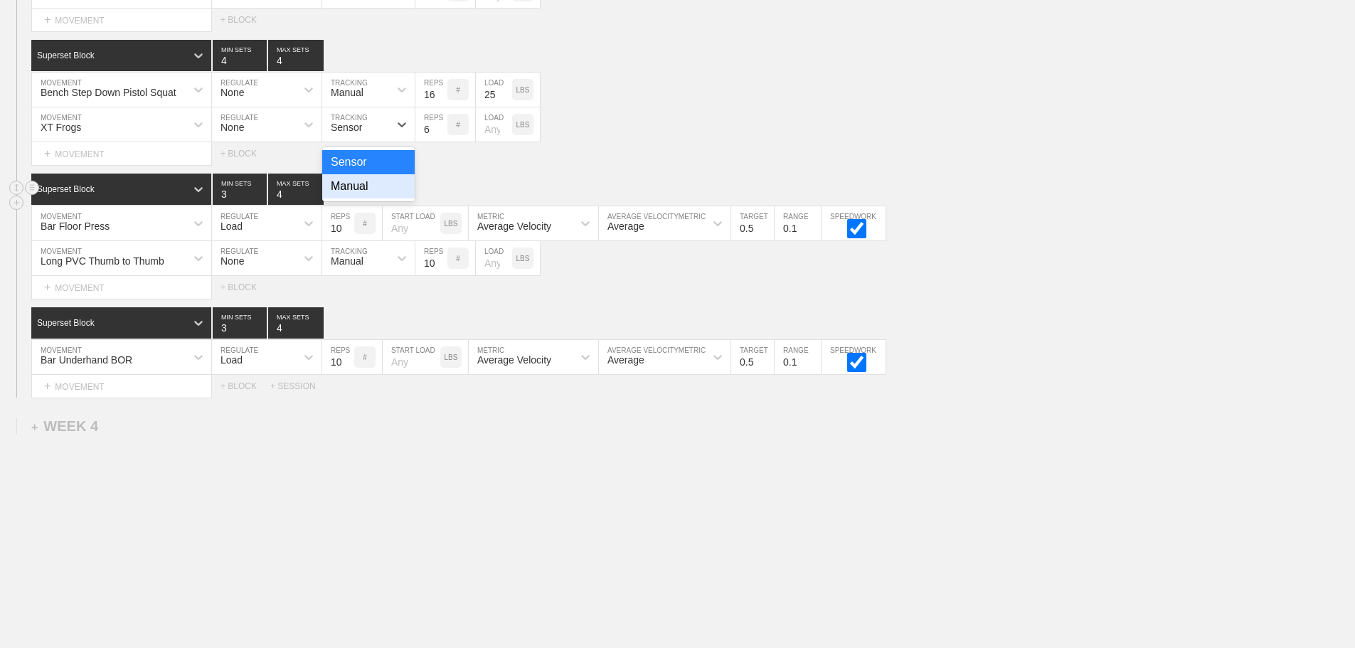
click at [353, 185] on div "Manual" at bounding box center [368, 186] width 92 height 24
click at [442, 124] on input "7" at bounding box center [431, 124] width 32 height 34
click at [442, 124] on input "8" at bounding box center [431, 124] width 32 height 34
click at [441, 124] on input "9" at bounding box center [431, 124] width 32 height 34
type input "10"
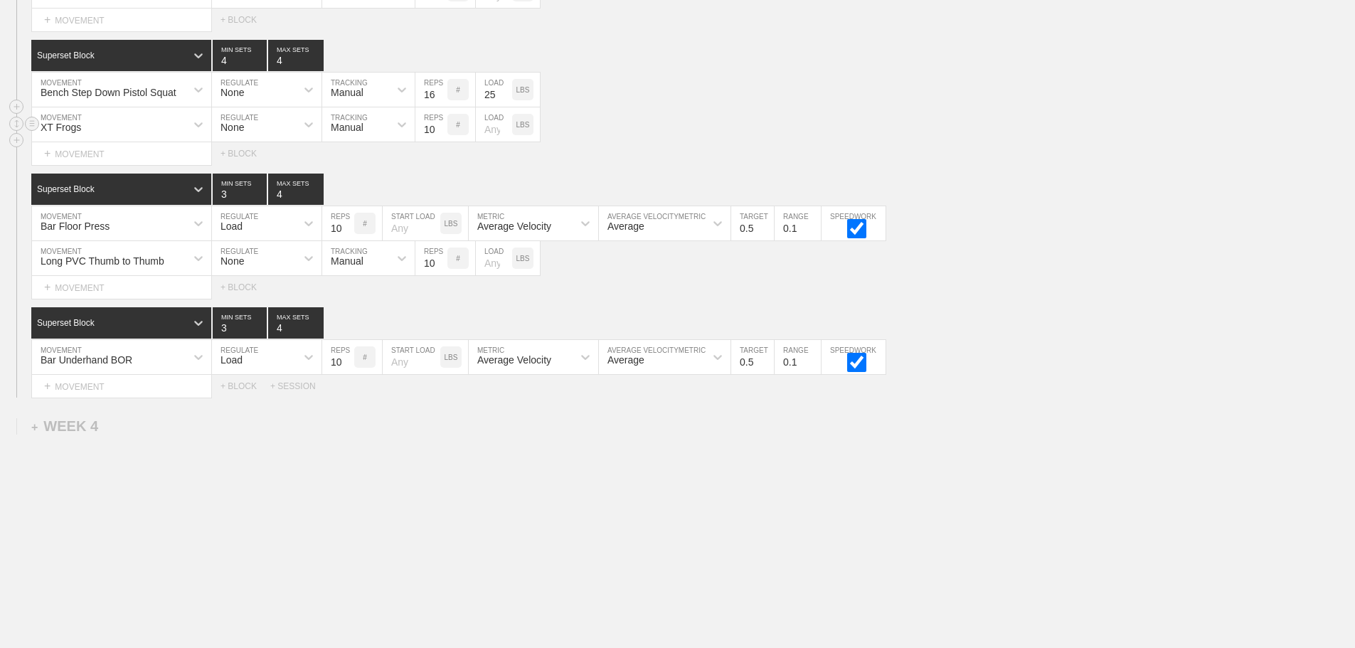
click at [441, 124] on input "10" at bounding box center [431, 124] width 32 height 34
drag, startPoint x: 1036, startPoint y: 380, endPoint x: 1028, endPoint y: 381, distance: 8.6
click at [1036, 380] on div "Select... MOVEMENT + MOVEMENT + BLOCK + SESSION" at bounding box center [677, 386] width 1355 height 23
click at [127, 390] on div "+ MOVEMENT" at bounding box center [121, 386] width 181 height 23
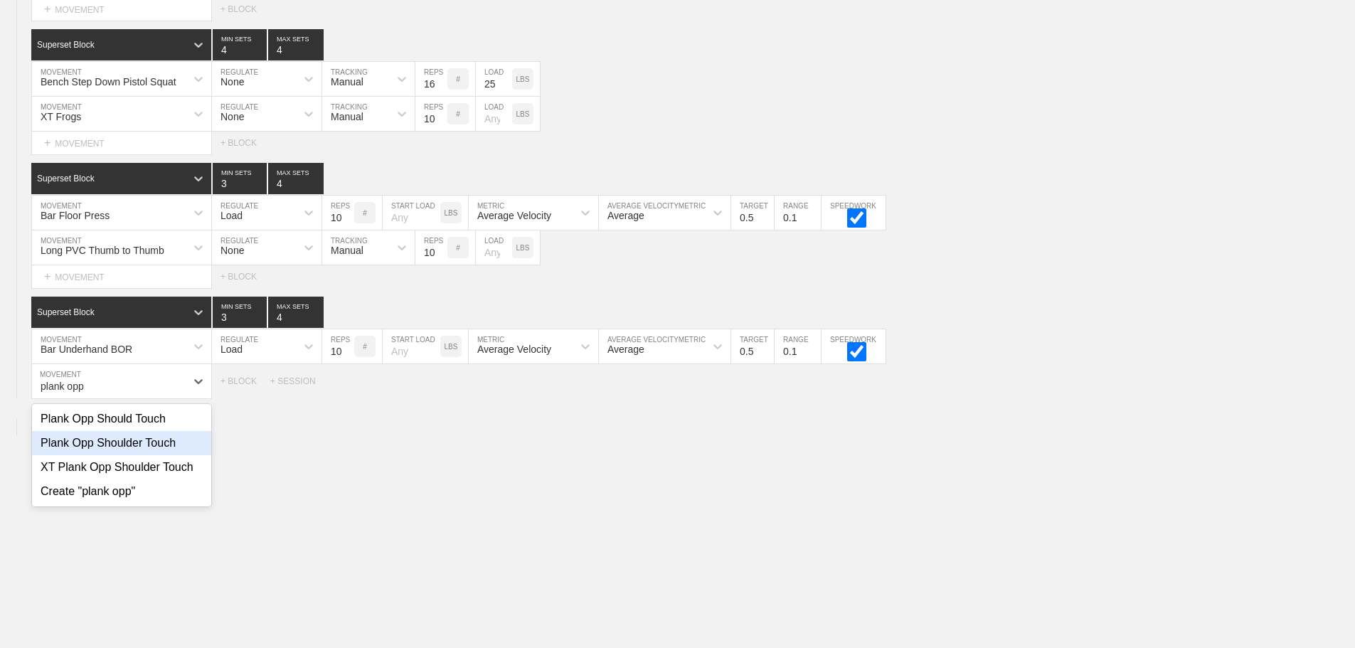
click at [129, 448] on div "Plank Opp Shoulder Touch" at bounding box center [121, 443] width 179 height 24
type input "plank opp"
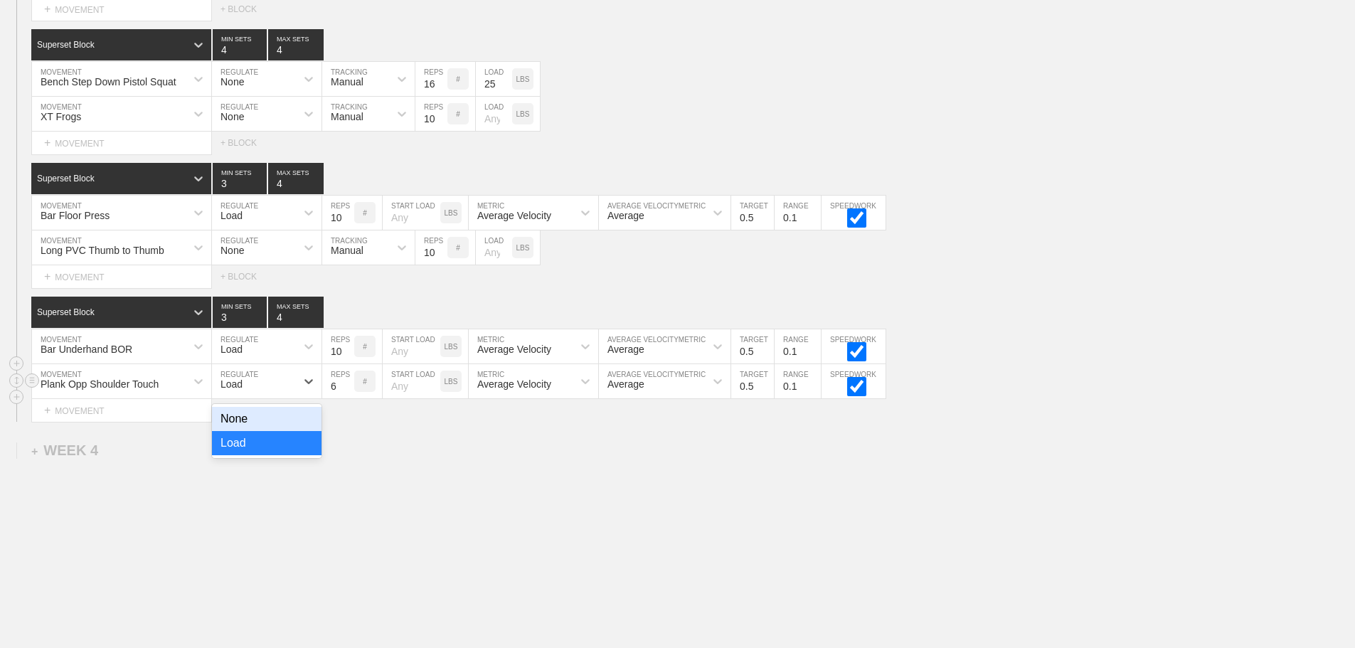
click at [252, 393] on div "Load" at bounding box center [254, 381] width 84 height 24
drag, startPoint x: 235, startPoint y: 435, endPoint x: 288, endPoint y: 413, distance: 57.5
click at [235, 431] on div "None" at bounding box center [267, 419] width 110 height 24
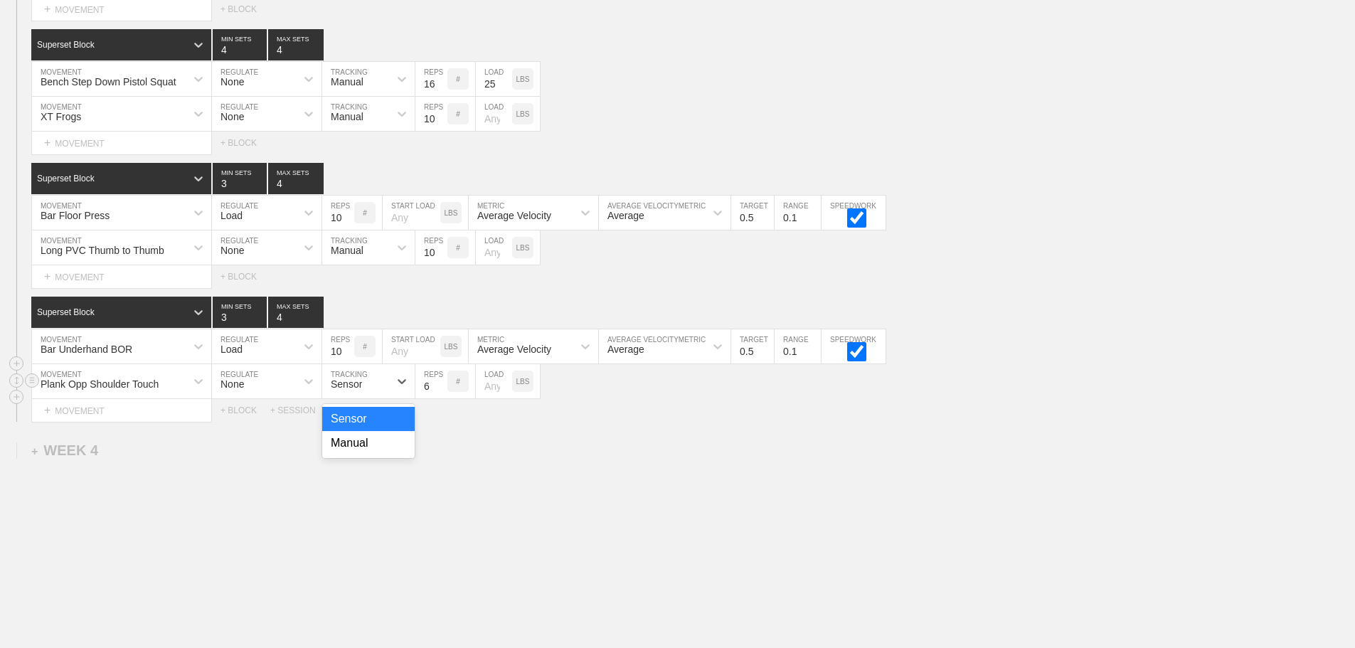
click at [359, 390] on div "Sensor" at bounding box center [346, 383] width 31 height 11
click at [359, 455] on div "Manual" at bounding box center [368, 443] width 92 height 24
click at [439, 391] on input "7" at bounding box center [431, 381] width 32 height 34
click at [439, 391] on input "8" at bounding box center [431, 381] width 32 height 34
click at [439, 391] on input "9" at bounding box center [431, 381] width 32 height 34
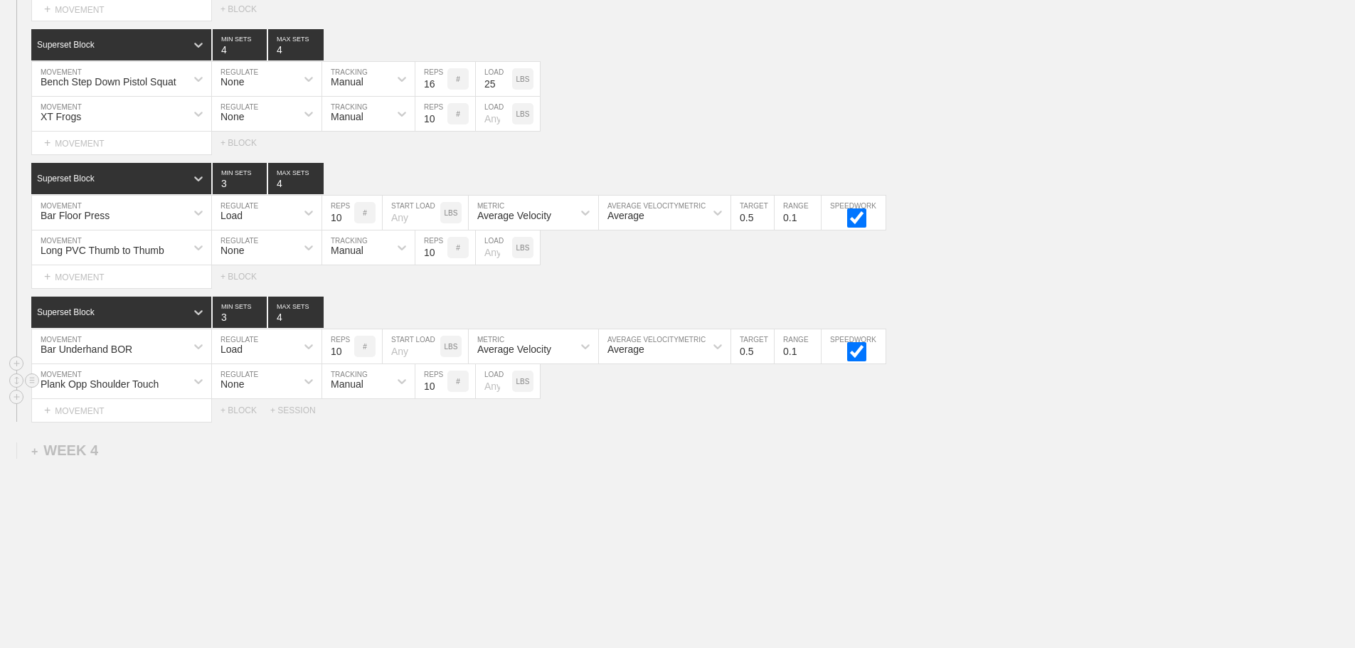
click at [439, 391] on input "10" at bounding box center [431, 381] width 32 height 34
click at [439, 391] on input "11" at bounding box center [431, 381] width 32 height 34
click at [439, 391] on input "12" at bounding box center [431, 381] width 32 height 34
click at [439, 391] on input "13" at bounding box center [431, 381] width 32 height 34
click at [439, 391] on input "14" at bounding box center [431, 381] width 32 height 34
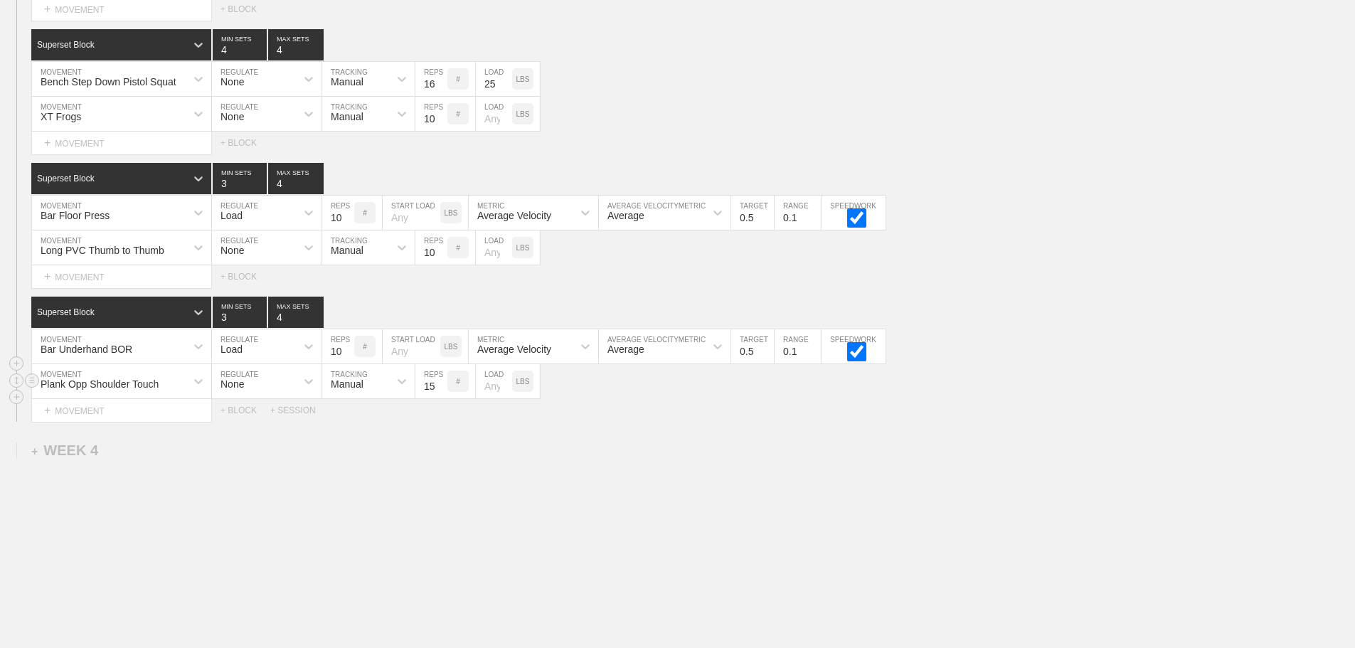
click at [439, 391] on input "15" at bounding box center [431, 381] width 32 height 34
type input "16"
click at [439, 391] on input "16" at bounding box center [431, 381] width 32 height 34
click at [494, 398] on input "number" at bounding box center [494, 381] width 36 height 34
type input "25"
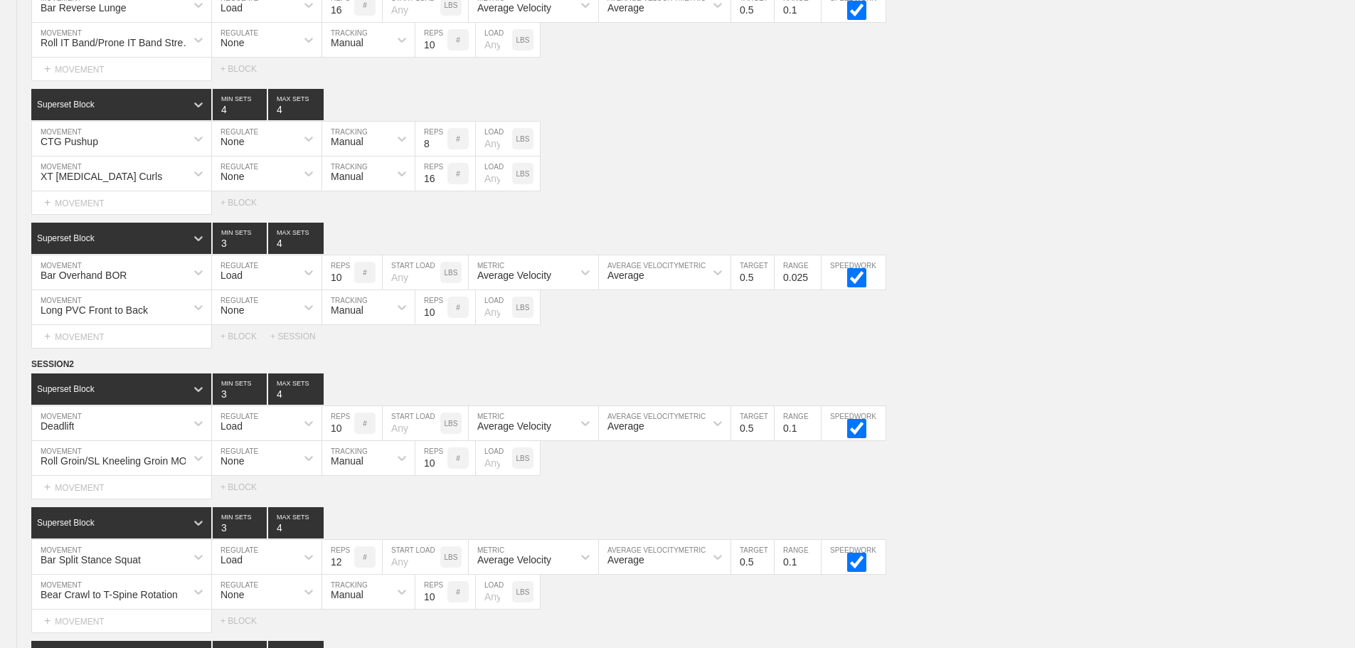
scroll to position [0, 0]
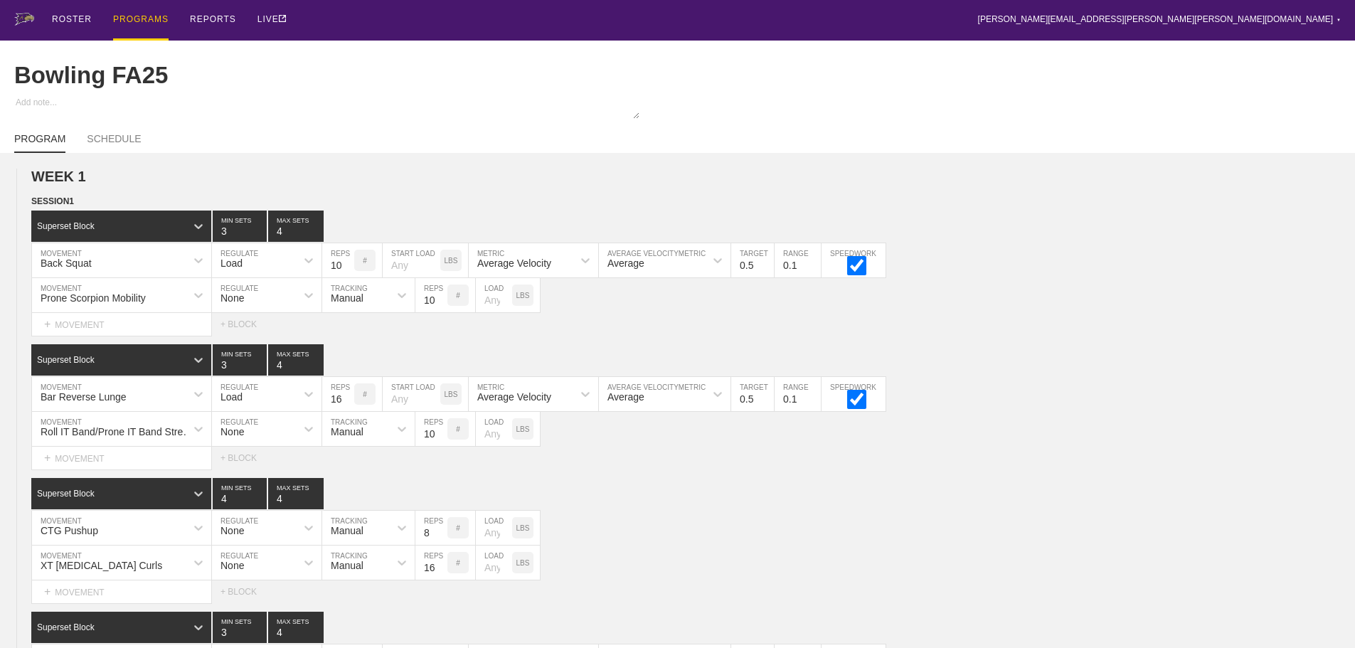
click at [135, 15] on div "PROGRAMS" at bounding box center [140, 20] width 55 height 41
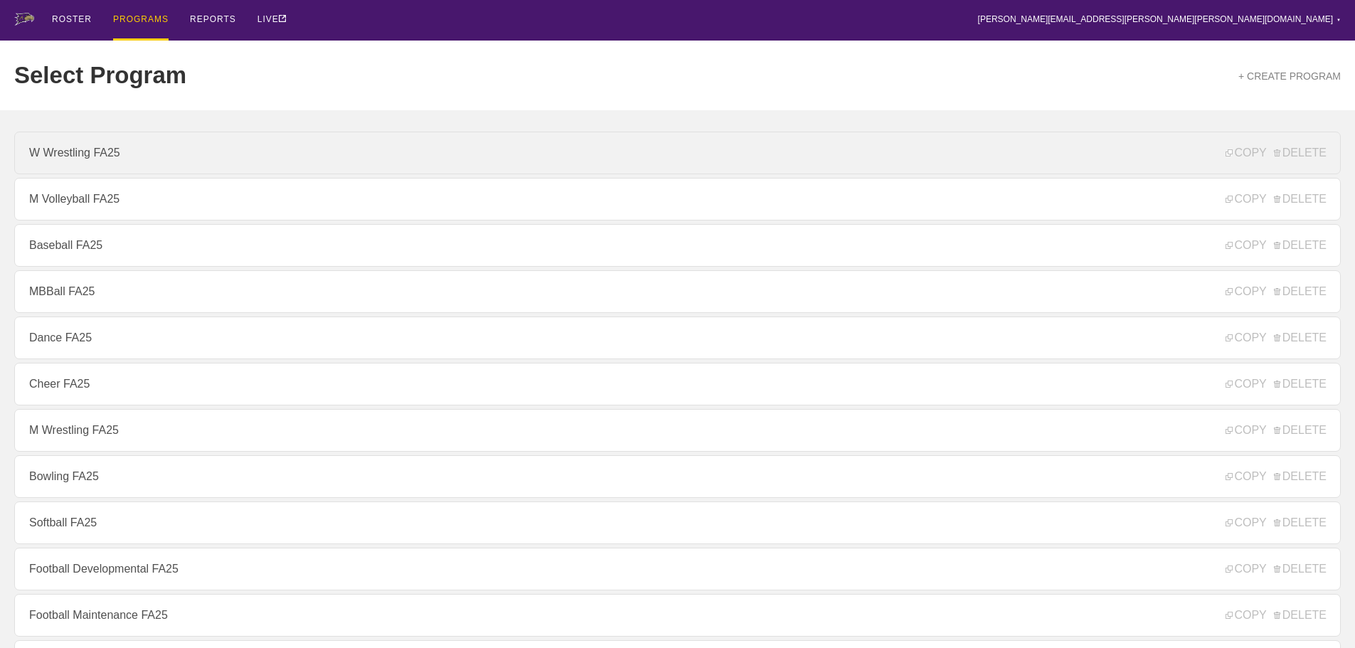
click at [107, 154] on link "W Wrestling FA25" at bounding box center [677, 153] width 1326 height 43
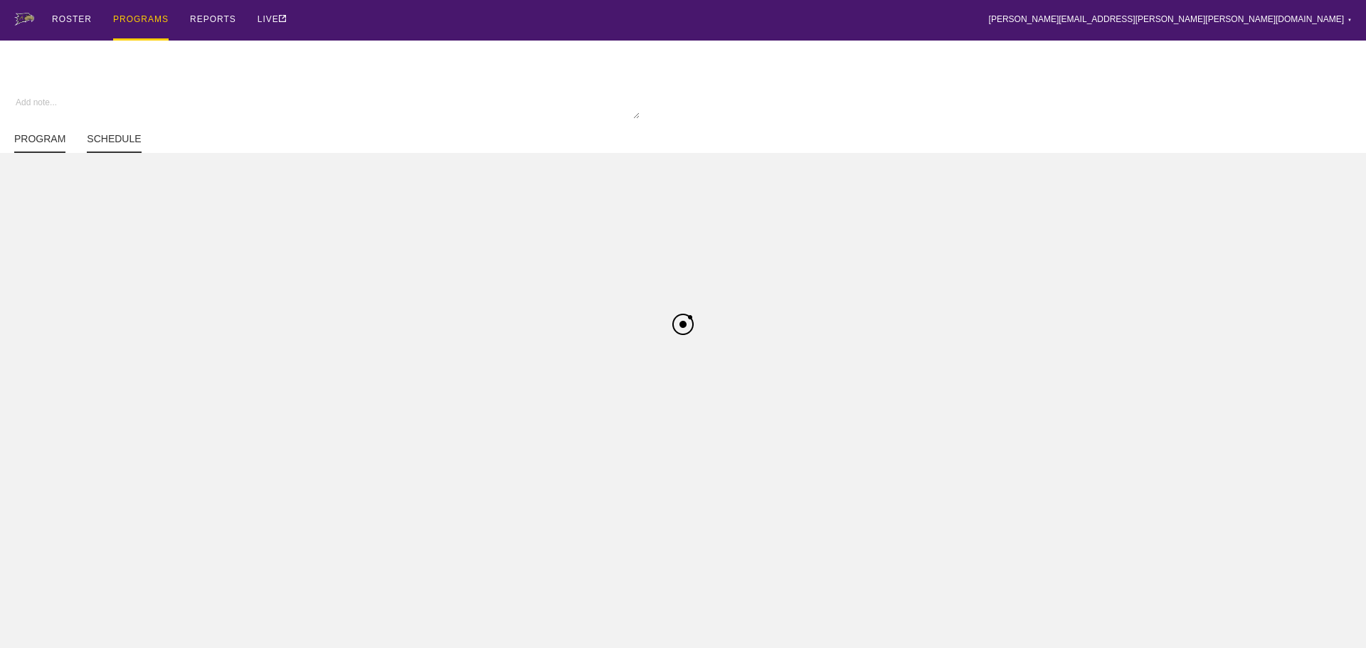
type textarea "x"
type input "W Wrestling FA25"
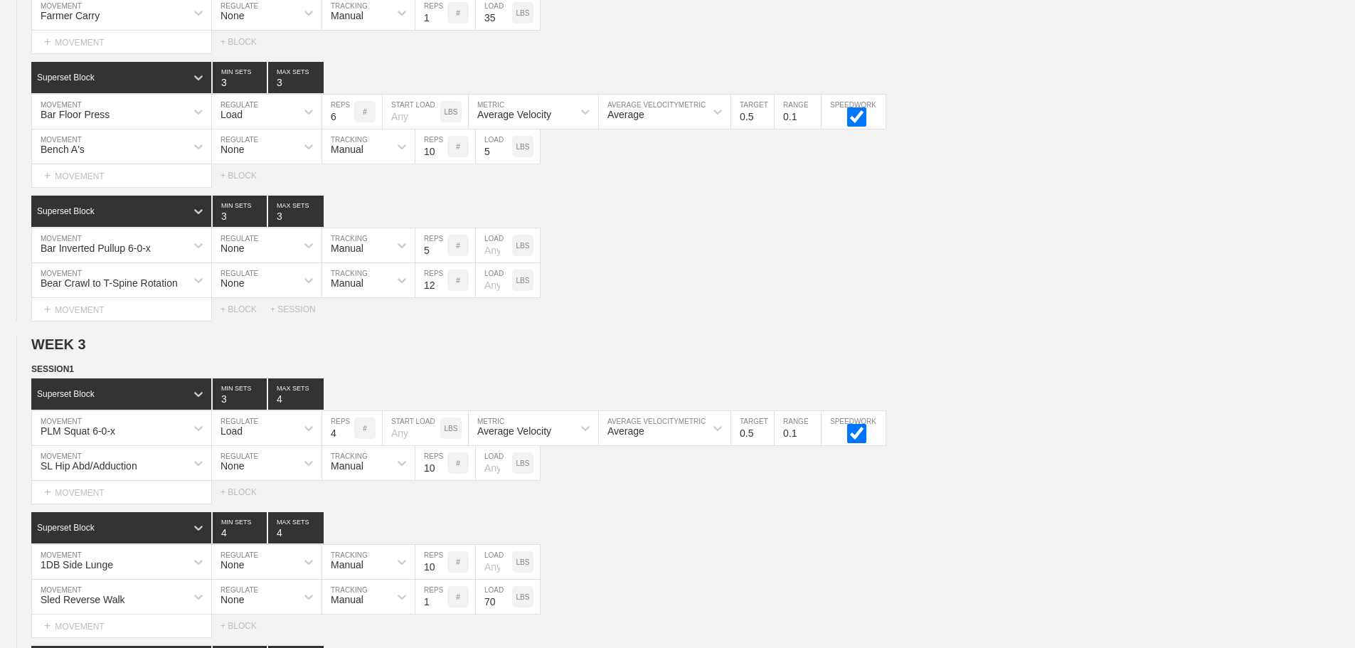
scroll to position [2738, 0]
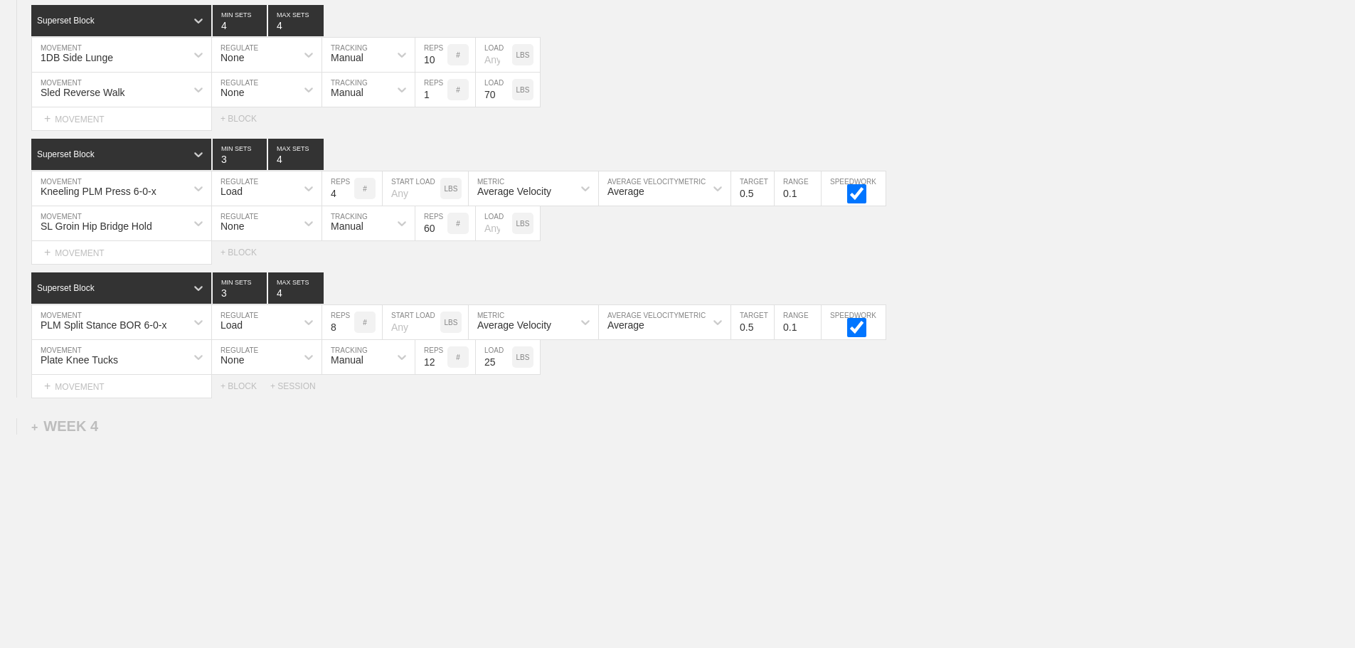
click at [294, 385] on div "+ SESSION" at bounding box center [298, 386] width 57 height 10
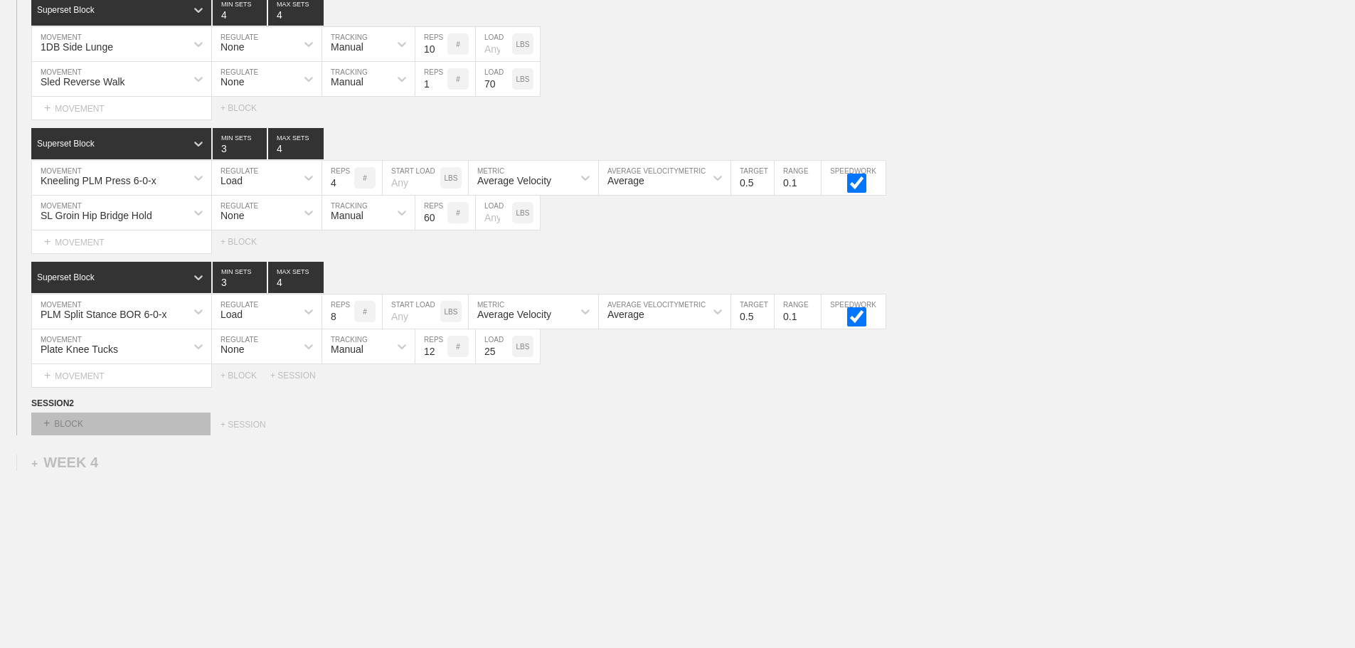
click at [170, 435] on div "+ BLOCK" at bounding box center [120, 424] width 179 height 23
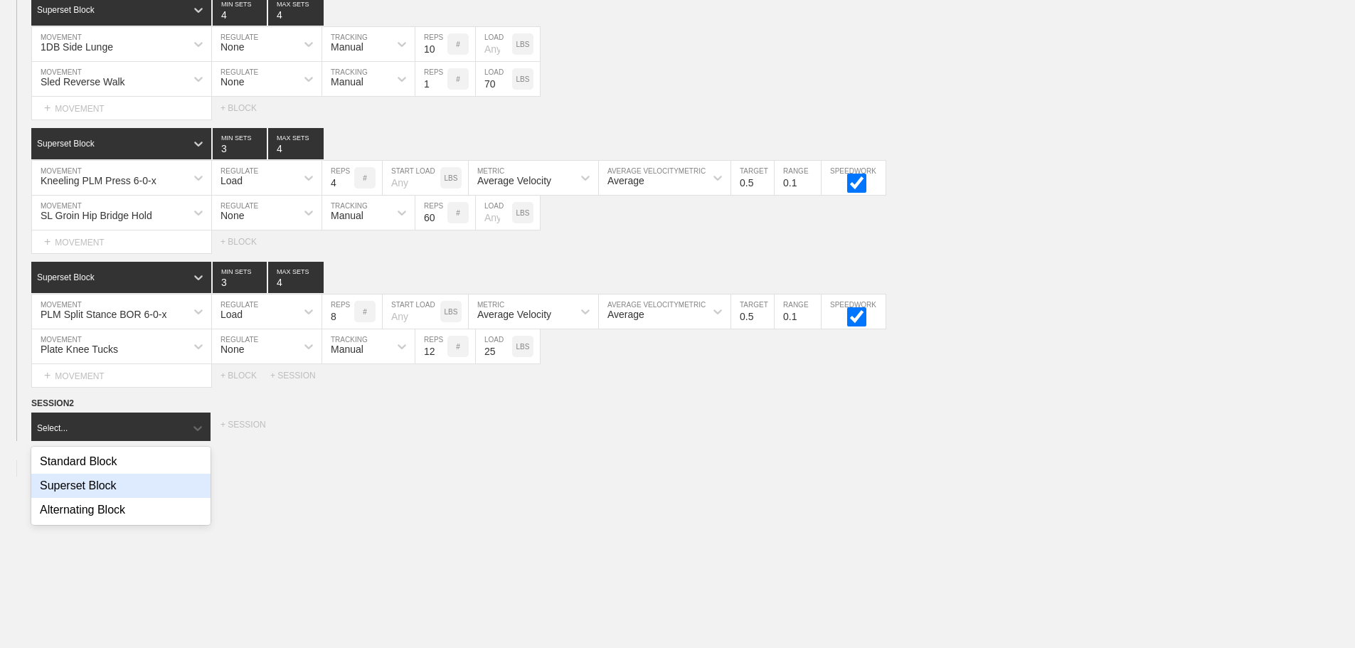
click at [115, 491] on div "Superset Block" at bounding box center [120, 486] width 179 height 24
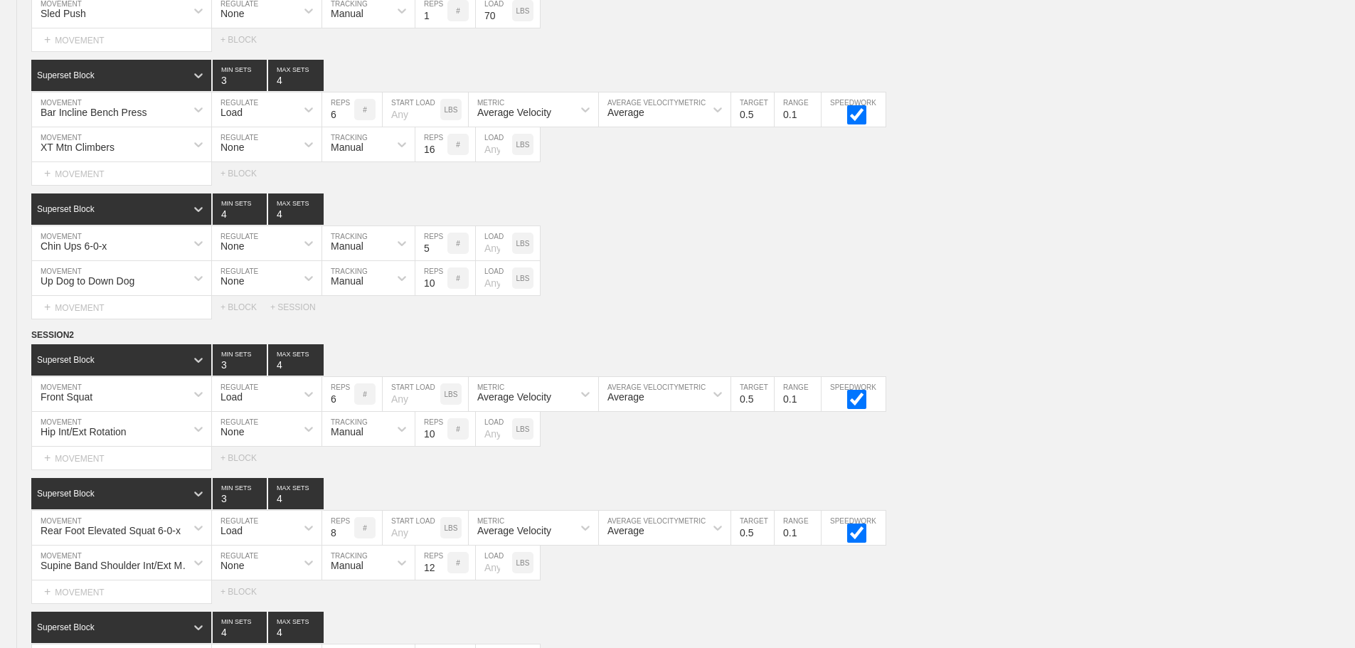
scroll to position [2819, 0]
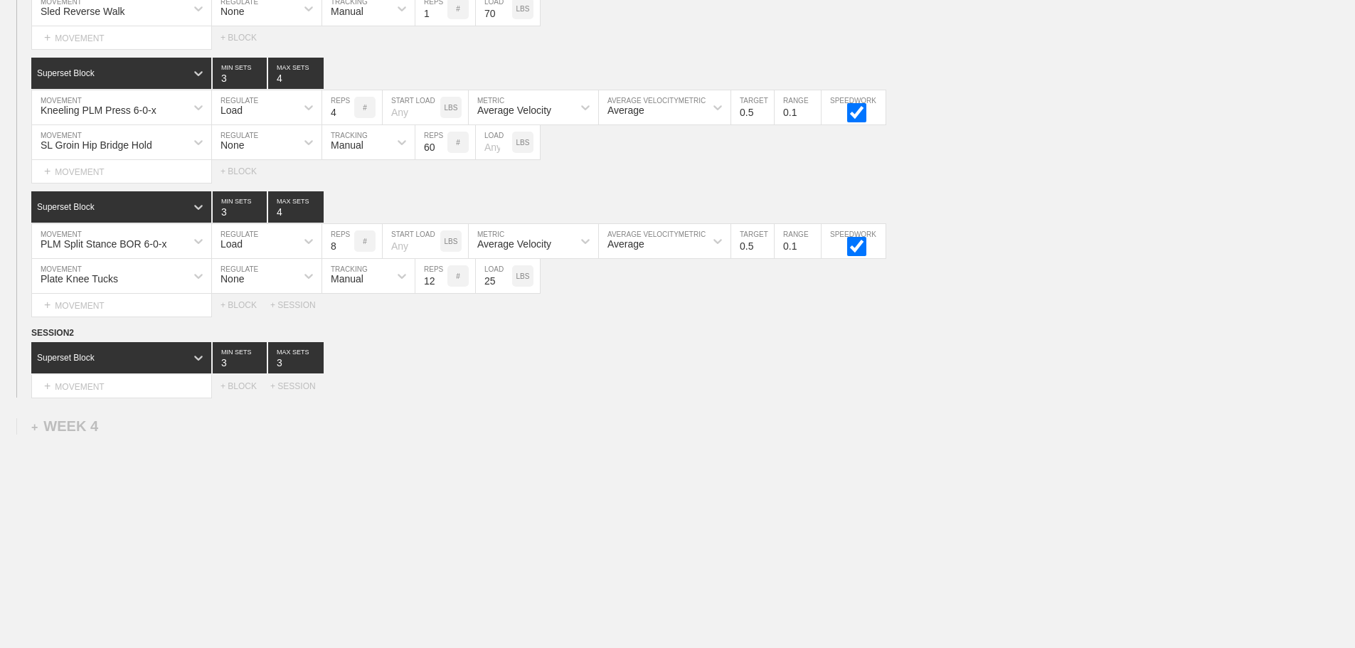
drag, startPoint x: 829, startPoint y: 590, endPoint x: 434, endPoint y: 522, distance: 401.3
click at [236, 383] on div "+ BLOCK" at bounding box center [245, 386] width 50 height 10
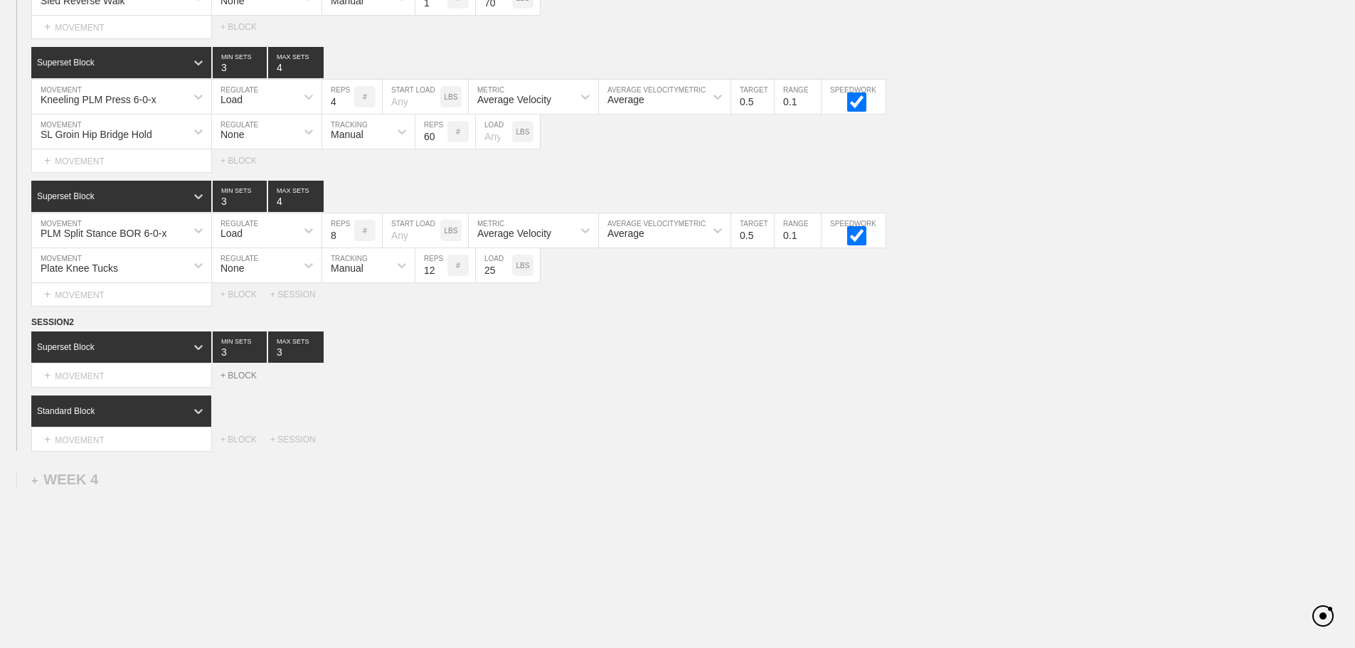
click at [236, 381] on div "+ BLOCK" at bounding box center [245, 376] width 50 height 10
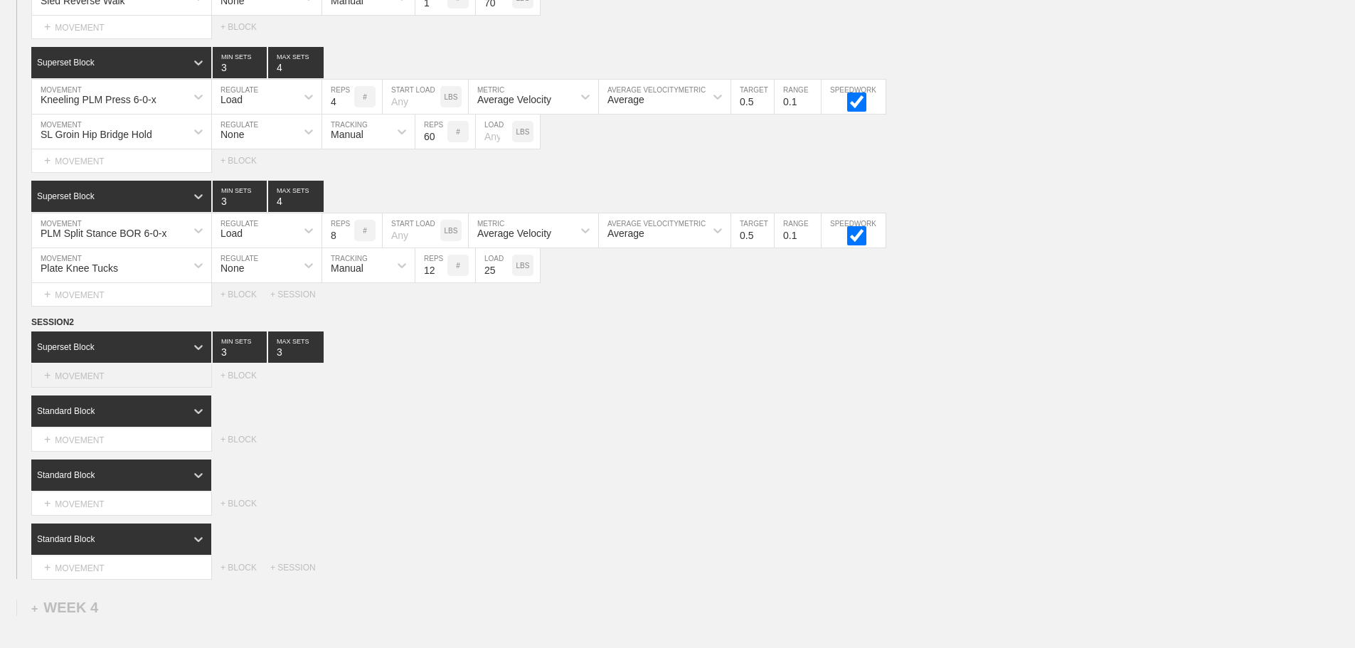
click at [92, 385] on div "+ MOVEMENT" at bounding box center [121, 375] width 181 height 23
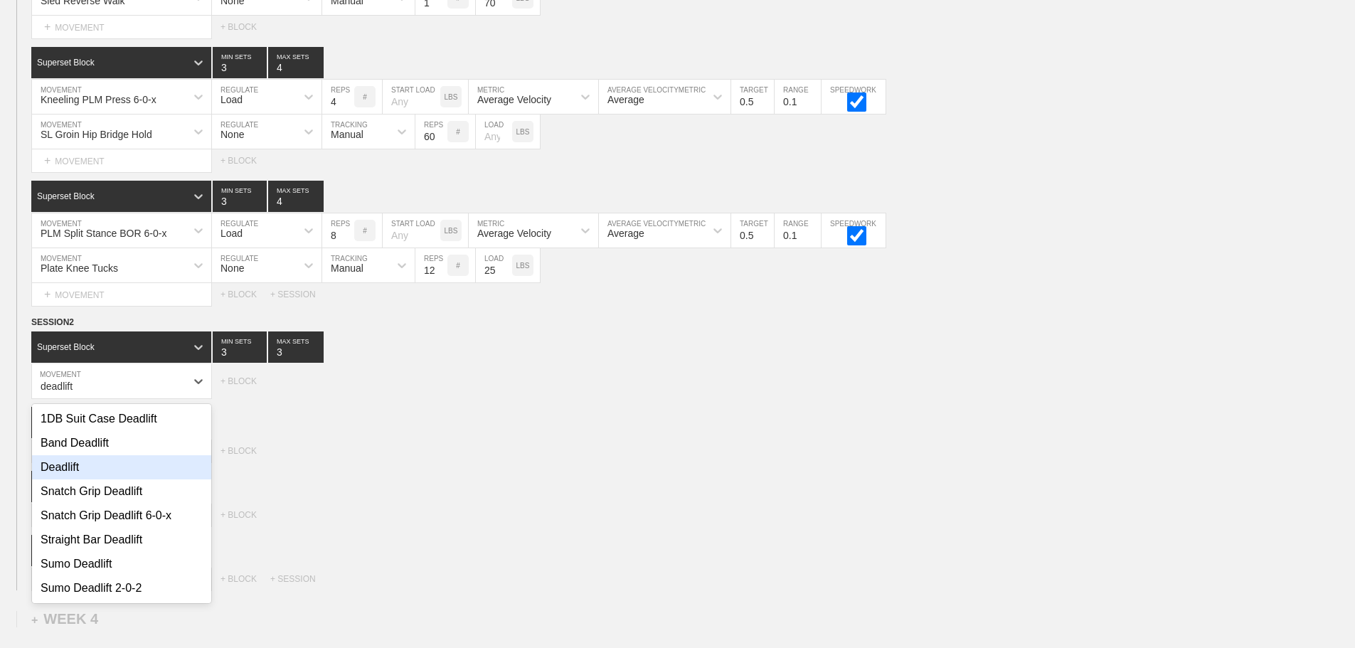
click at [78, 478] on div "Deadlift" at bounding box center [121, 467] width 179 height 24
type input "deadlift"
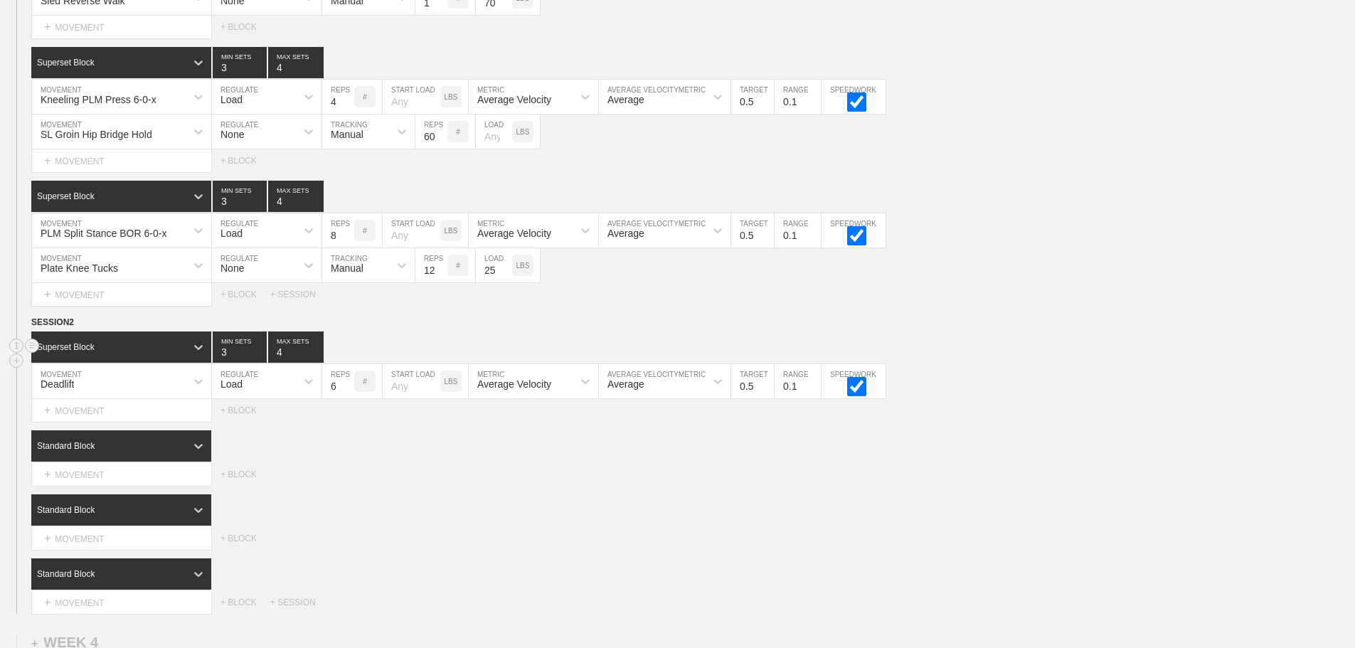
type input "4"
click at [315, 358] on input "4" at bounding box center [295, 346] width 55 height 31
drag, startPoint x: 560, startPoint y: 477, endPoint x: 263, endPoint y: 474, distance: 297.3
click at [555, 477] on div "Select... MOVEMENT + MOVEMENT + BLOCK" at bounding box center [677, 474] width 1355 height 23
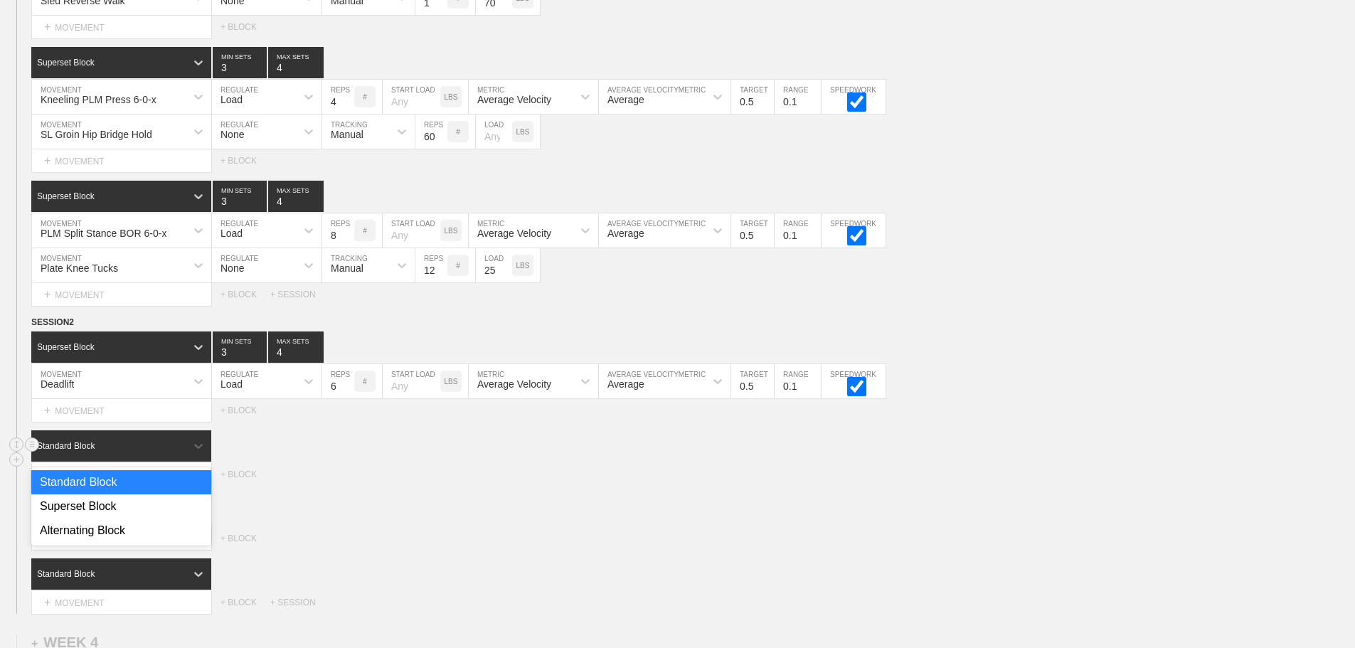
click at [150, 452] on div "Standard Block" at bounding box center [108, 446] width 154 height 13
click at [104, 514] on div "Superset Block" at bounding box center [121, 506] width 180 height 24
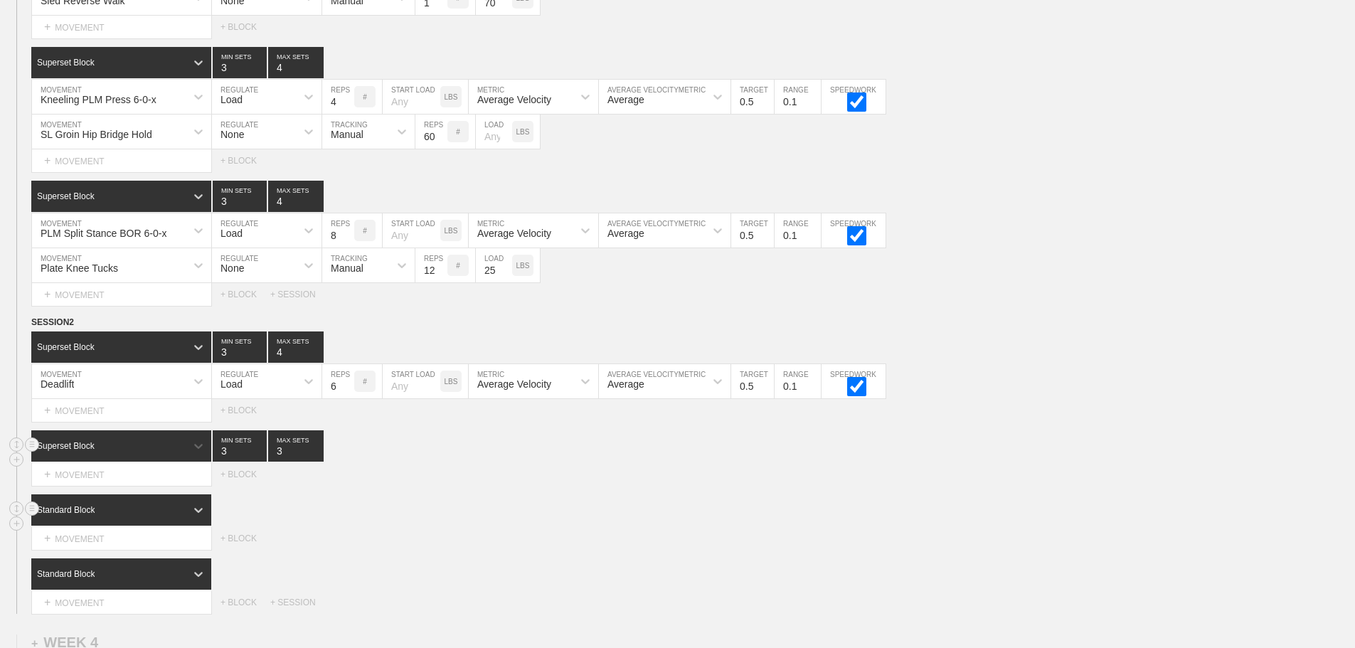
click at [174, 514] on div "Standard Block" at bounding box center [121, 509] width 180 height 31
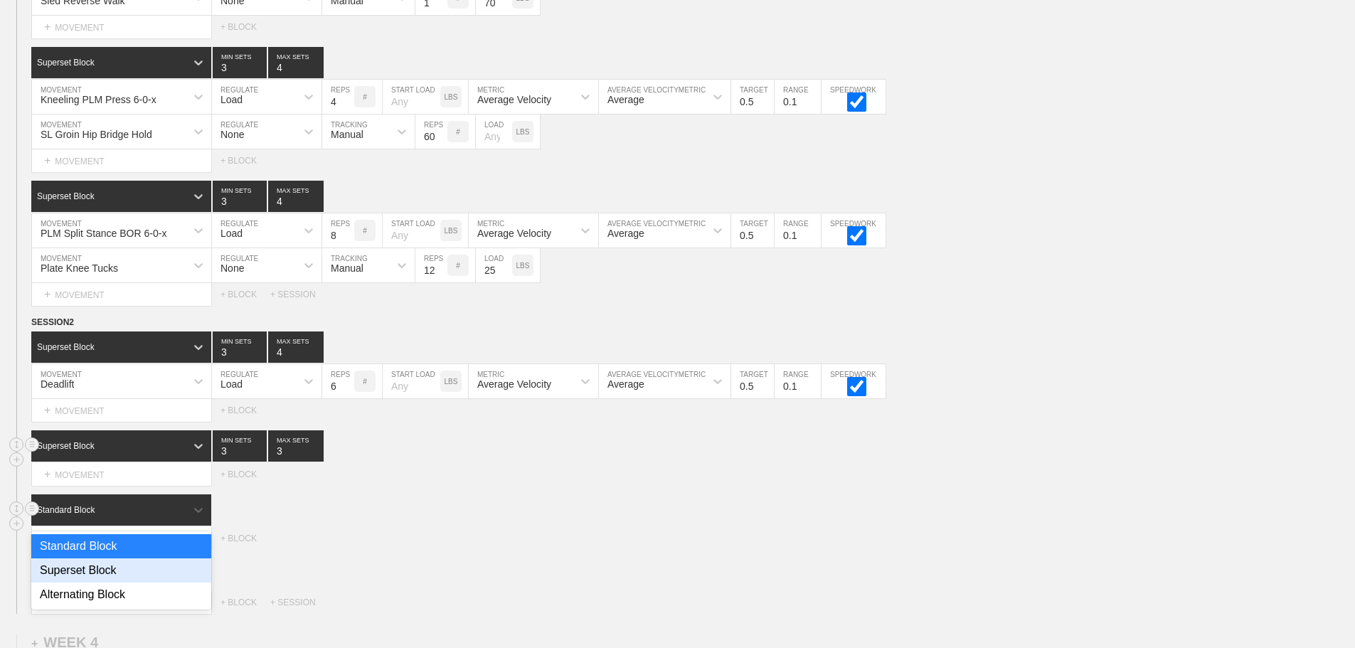
click at [108, 582] on div "Superset Block" at bounding box center [121, 570] width 180 height 24
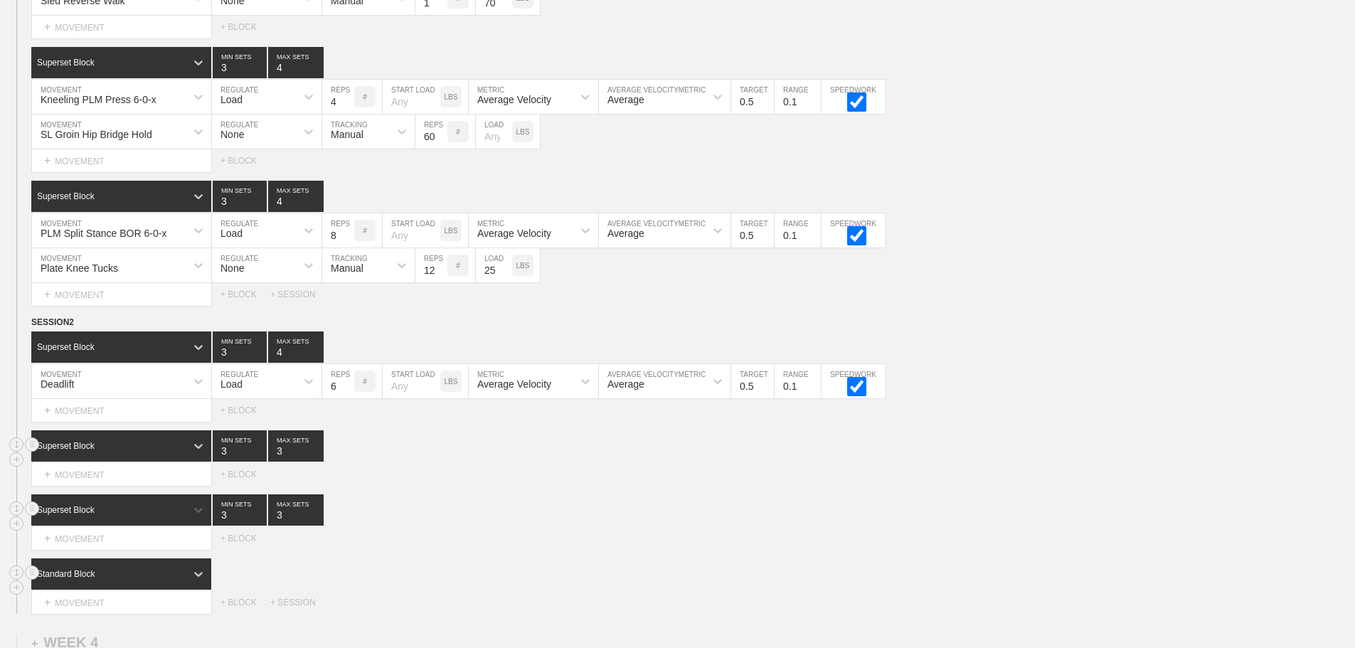
click at [171, 576] on div "Standard Block" at bounding box center [121, 573] width 181 height 31
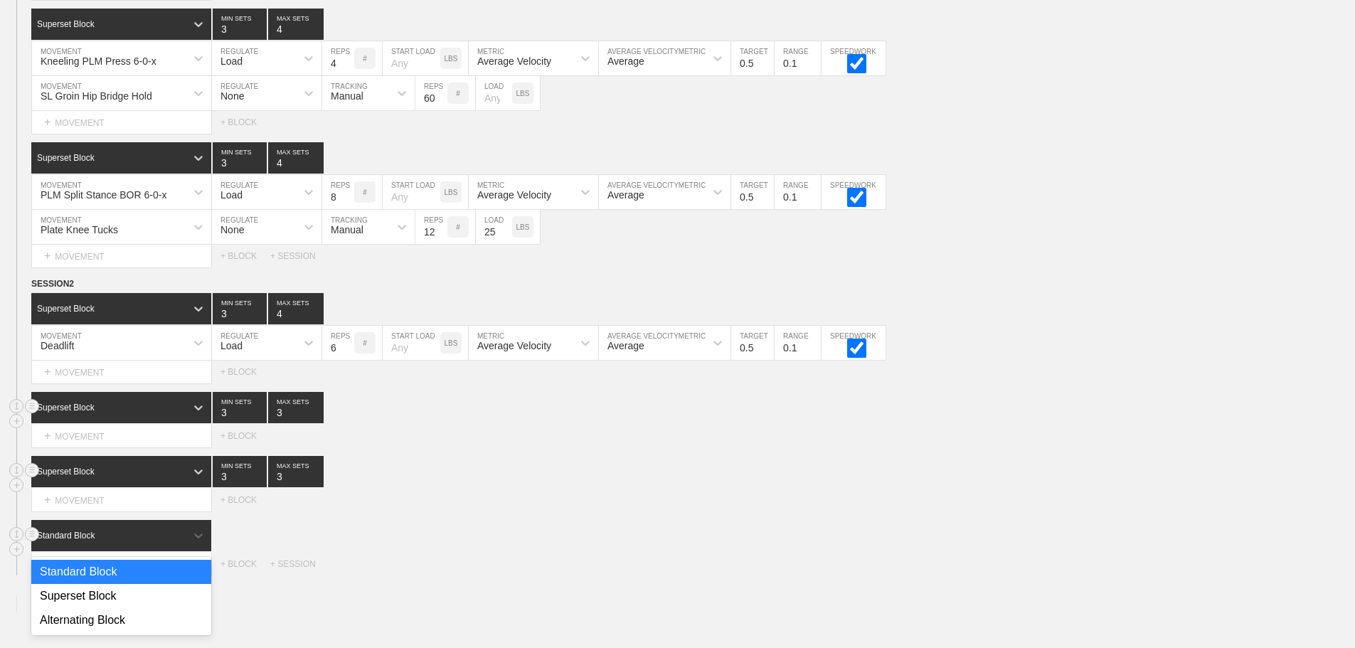
scroll to position [2861, 0]
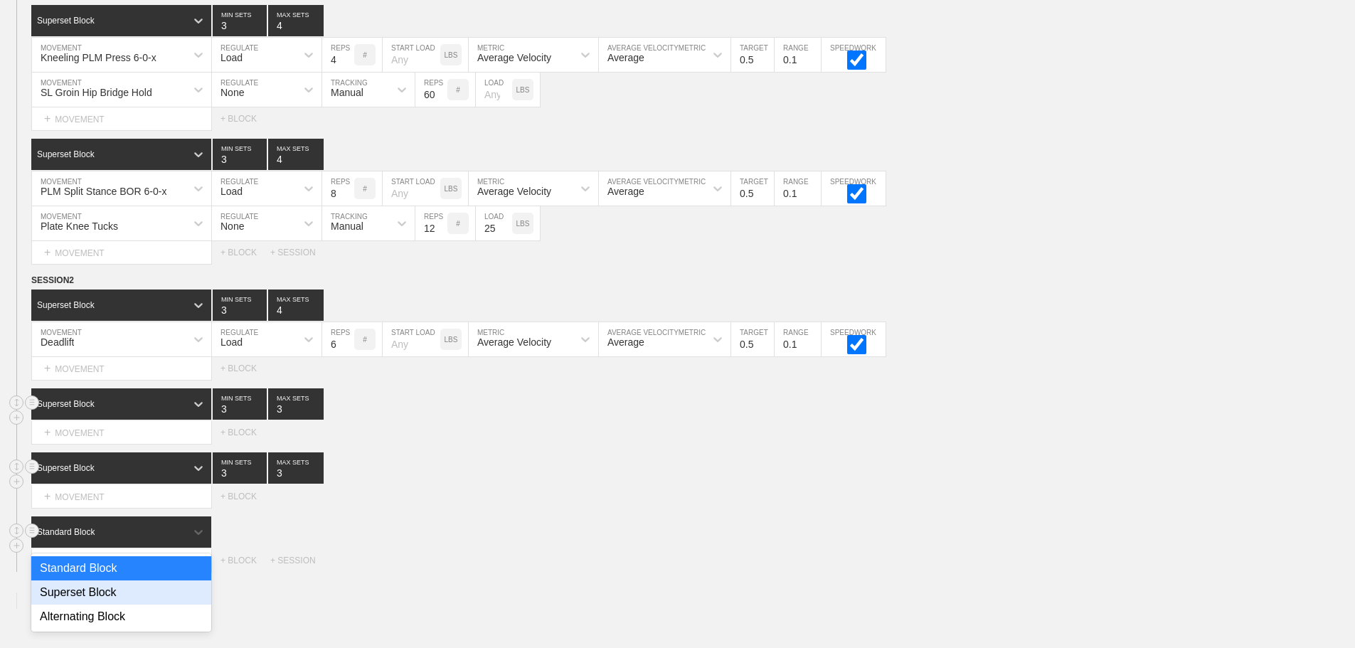
click at [80, 602] on div "Superset Block" at bounding box center [121, 592] width 180 height 24
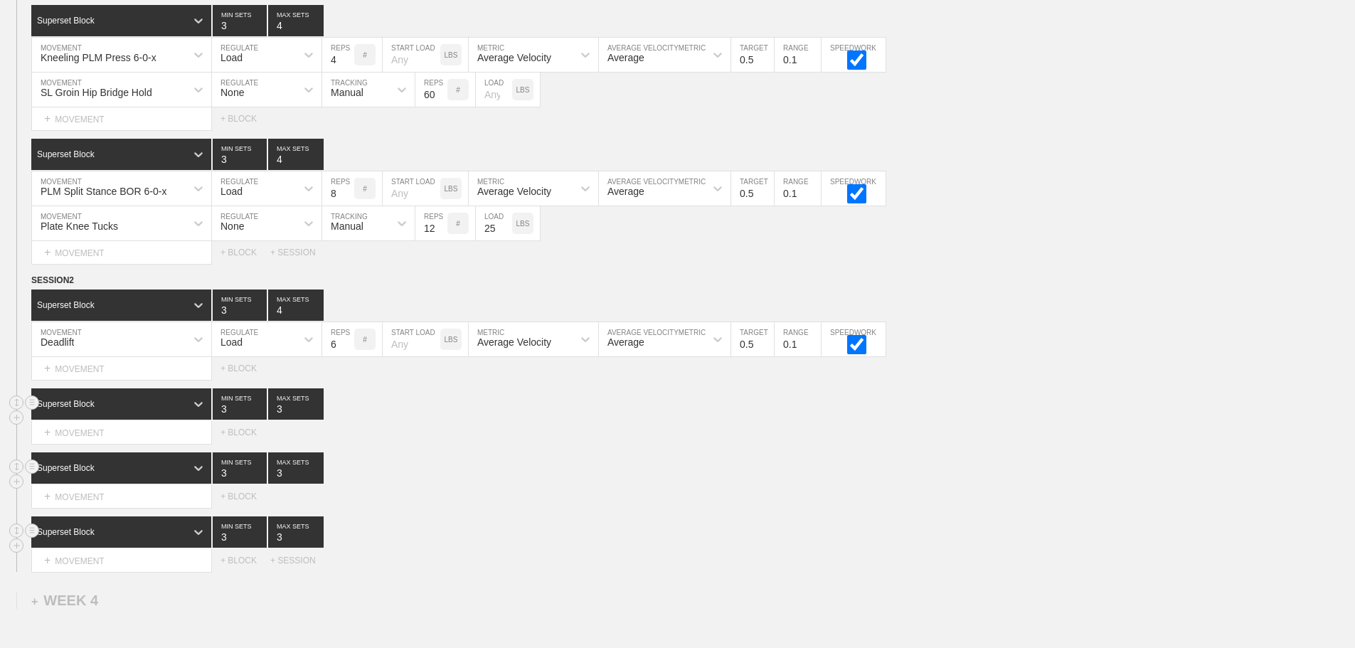
click at [528, 541] on div "Superset Block 3 MIN SETS 3 MAX SETS" at bounding box center [693, 531] width 1324 height 31
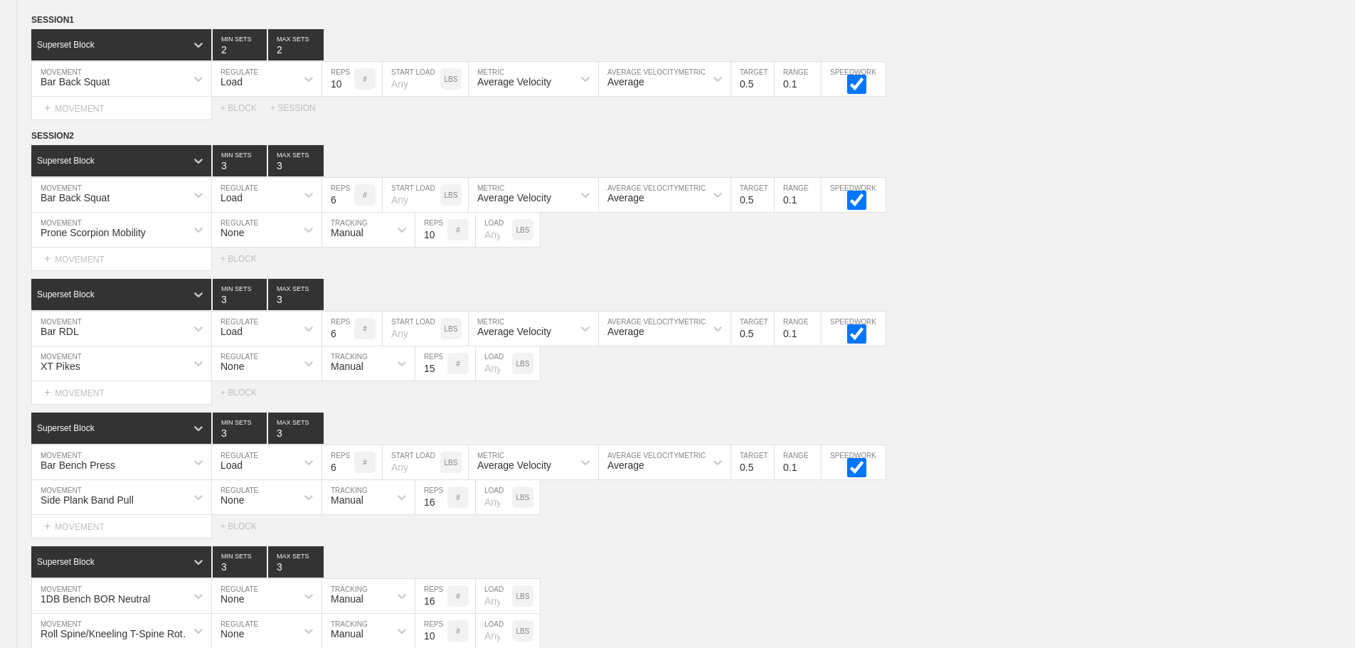
scroll to position [158, 0]
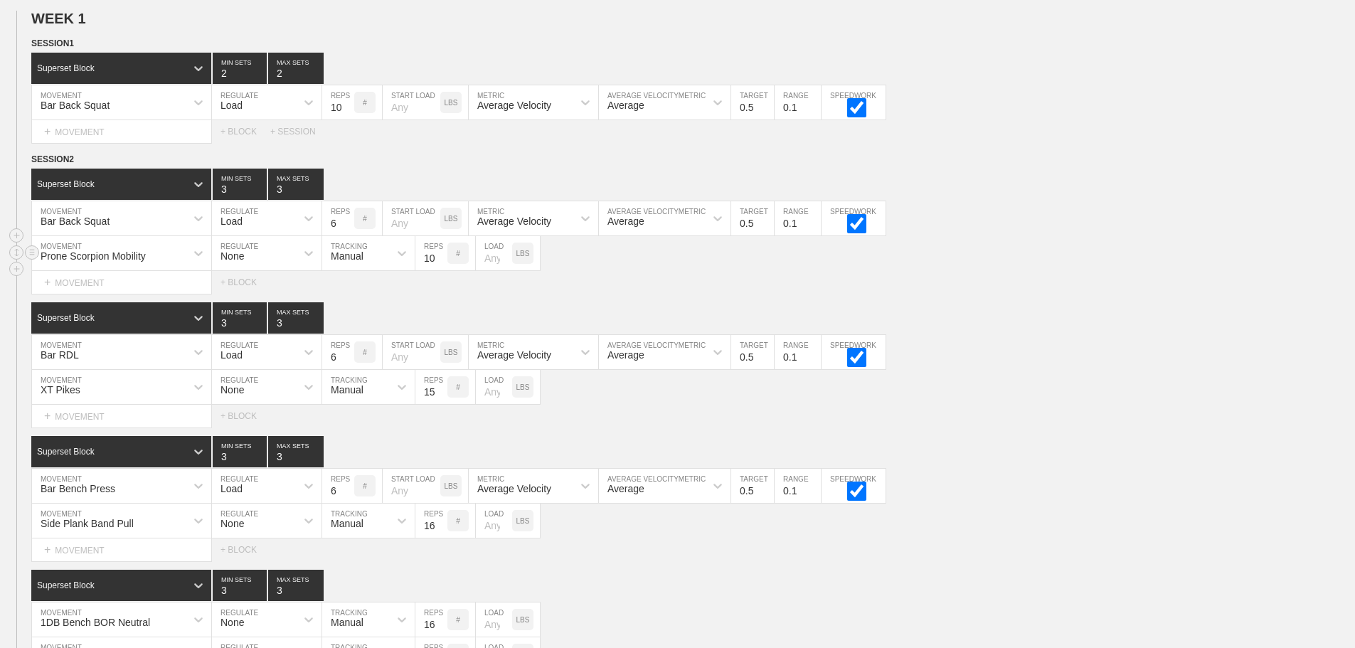
click at [1183, 271] on div "Prone Scorpion Mobility MOVEMENT None REGULATE Manual TRACKING 10 REPS # LOAD L…" at bounding box center [677, 253] width 1355 height 35
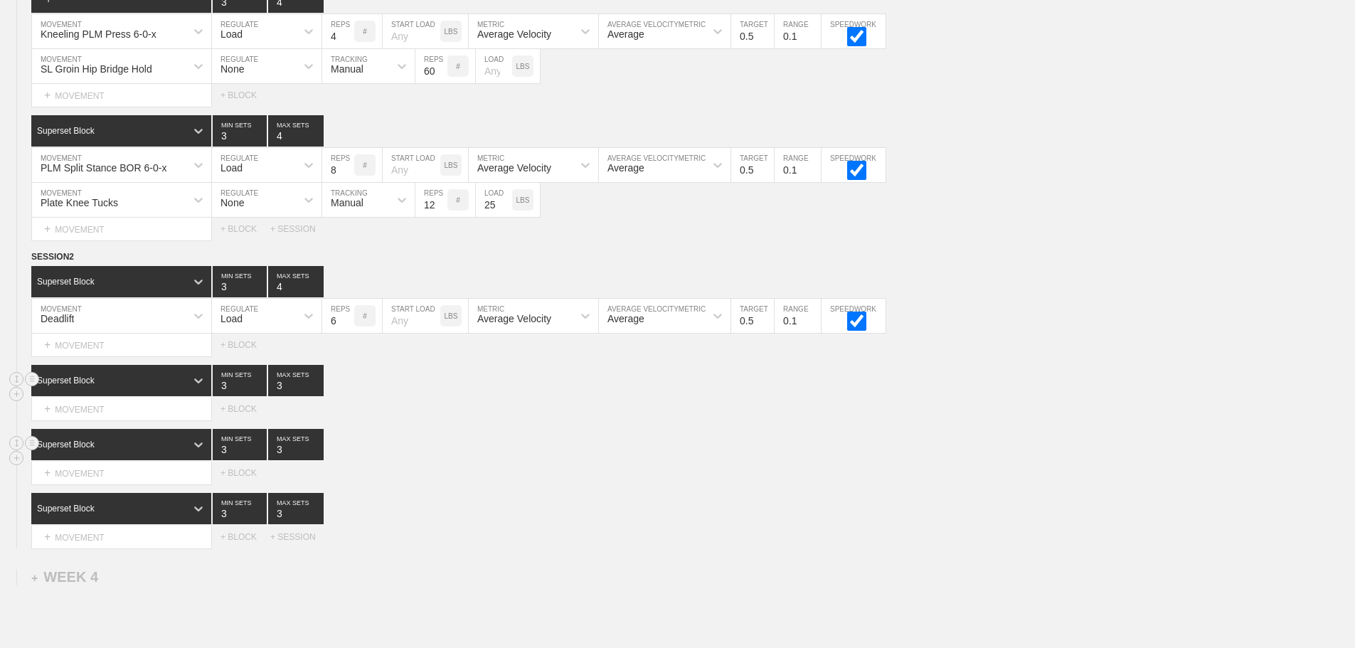
scroll to position [2932, 0]
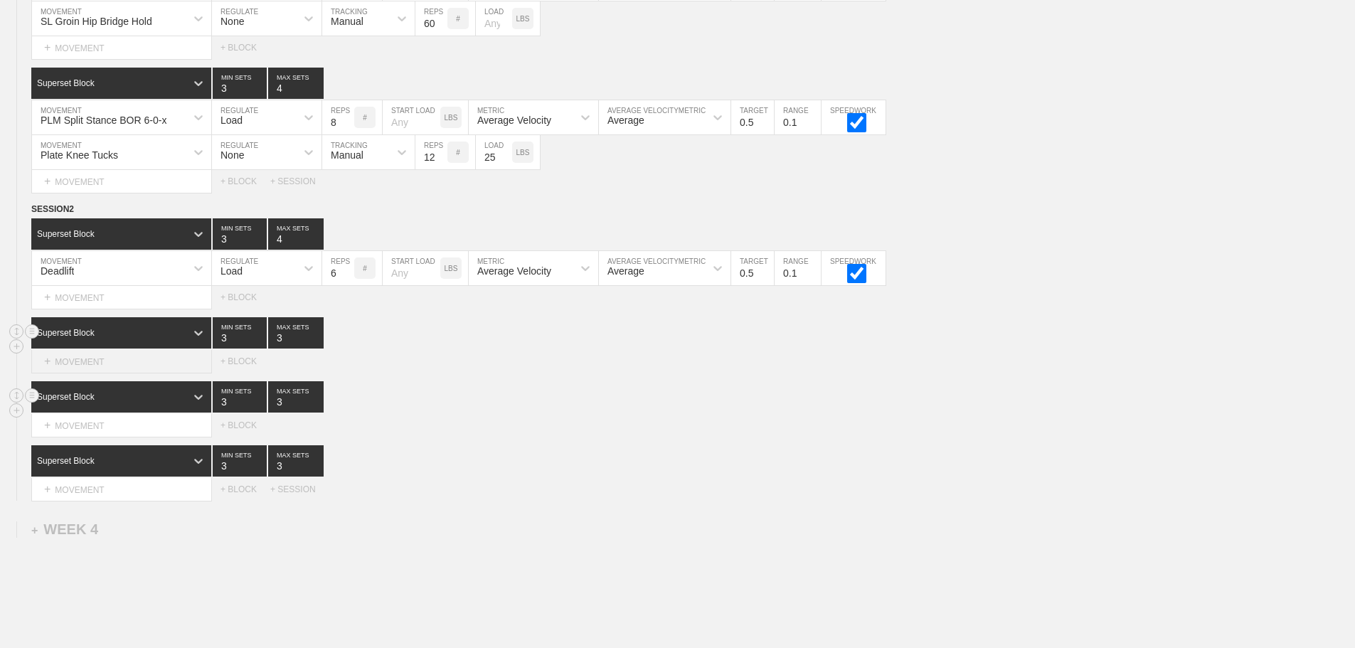
click at [83, 373] on div "+ MOVEMENT" at bounding box center [121, 361] width 181 height 23
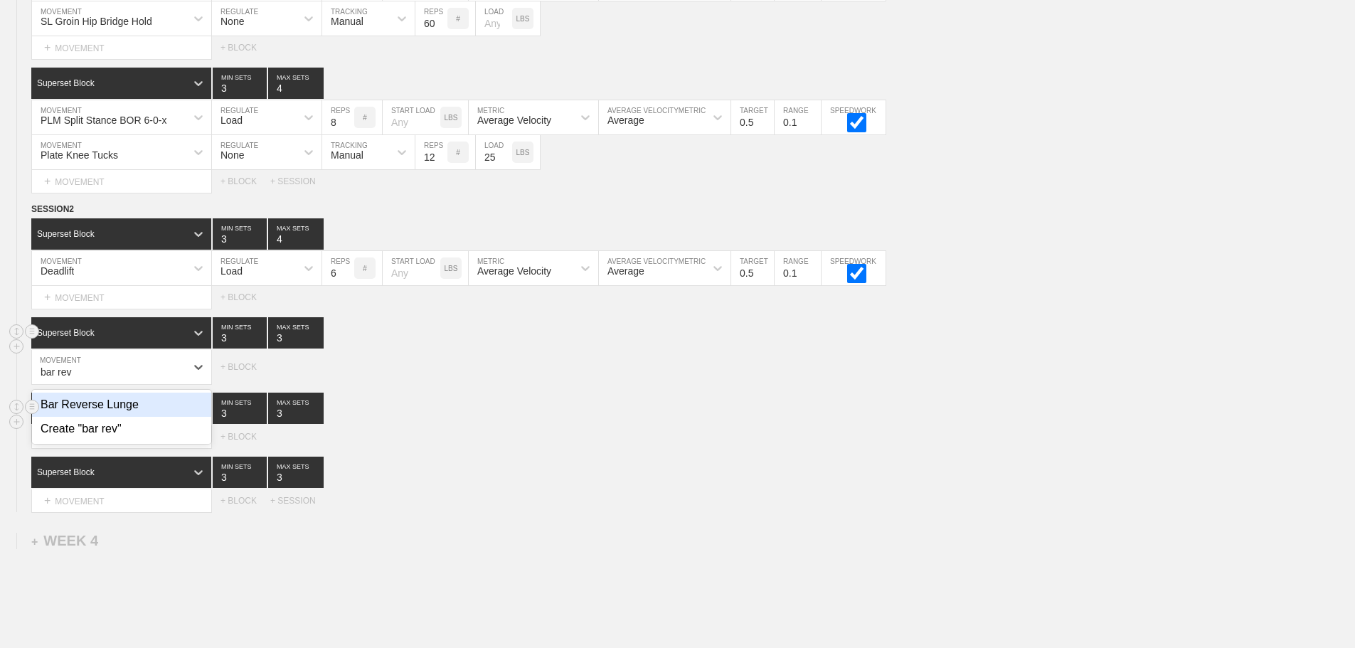
click at [124, 415] on div "Bar Reverse Lunge" at bounding box center [121, 405] width 179 height 24
type input "bar rev"
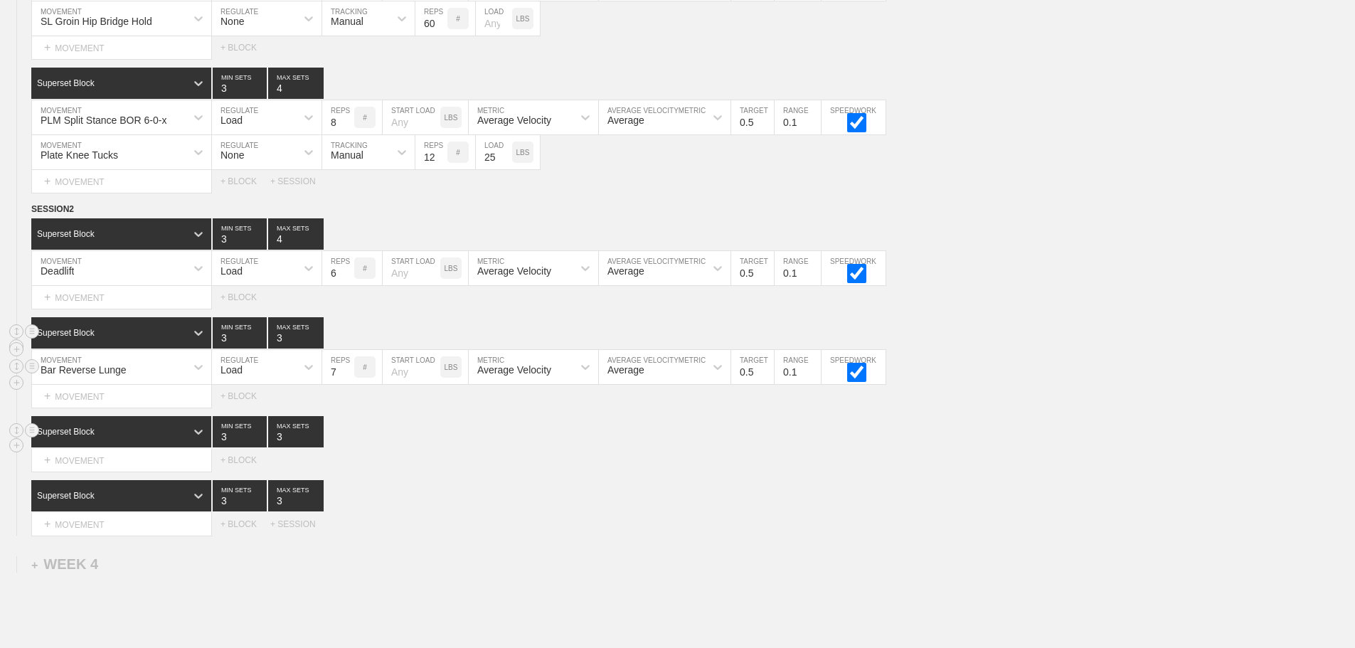
click at [348, 378] on input "7" at bounding box center [338, 367] width 32 height 34
click at [348, 378] on input "8" at bounding box center [338, 367] width 32 height 34
click at [348, 378] on input "9" at bounding box center [338, 367] width 32 height 34
type input "10"
click at [348, 378] on input "10" at bounding box center [338, 367] width 32 height 34
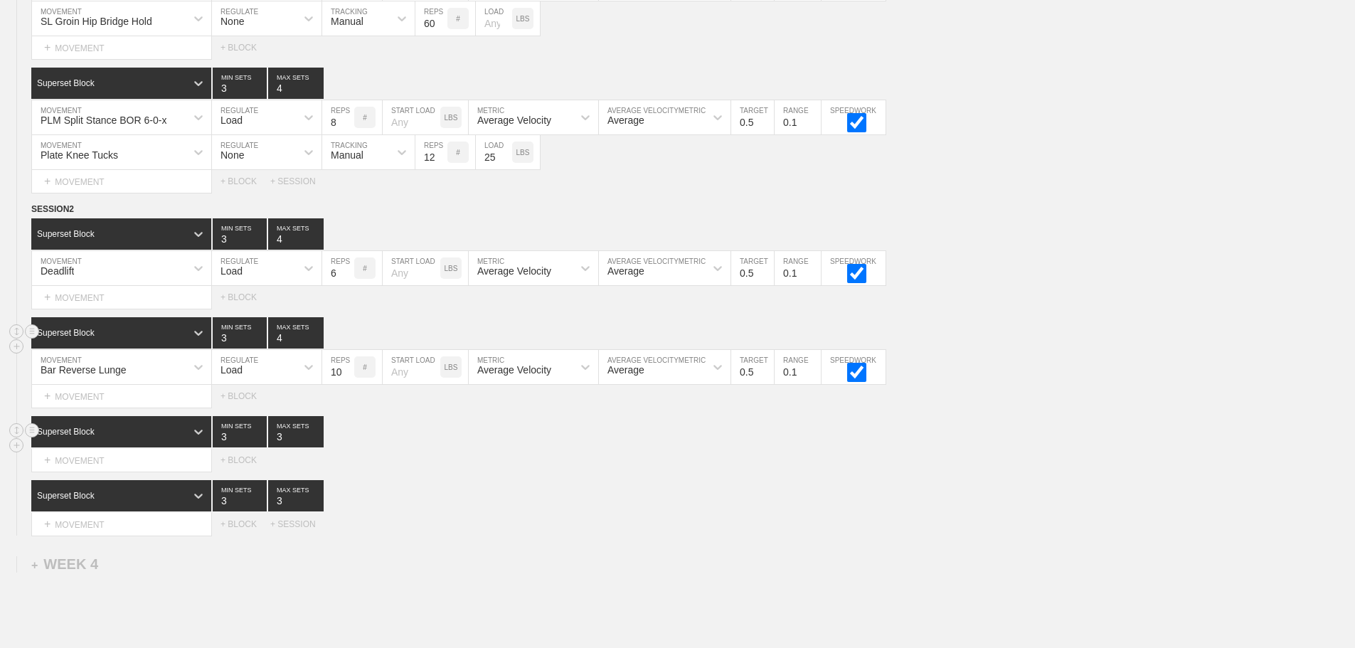
type input "4"
click at [315, 343] on input "4" at bounding box center [295, 332] width 55 height 31
click at [504, 466] on div "Select... MOVEMENT + MOVEMENT + BLOCK" at bounding box center [677, 460] width 1355 height 23
click at [104, 309] on div "+ MOVEMENT" at bounding box center [121, 297] width 181 height 23
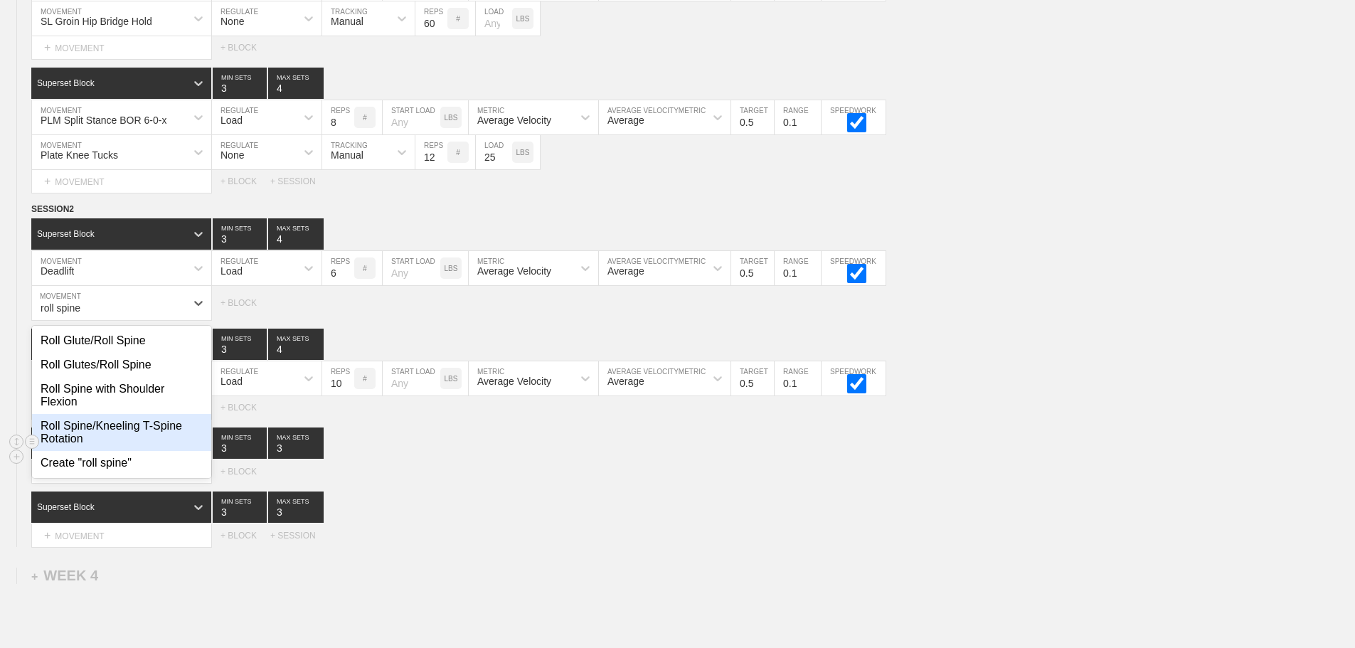
click at [134, 429] on div "Roll Spine/Kneeling T-Spine Rotation" at bounding box center [121, 432] width 179 height 37
type input "roll spine"
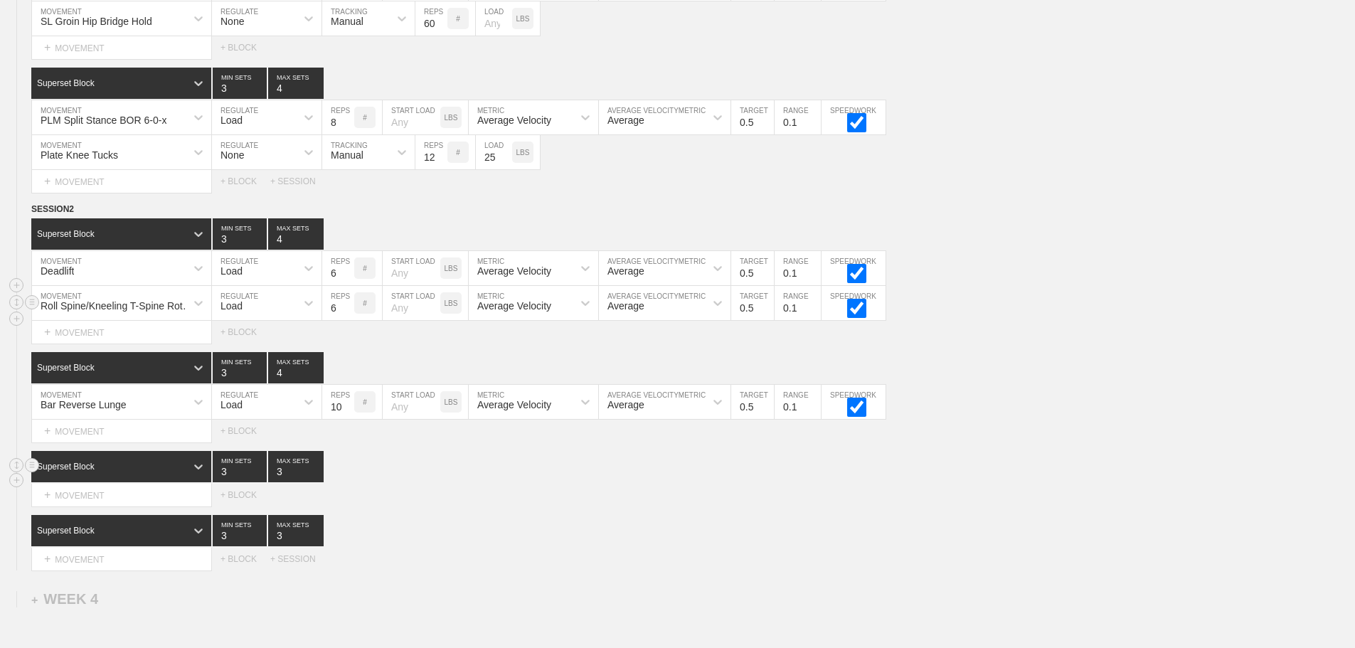
click at [243, 309] on div "Load" at bounding box center [254, 303] width 84 height 24
drag, startPoint x: 248, startPoint y: 351, endPoint x: 319, endPoint y: 326, distance: 74.7
click at [249, 351] on div "None" at bounding box center [267, 341] width 110 height 24
click at [341, 312] on div "Sensor" at bounding box center [346, 305] width 31 height 11
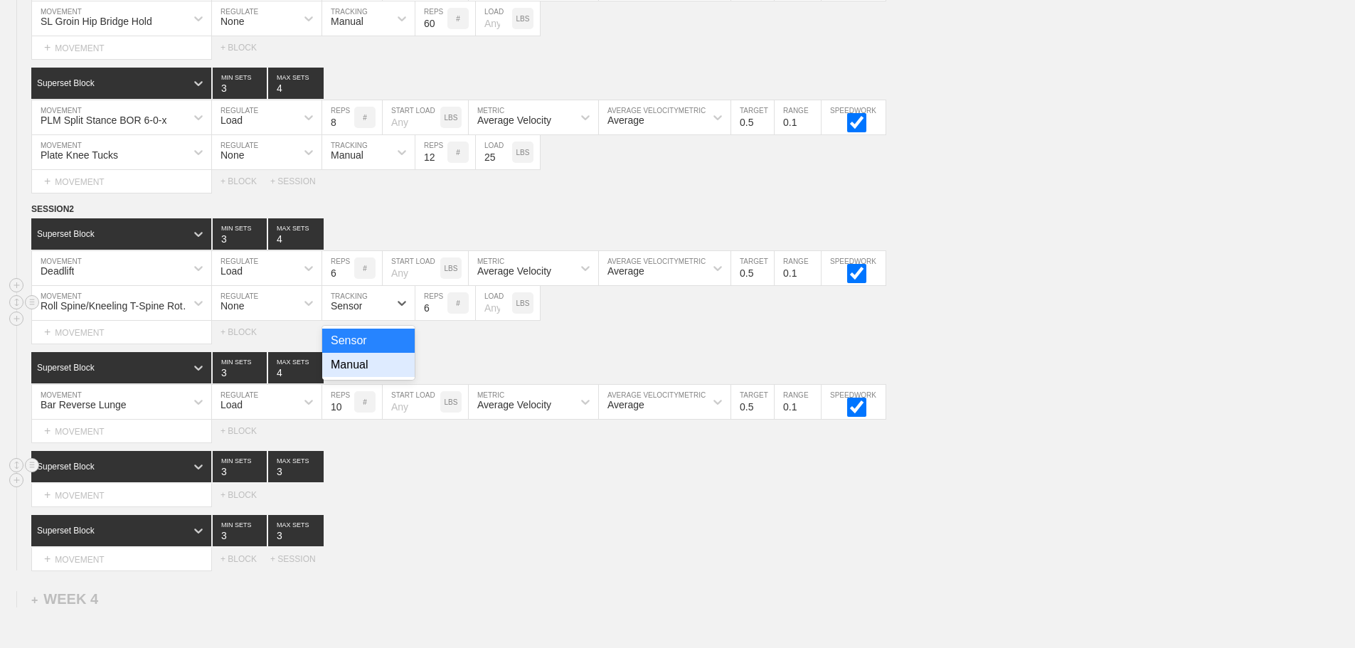
drag, startPoint x: 361, startPoint y: 373, endPoint x: 453, endPoint y: 324, distance: 104.7
click at [364, 373] on div "Manual" at bounding box center [368, 365] width 92 height 24
click at [442, 314] on input "7" at bounding box center [431, 303] width 32 height 34
click at [441, 314] on input "8" at bounding box center [431, 303] width 32 height 34
click at [441, 314] on input "9" at bounding box center [431, 303] width 32 height 34
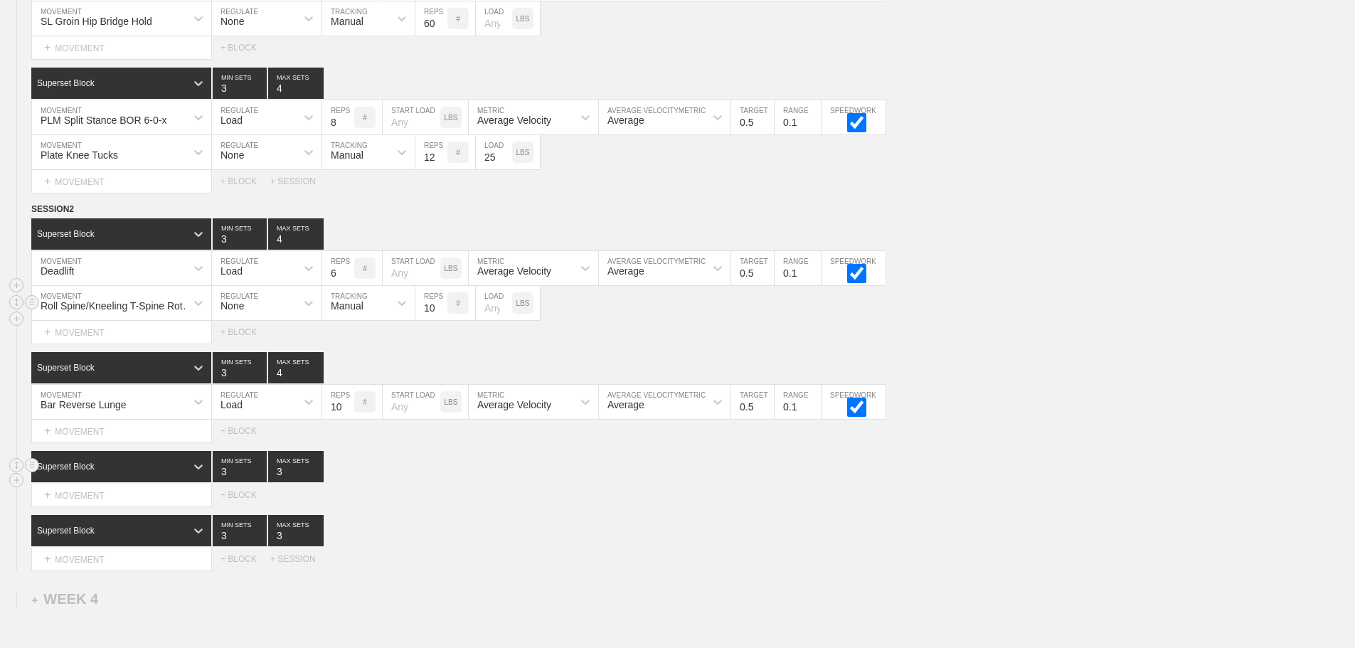
type input "10"
click at [441, 314] on input "10" at bounding box center [431, 303] width 32 height 34
click at [481, 536] on div "Superset Block 3 MIN SETS 3 MAX SETS" at bounding box center [693, 530] width 1324 height 31
click at [562, 541] on div "Superset Block 3 MIN SETS 3 MAX SETS" at bounding box center [693, 530] width 1324 height 31
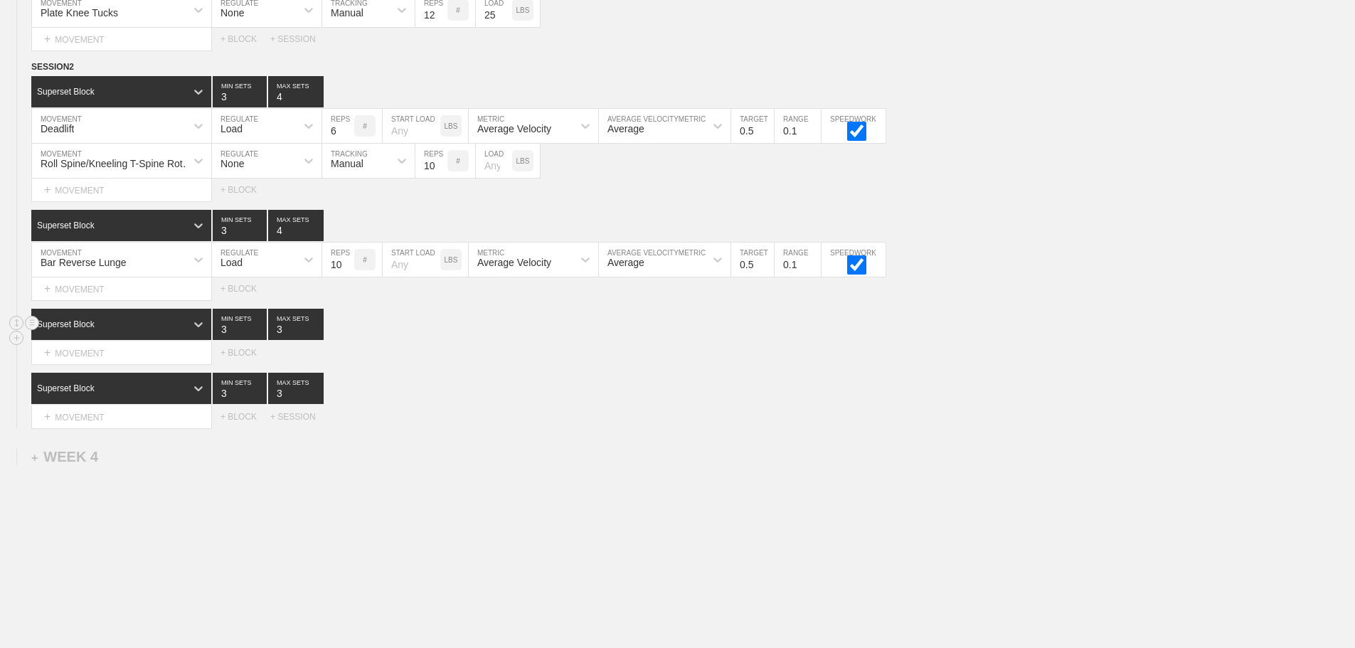
scroll to position [3115, 0]
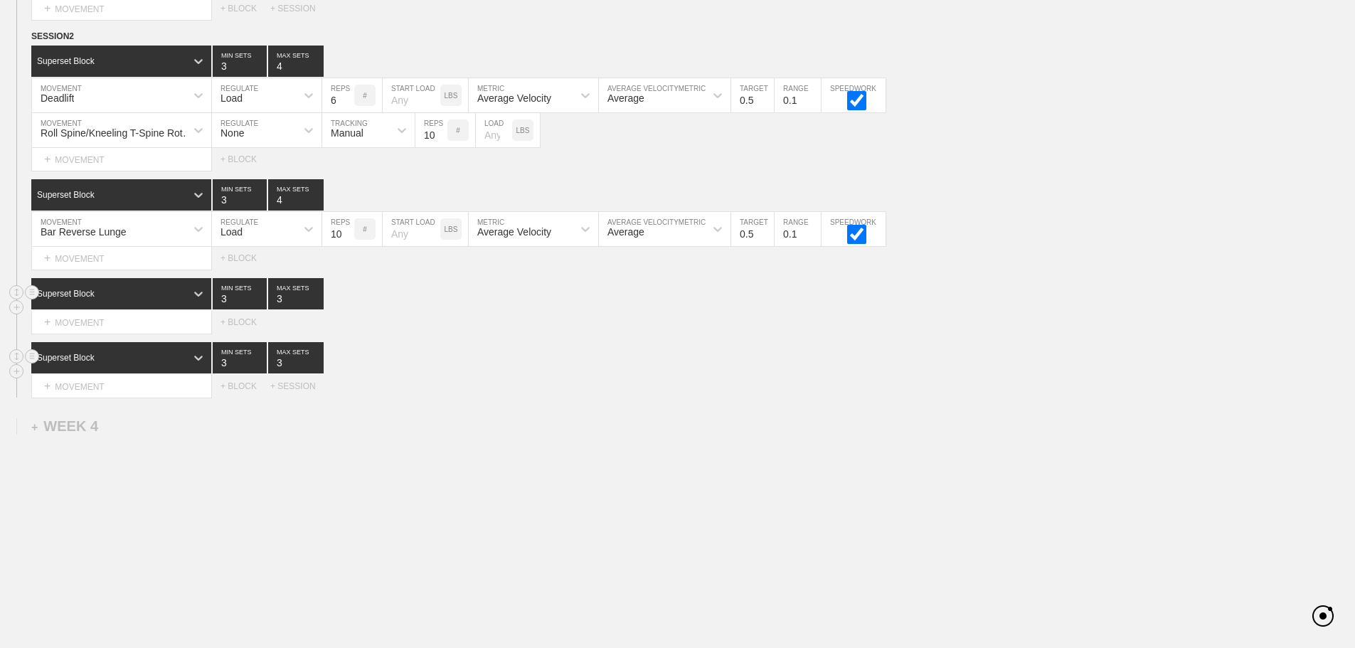
drag, startPoint x: 821, startPoint y: 422, endPoint x: 419, endPoint y: 371, distance: 405.9
type input "4"
click at [318, 294] on input "4" at bounding box center [295, 293] width 55 height 31
type input "4"
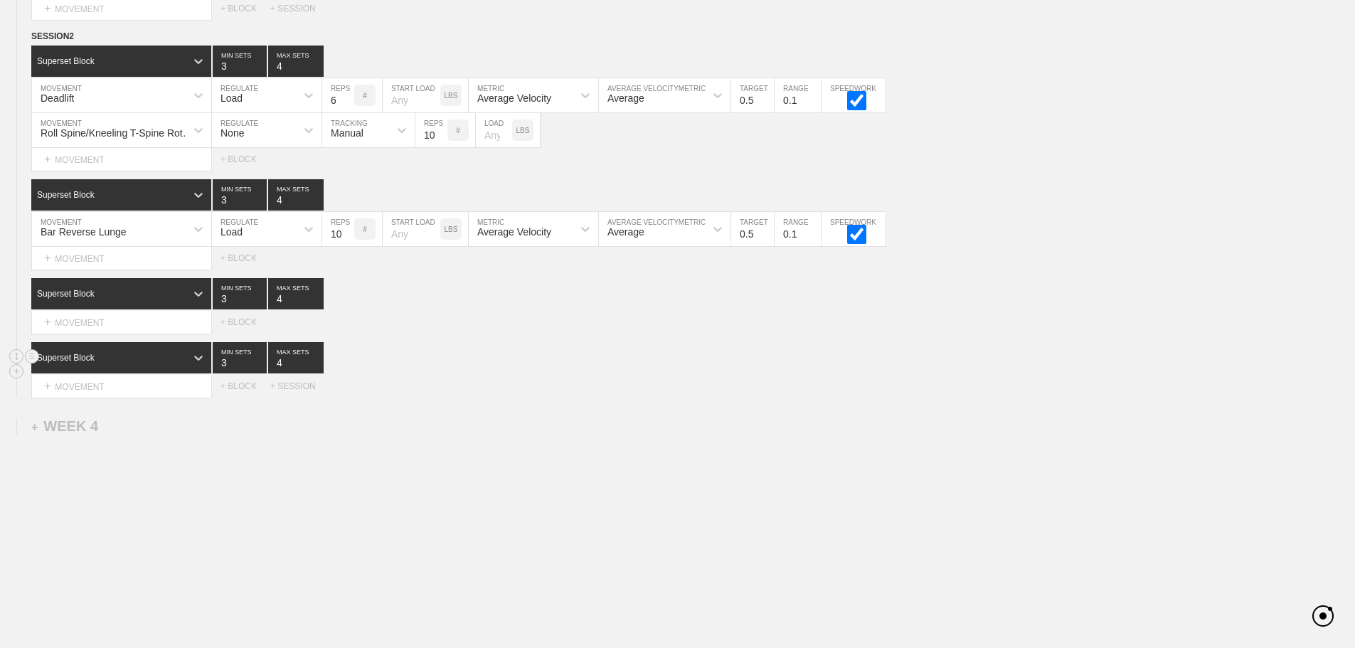
click at [316, 359] on input "4" at bounding box center [295, 357] width 55 height 31
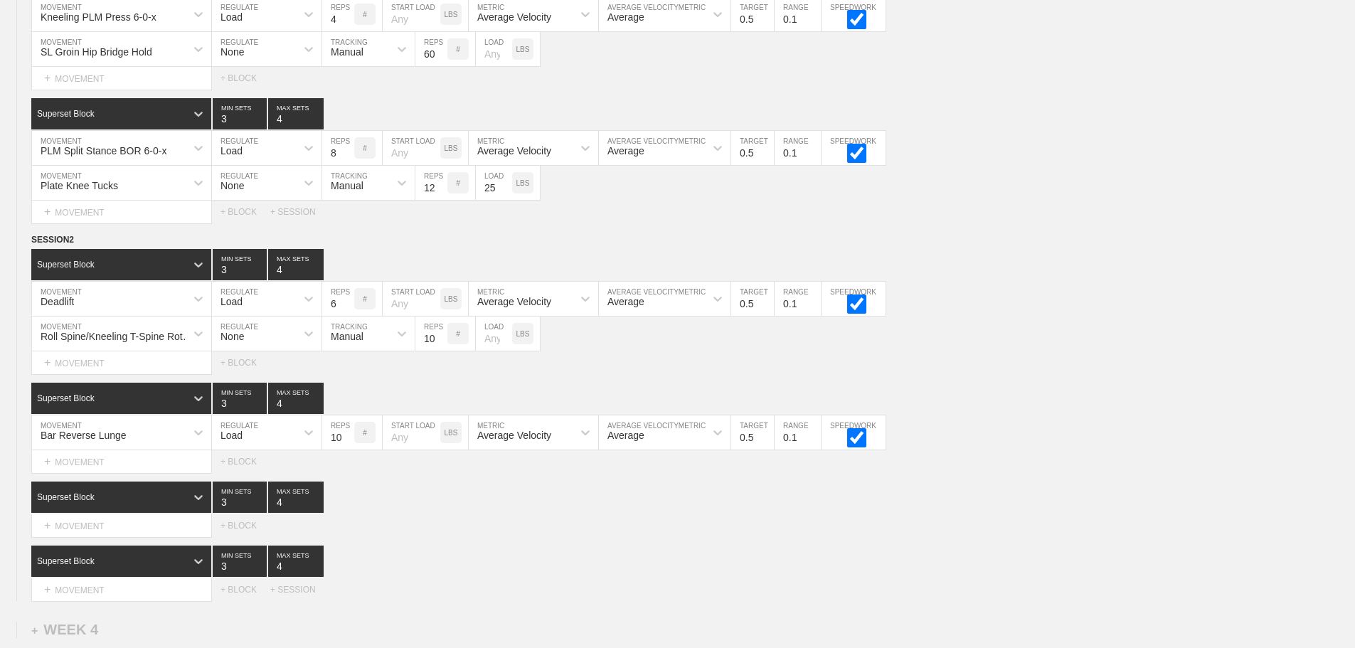
scroll to position [2916, 0]
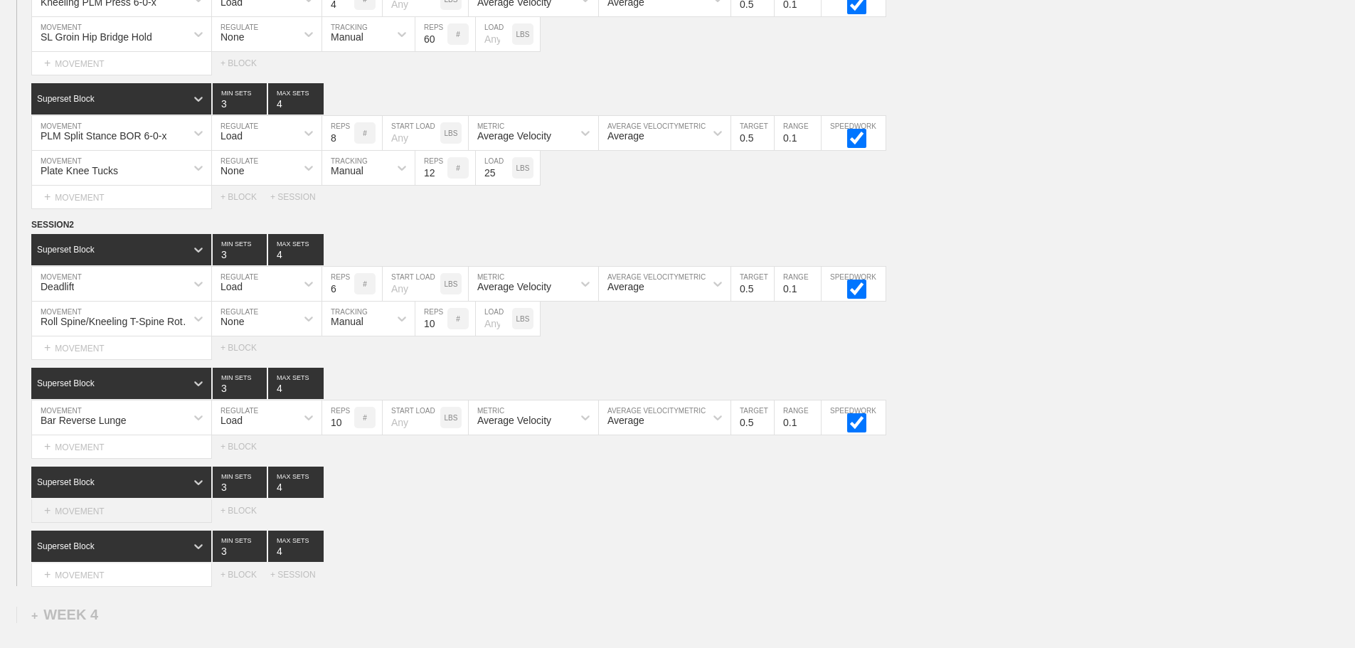
click at [97, 521] on div "+ MOVEMENT" at bounding box center [121, 510] width 181 height 23
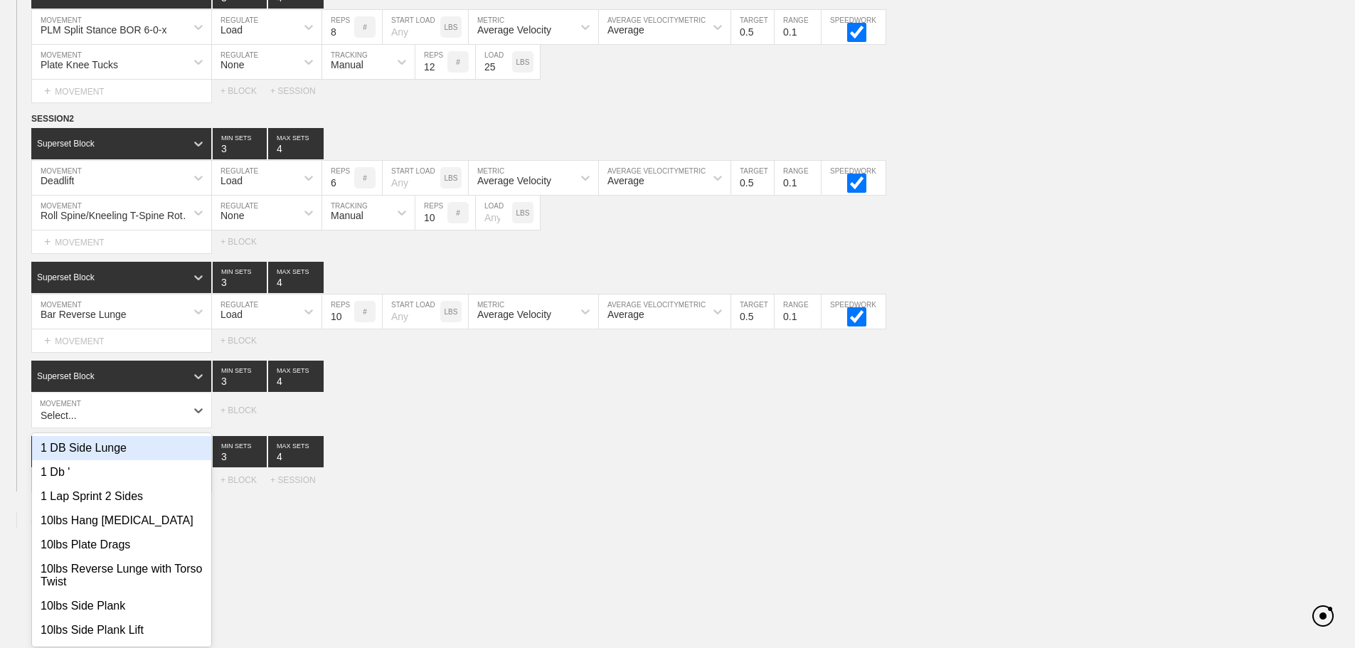
scroll to position [3037, 0]
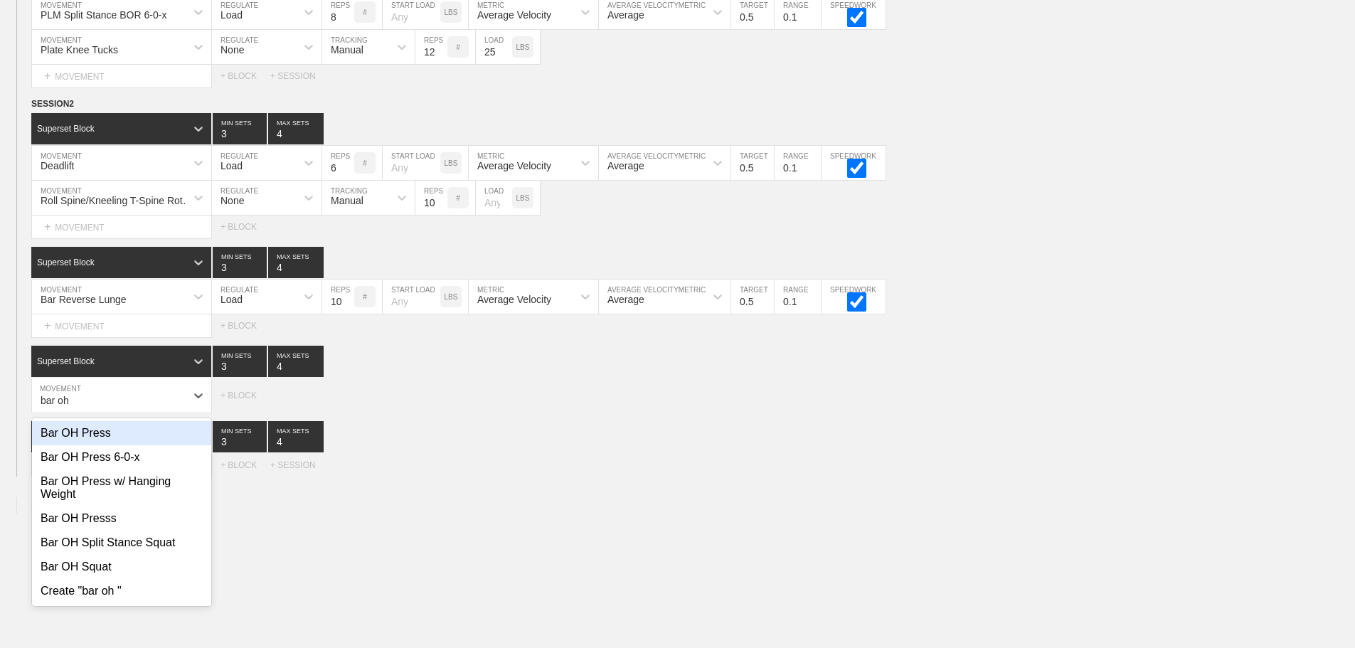
click at [104, 440] on div "Bar OH Press" at bounding box center [121, 433] width 179 height 24
type input "bar oh"
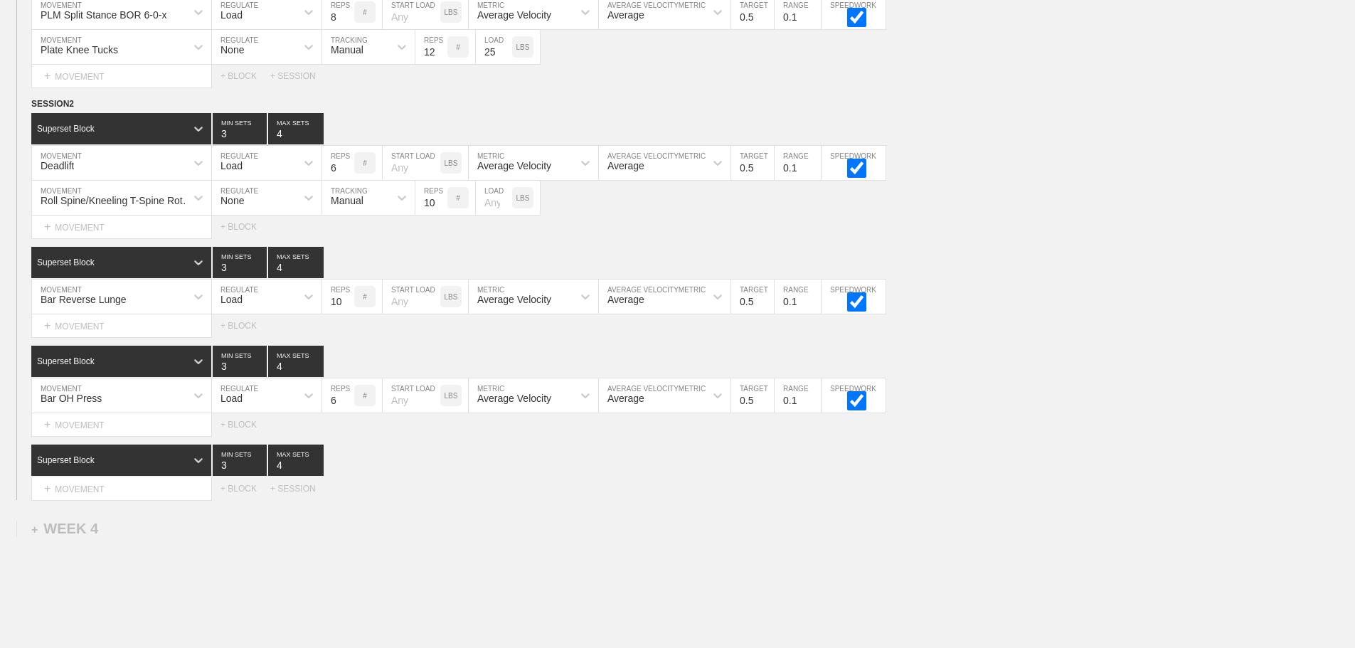
click at [519, 494] on div "Select... MOVEMENT + MOVEMENT + BLOCK + SESSION" at bounding box center [677, 488] width 1355 height 23
click at [517, 492] on div "Select... MOVEMENT + MOVEMENT + BLOCK + SESSION" at bounding box center [677, 488] width 1355 height 23
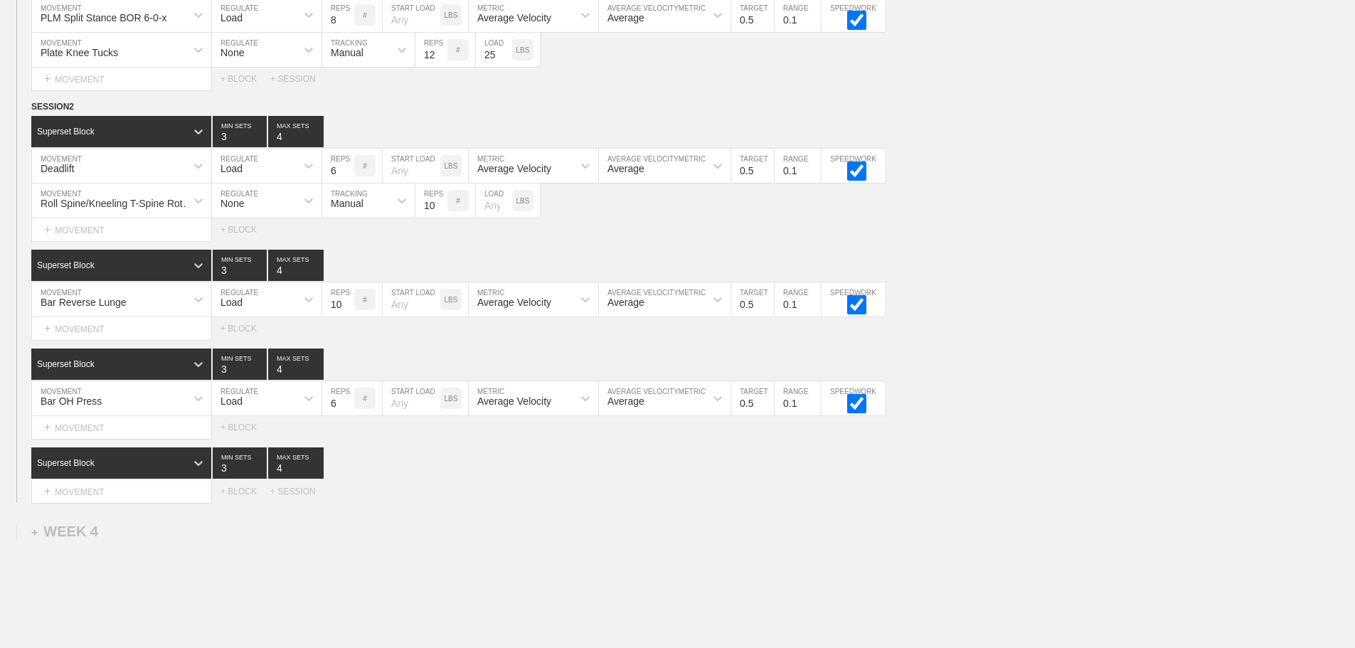
scroll to position [3150, 0]
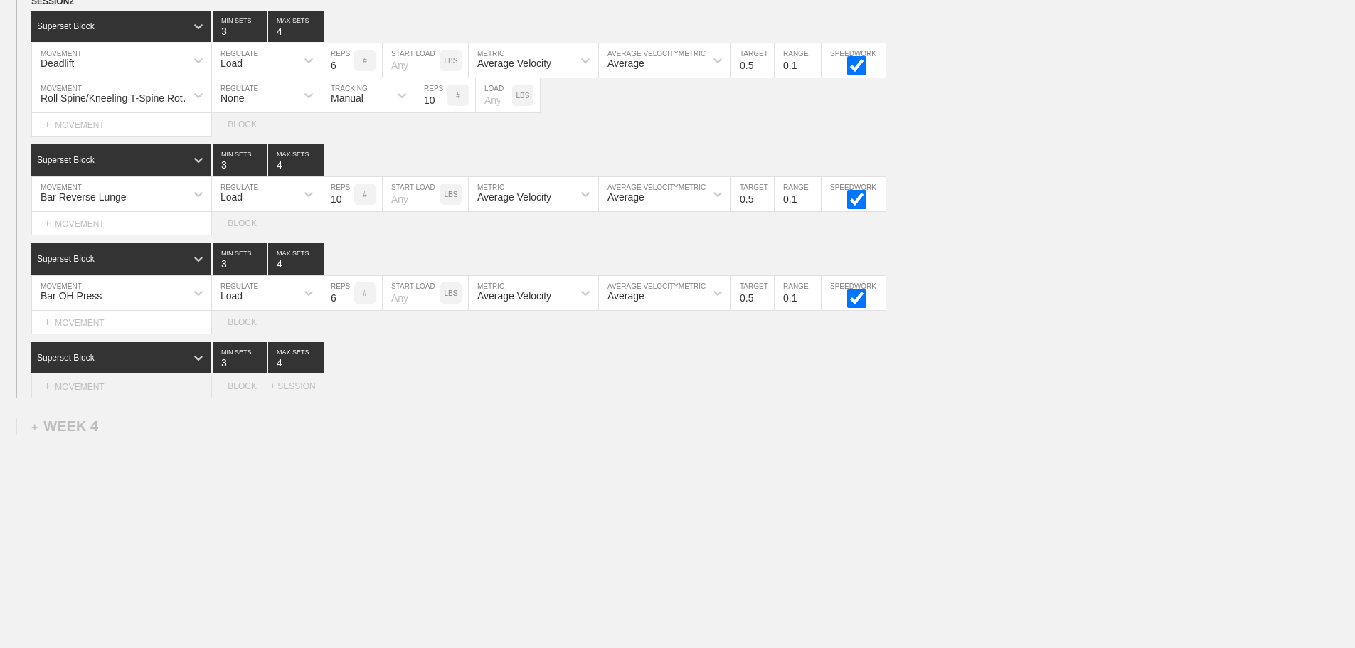
click at [129, 386] on div "+ MOVEMENT" at bounding box center [121, 386] width 181 height 23
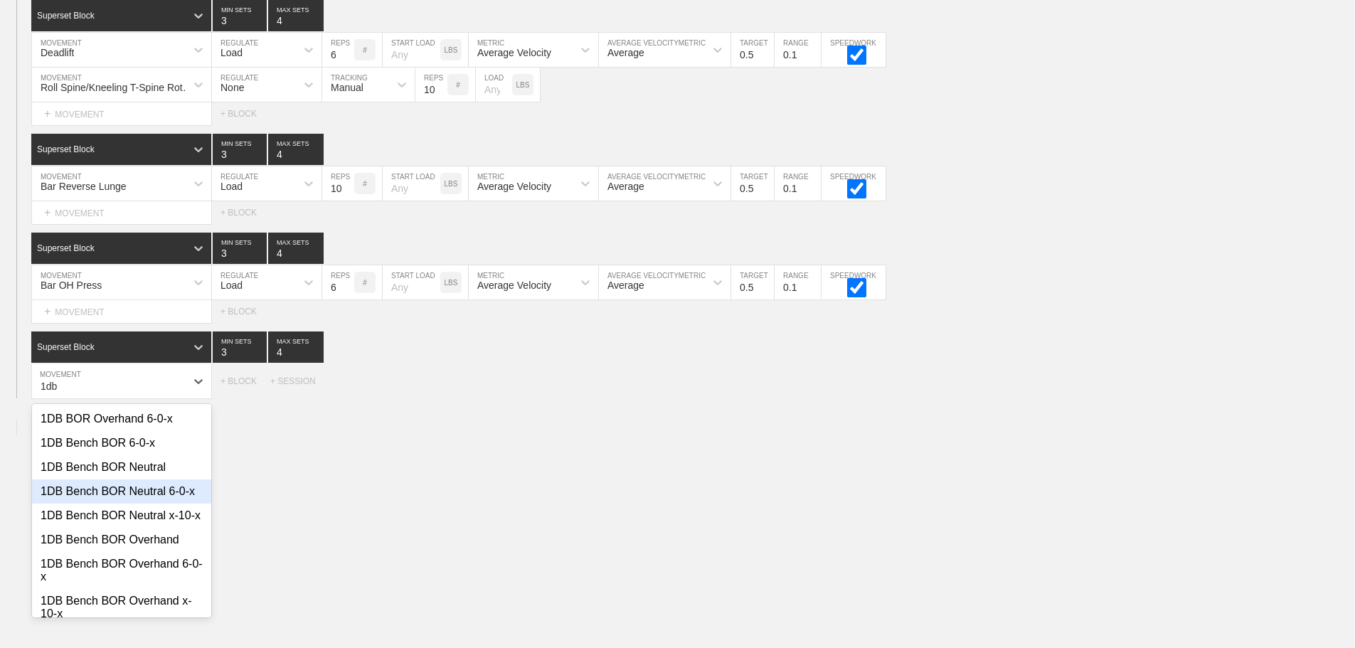
click at [147, 501] on div "1DB Bench BOR Neutral 6-0-x" at bounding box center [121, 491] width 179 height 24
type input "1db"
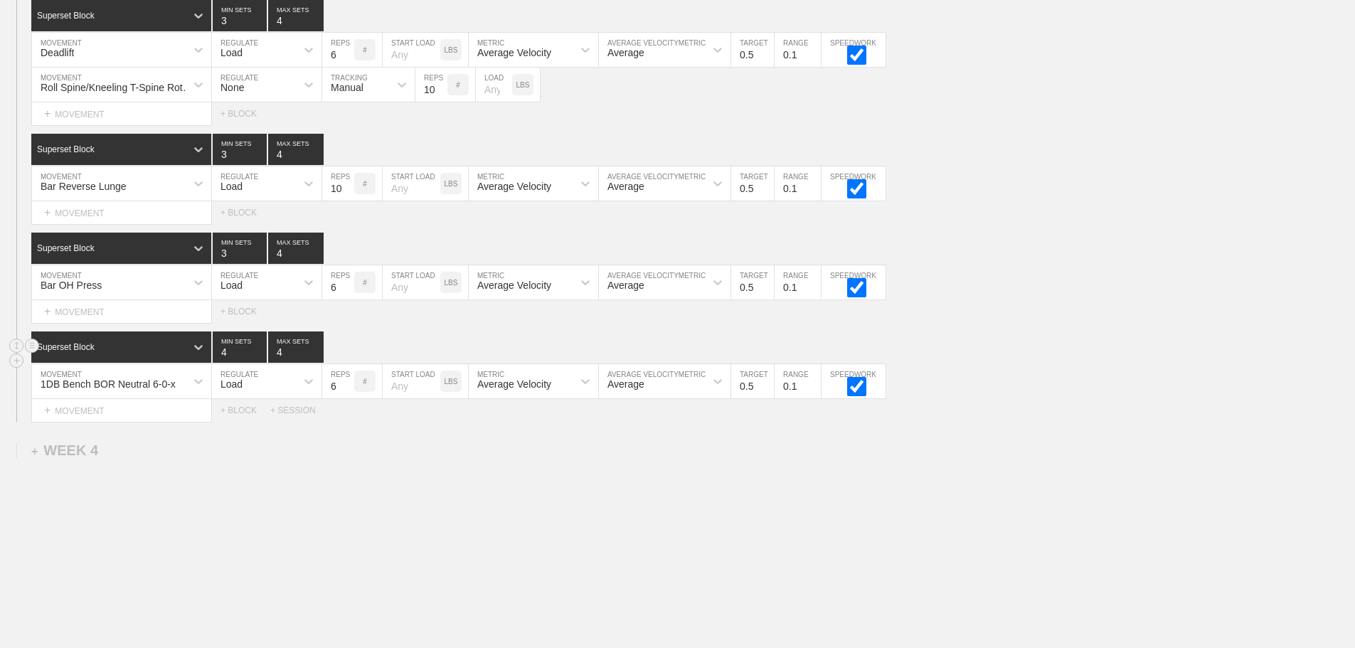
type input "4"
click at [261, 361] on input "4" at bounding box center [240, 346] width 54 height 31
click at [256, 393] on div "Load" at bounding box center [254, 381] width 84 height 24
click at [252, 431] on div "None" at bounding box center [267, 419] width 110 height 24
drag, startPoint x: 362, startPoint y: 396, endPoint x: 370, endPoint y: 403, distance: 10.1
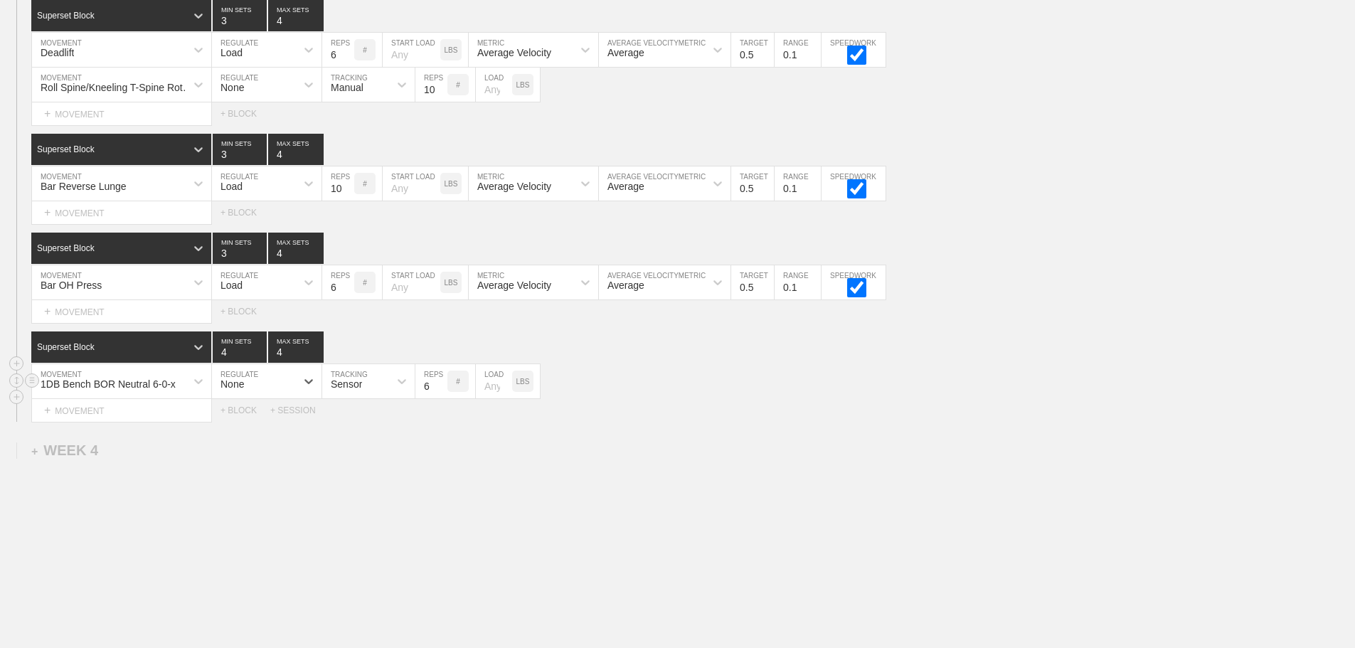
click at [363, 393] on div "Sensor" at bounding box center [355, 381] width 67 height 24
drag, startPoint x: 353, startPoint y: 453, endPoint x: 432, endPoint y: 413, distance: 88.7
click at [356, 452] on div "Manual" at bounding box center [368, 443] width 92 height 24
click at [440, 395] on input "7" at bounding box center [431, 381] width 32 height 34
type input "8"
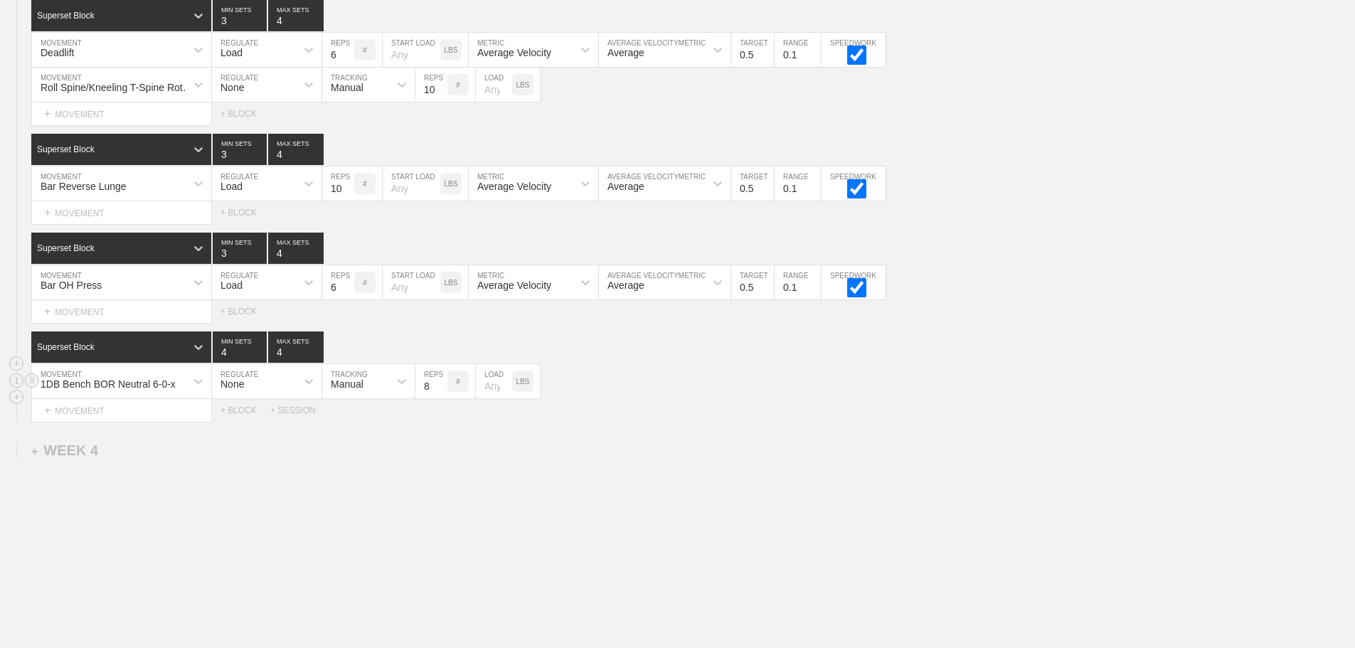
click at [440, 395] on input "8" at bounding box center [431, 381] width 32 height 34
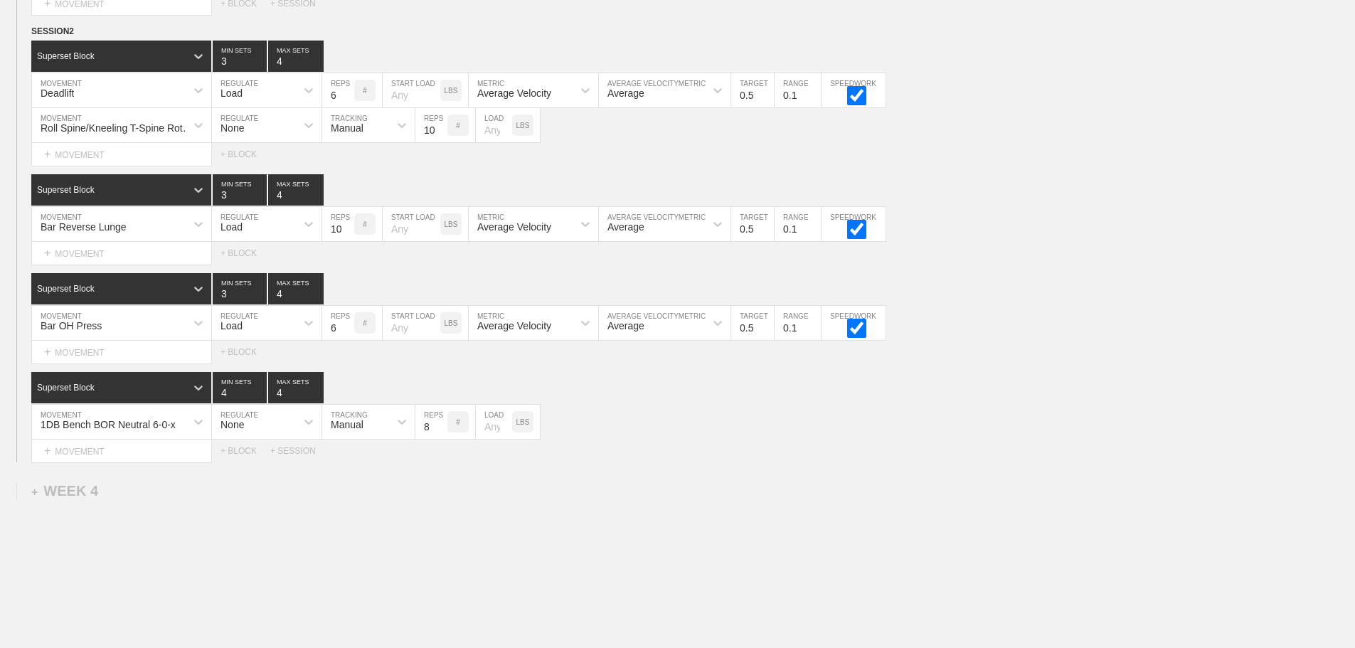
scroll to position [3185, 0]
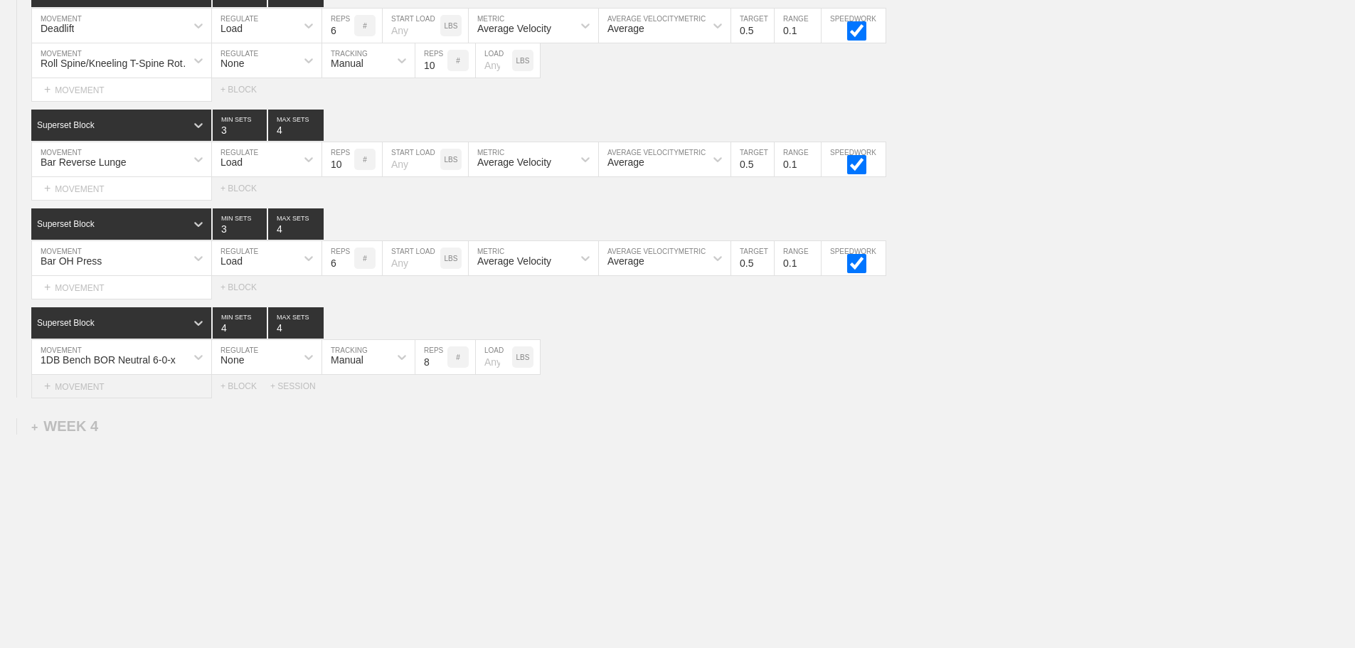
click at [99, 386] on div "+ MOVEMENT" at bounding box center [121, 386] width 181 height 23
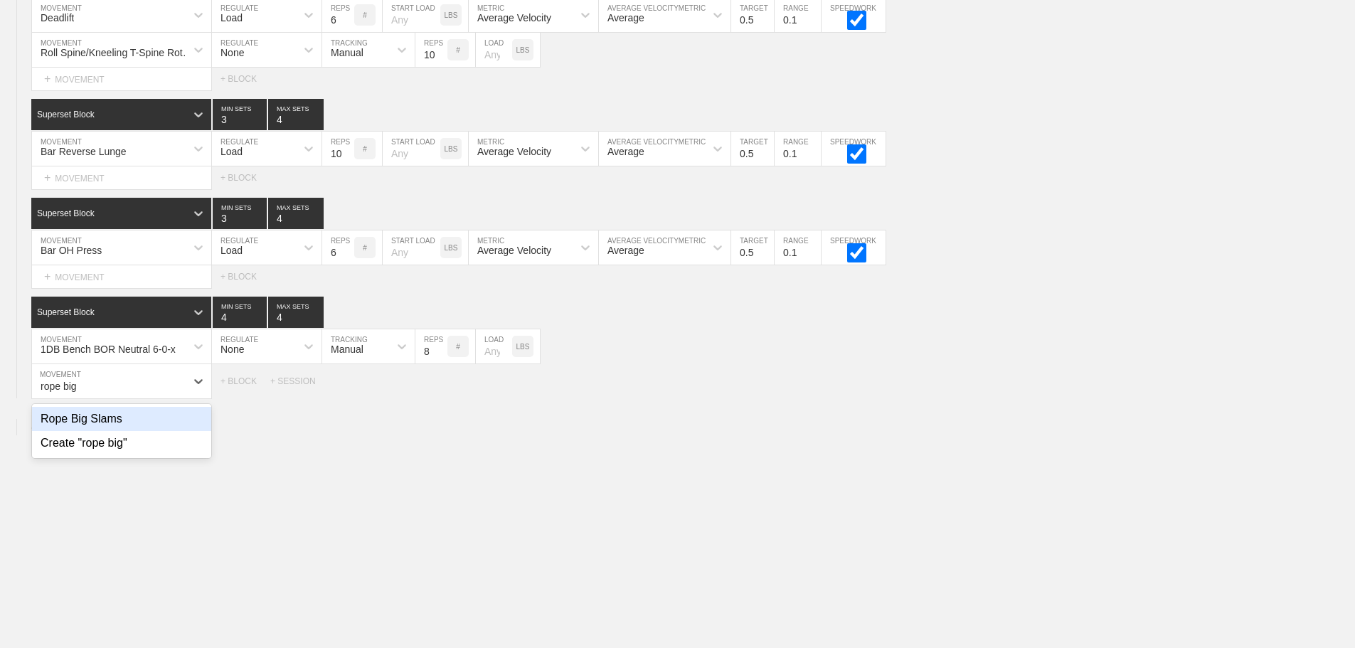
click at [112, 429] on div "Rope Big Slams" at bounding box center [121, 419] width 179 height 24
type input "rope big"
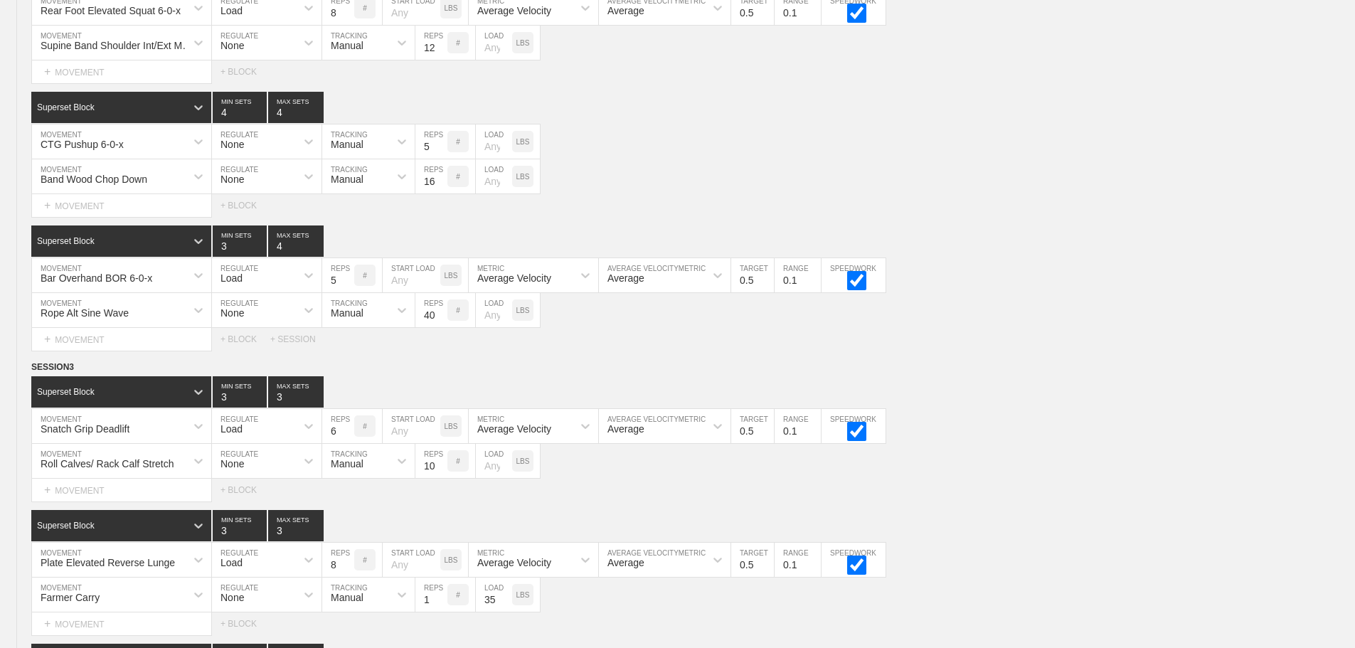
scroll to position [3220, 0]
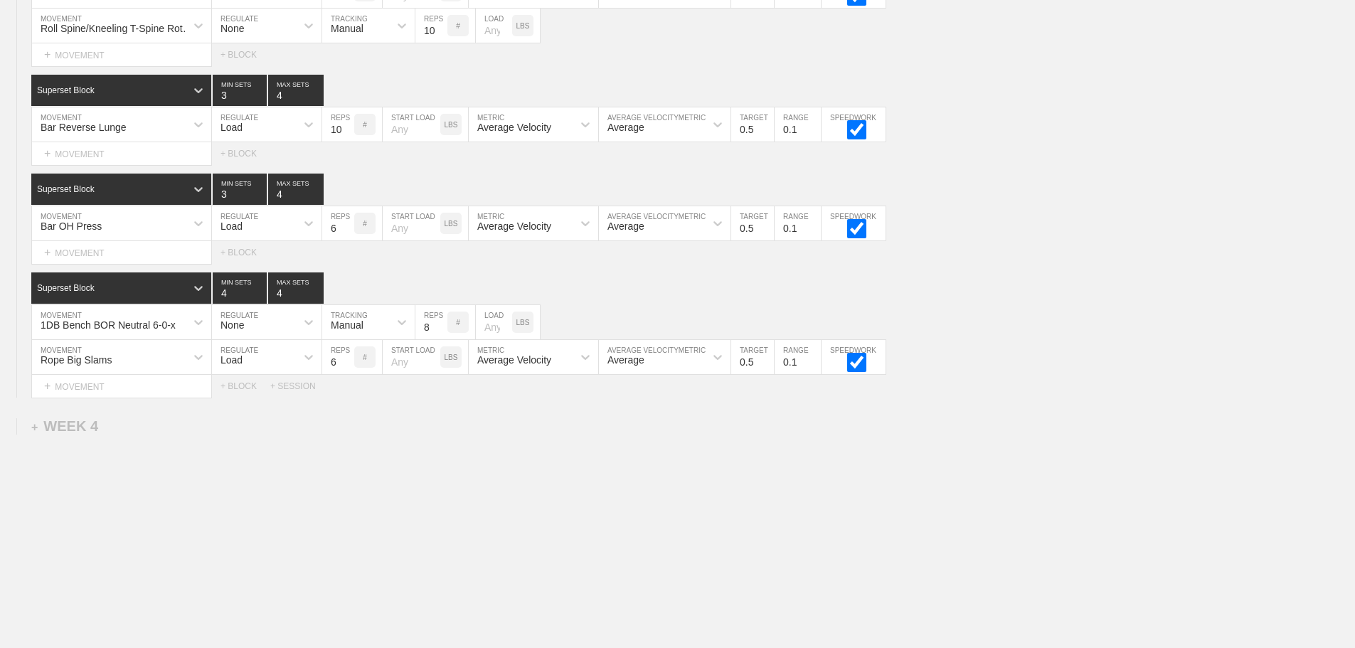
click at [1215, 371] on div "Rope Big Slams MOVEMENT Load REGULATE 6 REPS # START LOAD LBS Average Velocity …" at bounding box center [677, 357] width 1355 height 35
click at [1187, 388] on div "Select... MOVEMENT + MOVEMENT + BLOCK + SESSION" at bounding box center [677, 386] width 1355 height 23
click at [243, 359] on div "Load" at bounding box center [231, 359] width 22 height 11
click at [235, 402] on div "None" at bounding box center [267, 395] width 110 height 24
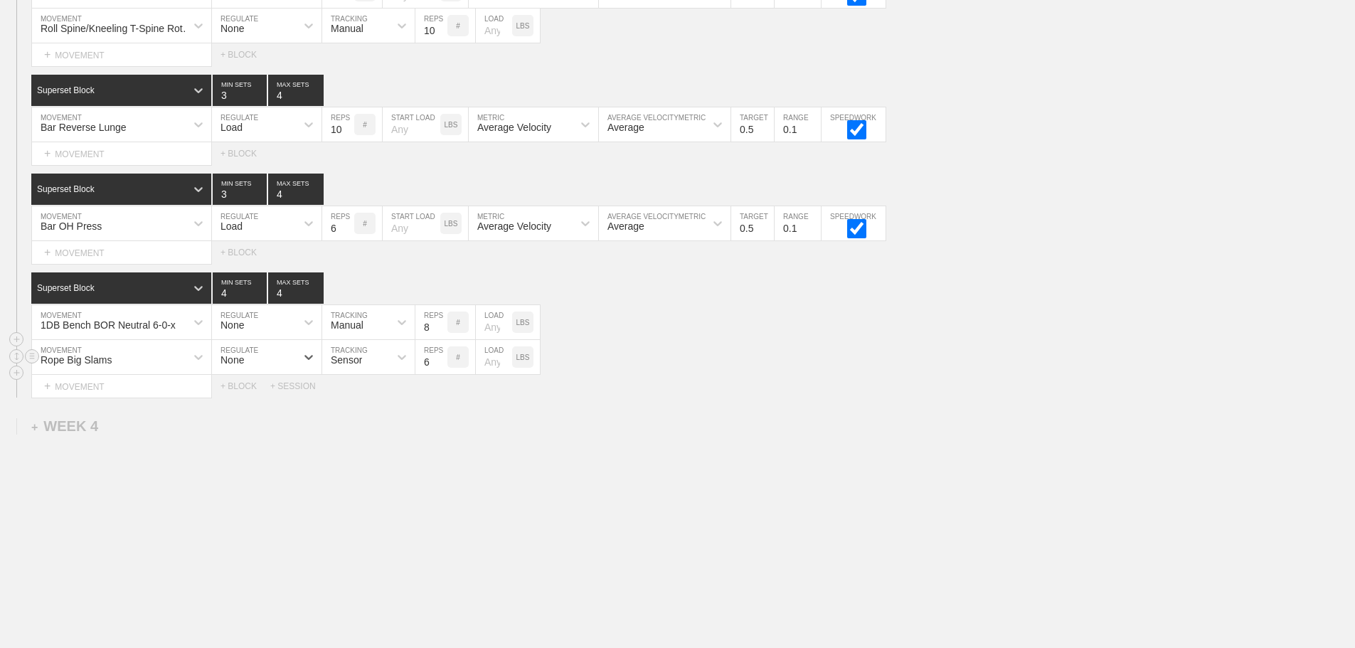
click at [361, 358] on div "Sensor" at bounding box center [346, 359] width 31 height 11
click at [358, 420] on div "Manual" at bounding box center [368, 419] width 92 height 24
click at [442, 356] on input "7" at bounding box center [431, 357] width 32 height 34
click at [442, 356] on input "8" at bounding box center [431, 357] width 32 height 34
click at [442, 356] on input "9" at bounding box center [431, 357] width 32 height 34
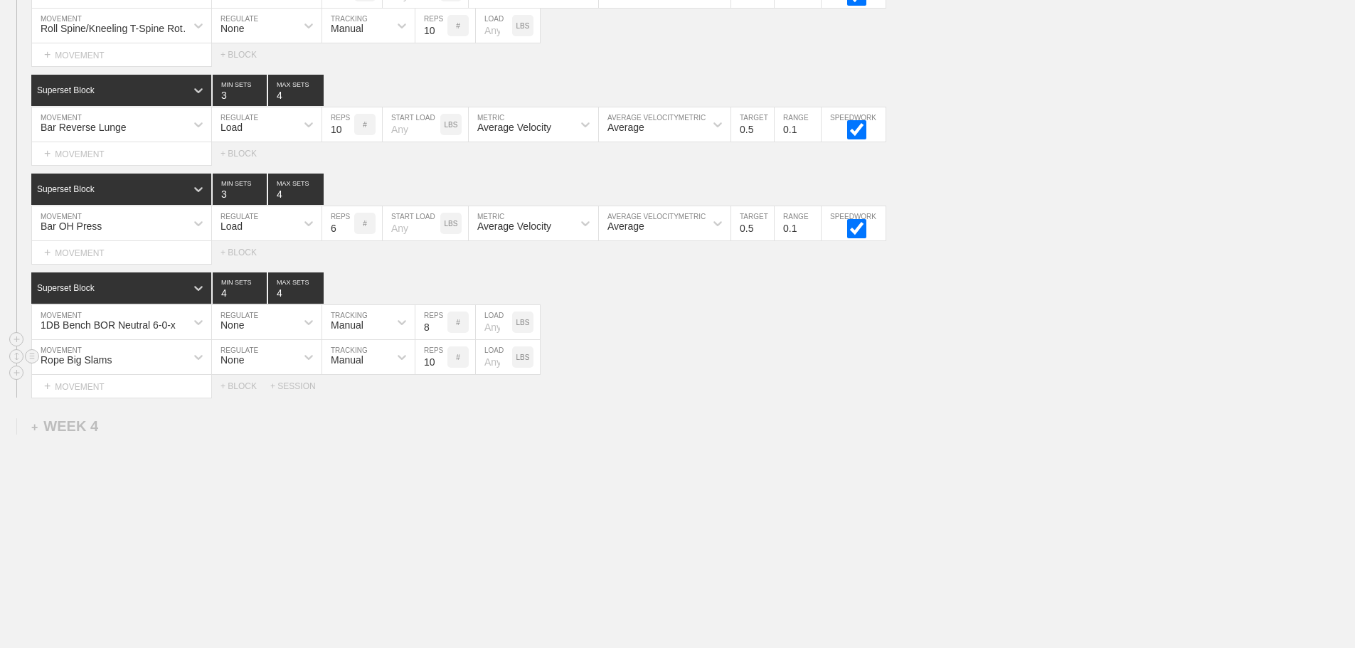
click at [442, 356] on input "10" at bounding box center [431, 357] width 32 height 34
click at [442, 356] on input "11" at bounding box center [431, 357] width 32 height 34
click at [442, 356] on input "12" at bounding box center [431, 357] width 32 height 34
click at [442, 356] on input "13" at bounding box center [431, 357] width 32 height 34
click at [442, 356] on input "14" at bounding box center [431, 357] width 32 height 34
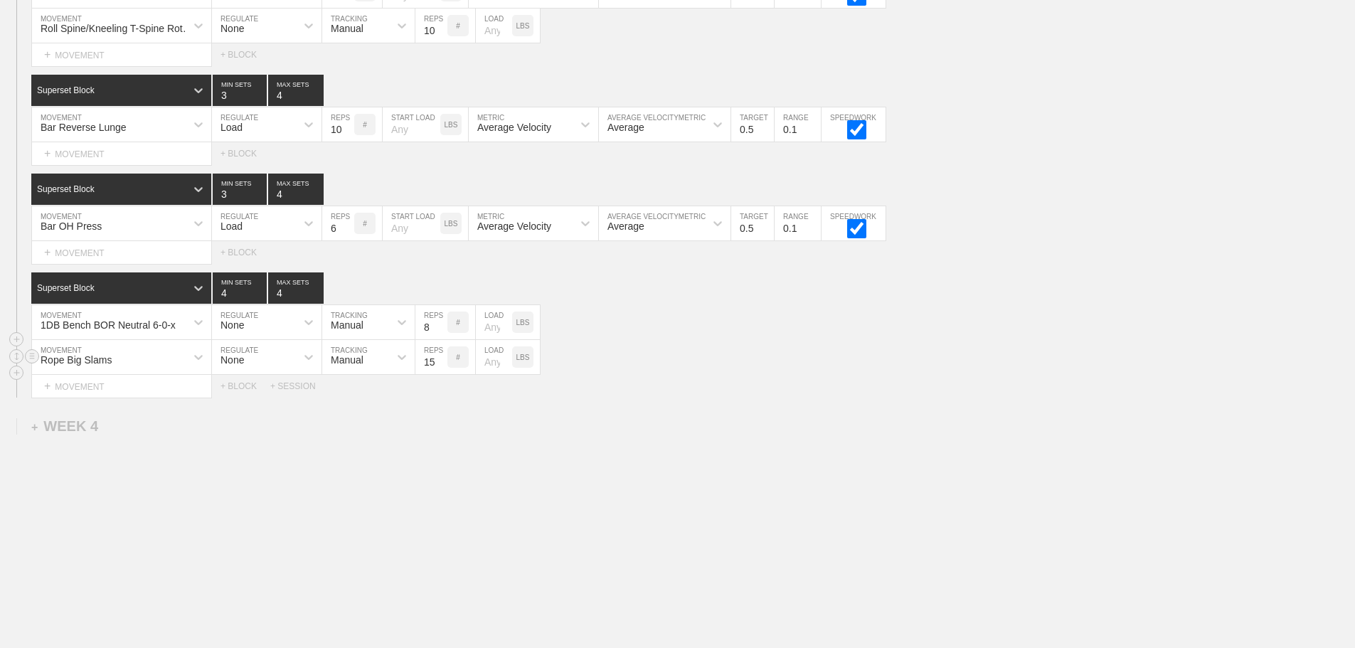
click at [442, 356] on input "15" at bounding box center [431, 357] width 32 height 34
click at [442, 356] on input "16" at bounding box center [431, 357] width 32 height 34
click at [442, 356] on input "17" at bounding box center [431, 357] width 32 height 34
click at [442, 356] on input "18" at bounding box center [431, 357] width 32 height 34
click at [442, 356] on input "19" at bounding box center [431, 357] width 32 height 34
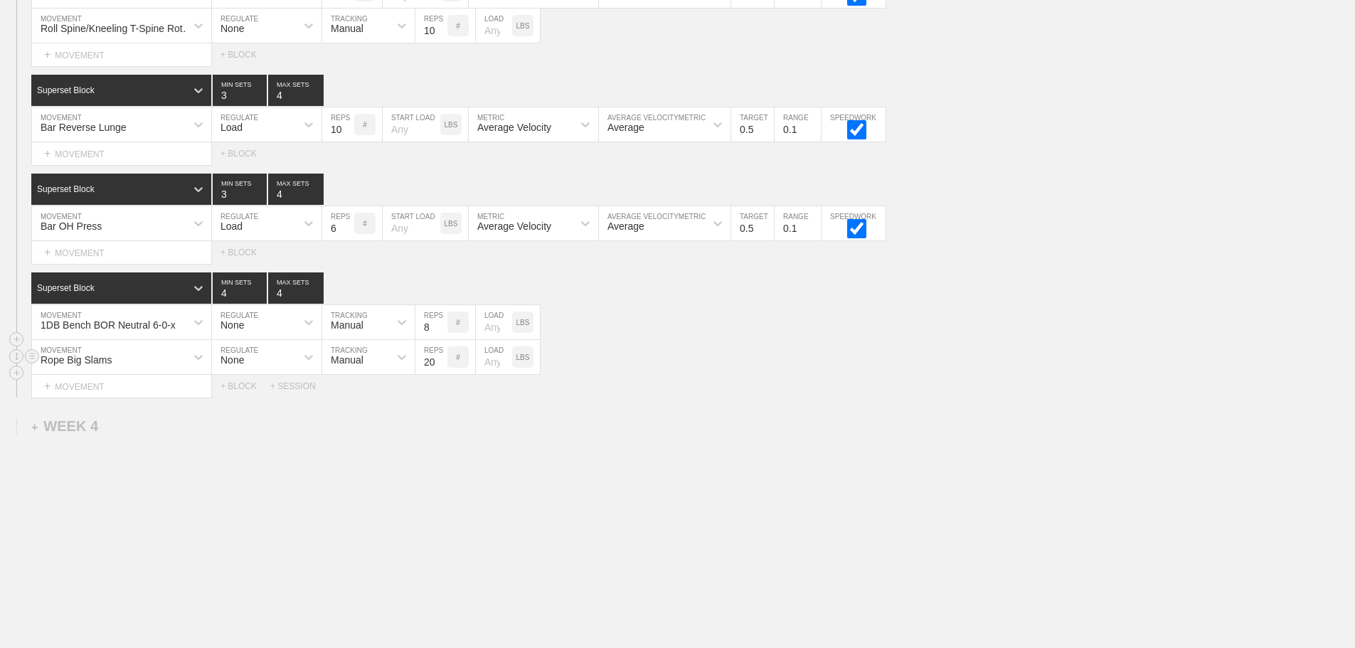
type input "20"
click at [442, 356] on input "20" at bounding box center [431, 357] width 32 height 34
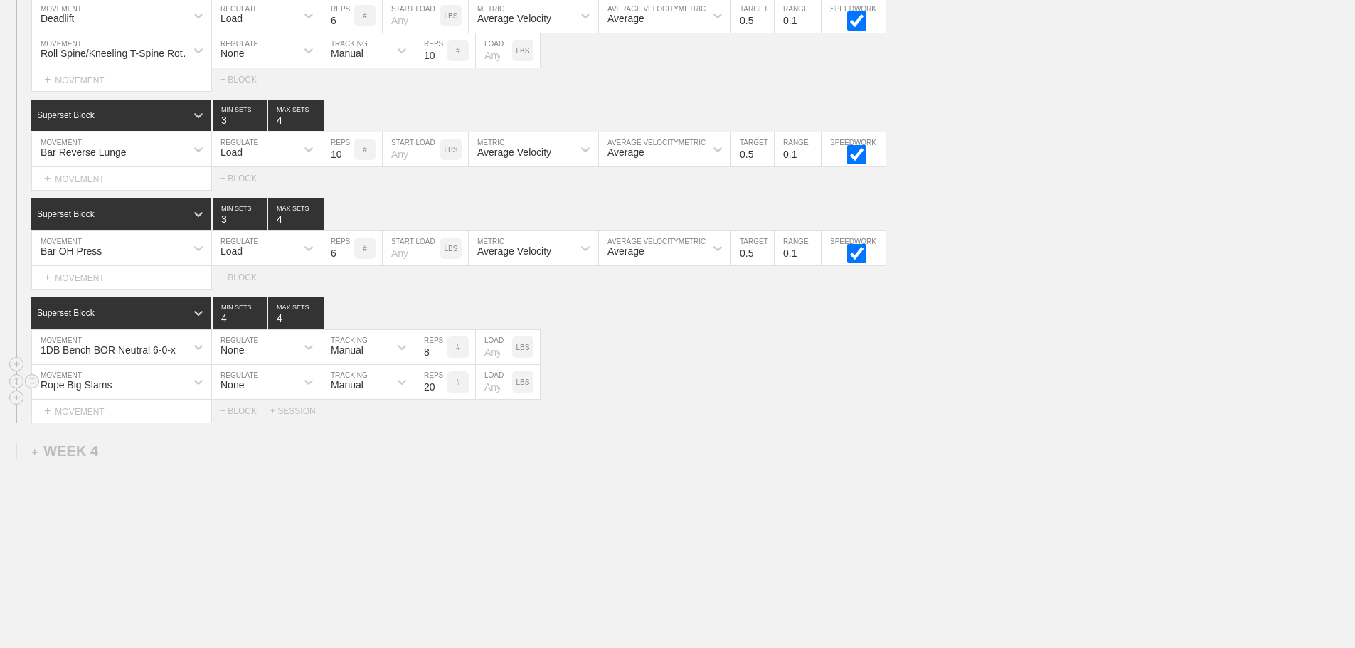
scroll to position [3149, 0]
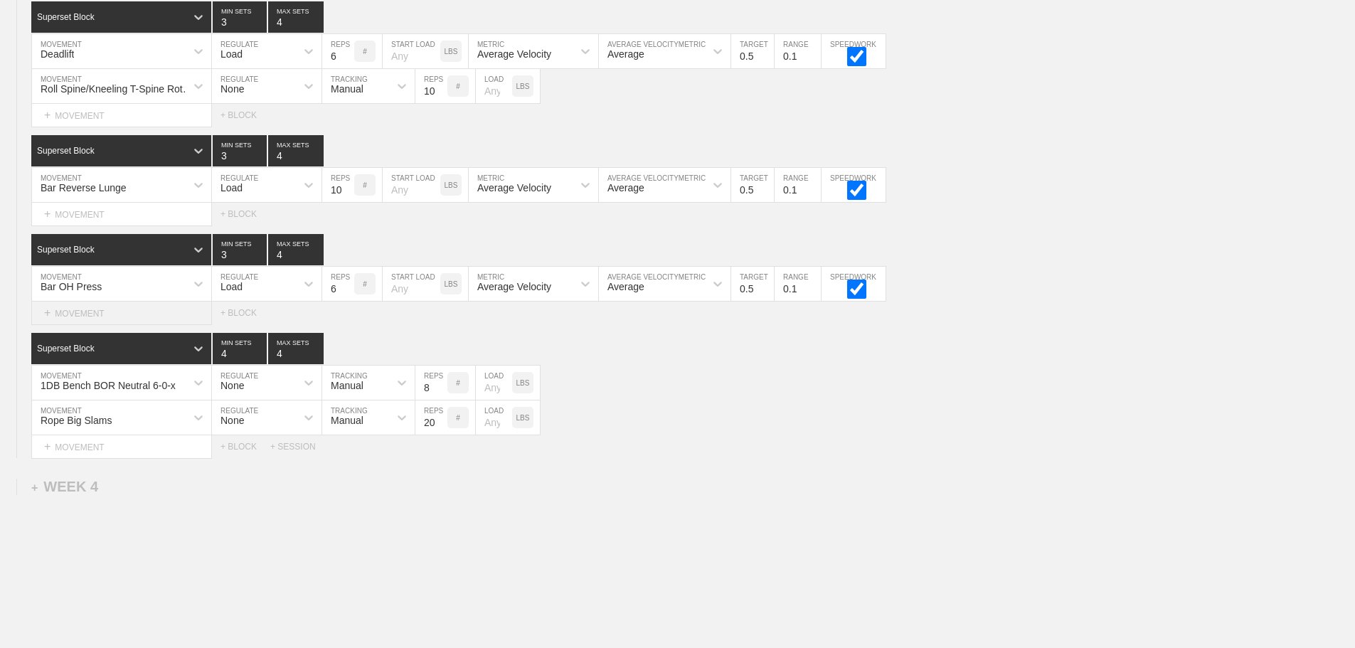
click at [125, 325] on div "+ MOVEMENT" at bounding box center [121, 313] width 181 height 23
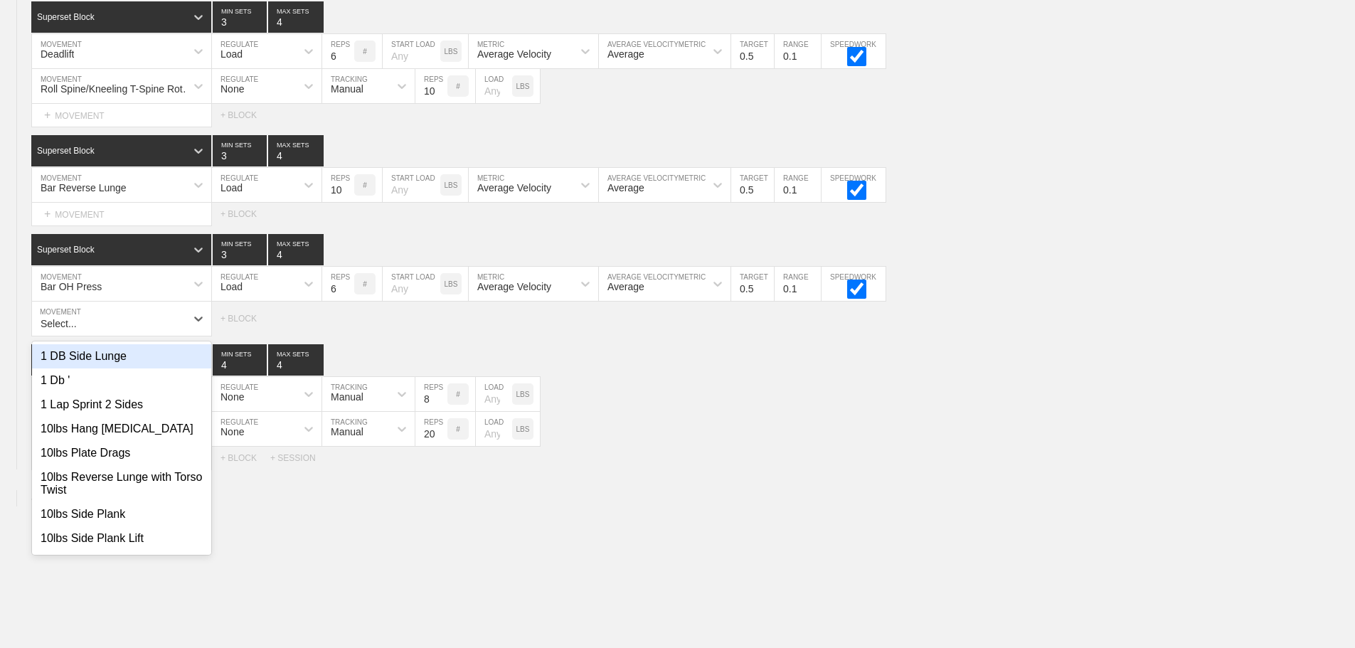
scroll to position [3160, 0]
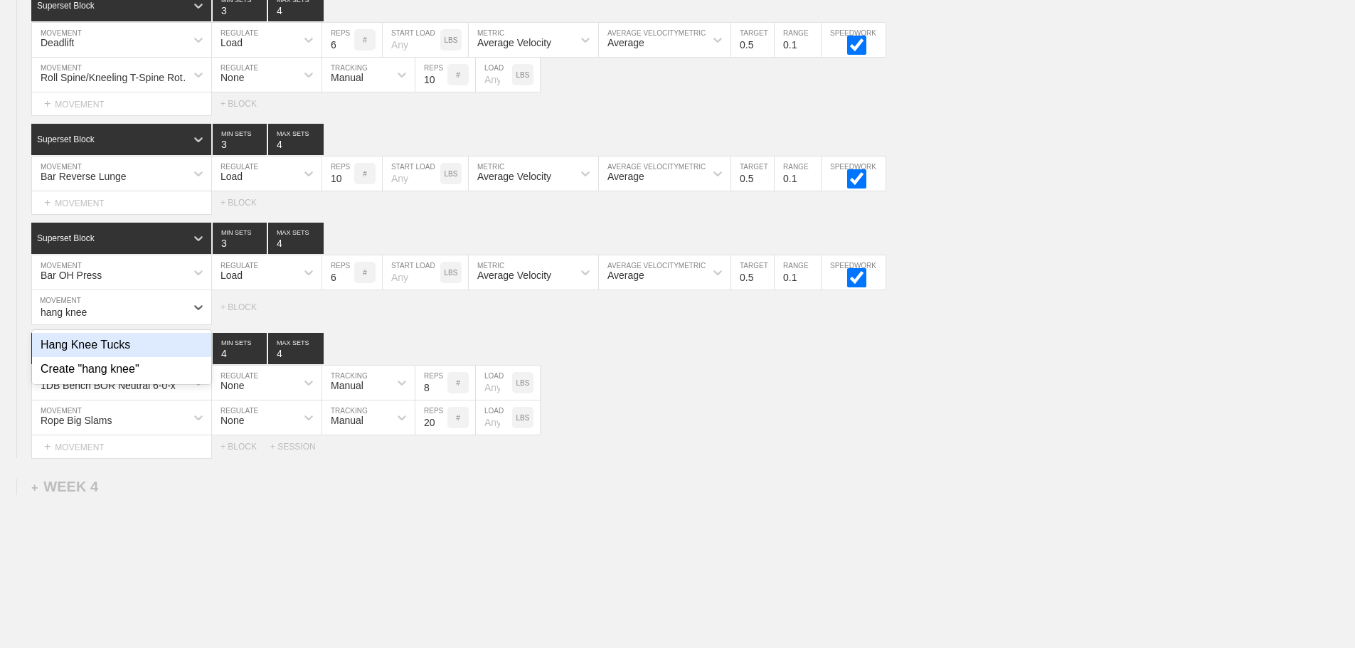
click at [112, 350] on div "Hang Knee Tucks" at bounding box center [121, 345] width 179 height 24
type input "hang knee"
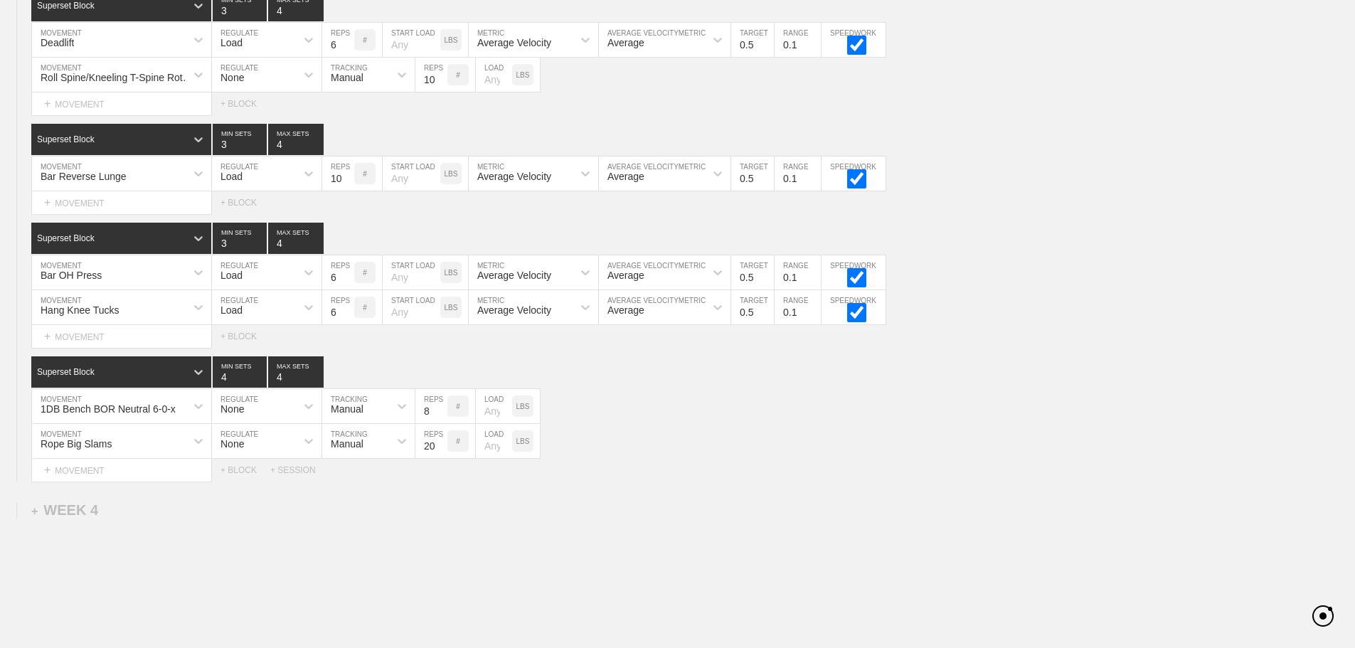
scroll to position [3183, 0]
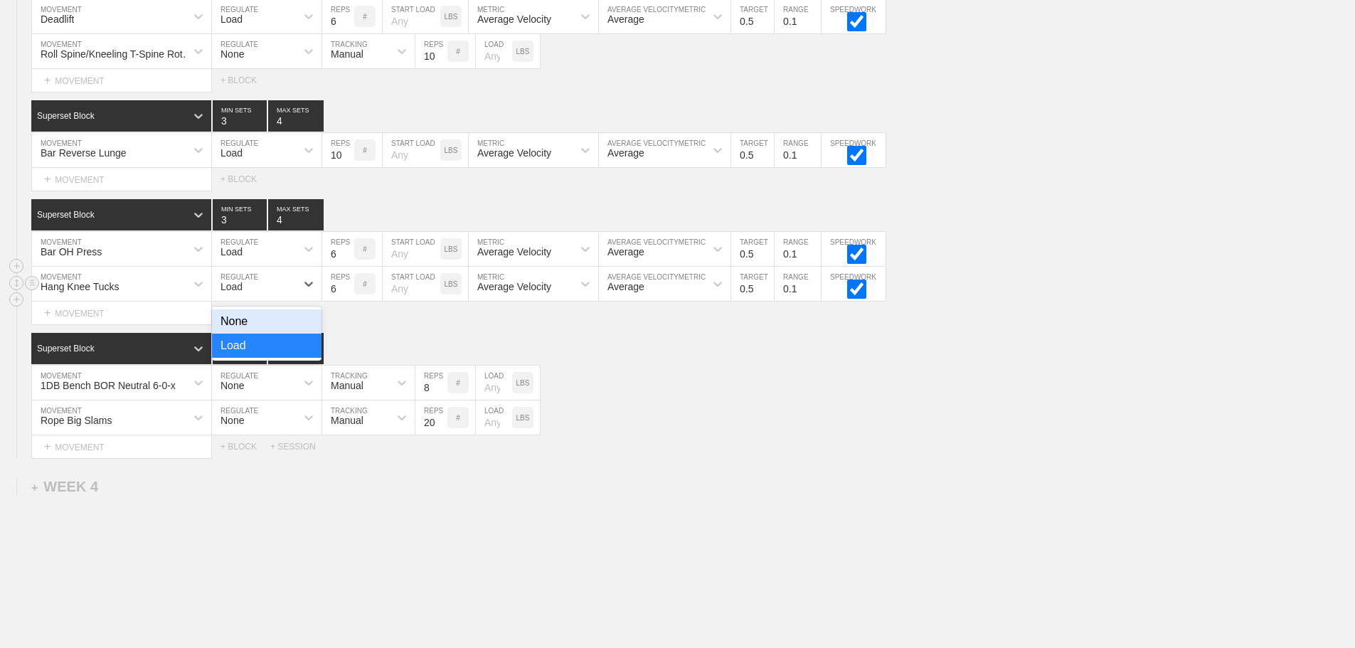
click at [245, 296] on div "Load" at bounding box center [254, 284] width 84 height 24
click at [254, 331] on div "None" at bounding box center [267, 321] width 110 height 24
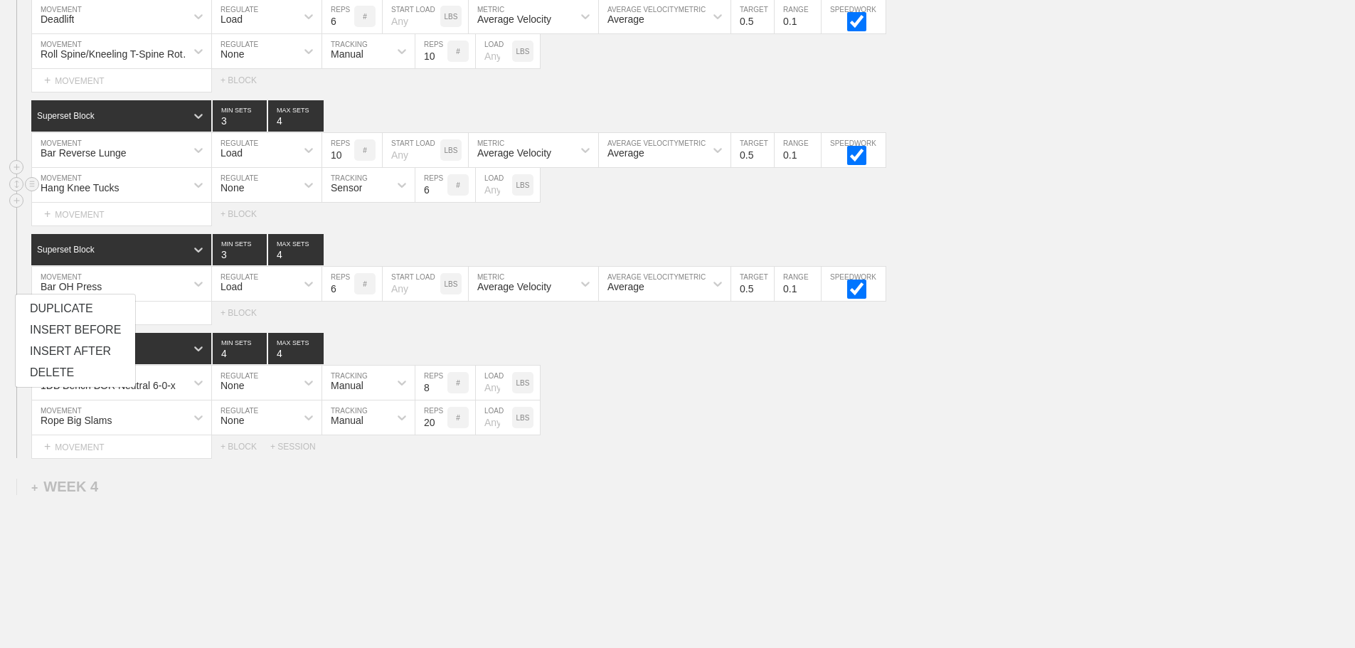
click at [363, 197] on div "Sensor" at bounding box center [355, 185] width 67 height 24
drag, startPoint x: 363, startPoint y: 256, endPoint x: 438, endPoint y: 210, distance: 88.4
click at [365, 255] on div "Manual" at bounding box center [368, 247] width 92 height 24
click at [441, 196] on input "7" at bounding box center [431, 185] width 32 height 34
click at [441, 196] on input "8" at bounding box center [431, 185] width 32 height 34
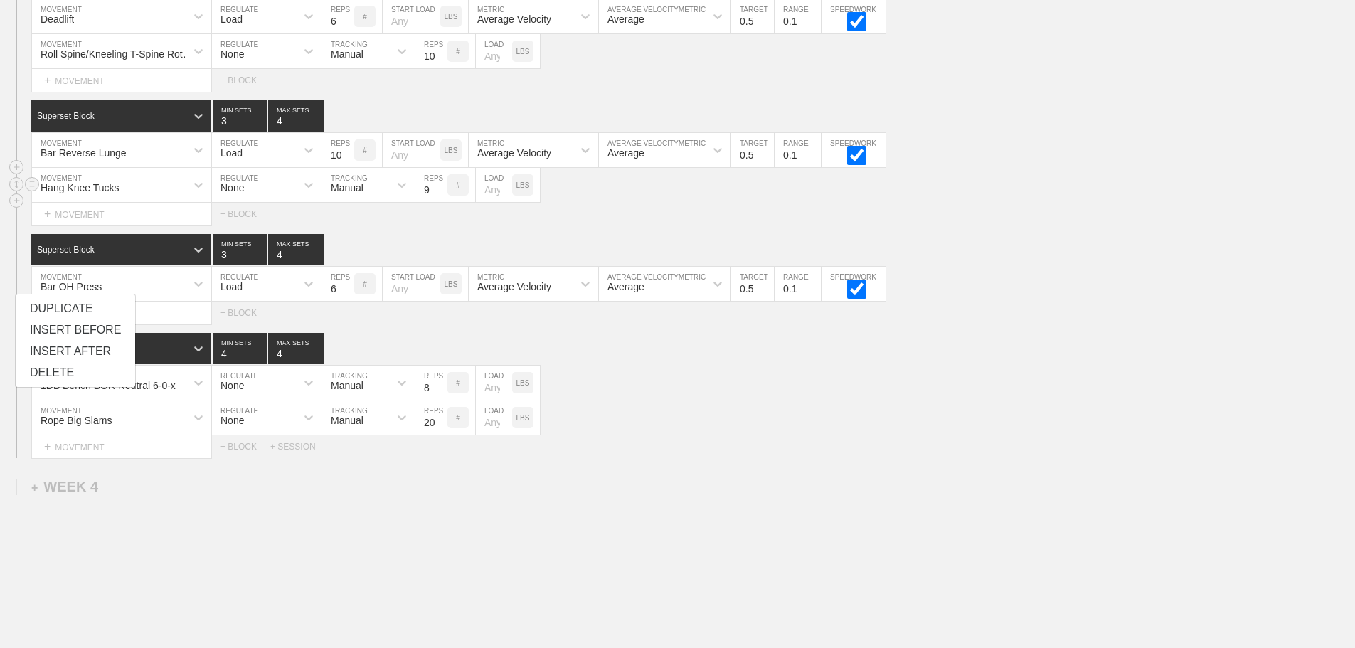
click at [441, 196] on input "9" at bounding box center [431, 185] width 32 height 34
click at [441, 196] on input "10" at bounding box center [431, 185] width 32 height 34
click at [441, 196] on input "11" at bounding box center [431, 185] width 32 height 34
click at [441, 196] on input "12" at bounding box center [431, 185] width 32 height 34
click at [441, 196] on input "13" at bounding box center [431, 185] width 32 height 34
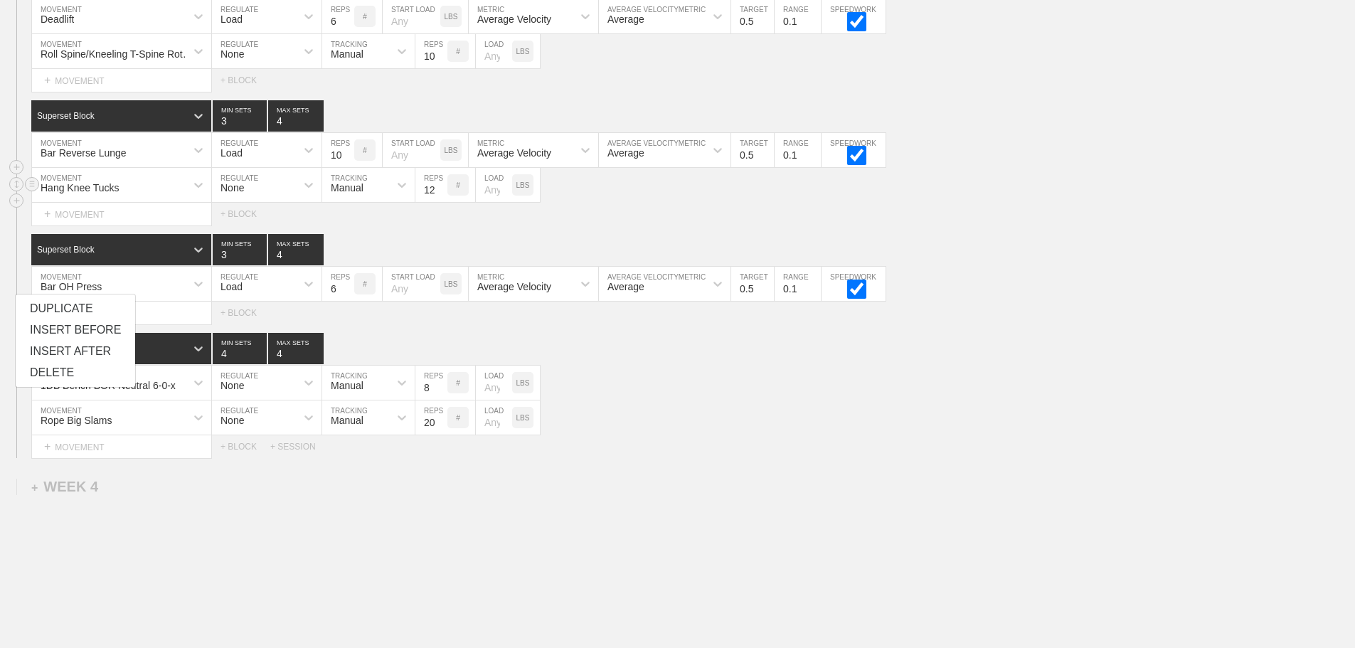
type input "12"
click at [440, 202] on input "12" at bounding box center [431, 185] width 32 height 34
click at [756, 435] on div "Rope Big Slams MOVEMENT None REGULATE Manual TRACKING 20 REPS # LOAD LBS" at bounding box center [677, 417] width 1355 height 35
click at [688, 435] on div "Rope Big Slams MOVEMENT None REGULATE Manual TRACKING 20 REPS # LOAD LBS" at bounding box center [677, 417] width 1355 height 35
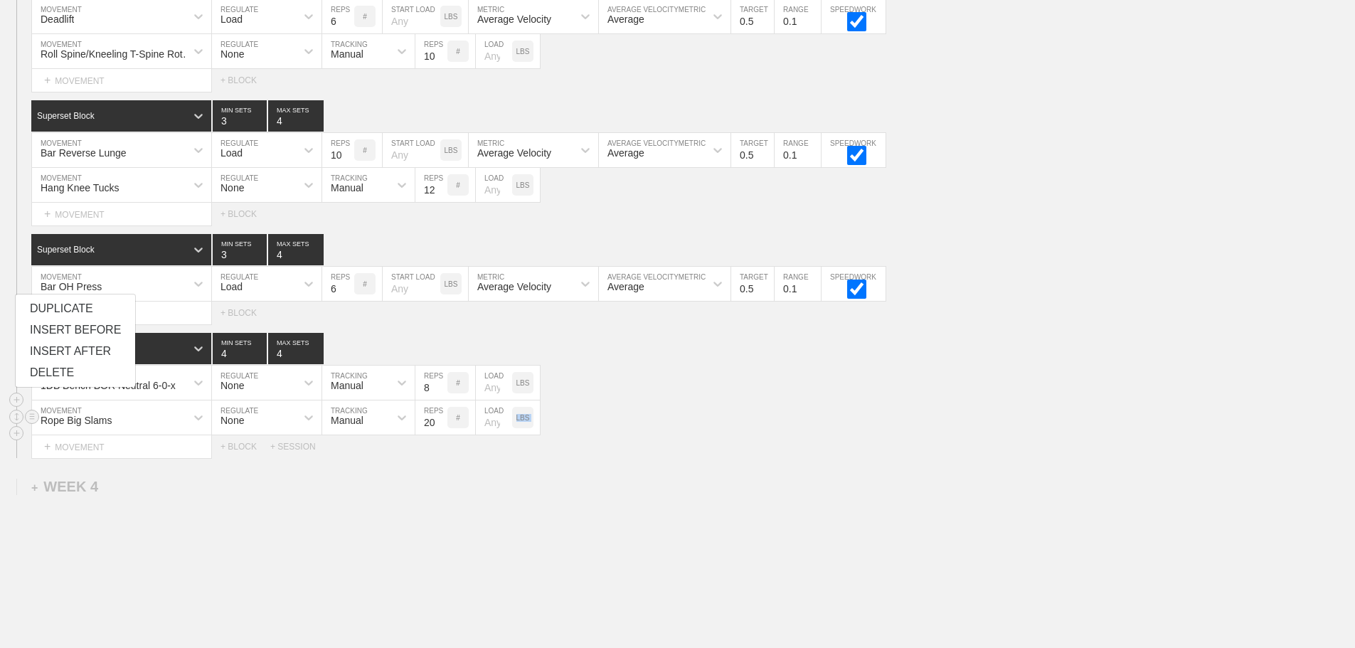
click at [688, 435] on div "Rope Big Slams MOVEMENT None REGULATE Manual TRACKING 20 REPS # LOAD LBS" at bounding box center [677, 417] width 1355 height 35
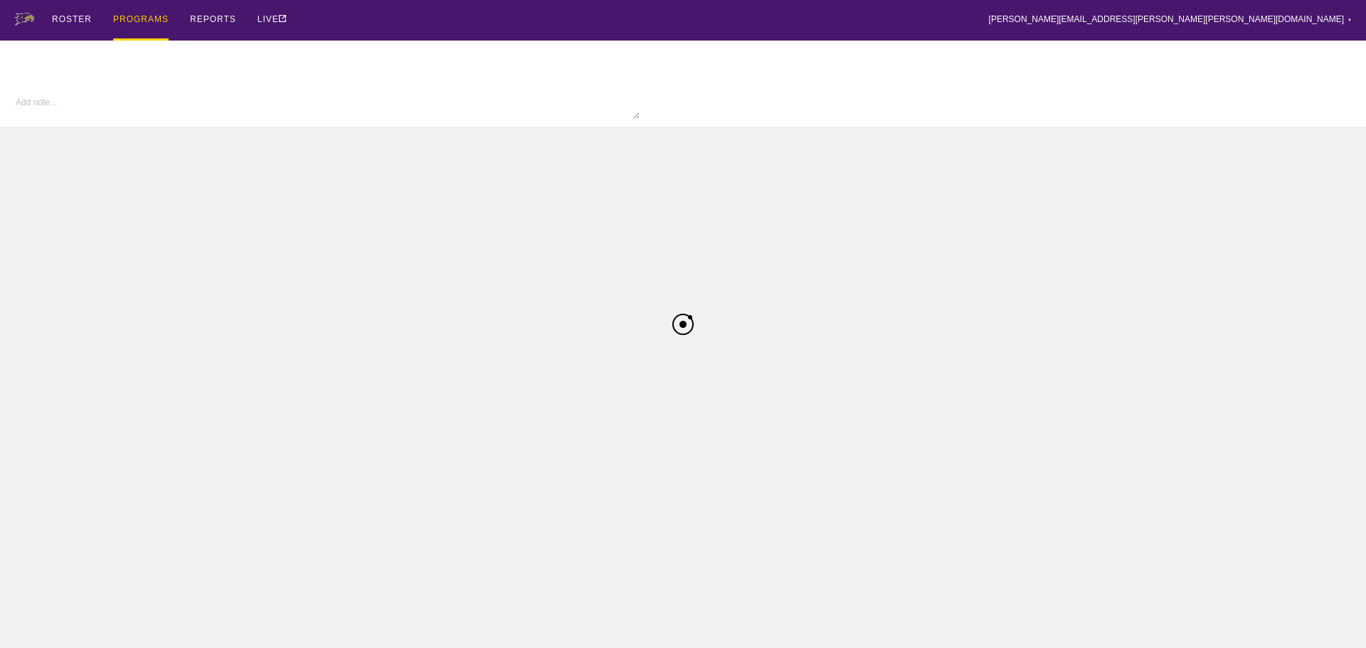
type textarea "x"
type input "W Wrestling FA25"
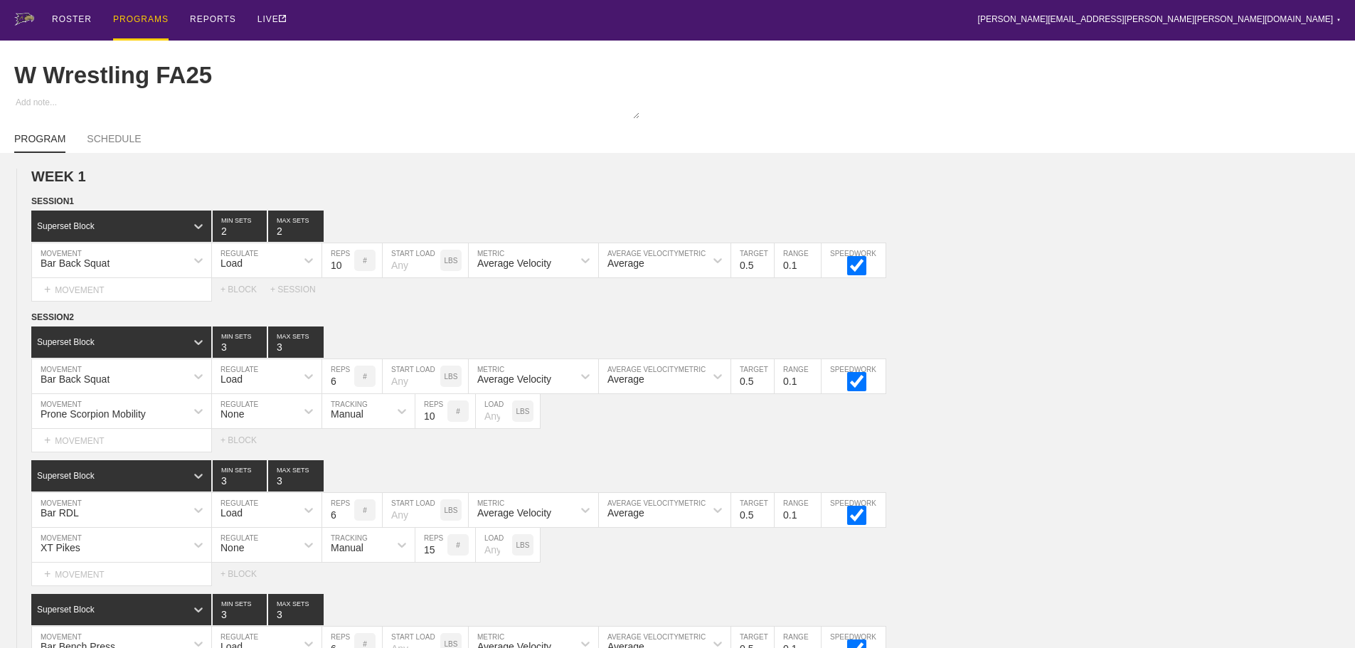
click at [137, 18] on div "PROGRAMS" at bounding box center [140, 20] width 55 height 41
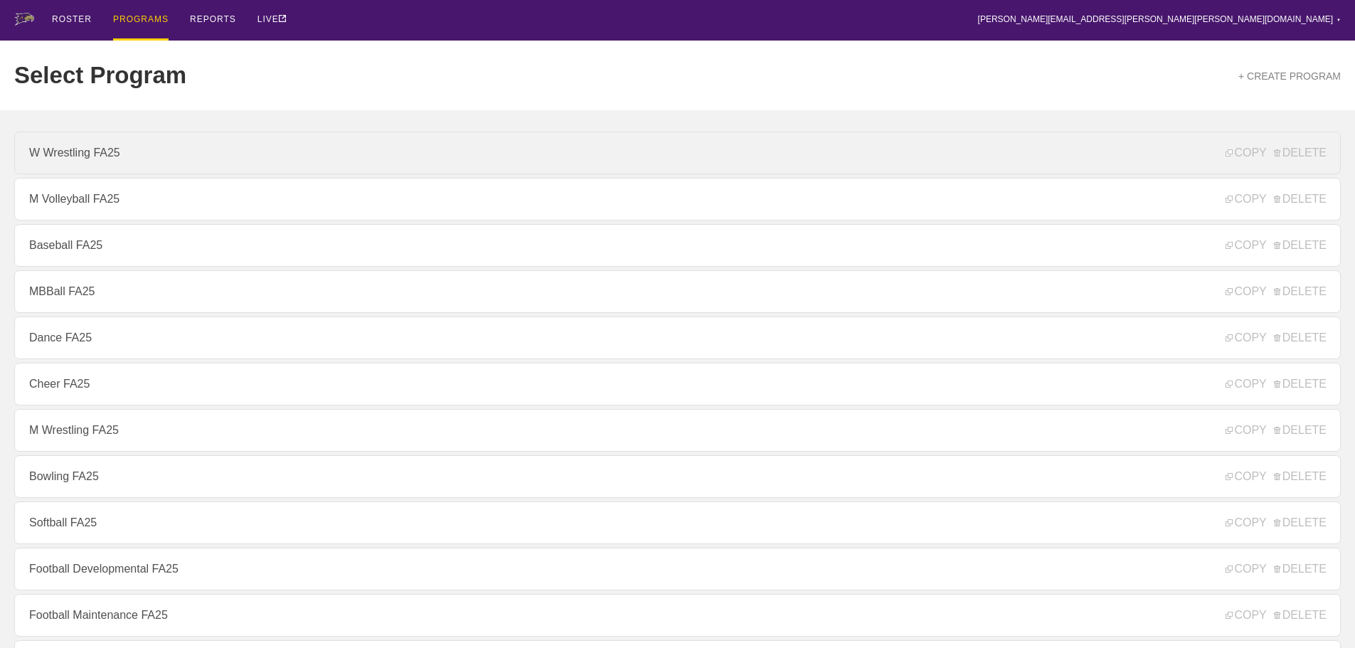
click at [63, 164] on link "W Wrestling FA25" at bounding box center [677, 153] width 1326 height 43
type textarea "x"
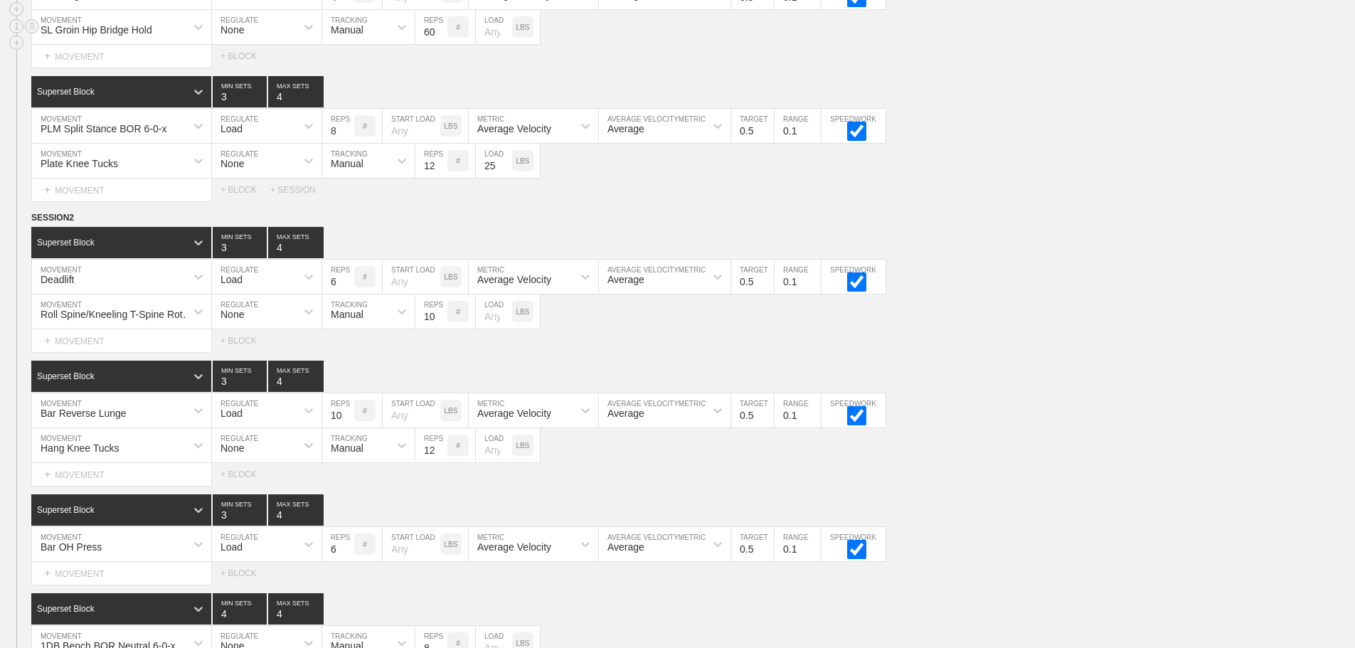
scroll to position [3129, 0]
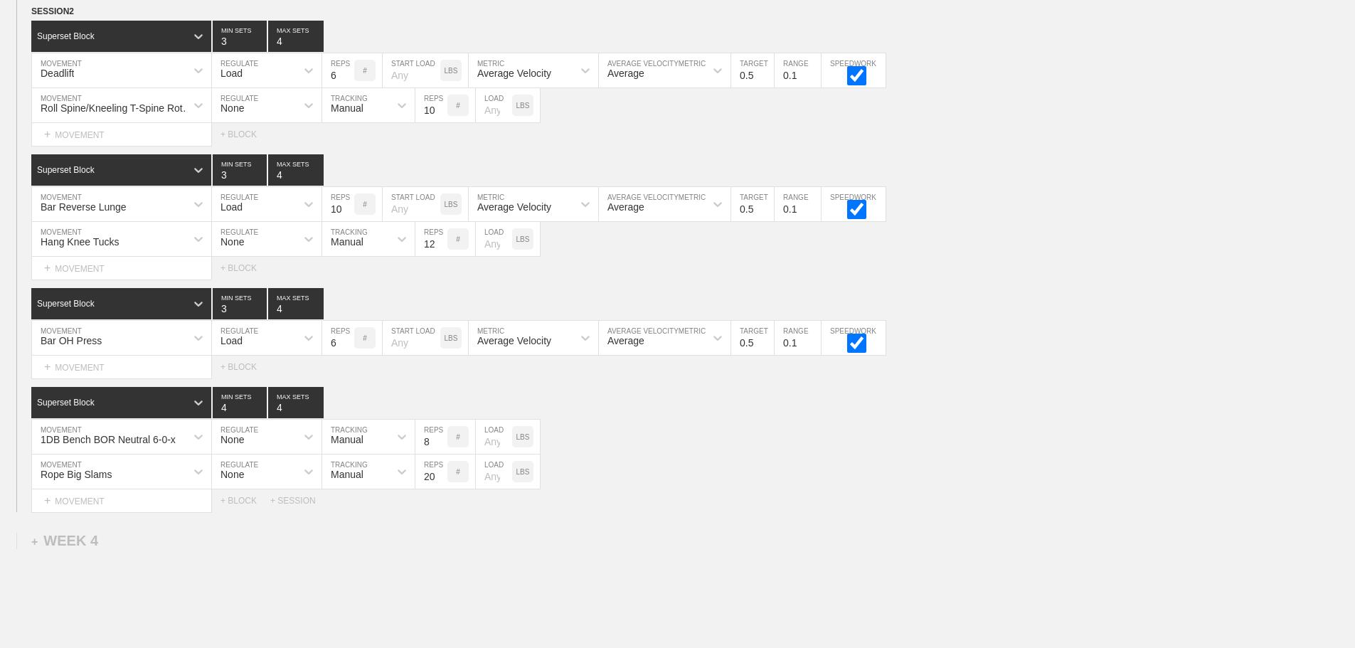
click at [1046, 393] on div "SESSION 2 Superset Block 3 MIN SETS 4 MAX SETS DUPLICATE INSERT MOVEMENT AFTER …" at bounding box center [677, 258] width 1355 height 508
click at [1044, 403] on div "Superset Block 4 MIN SETS 4 MAX SETS" at bounding box center [693, 402] width 1324 height 31
click at [1092, 336] on div "Bar OH Press MOVEMENT Load REGULATE 6 REPS # START LOAD LBS Average Velocity ME…" at bounding box center [677, 338] width 1355 height 35
click at [1067, 275] on div "Select... MOVEMENT + MOVEMENT + BLOCK" at bounding box center [677, 268] width 1355 height 23
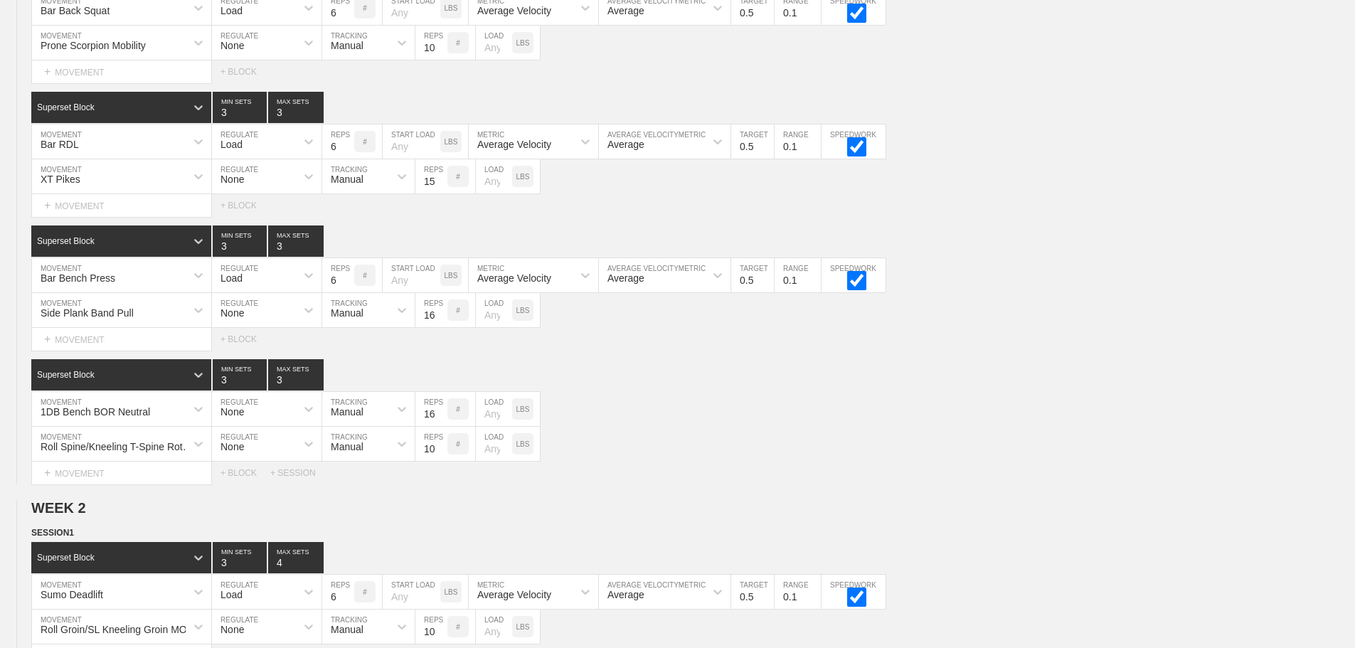
scroll to position [3255, 0]
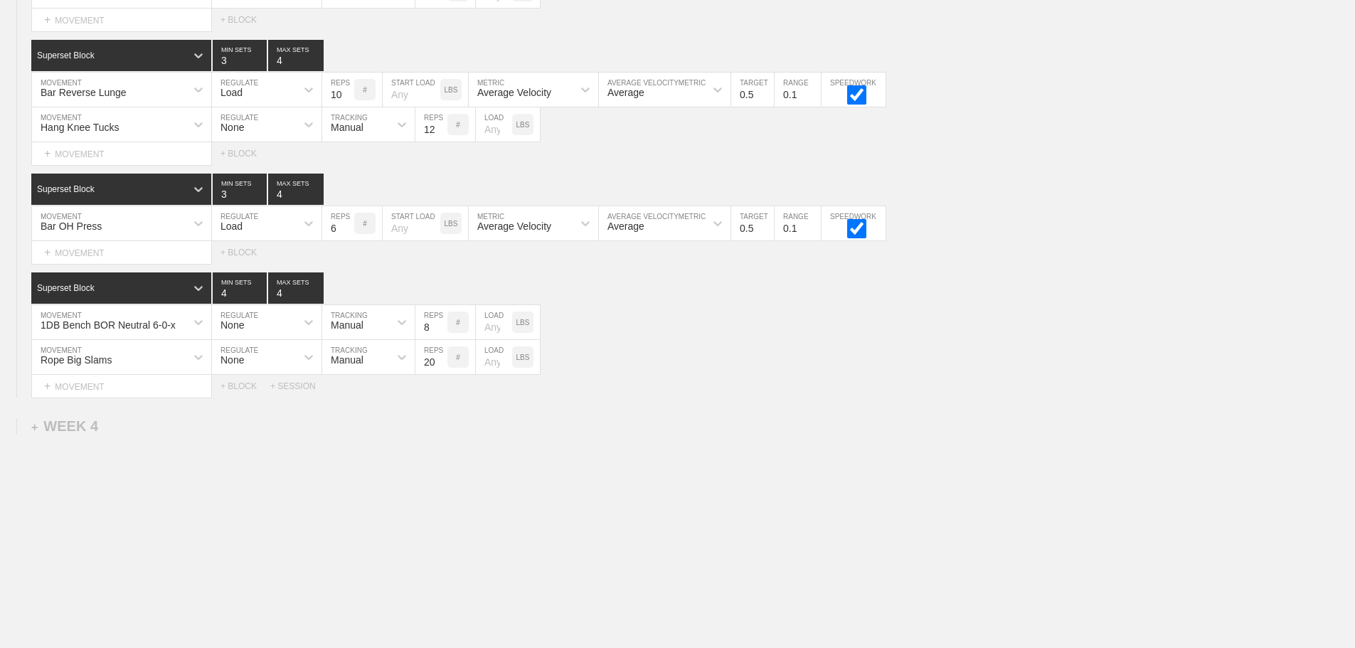
drag, startPoint x: 984, startPoint y: 408, endPoint x: 888, endPoint y: 406, distance: 96.7
click at [97, 255] on div "+ MOVEMENT" at bounding box center [121, 252] width 181 height 23
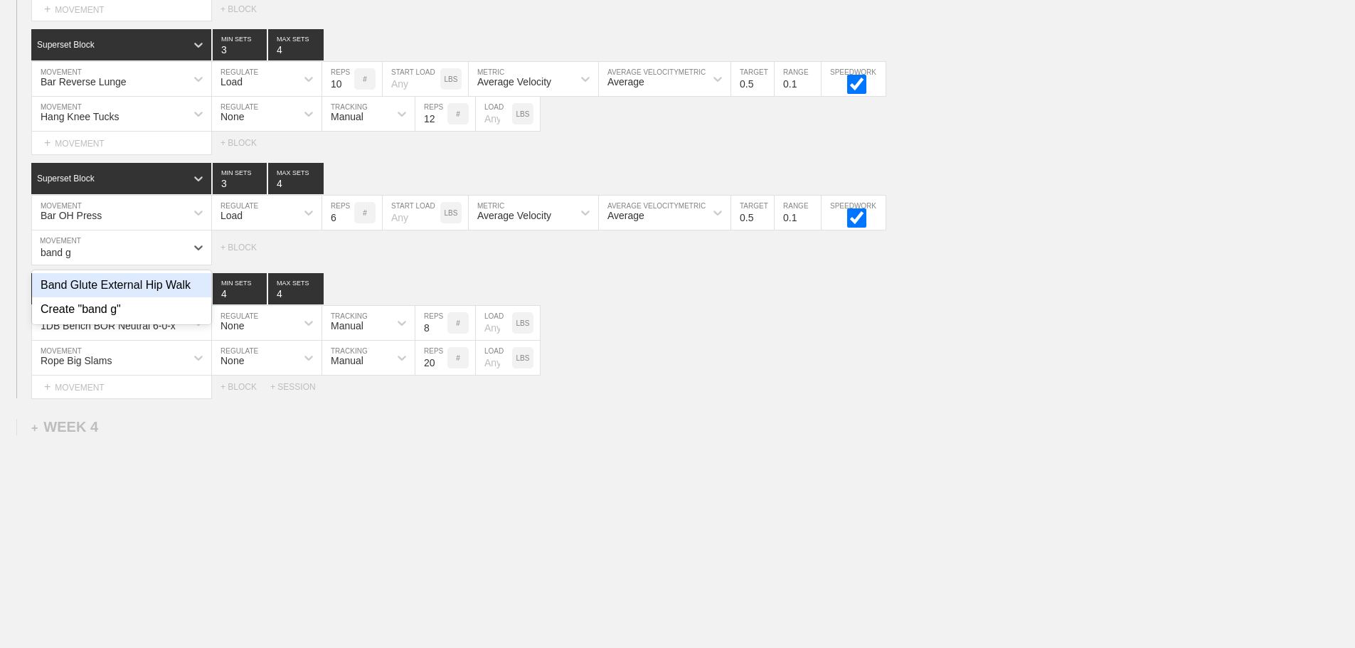
click at [144, 294] on div "Band Glute External Hip Walk" at bounding box center [121, 285] width 179 height 24
type input "band g"
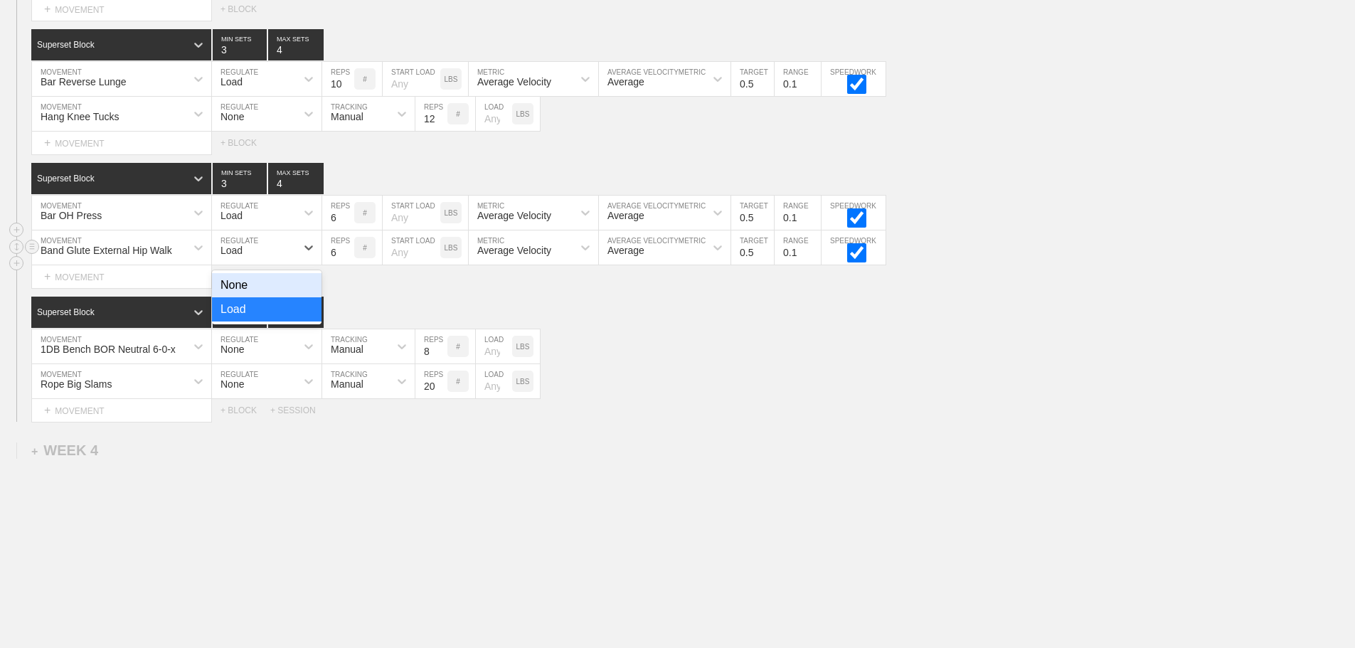
click at [259, 260] on div "Load" at bounding box center [254, 247] width 84 height 24
click at [262, 297] on div "None" at bounding box center [267, 285] width 110 height 24
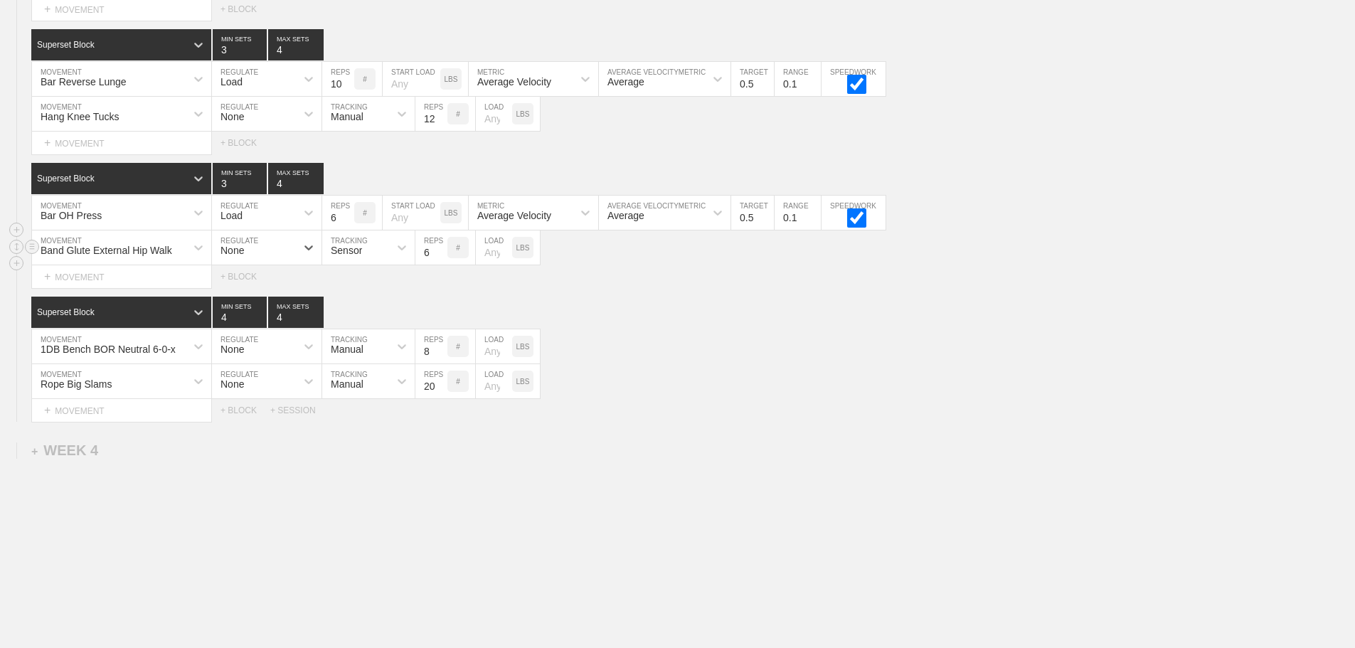
drag, startPoint x: 348, startPoint y: 275, endPoint x: 357, endPoint y: 262, distance: 15.2
click at [350, 265] on div "Sensor" at bounding box center [368, 247] width 92 height 34
click at [366, 319] on div "Manual" at bounding box center [368, 309] width 92 height 24
click at [440, 260] on input "7" at bounding box center [431, 247] width 32 height 34
click at [440, 260] on input "8" at bounding box center [431, 247] width 32 height 34
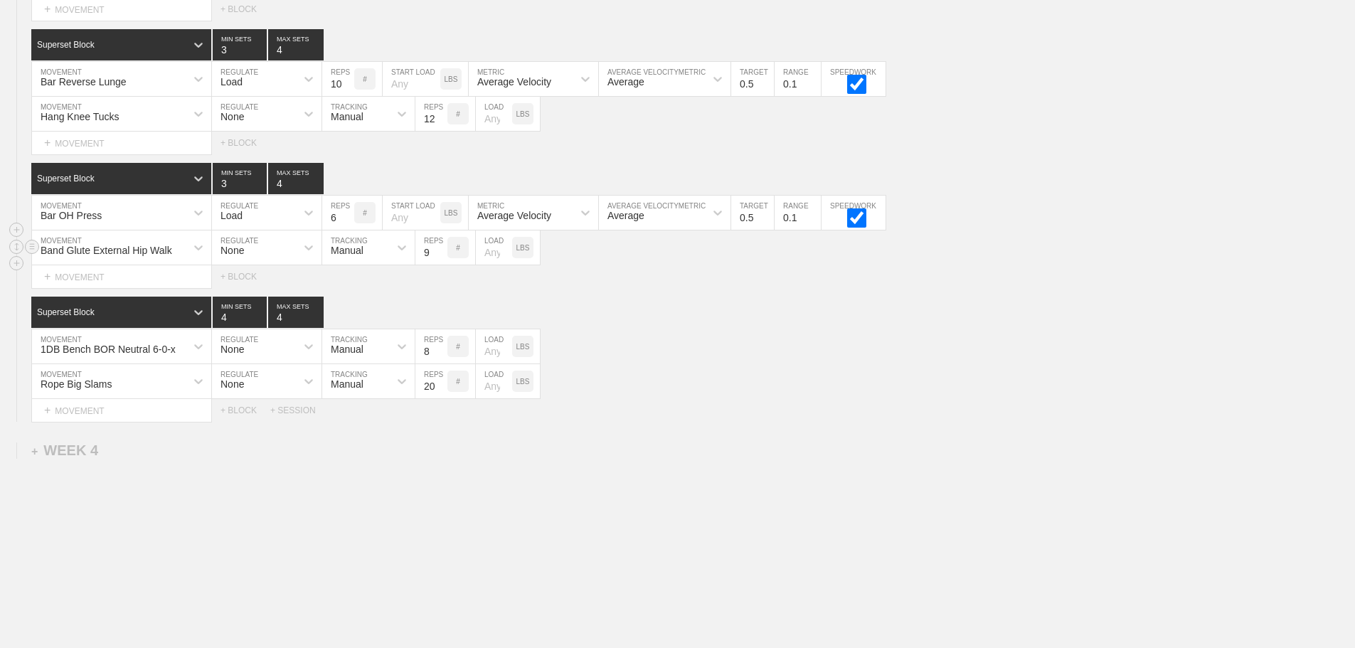
click at [440, 260] on input "9" at bounding box center [431, 247] width 32 height 34
click at [440, 260] on input "10" at bounding box center [431, 247] width 32 height 34
click at [440, 260] on input "11" at bounding box center [431, 247] width 32 height 34
click at [440, 260] on input "12" at bounding box center [431, 247] width 32 height 34
click at [440, 260] on input "13" at bounding box center [431, 247] width 32 height 34
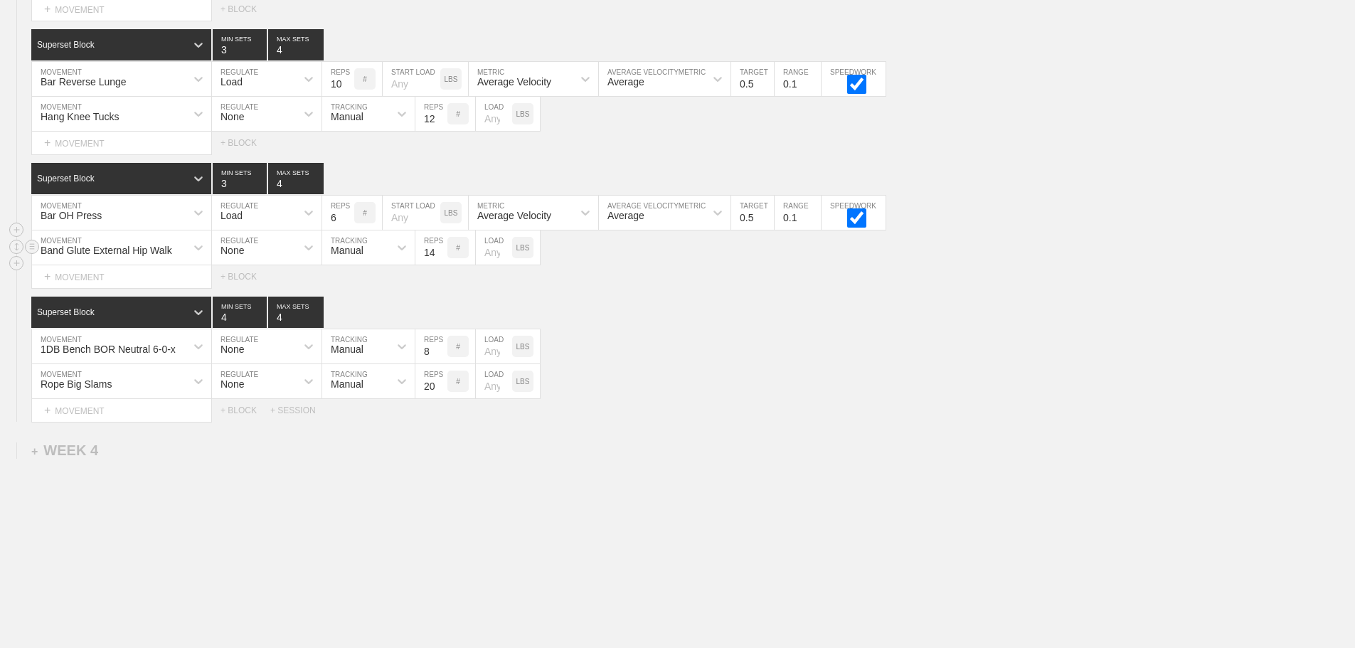
click at [440, 260] on input "14" at bounding box center [431, 247] width 32 height 34
click at [440, 260] on input "15" at bounding box center [431, 247] width 32 height 34
type input "16"
click at [440, 260] on input "16" at bounding box center [431, 247] width 32 height 34
click at [666, 288] on div "Select... MOVEMENT + MOVEMENT + BLOCK" at bounding box center [677, 276] width 1355 height 23
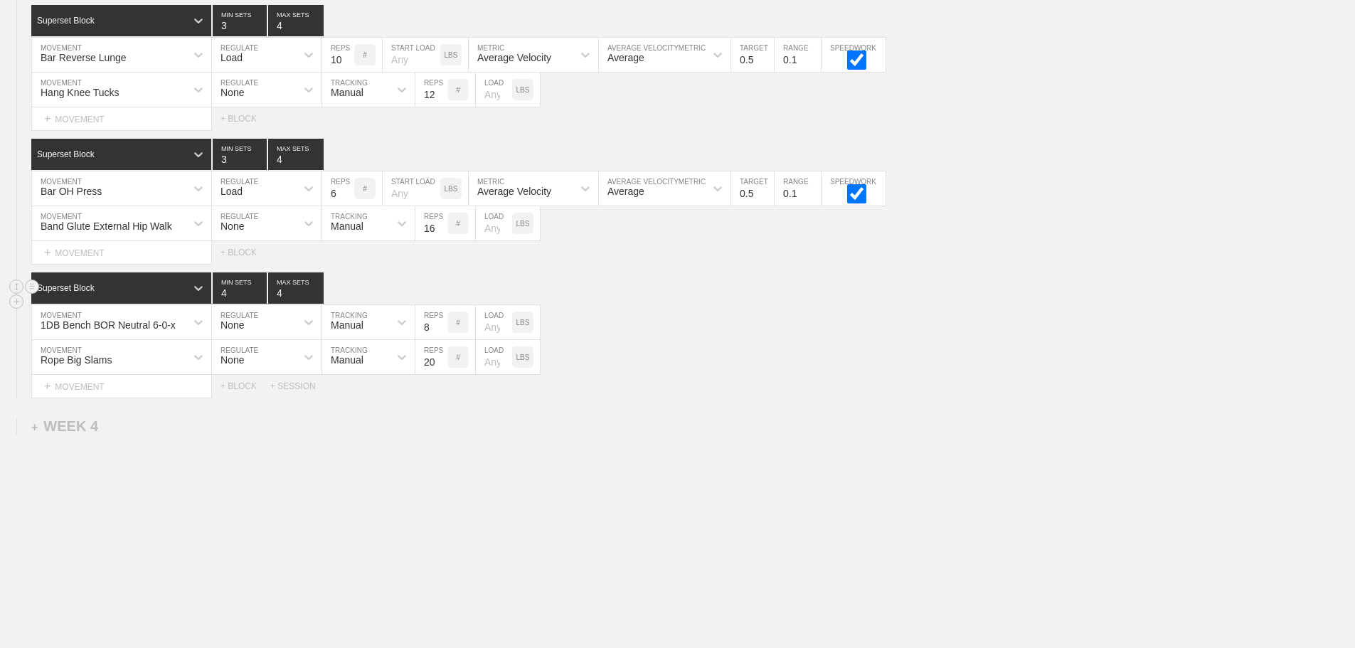
scroll to position [3289, 0]
click at [806, 328] on div "1DB Bench BOR Neutral 6-0-x MOVEMENT None REGULATE Manual TRACKING 8 REPS # LOA…" at bounding box center [677, 322] width 1355 height 35
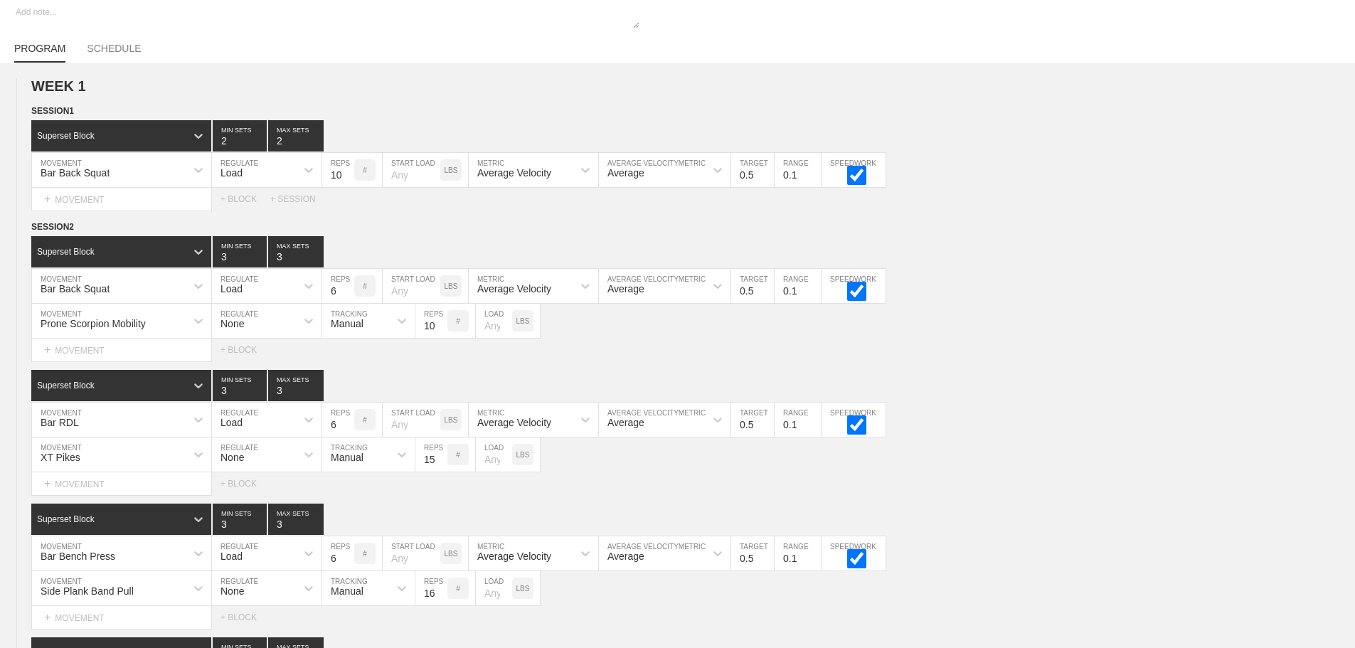
scroll to position [0, 0]
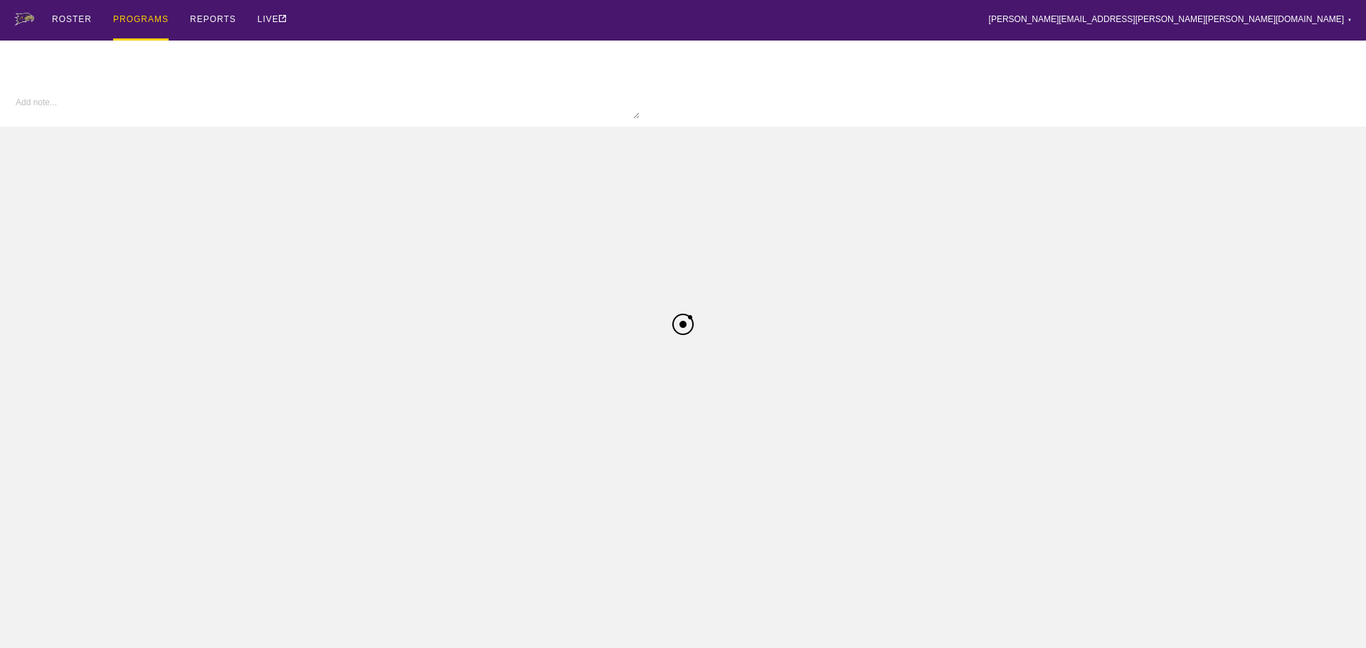
type textarea "x"
type input "W Wrestling FA25"
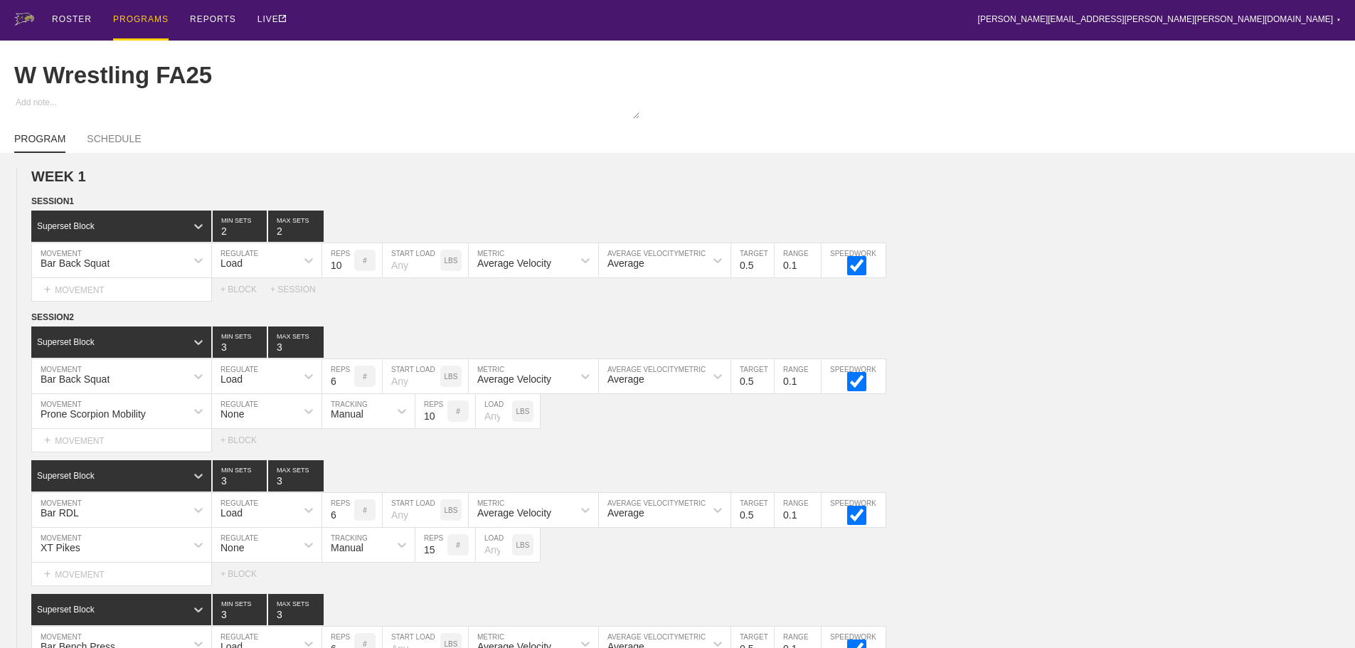
click at [144, 14] on div "PROGRAMS" at bounding box center [140, 20] width 55 height 41
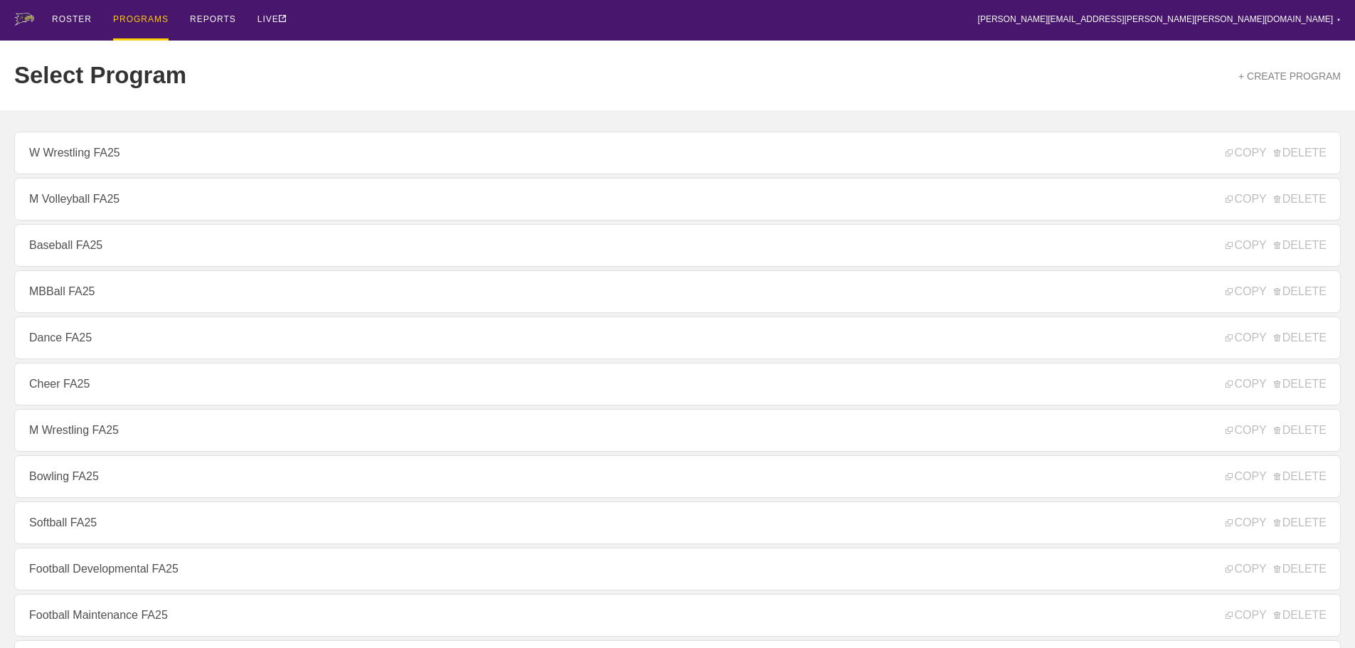
click at [354, 49] on div "Select Program + CREATE PROGRAM" at bounding box center [677, 76] width 1326 height 70
click at [314, 64] on div "Select Program + CREATE PROGRAM" at bounding box center [677, 76] width 1326 height 70
click at [387, 8] on div "ROSTER PROGRAMS REPORTS LIVE [PERSON_NAME][EMAIL_ADDRESS][PERSON_NAME][PERSON_N…" at bounding box center [677, 20] width 1326 height 41
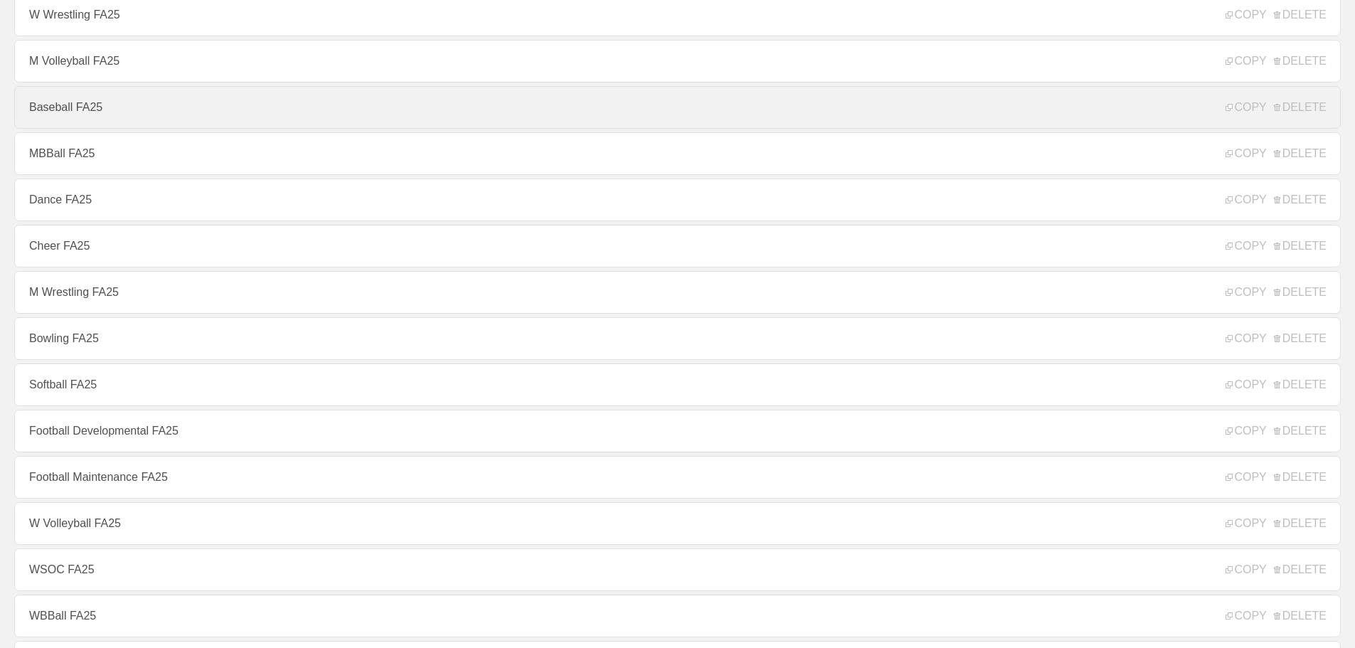
scroll to position [142, 0]
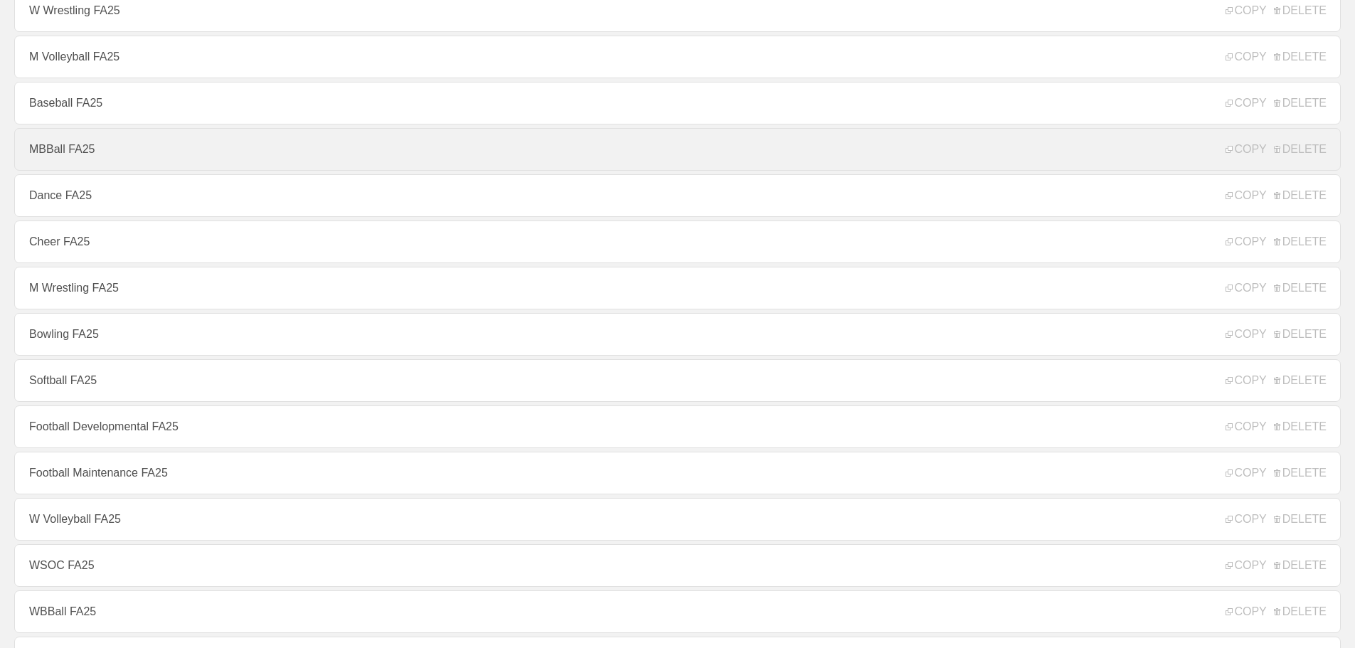
click at [65, 151] on link "MBBall FA25" at bounding box center [677, 149] width 1326 height 43
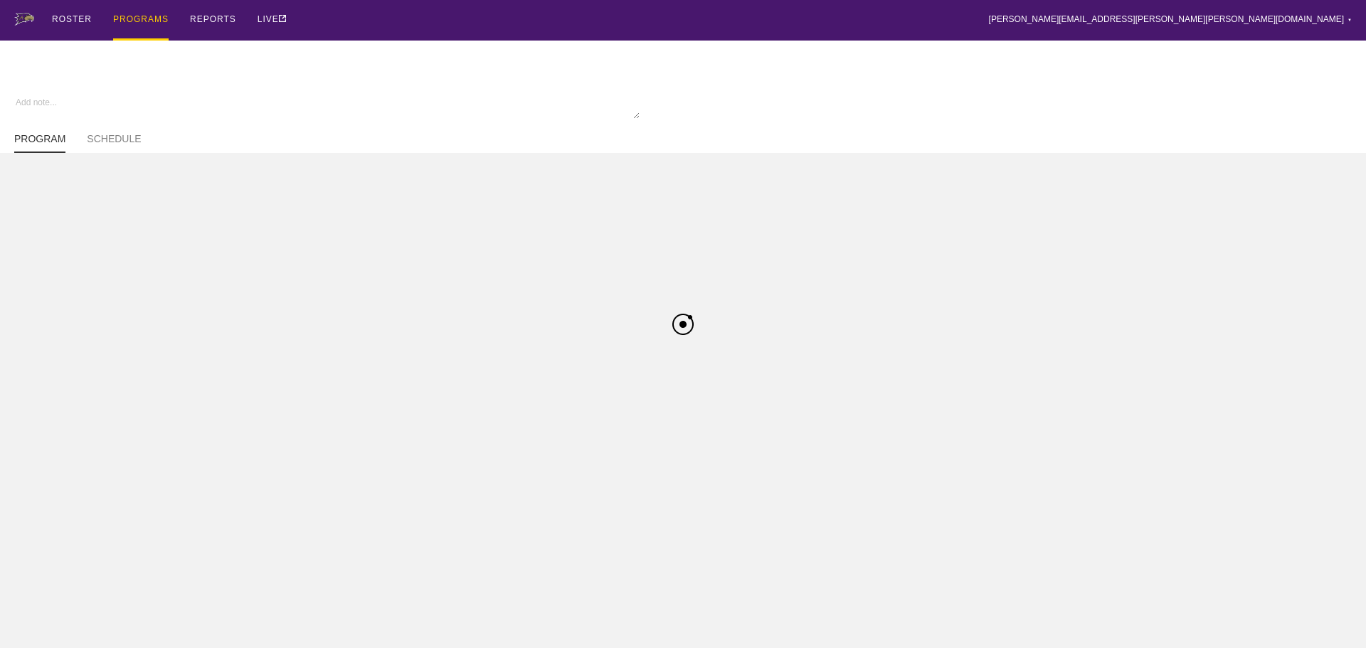
type textarea "x"
type input "MBBall FA25"
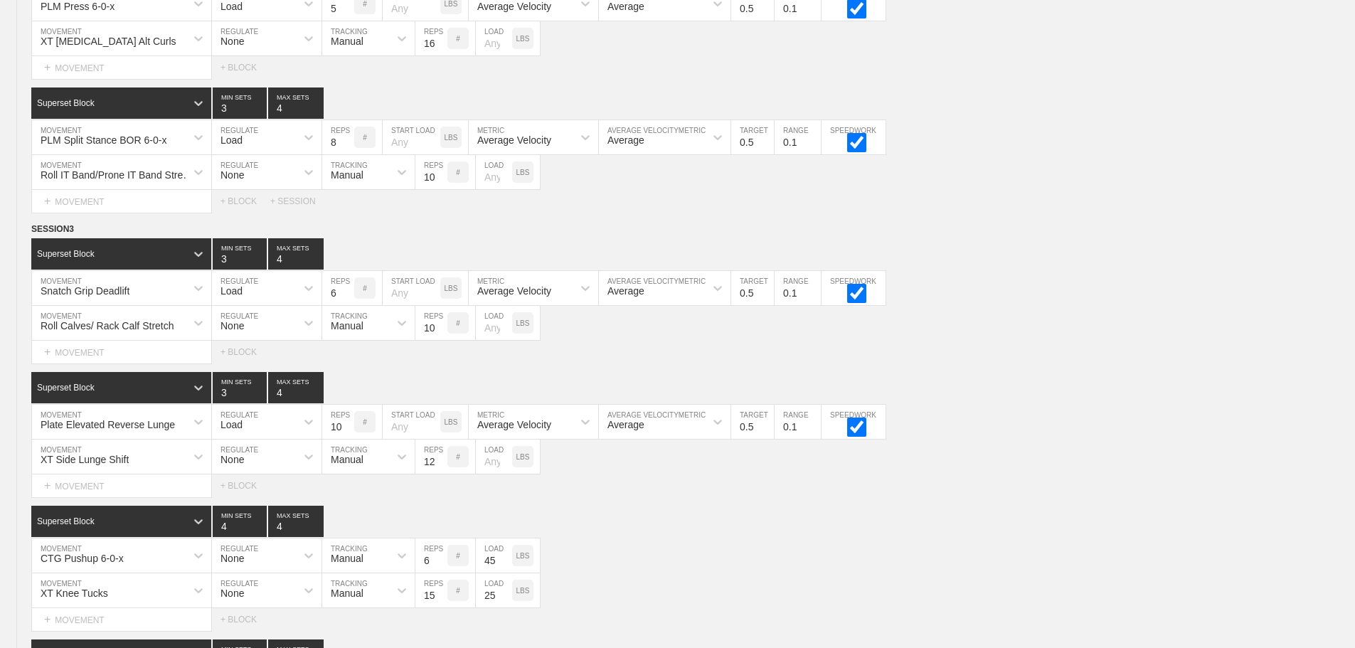
scroll to position [3923, 0]
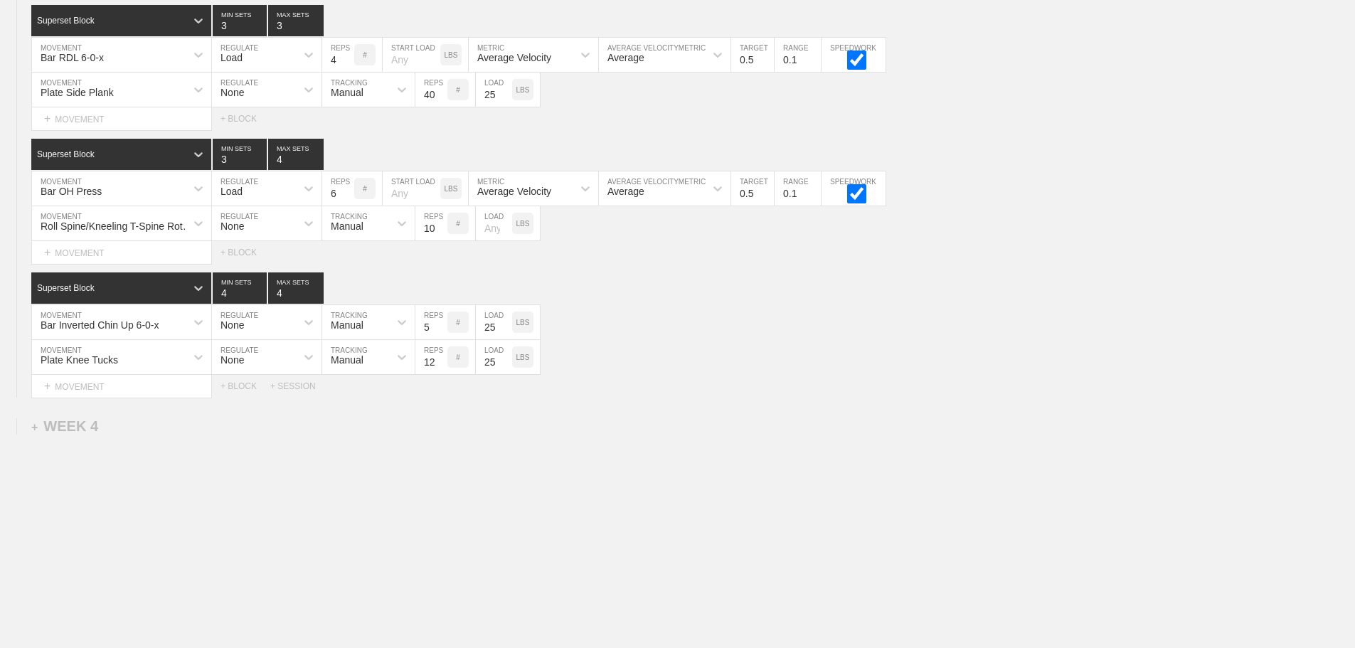
drag, startPoint x: 1041, startPoint y: 472, endPoint x: 921, endPoint y: 447, distance: 121.9
click at [303, 381] on div "+ SESSION" at bounding box center [298, 386] width 57 height 10
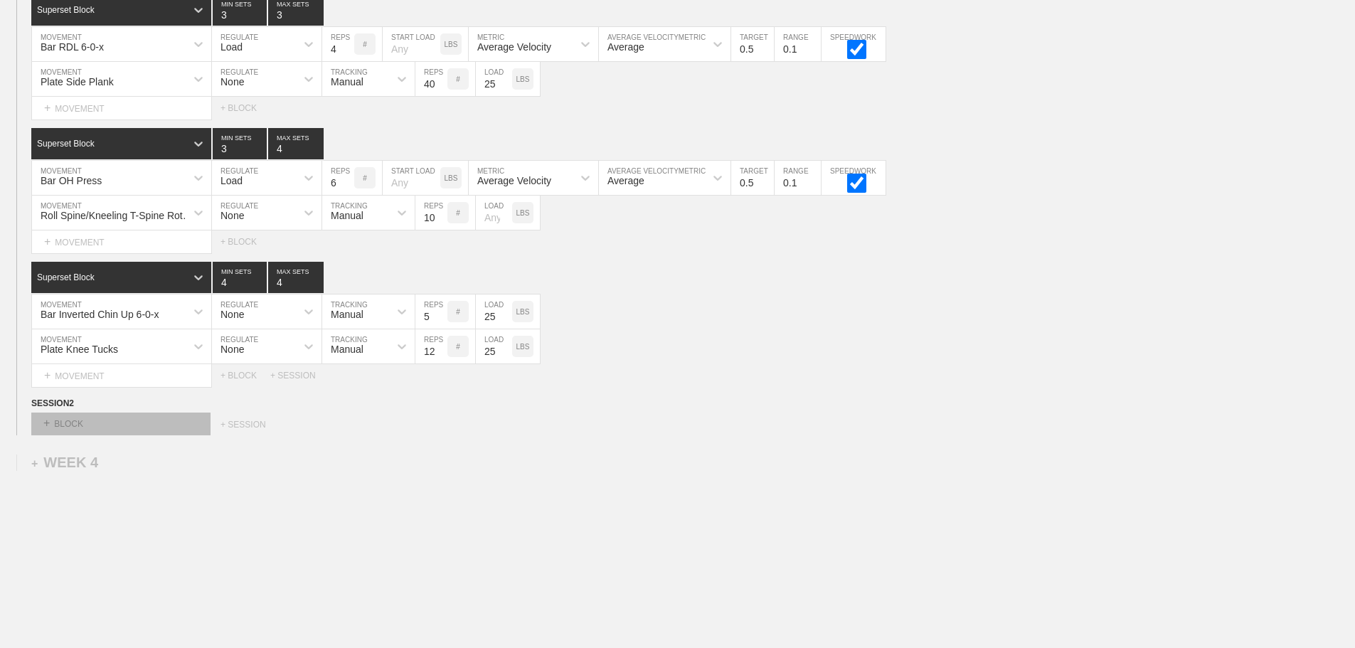
click at [186, 430] on div "+ BLOCK" at bounding box center [120, 424] width 179 height 23
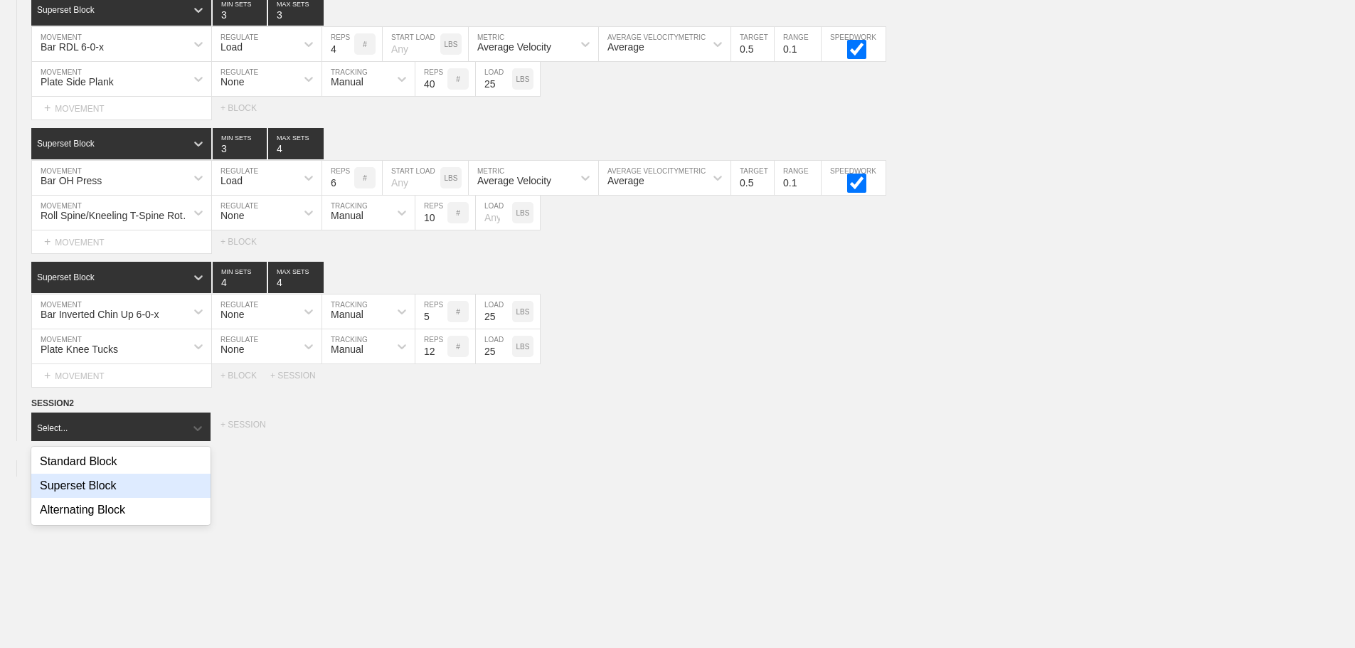
click at [105, 495] on div "Superset Block" at bounding box center [120, 486] width 179 height 24
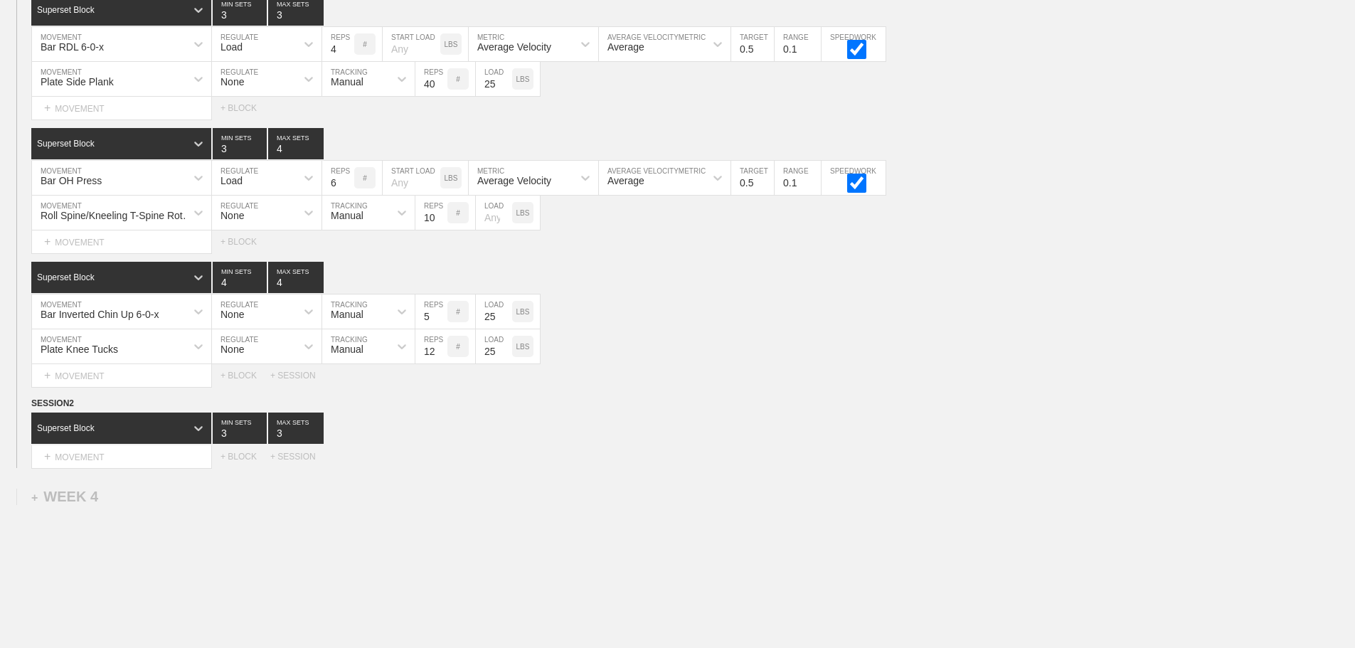
click at [535, 468] on div "Select... MOVEMENT + MOVEMENT + BLOCK + SESSION" at bounding box center [677, 456] width 1355 height 23
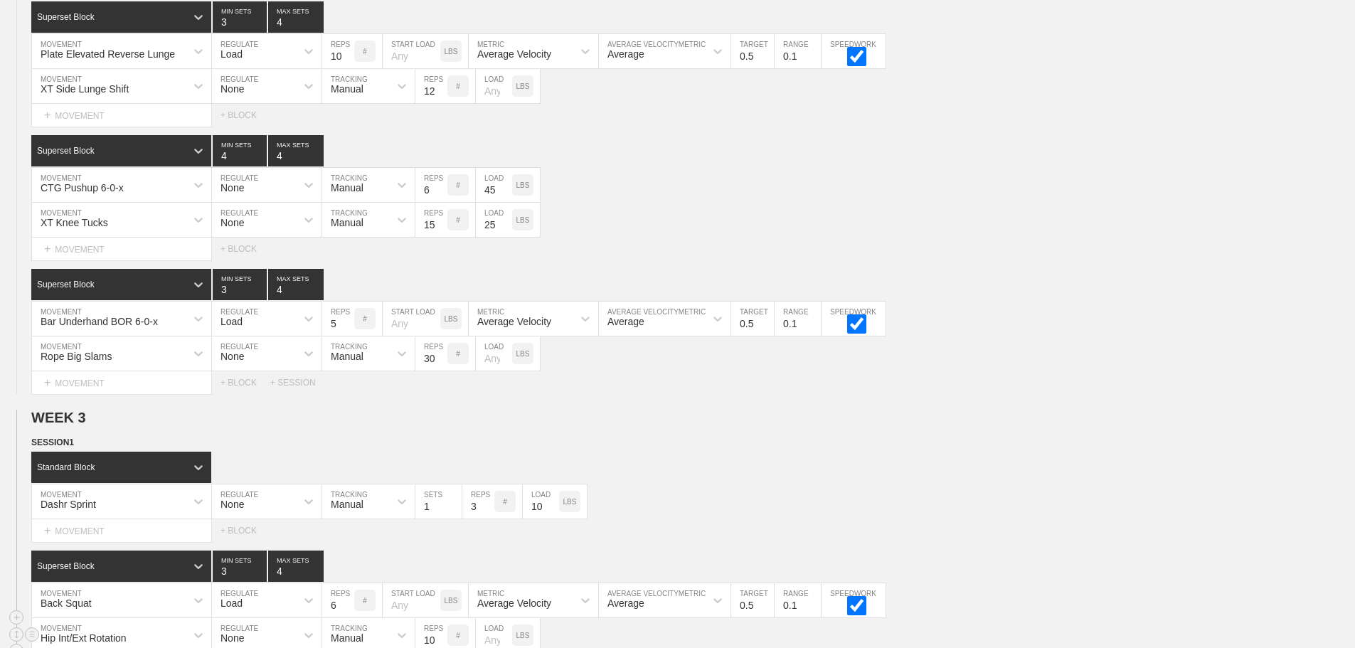
scroll to position [2856, 0]
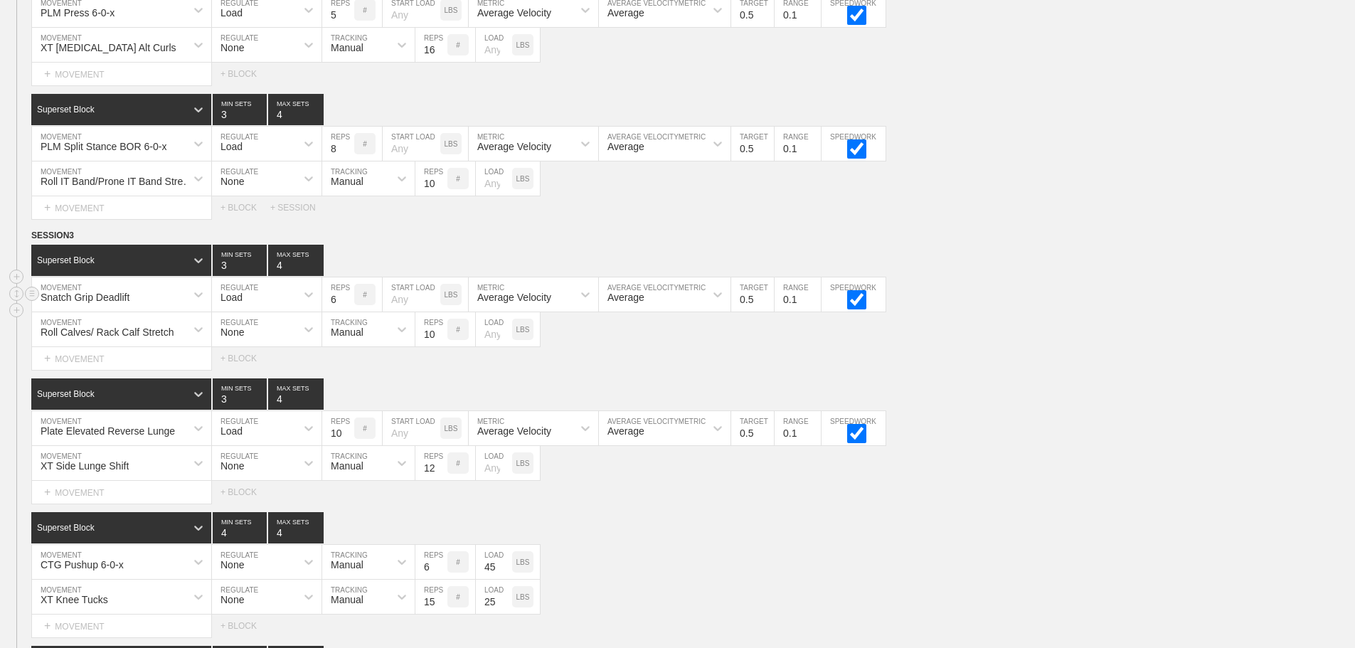
click at [1289, 310] on div "Snatch Grip Deadlift MOVEMENT Load REGULATE 6 REPS # START LOAD LBS Average Vel…" at bounding box center [677, 294] width 1355 height 35
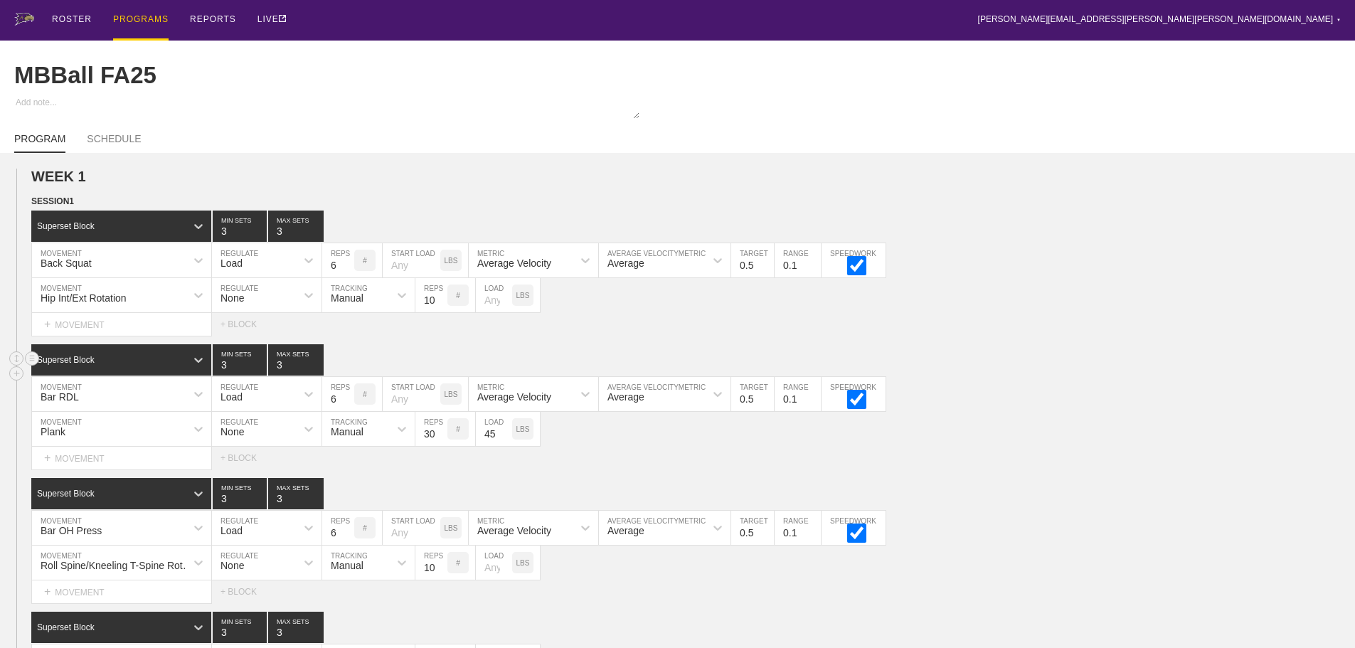
click at [1205, 371] on div "Superset Block 3 MIN SETS 3 MAX SETS" at bounding box center [693, 359] width 1324 height 31
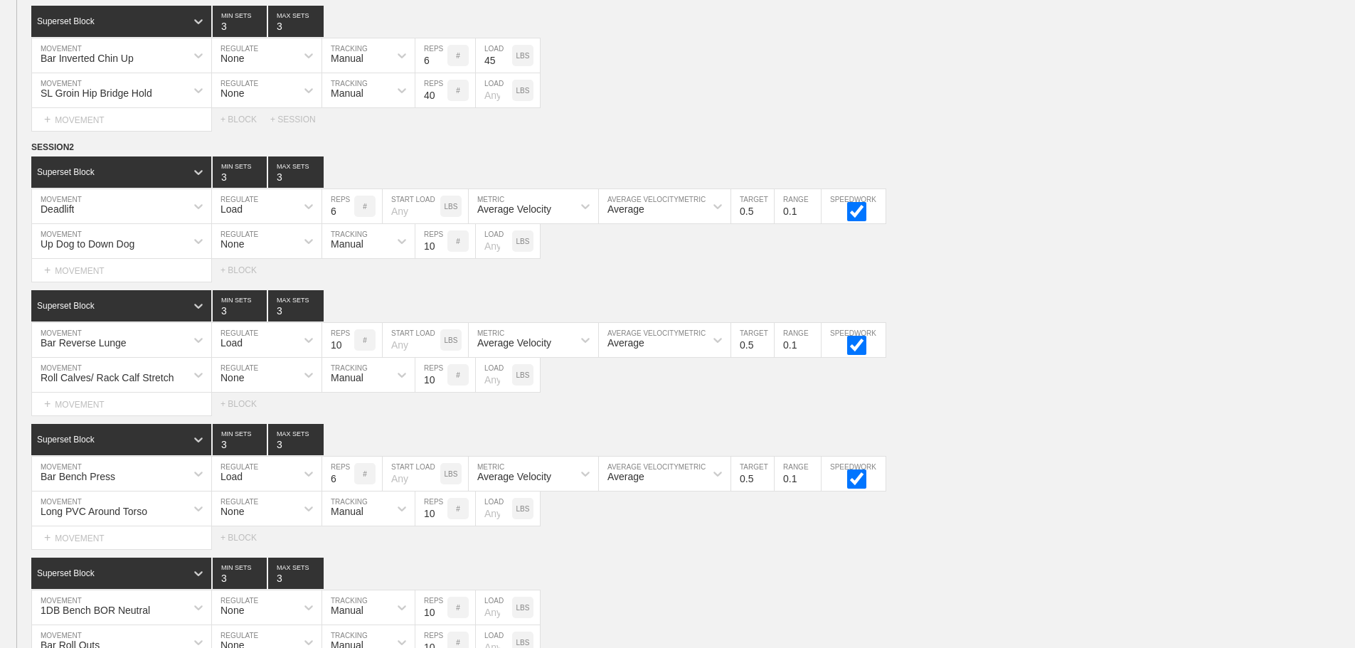
scroll to position [711, 0]
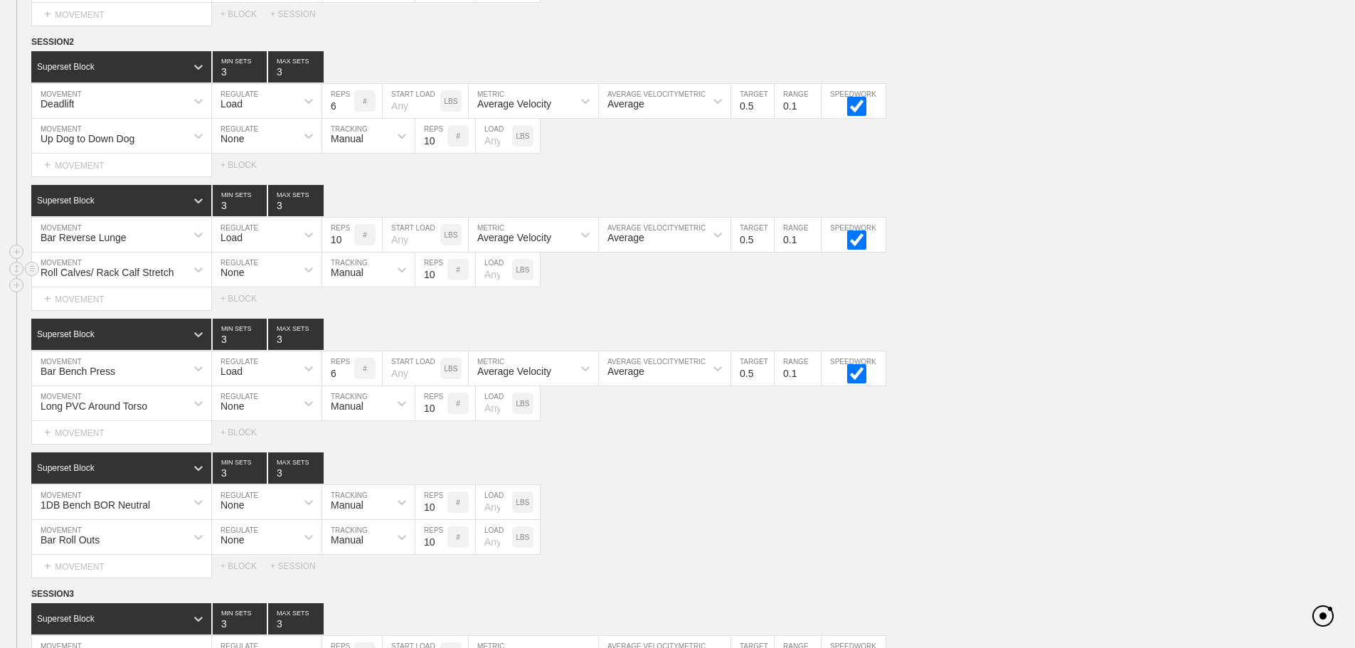
click at [1139, 278] on div "Roll Calves/ Rack Calf Stretch MOVEMENT None REGULATE Manual TRACKING 10 REPS #…" at bounding box center [677, 269] width 1355 height 35
click at [28, 50] on circle at bounding box center [32, 42] width 16 height 16
click at [87, 67] on div "DUPLICATE" at bounding box center [100, 68] width 114 height 21
click at [1213, 345] on div "Superset Block 3 MIN SETS 3 MAX SETS" at bounding box center [693, 334] width 1324 height 31
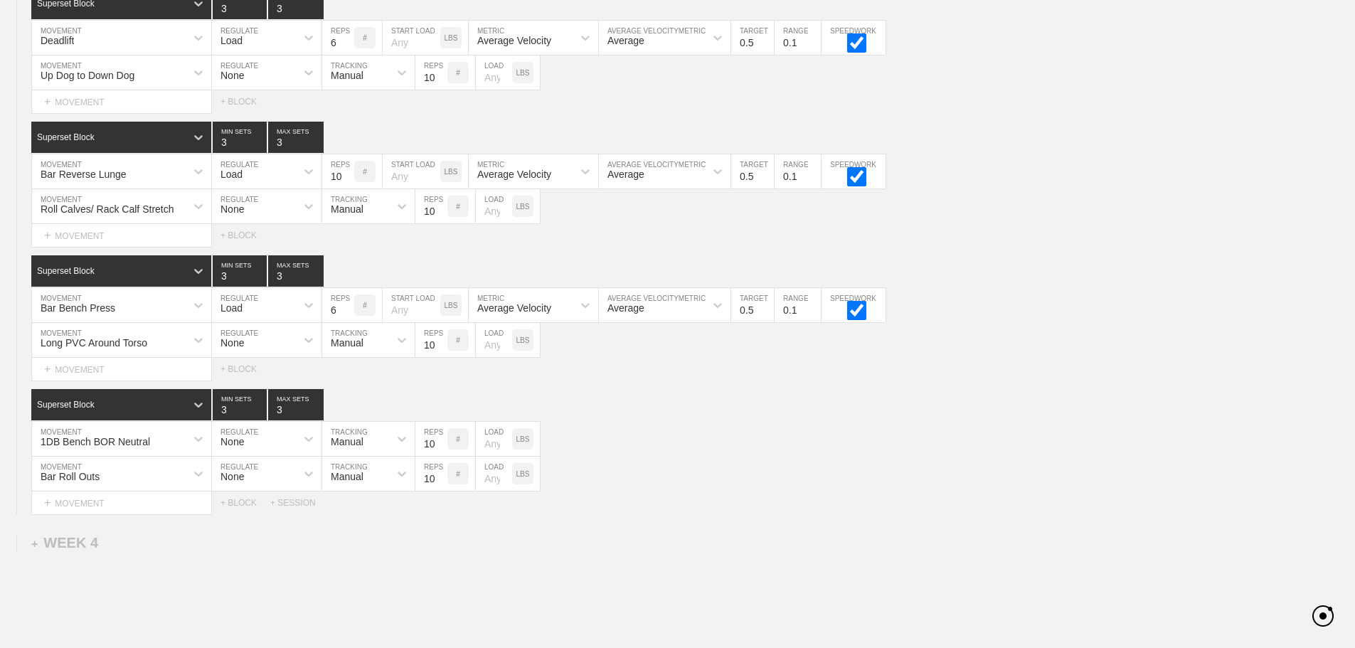
scroll to position [3877, 0]
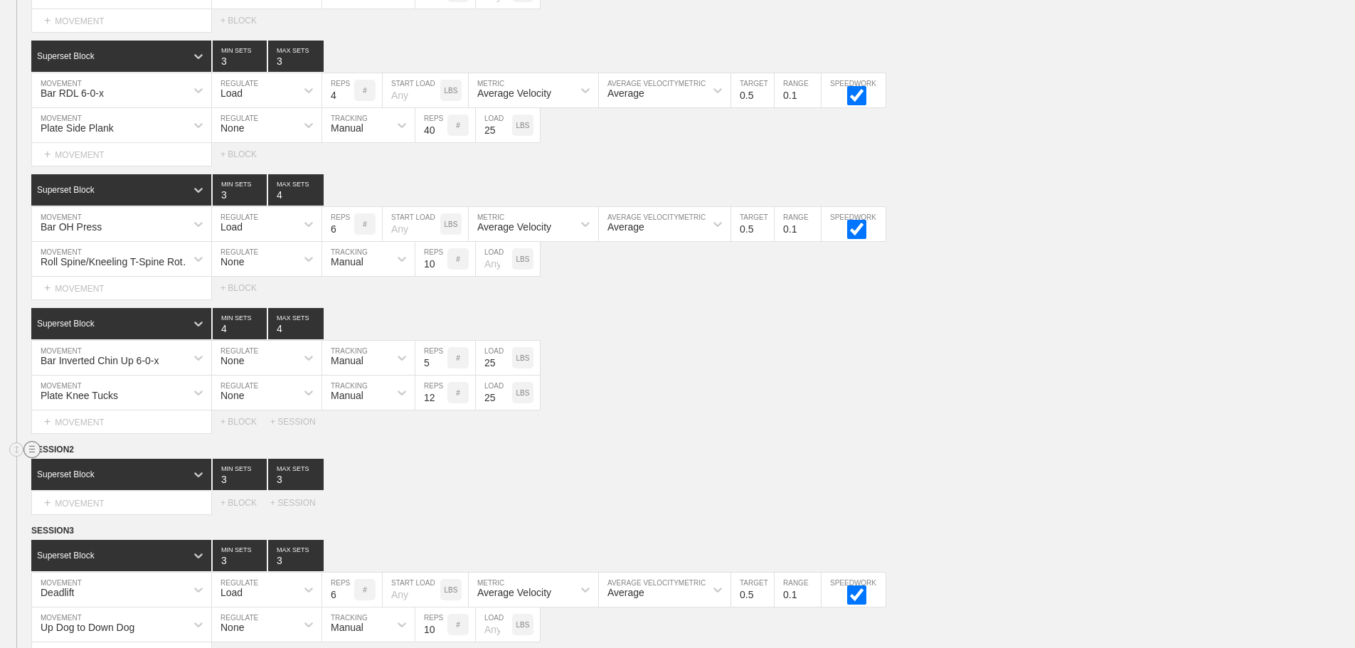
click at [33, 458] on circle at bounding box center [32, 450] width 16 height 16
click at [87, 493] on div "DELETE" at bounding box center [100, 497] width 114 height 21
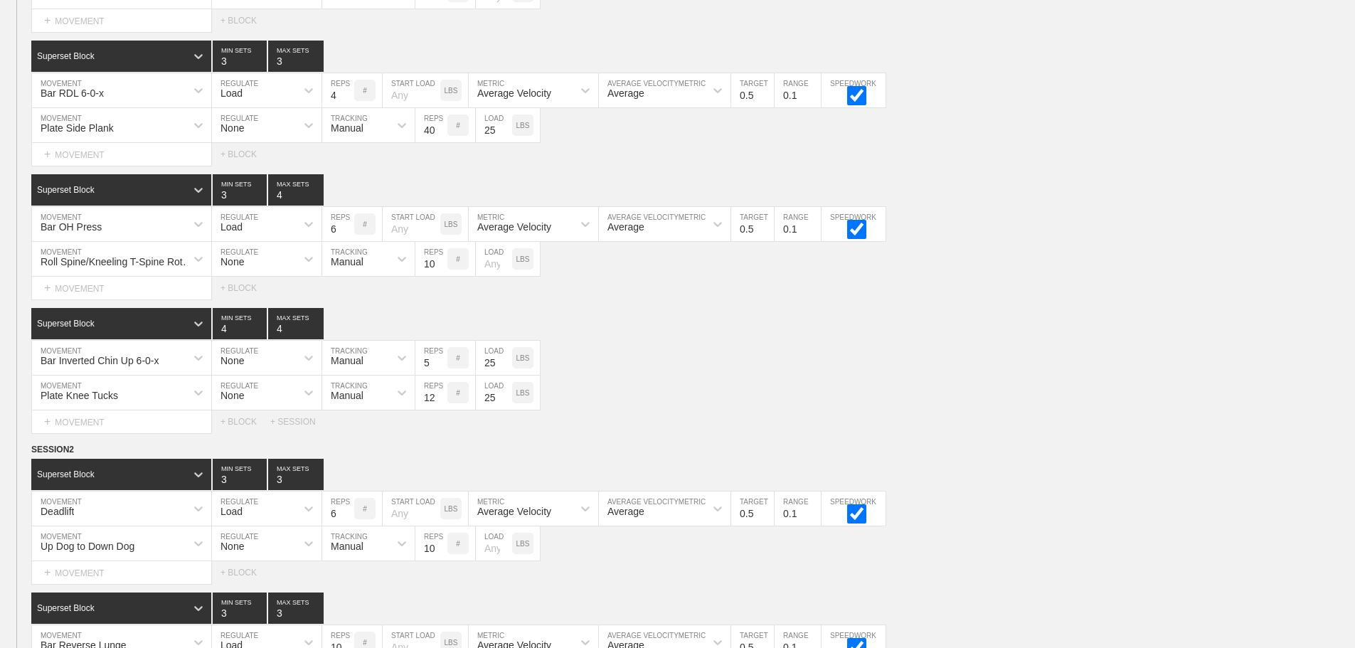
click at [1058, 432] on div "Select... MOVEMENT + MOVEMENT + BLOCK + SESSION" at bounding box center [677, 421] width 1355 height 23
type input "4"
click at [316, 486] on input "4" at bounding box center [295, 474] width 55 height 31
click at [1048, 406] on div "Plate Knee Tucks MOVEMENT None REGULATE Manual TRACKING 12 REPS # 25 LOAD LBS" at bounding box center [677, 393] width 1355 height 35
click at [1102, 410] on div "Plate Knee Tucks MOVEMENT None REGULATE Manual TRACKING 12 REPS # 25 LOAD LBS" at bounding box center [677, 393] width 1355 height 35
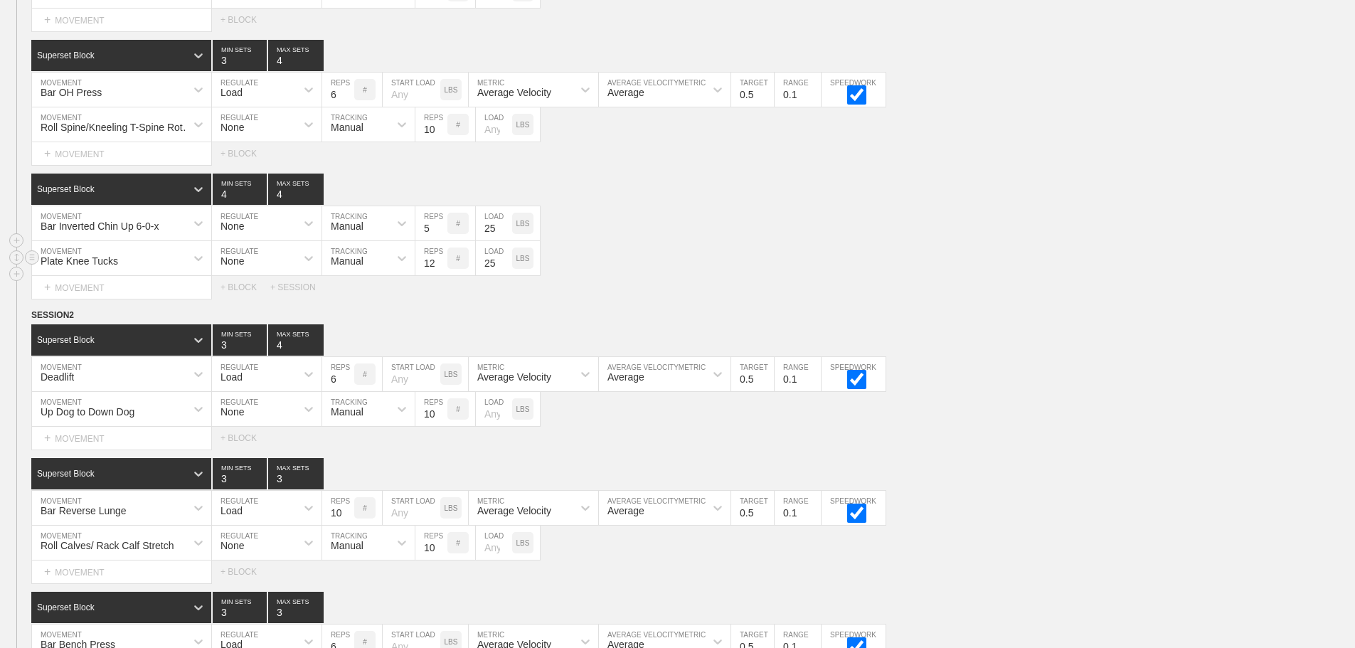
scroll to position [4019, 0]
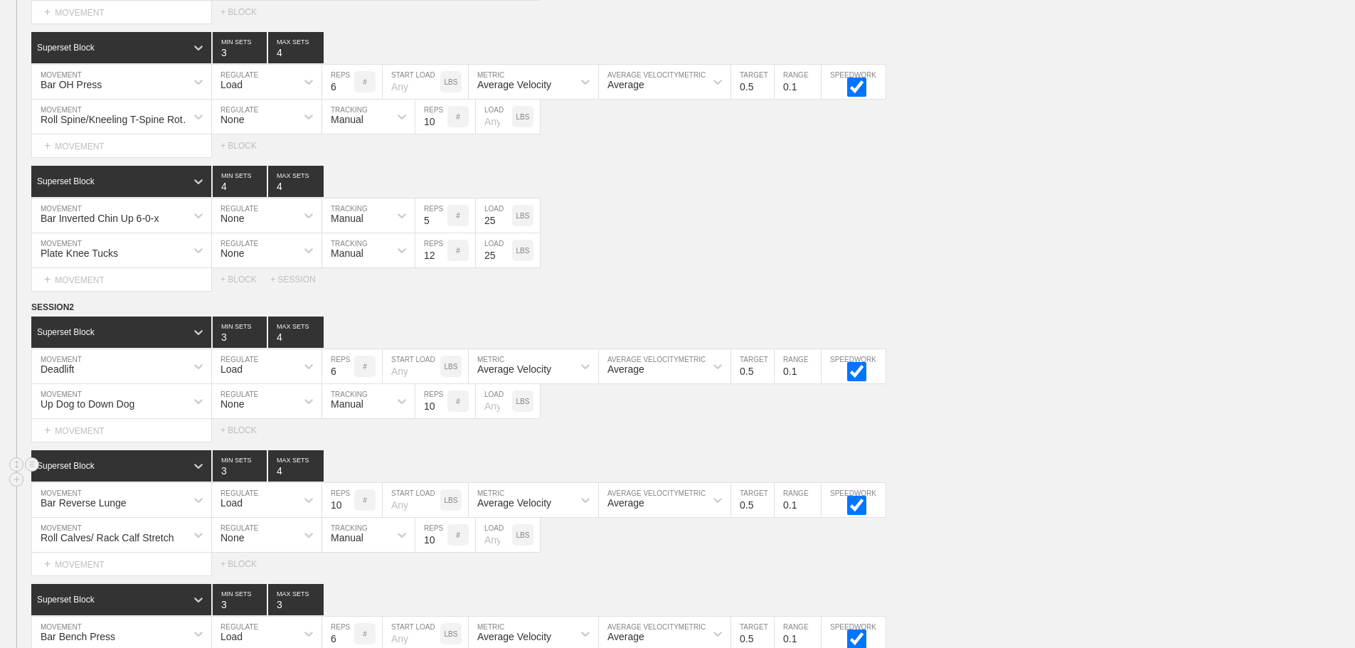
type input "4"
click at [318, 478] on input "4" at bounding box center [295, 465] width 55 height 31
click at [1097, 452] on div "SESSION 2 Superset Block 3 MIN SETS 4 MAX SETS DUPLICATE INSERT MOVEMENT AFTER …" at bounding box center [677, 571] width 1355 height 543
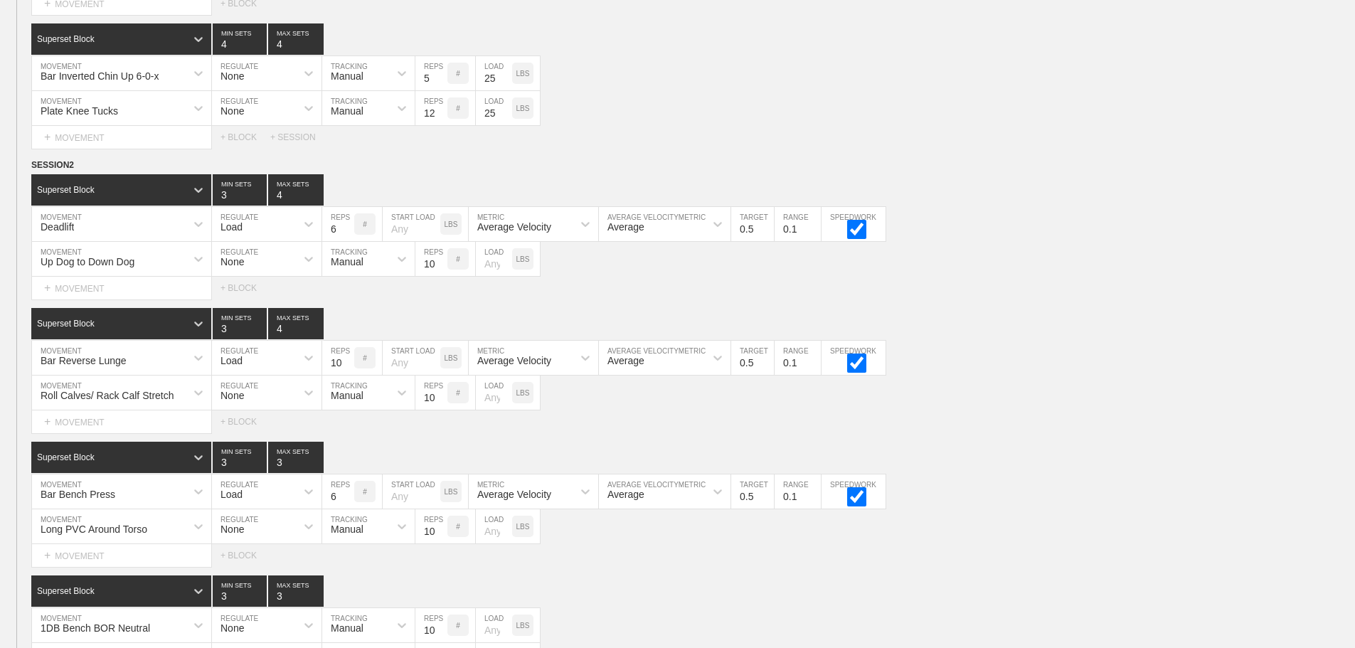
scroll to position [4475, 0]
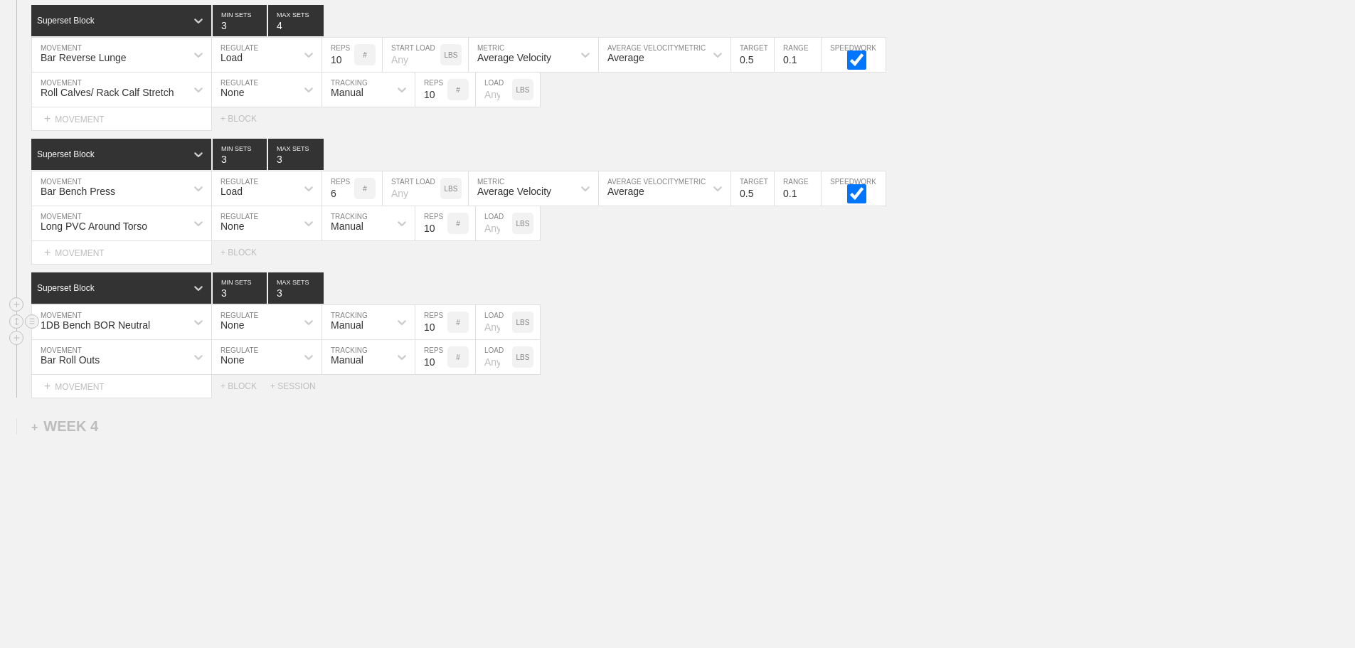
click at [171, 325] on div "1DB Bench BOR Neutral" at bounding box center [109, 322] width 154 height 24
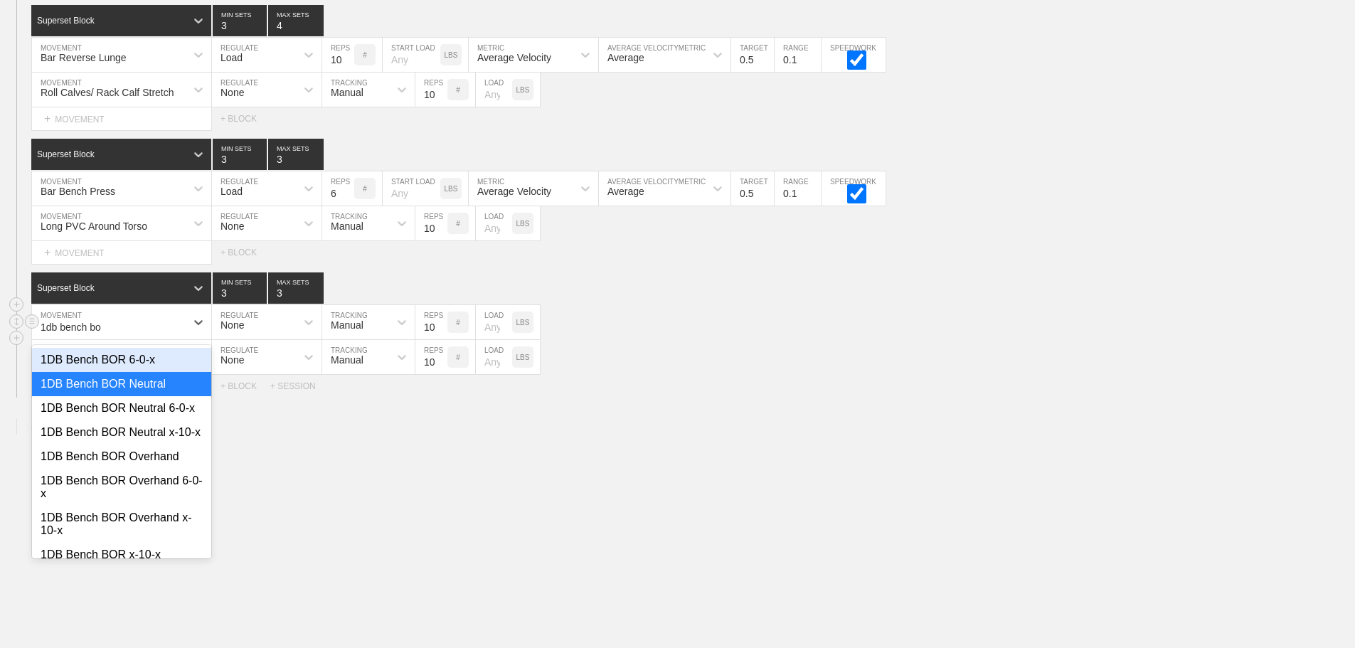
type input "1db bench bor"
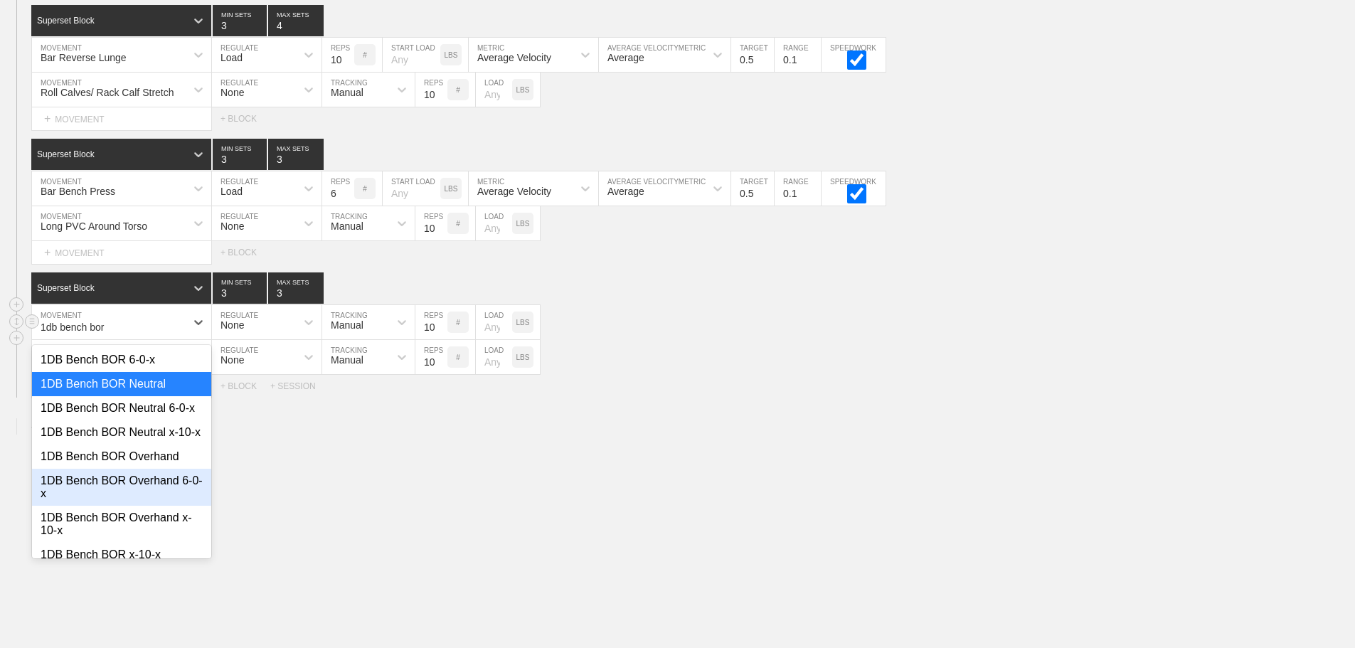
click at [163, 506] on div "1DB Bench BOR Overhand 6-0-x" at bounding box center [121, 487] width 179 height 37
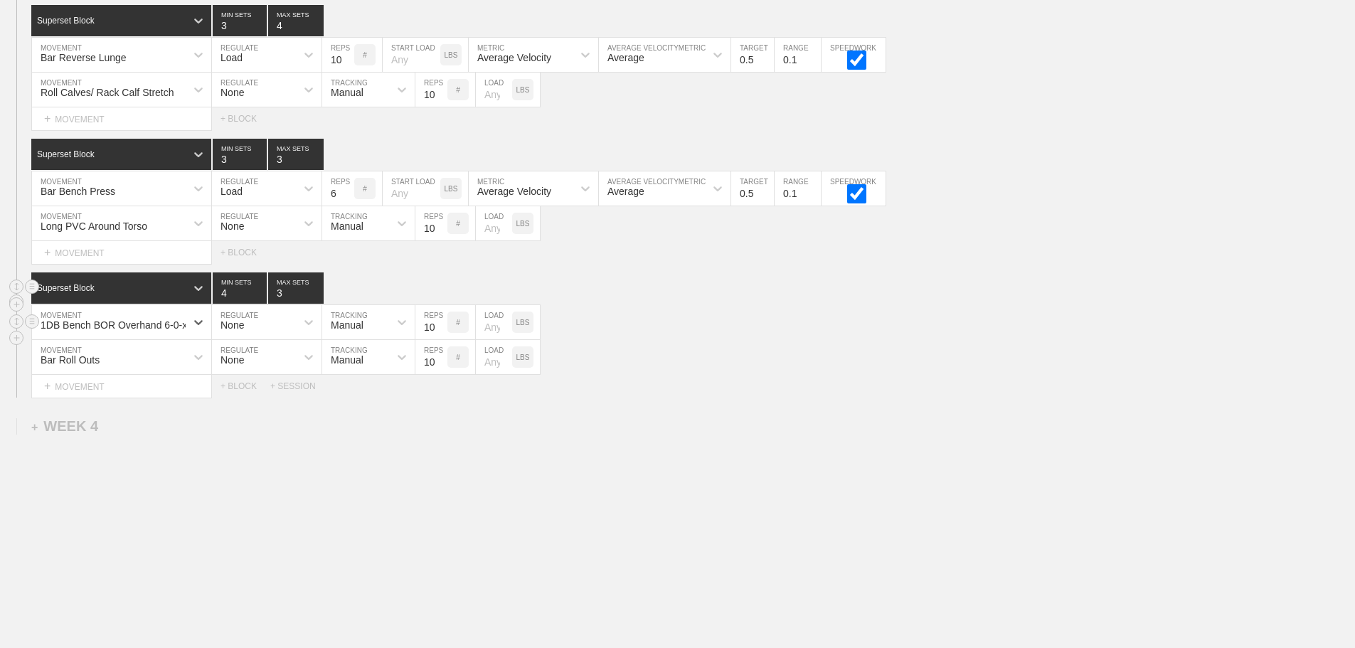
type input "4"
click at [258, 288] on input "4" at bounding box center [240, 287] width 54 height 31
type input "4"
click at [319, 288] on input "4" at bounding box center [295, 287] width 55 height 31
click at [440, 329] on input "9" at bounding box center [431, 322] width 32 height 34
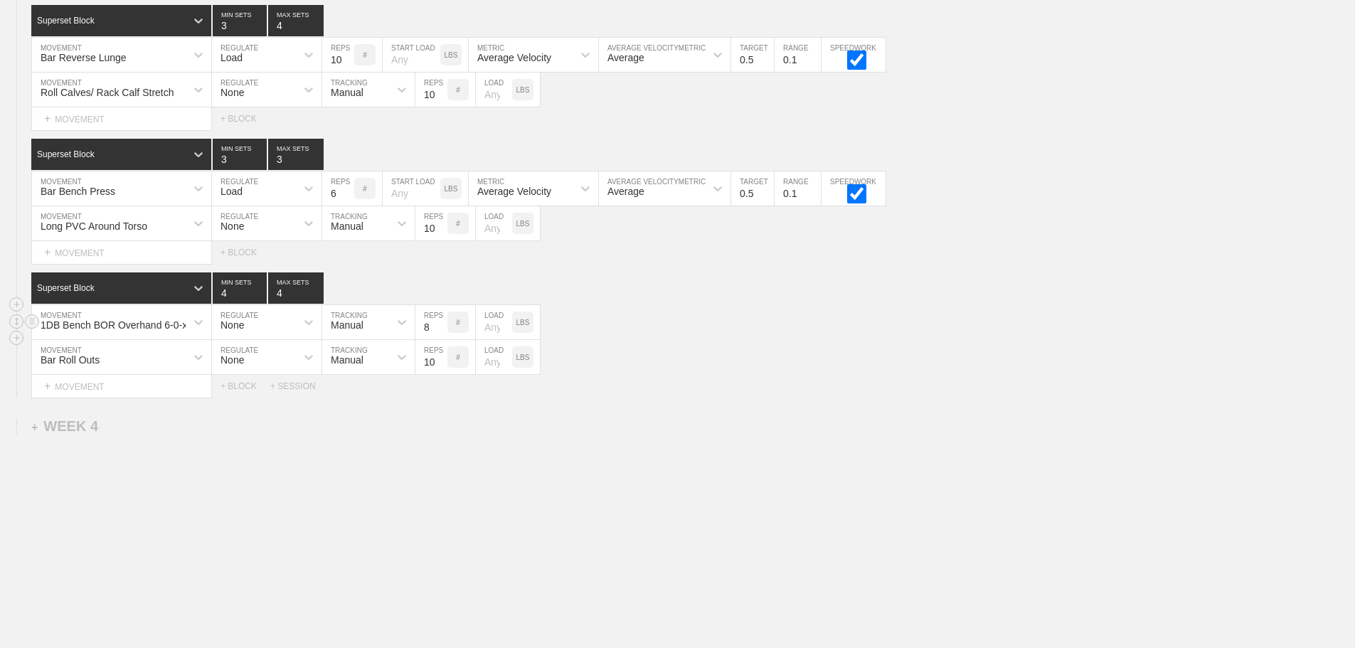
type input "8"
click at [440, 329] on input "8" at bounding box center [431, 322] width 32 height 34
type input "4"
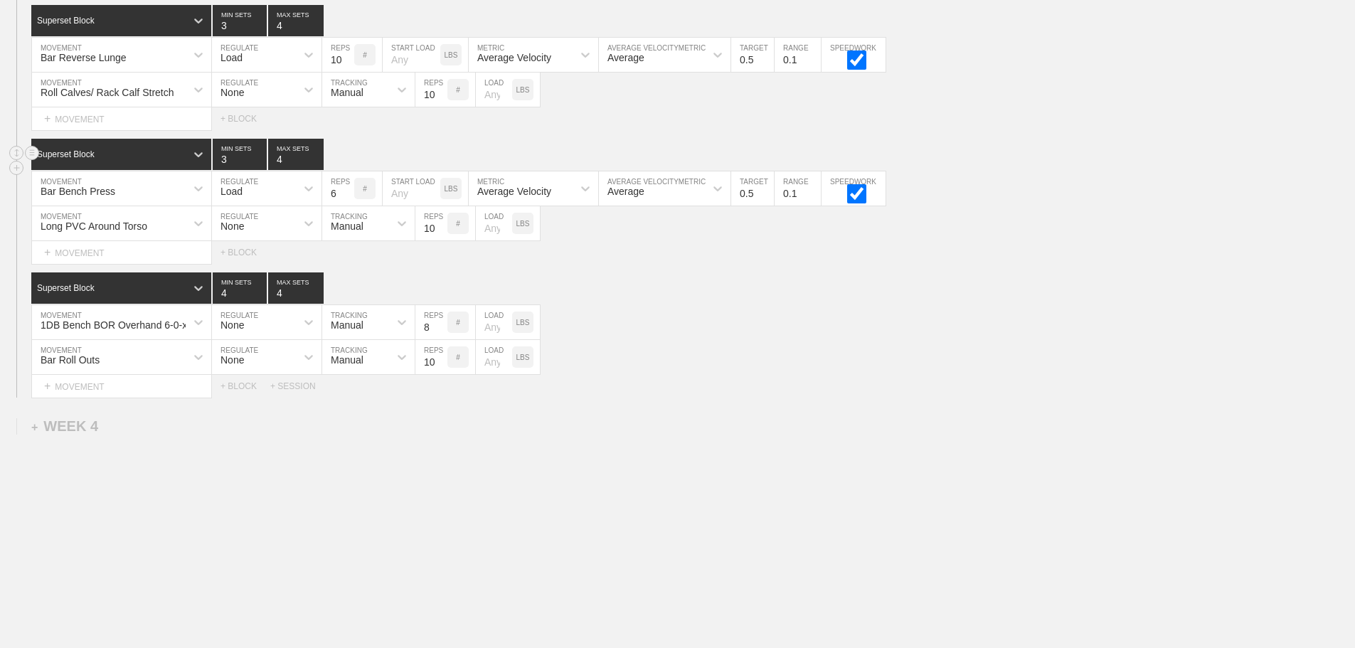
click at [317, 157] on input "4" at bounding box center [295, 154] width 55 height 31
click at [672, 283] on div "Superset Block 4 MIN SETS 4 MAX SETS" at bounding box center [693, 287] width 1324 height 31
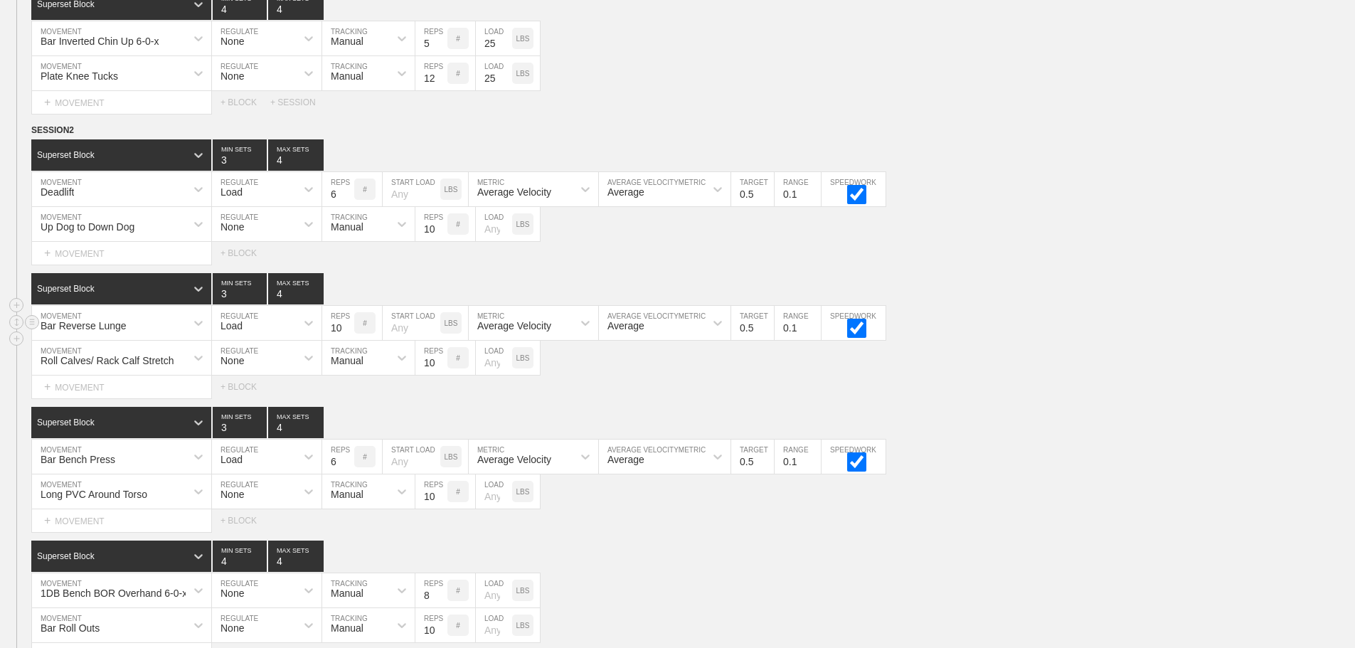
scroll to position [4191, 0]
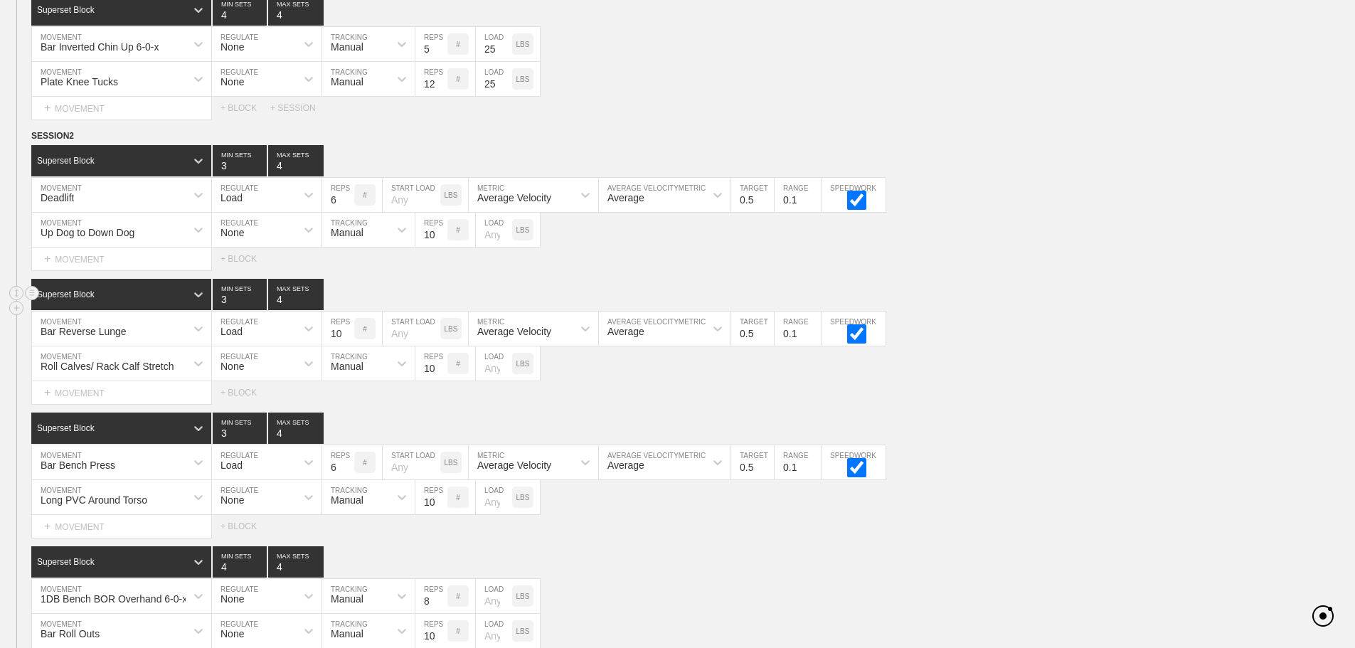
click at [1085, 299] on div "Superset Block 3 MIN SETS 4 MAX SETS" at bounding box center [693, 294] width 1324 height 31
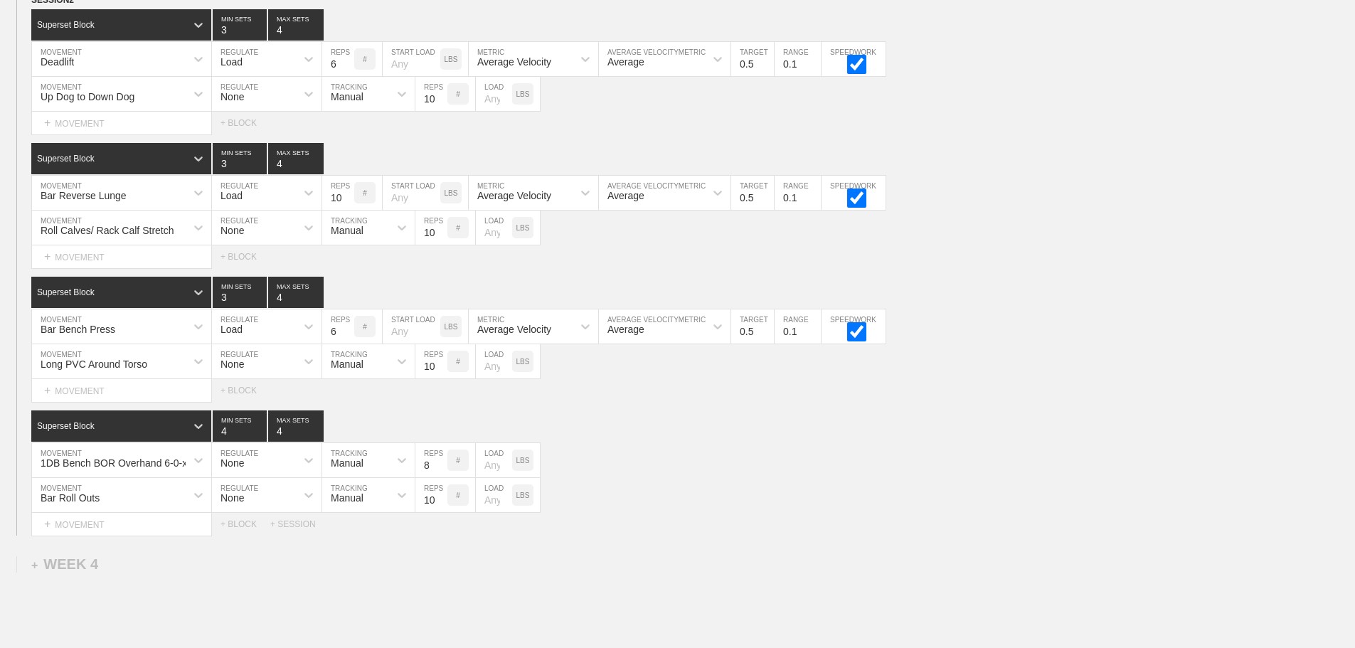
scroll to position [4333, 0]
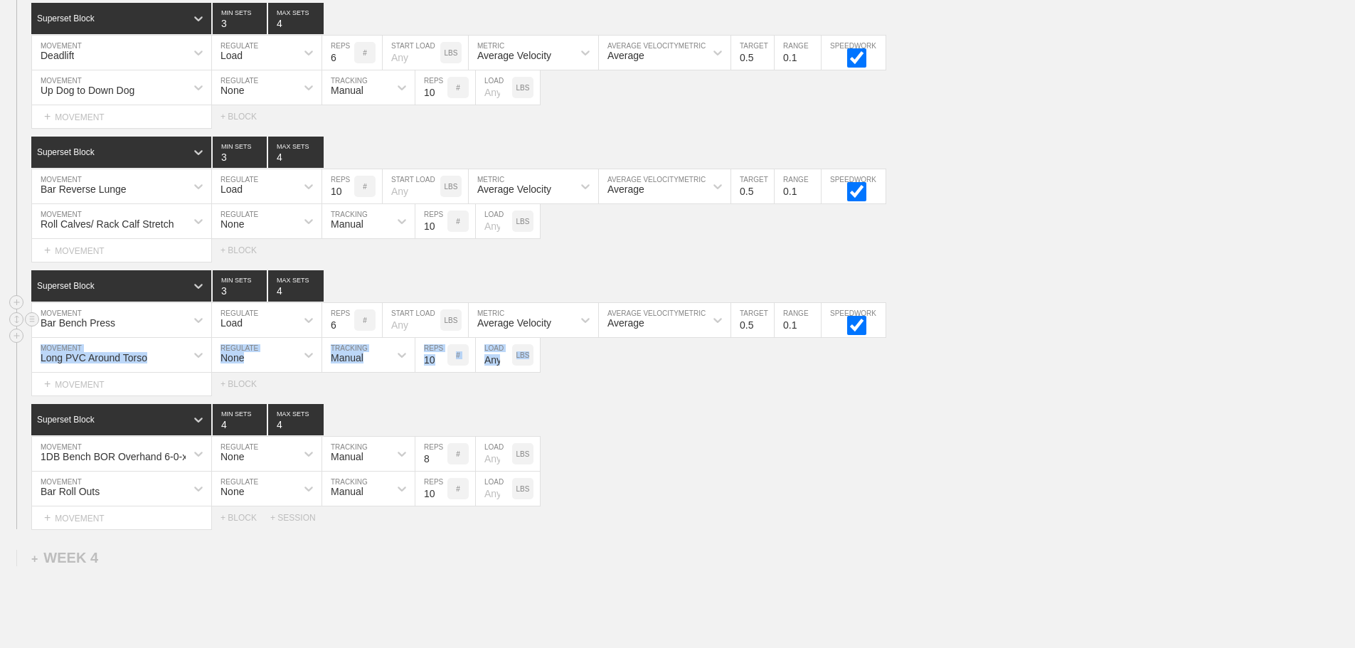
click at [1115, 348] on div "Superset Block 3 MIN SETS 4 MAX SETS DUPLICATE INSERT MOVEMENT AFTER DELETE Bar…" at bounding box center [677, 332] width 1355 height 125
click at [1149, 322] on div "Bar Bench Press MOVEMENT Load REGULATE 6 REPS # START LOAD LBS Average Velocity…" at bounding box center [677, 320] width 1355 height 35
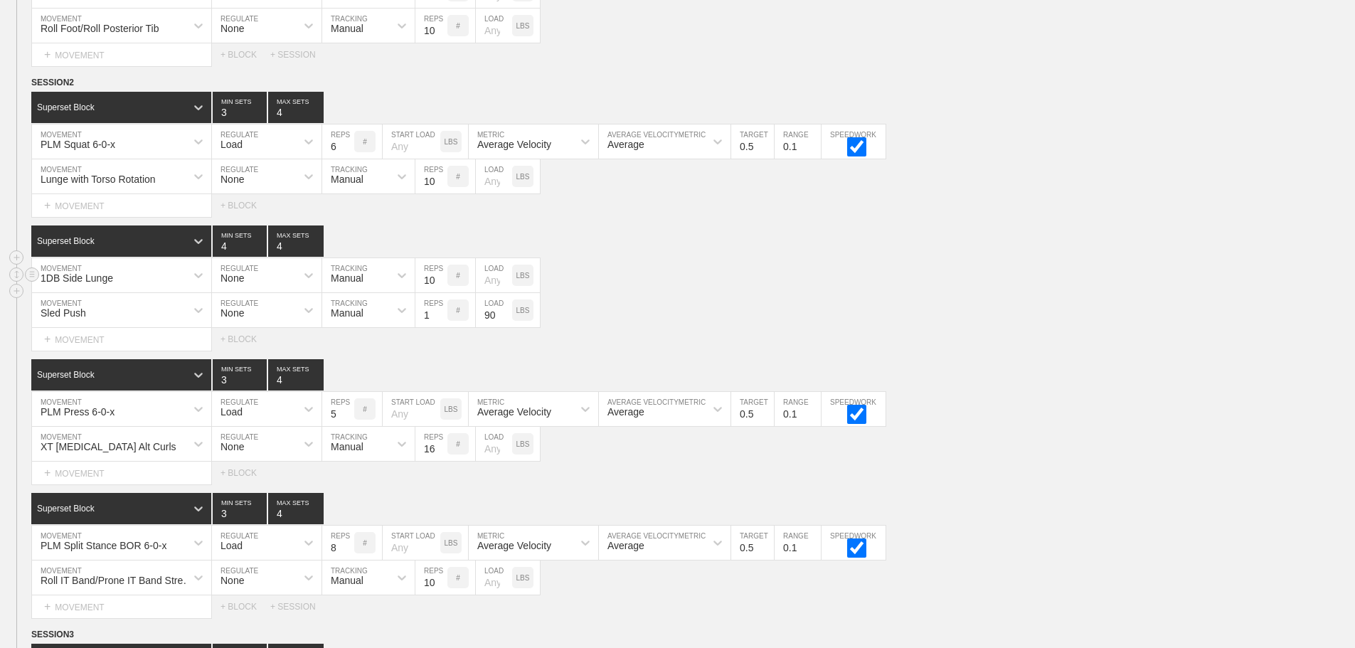
click at [1230, 293] on div "1DB Side Lunge MOVEMENT None REGULATE Manual TRACKING 10 REPS # LOAD LBS" at bounding box center [677, 275] width 1355 height 35
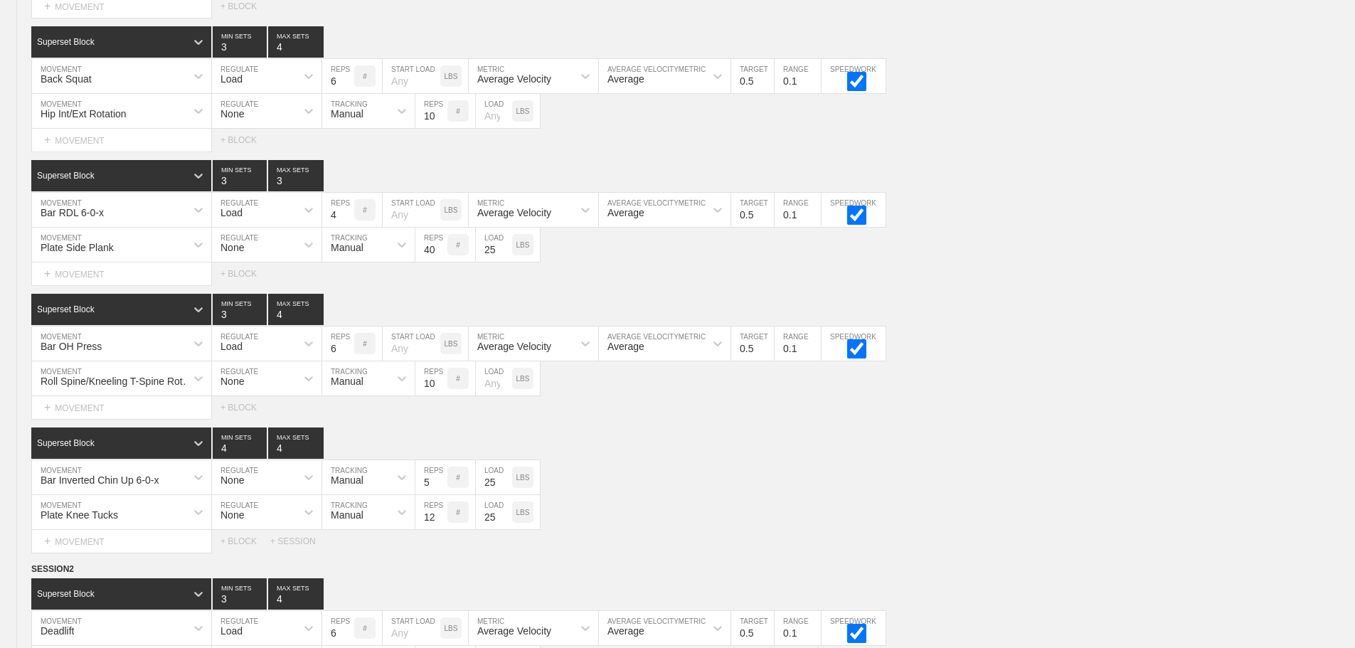
scroll to position [4475, 0]
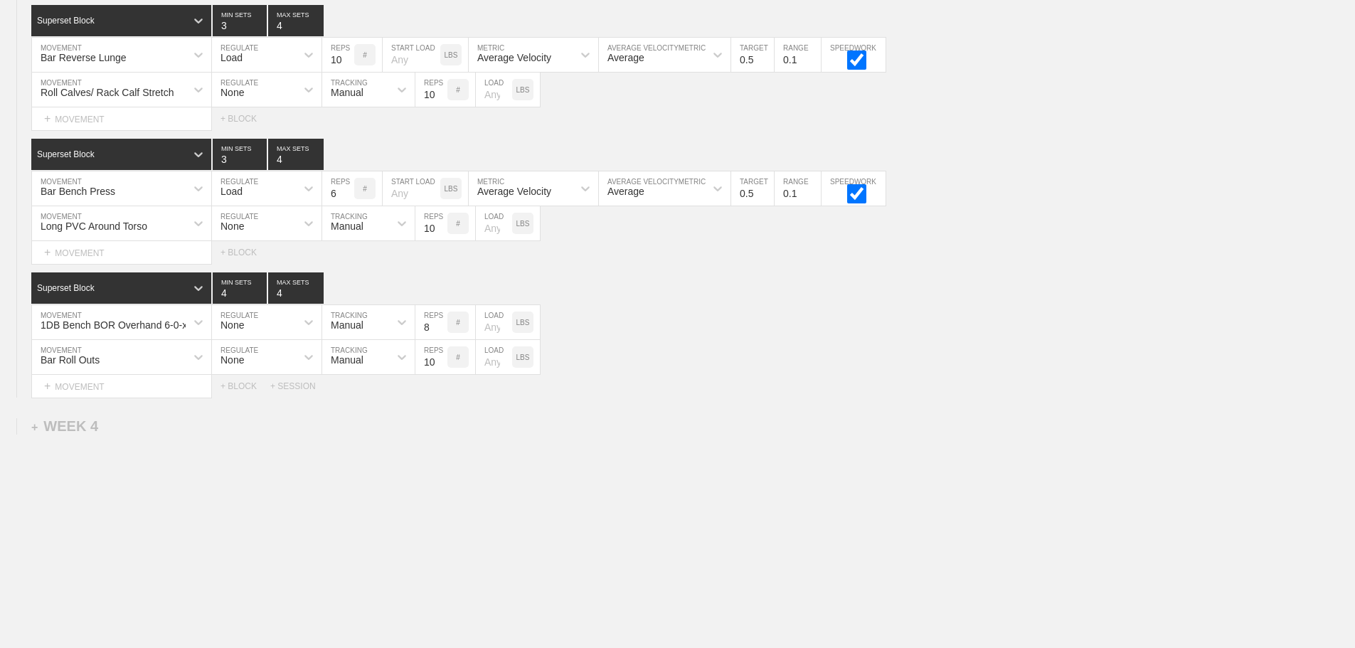
click at [191, 92] on icon at bounding box center [198, 90] width 14 height 14
type input "sled rev"
click at [127, 118] on div "Sled Reverse Walk" at bounding box center [121, 127] width 179 height 24
click at [441, 97] on input "9" at bounding box center [431, 90] width 32 height 34
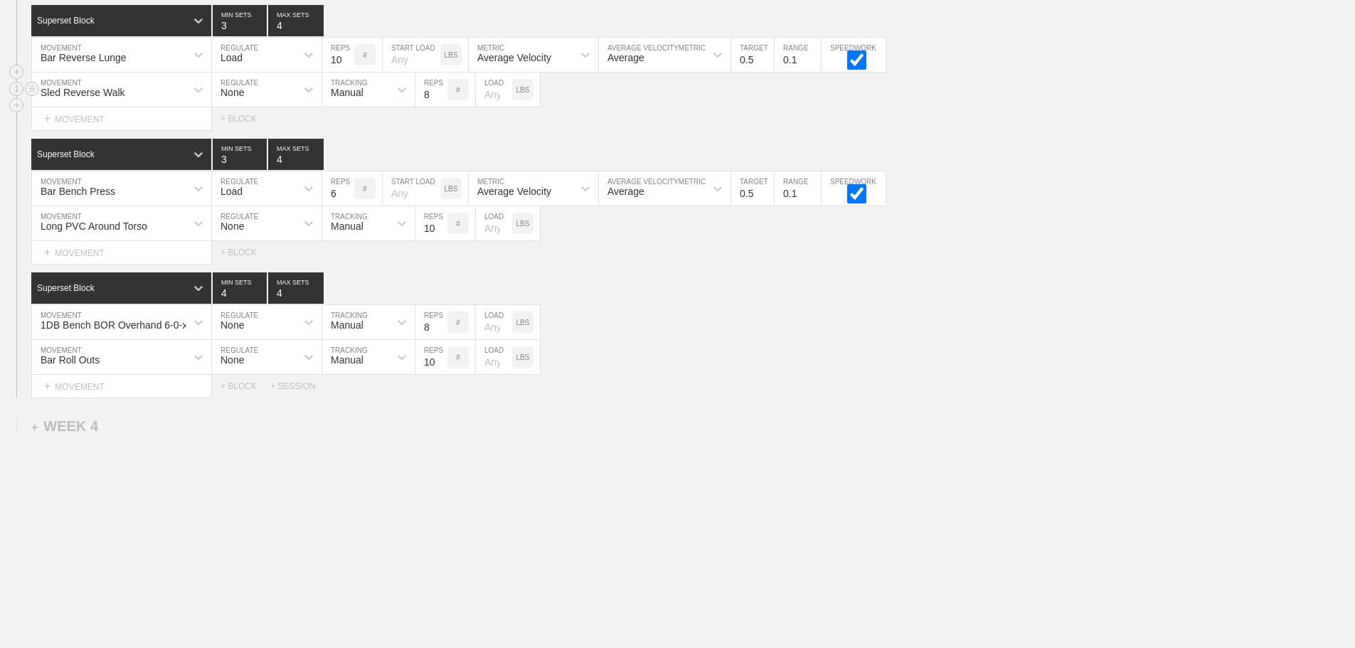
click at [441, 97] on input "8" at bounding box center [431, 90] width 32 height 34
click at [441, 97] on input "7" at bounding box center [431, 90] width 32 height 34
click at [441, 97] on input "6" at bounding box center [431, 90] width 32 height 34
click at [441, 97] on input "5" at bounding box center [431, 90] width 32 height 34
click at [441, 97] on input "4" at bounding box center [431, 90] width 32 height 34
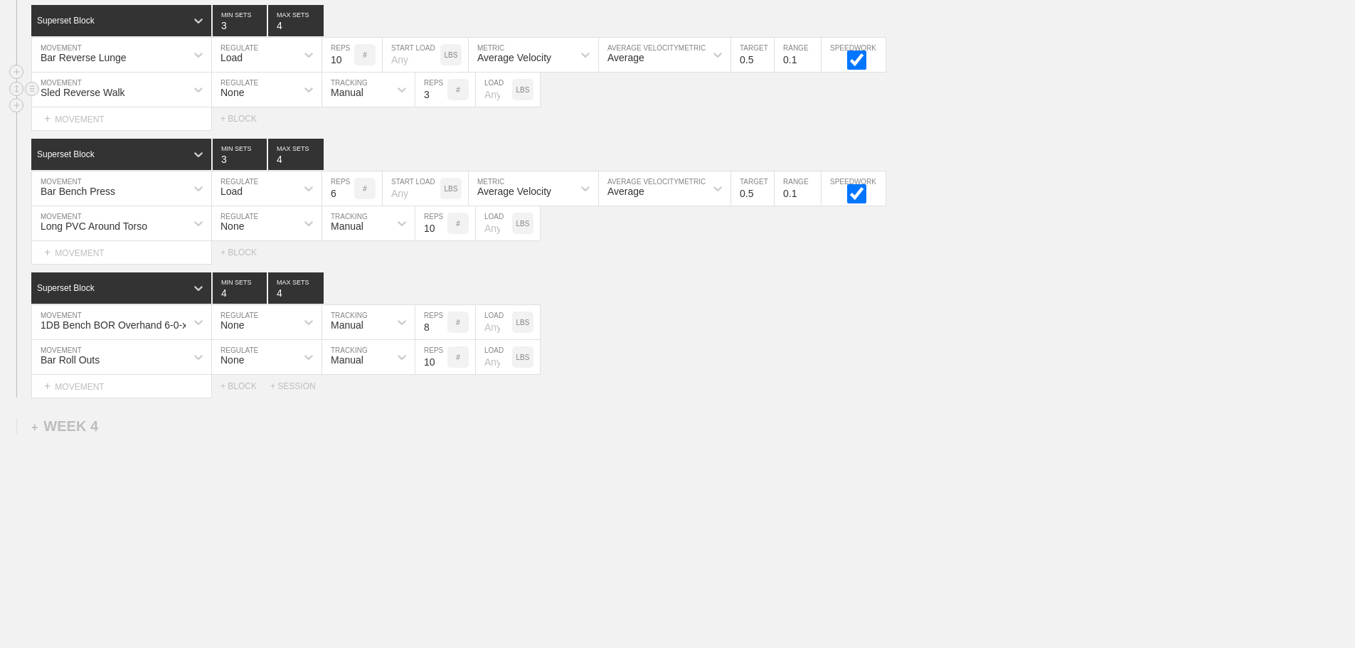
click at [441, 97] on input "3" at bounding box center [431, 90] width 32 height 34
click at [441, 97] on input "2" at bounding box center [431, 90] width 32 height 34
type input "1"
click at [441, 97] on input "1" at bounding box center [431, 90] width 32 height 34
click at [489, 95] on input "number" at bounding box center [494, 90] width 36 height 34
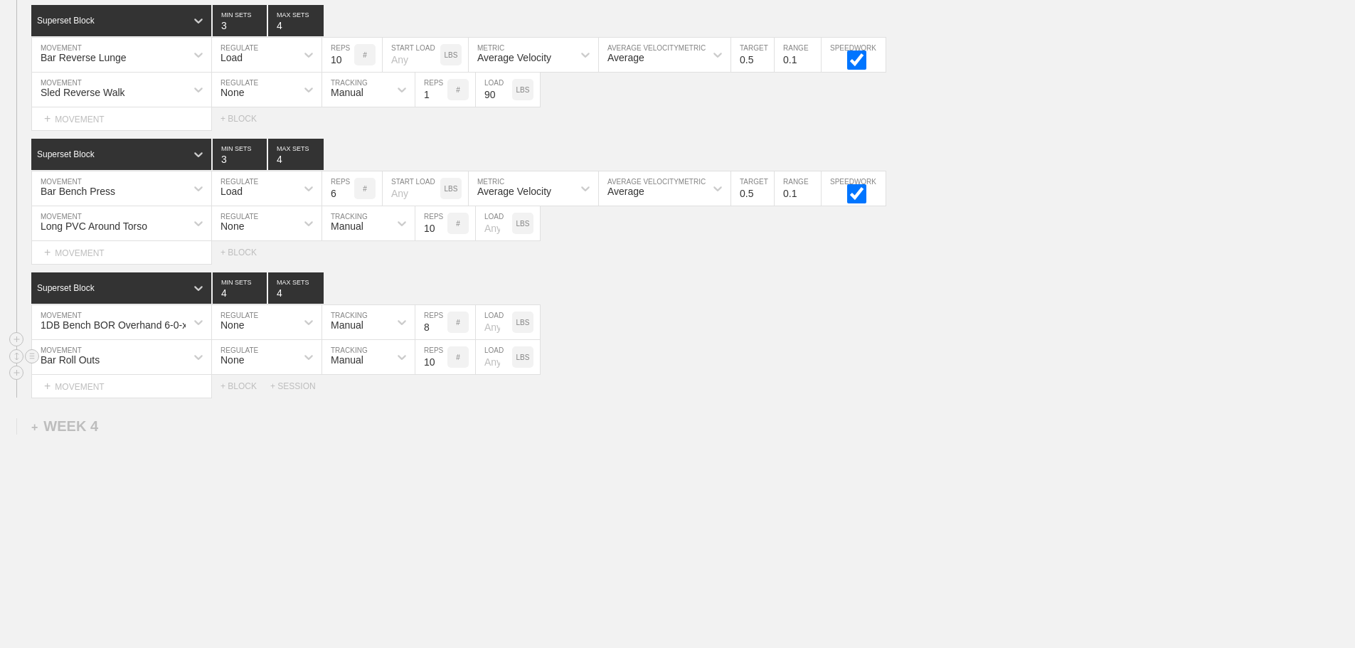
type input "90"
click at [711, 344] on div "Bar Roll Outs MOVEMENT None REGULATE Manual TRACKING 10 REPS # LOAD LBS" at bounding box center [677, 357] width 1355 height 35
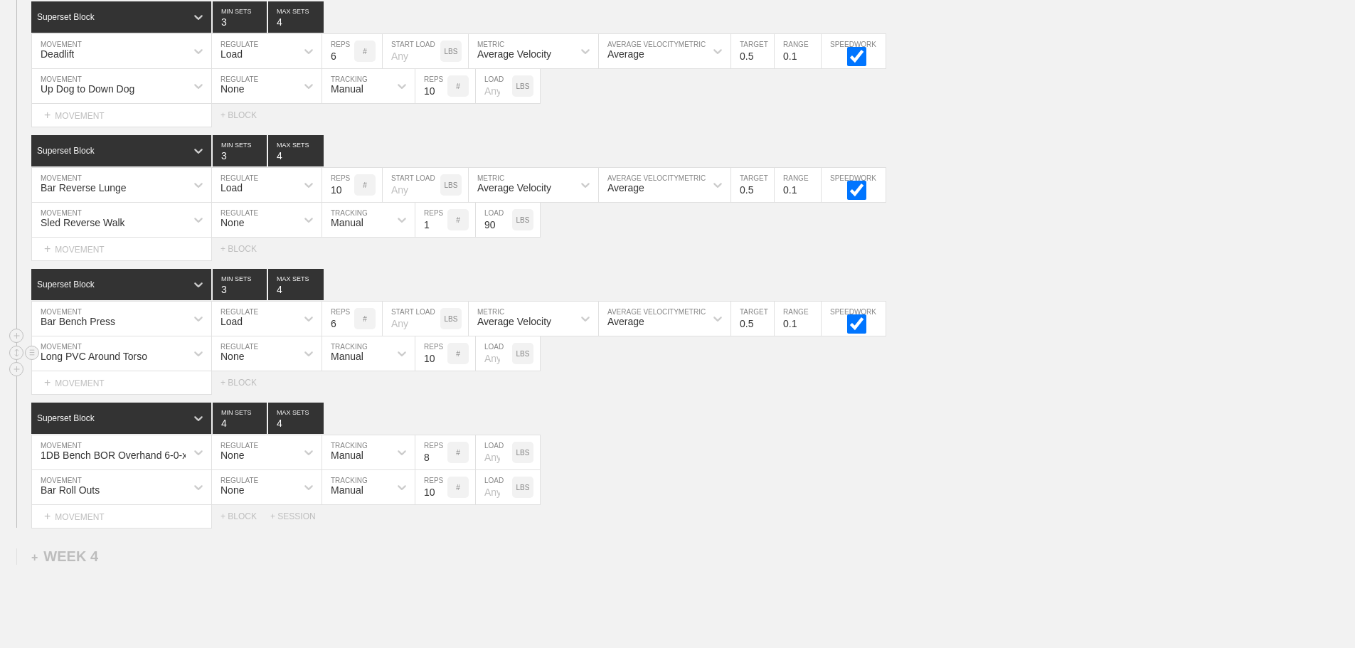
scroll to position [4333, 0]
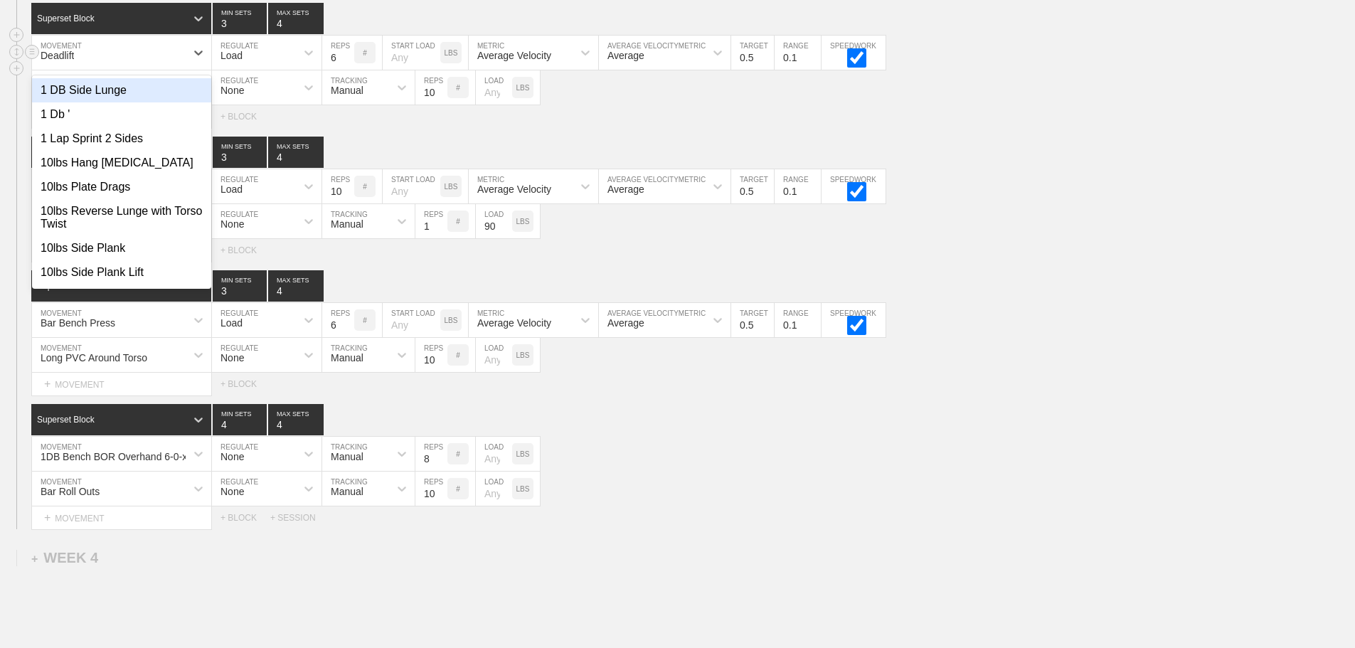
click at [174, 63] on div "Deadlift" at bounding box center [109, 53] width 154 height 24
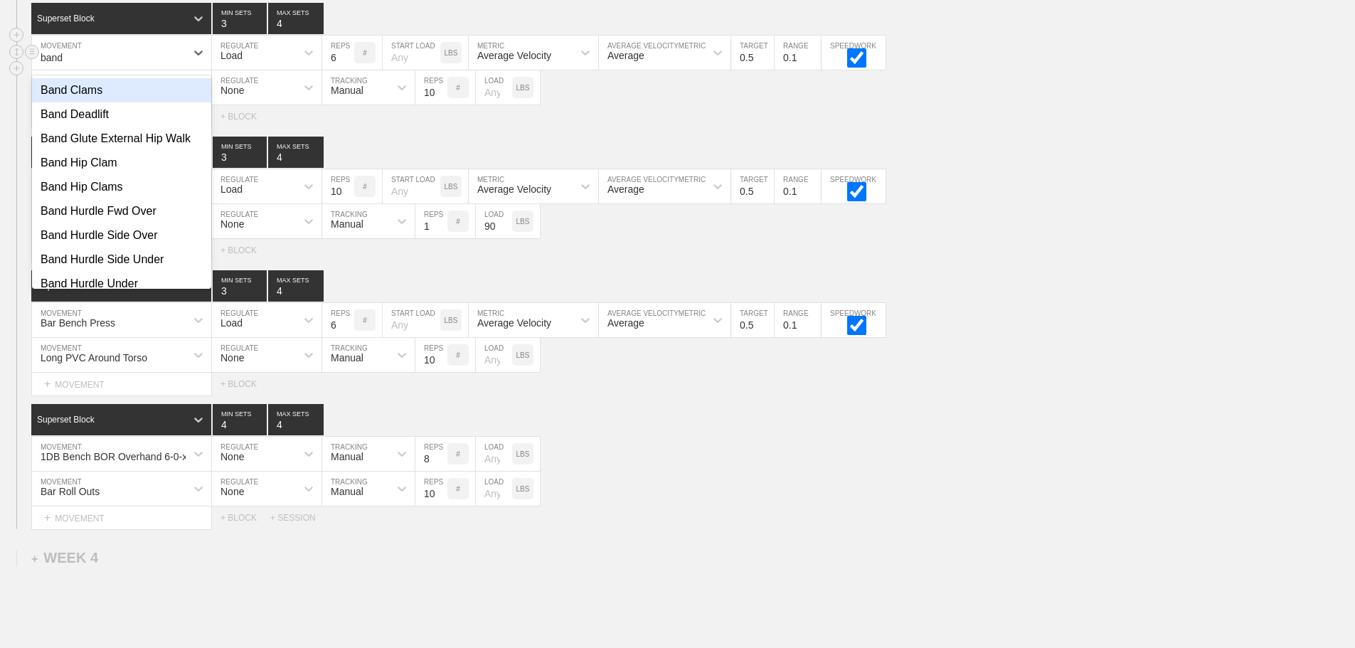
type input "band"
click at [100, 123] on div "Band Deadlift" at bounding box center [121, 114] width 179 height 24
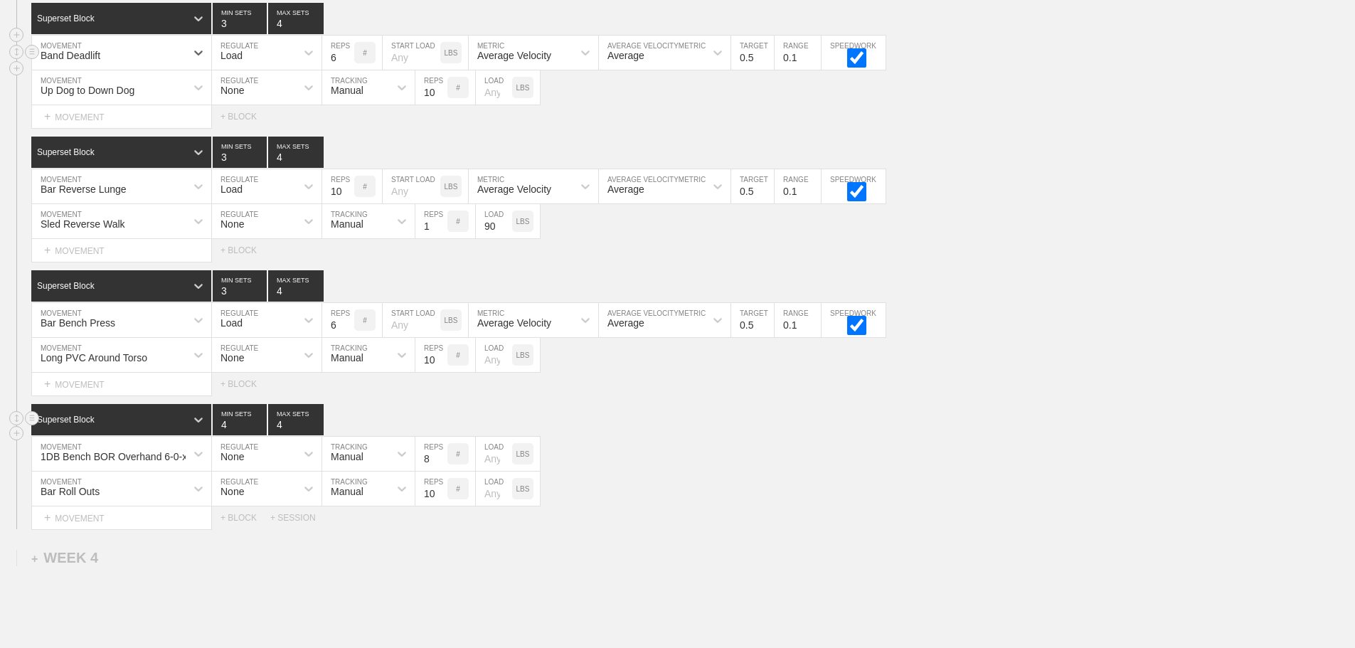
click at [1038, 418] on div "Superset Block 4 MIN SETS 4 MAX SETS" at bounding box center [693, 419] width 1324 height 31
click at [732, 435] on div "Superset Block 4 MIN SETS 4 MAX SETS" at bounding box center [693, 419] width 1324 height 31
click at [883, 472] on div "1DB Bench BOR Overhand 6-0-x MOVEMENT None REGULATE Manual TRACKING 8 REPS # LO…" at bounding box center [677, 454] width 1355 height 35
click at [794, 447] on div "1DB Bench BOR Overhand 6-0-x MOVEMENT None REGULATE Manual TRACKING 8 REPS # LO…" at bounding box center [677, 454] width 1355 height 35
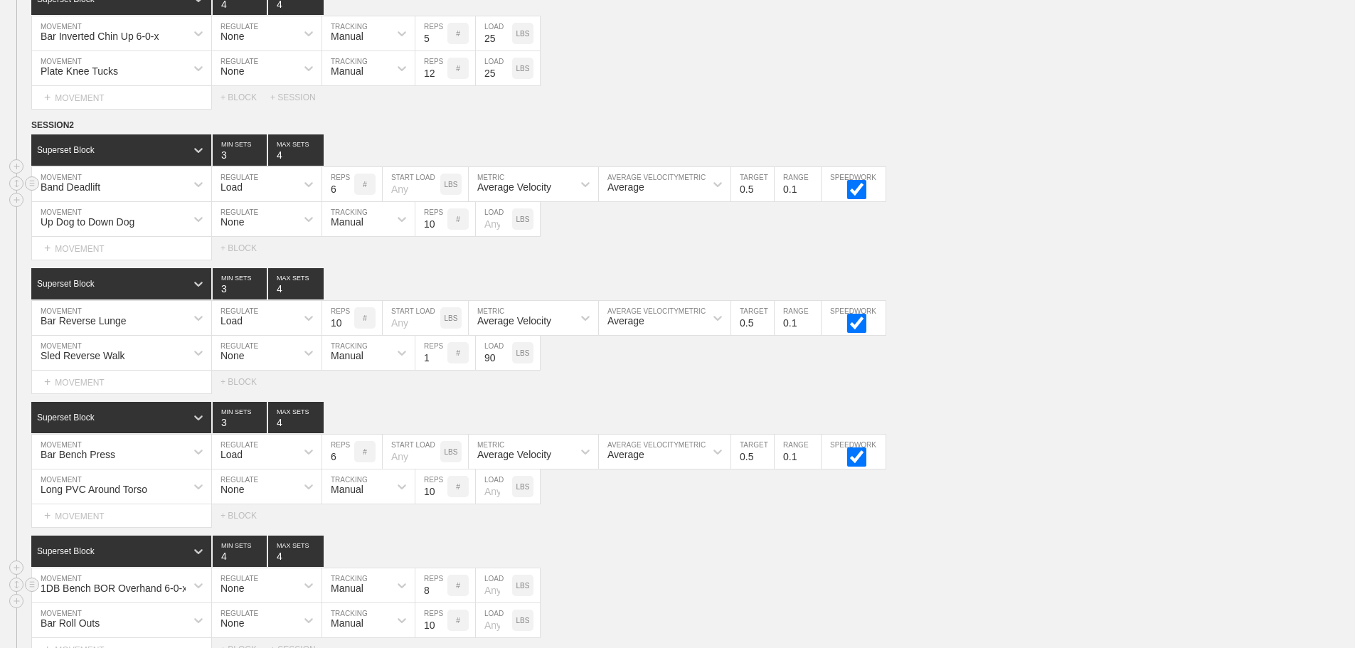
scroll to position [4119, 0]
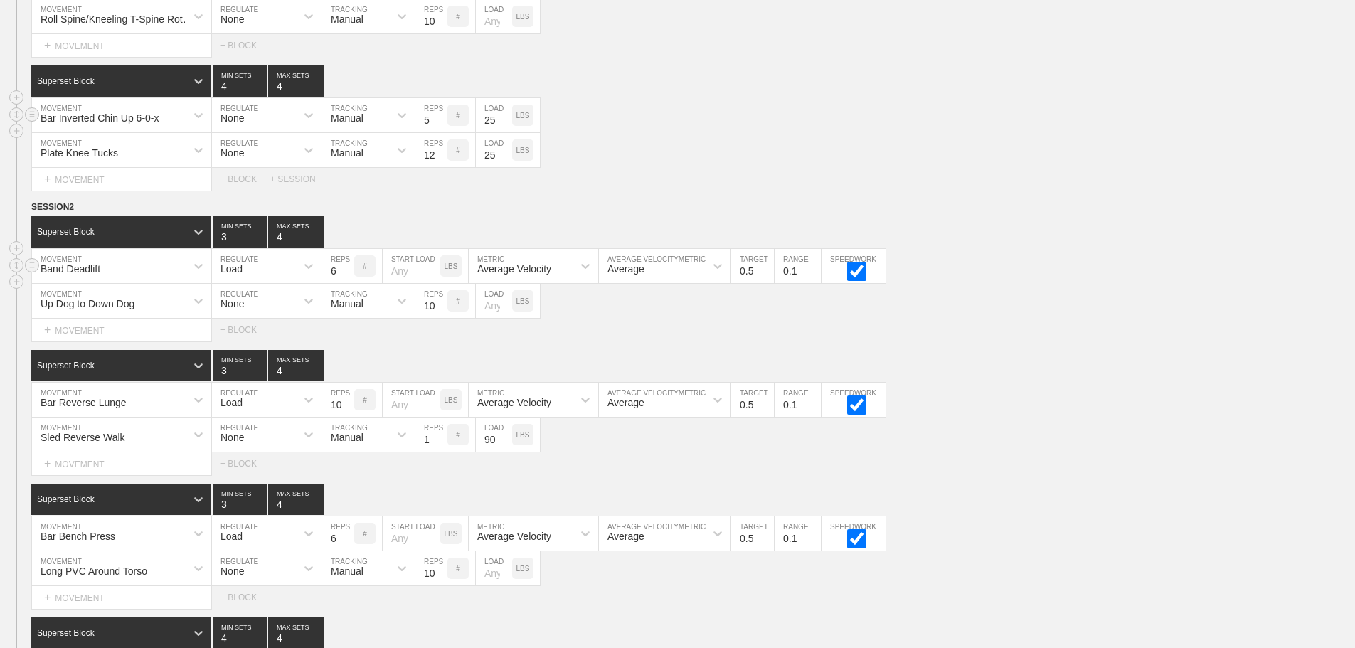
drag, startPoint x: 912, startPoint y: 180, endPoint x: 922, endPoint y: 132, distance: 49.5
click at [912, 179] on div "Select... MOVEMENT + MOVEMENT + BLOCK + SESSION" at bounding box center [677, 179] width 1355 height 23
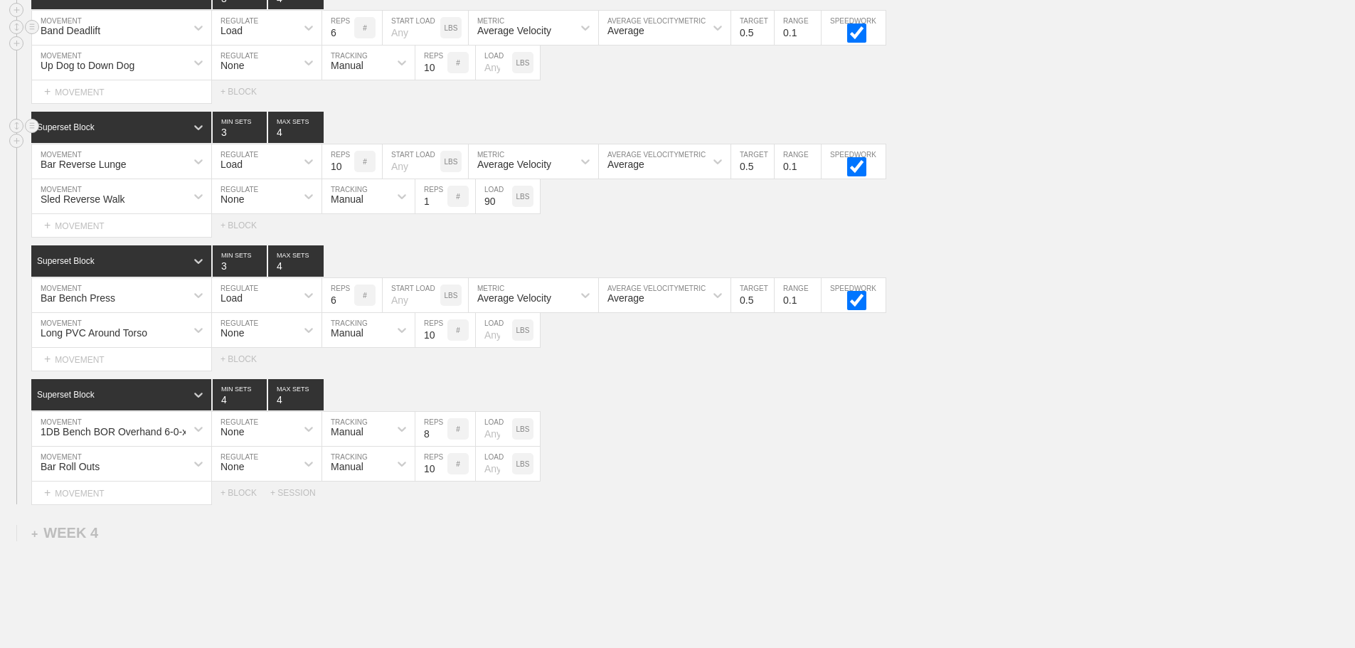
scroll to position [4333, 0]
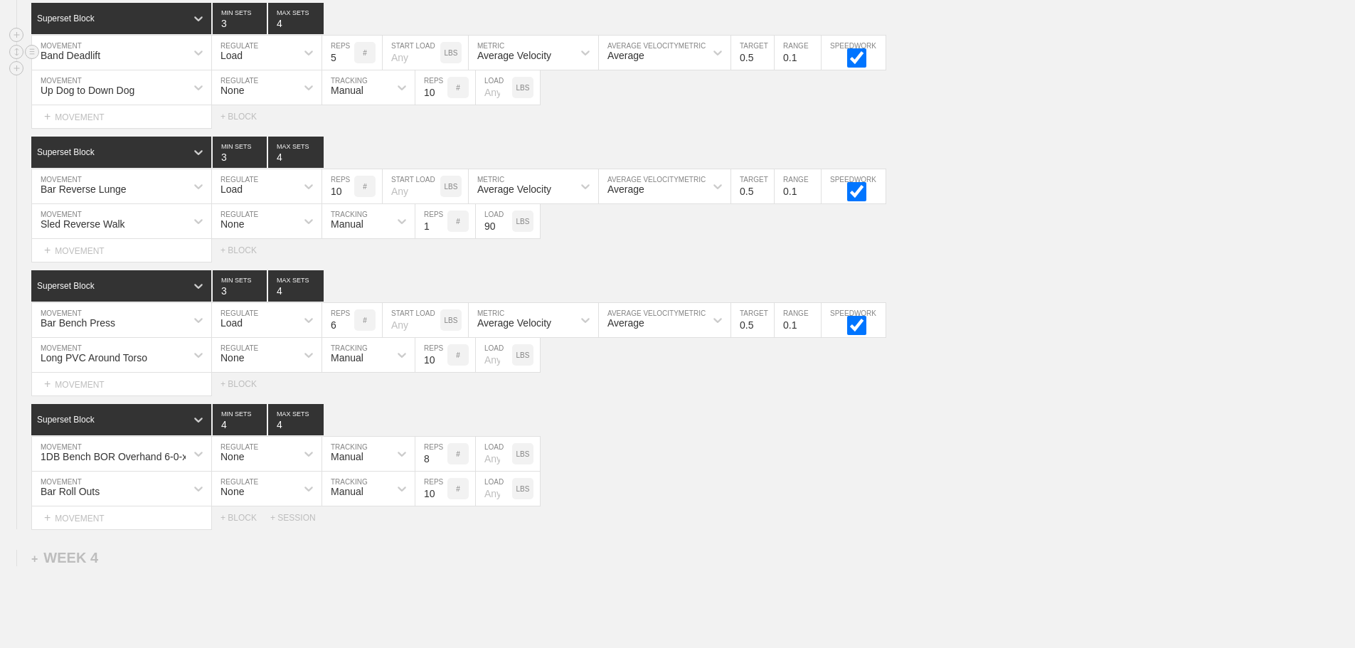
click at [346, 70] on input "5" at bounding box center [338, 53] width 32 height 34
click at [991, 233] on div "Sled Reverse Walk MOVEMENT None REGULATE Manual TRACKING 1 REPS # 90 LOAD LBS" at bounding box center [677, 221] width 1355 height 35
click at [706, 529] on div "Select... MOVEMENT + MOVEMENT + BLOCK + SESSION" at bounding box center [677, 517] width 1355 height 23
click at [669, 395] on div "Select... MOVEMENT + MOVEMENT + BLOCK" at bounding box center [677, 384] width 1355 height 23
click at [876, 506] on div "Bar Roll Outs MOVEMENT None REGULATE Manual TRACKING 10 REPS # LOAD LBS" at bounding box center [677, 489] width 1355 height 35
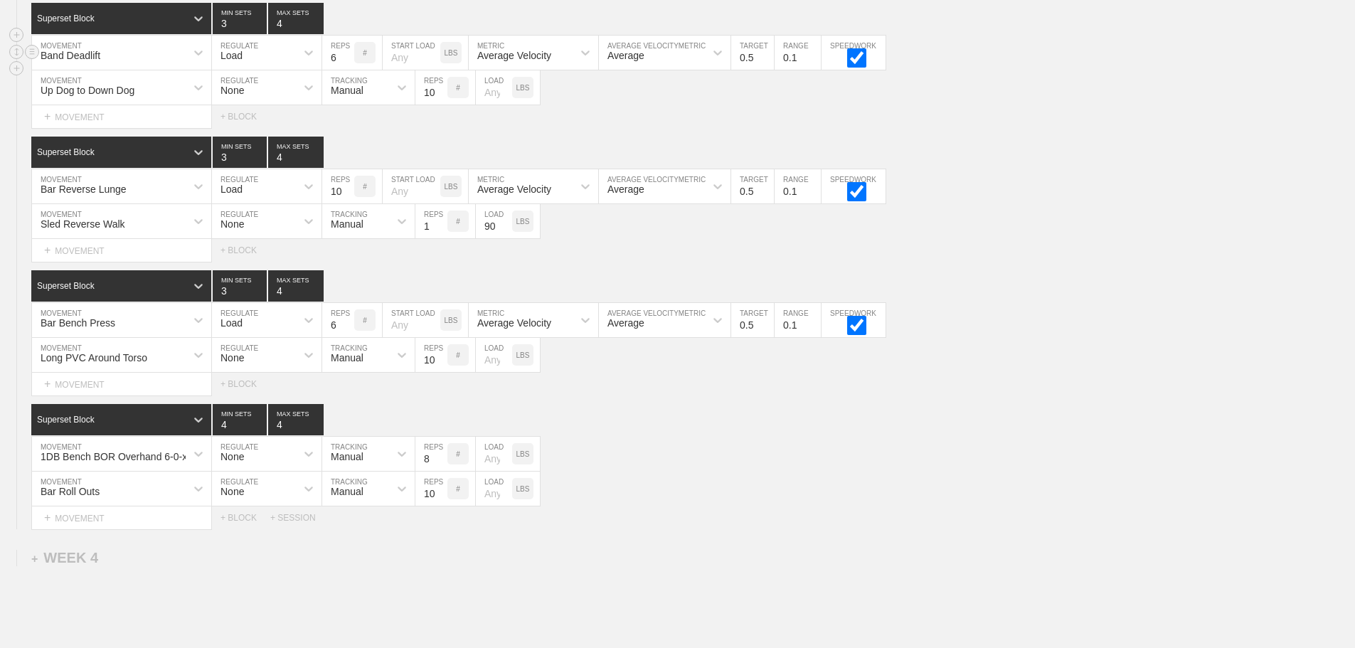
type input "6"
click at [346, 65] on input "6" at bounding box center [338, 53] width 32 height 34
click at [674, 466] on div "1DB Bench BOR Overhand 6-0-x MOVEMENT None REGULATE Manual TRACKING 8 REPS # LO…" at bounding box center [677, 454] width 1355 height 35
click at [814, 463] on div "1DB Bench BOR Overhand 6-0-x MOVEMENT None REGULATE Manual TRACKING 8 REPS # LO…" at bounding box center [677, 454] width 1355 height 35
click at [964, 435] on div "Superset Block 4 MIN SETS 4 MAX SETS" at bounding box center [693, 419] width 1324 height 31
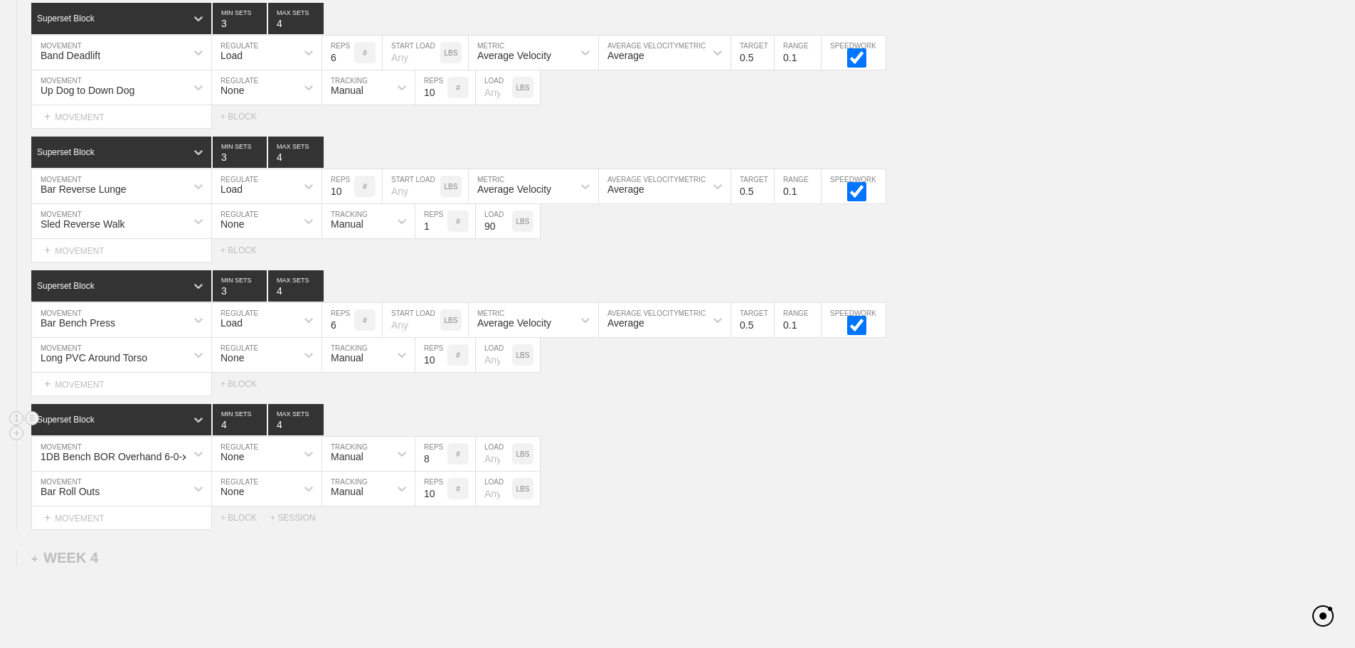
click at [903, 435] on div "Superset Block 4 MIN SETS 4 MAX SETS" at bounding box center [693, 419] width 1324 height 31
click at [802, 469] on div "1DB Bench BOR Overhand 6-0-x MOVEMENT None REGULATE Manual TRACKING 8 REPS # LO…" at bounding box center [677, 454] width 1355 height 35
click at [715, 521] on div "Select... MOVEMENT + MOVEMENT + BLOCK + SESSION" at bounding box center [677, 517] width 1355 height 23
click at [1021, 302] on div "Superset Block 3 MIN SETS 4 MAX SETS" at bounding box center [693, 285] width 1324 height 31
